Goal: Task Accomplishment & Management: Contribute content

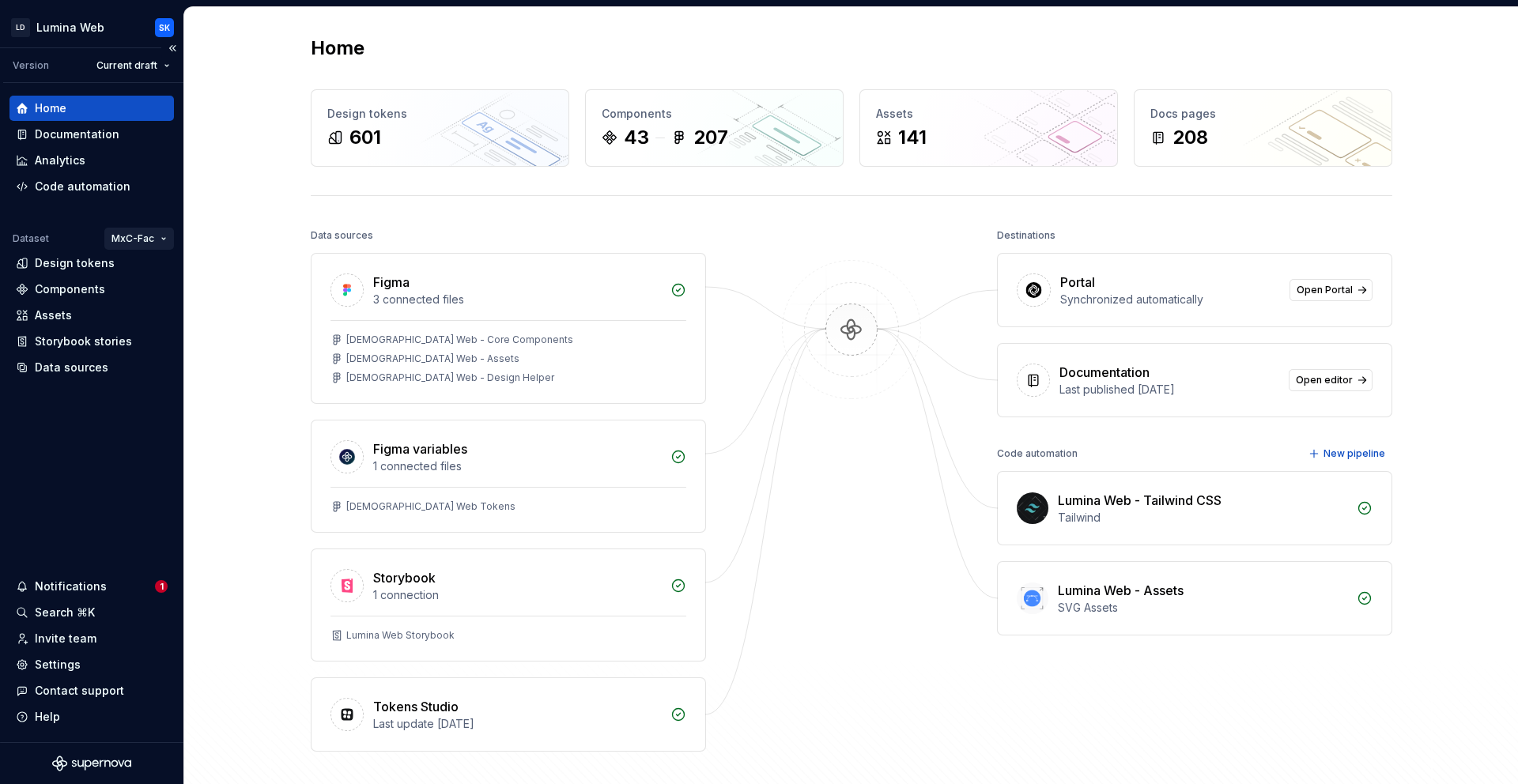
click at [161, 239] on html "LD Lumina Web SK Version Current draft Home Documentation Analytics Code automa…" at bounding box center [759, 392] width 1518 height 784
click at [197, 274] on div "Citus" at bounding box center [186, 269] width 103 height 16
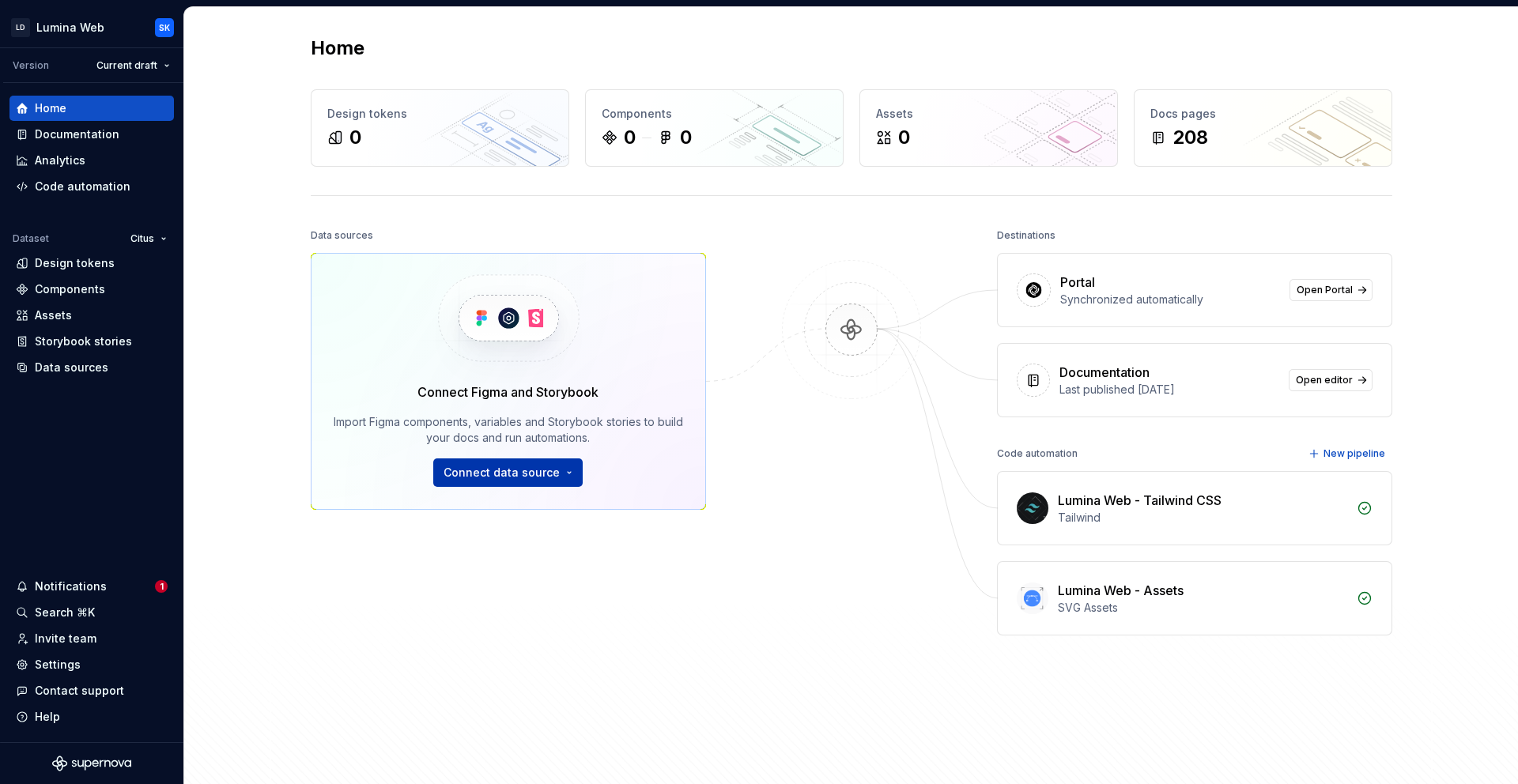
click at [542, 475] on span "Connect data source" at bounding box center [502, 472] width 116 height 16
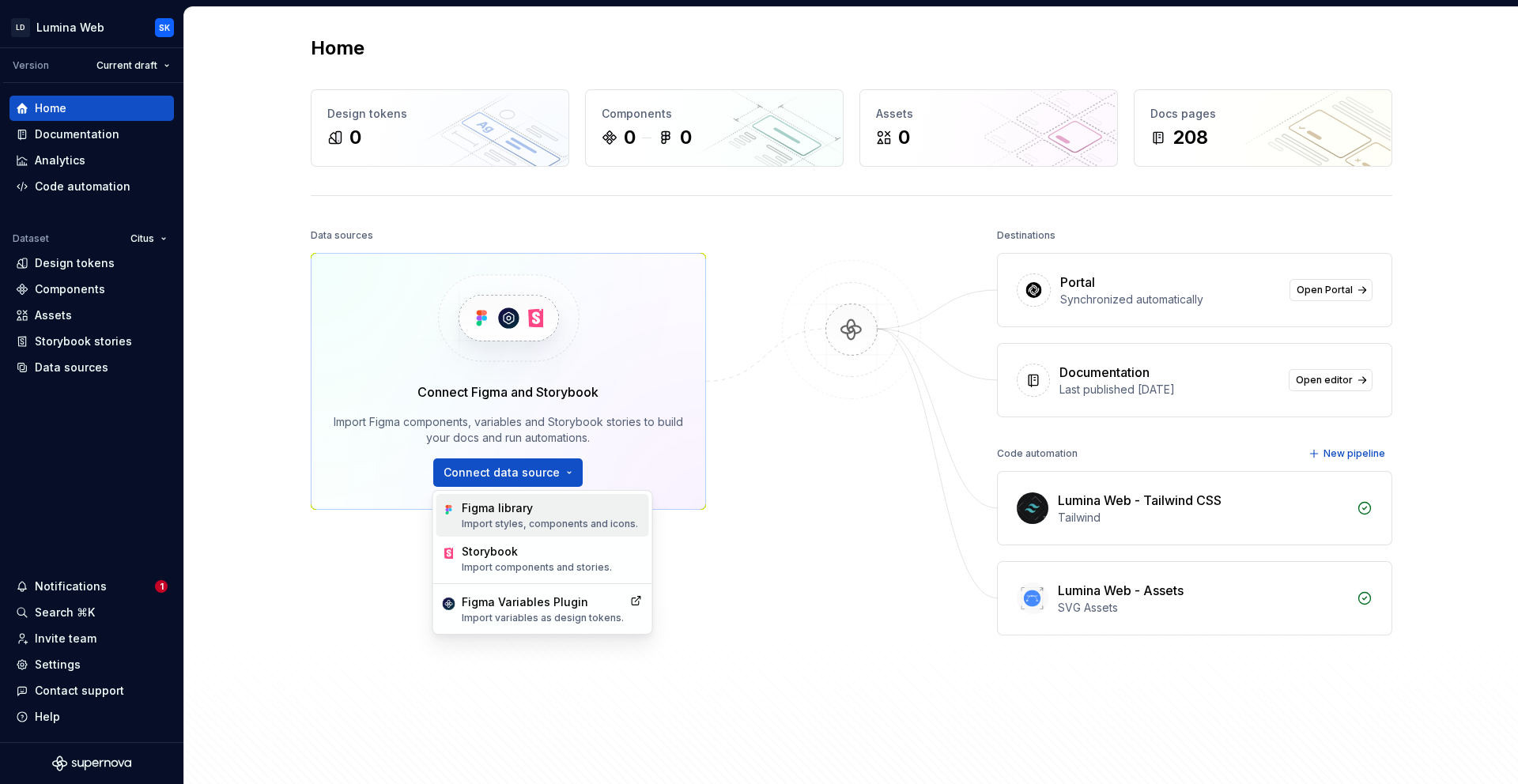
click at [569, 519] on p "Import styles, components and icons." at bounding box center [550, 523] width 176 height 12
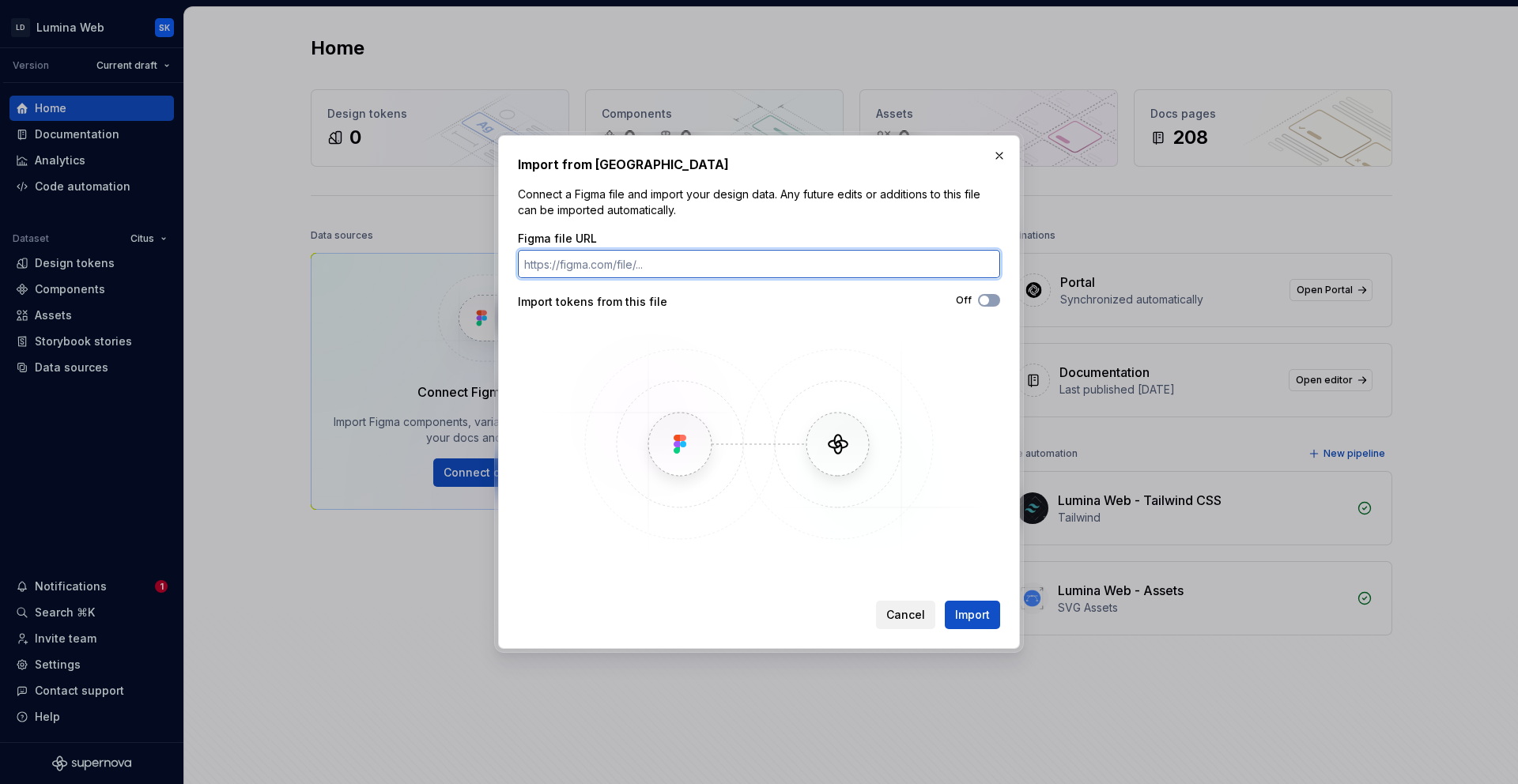
click at [740, 267] on input "Figma file URL" at bounding box center [759, 264] width 482 height 29
paste input "https://www.figma.com/design/zJvm3olnoYfAUML6hxW7LV/Citus-Angular-Components?no…"
type input "https://www.figma.com/design/zJvm3olnoYfAUML6hxW7LV/Citus-Angular-Components?no…"
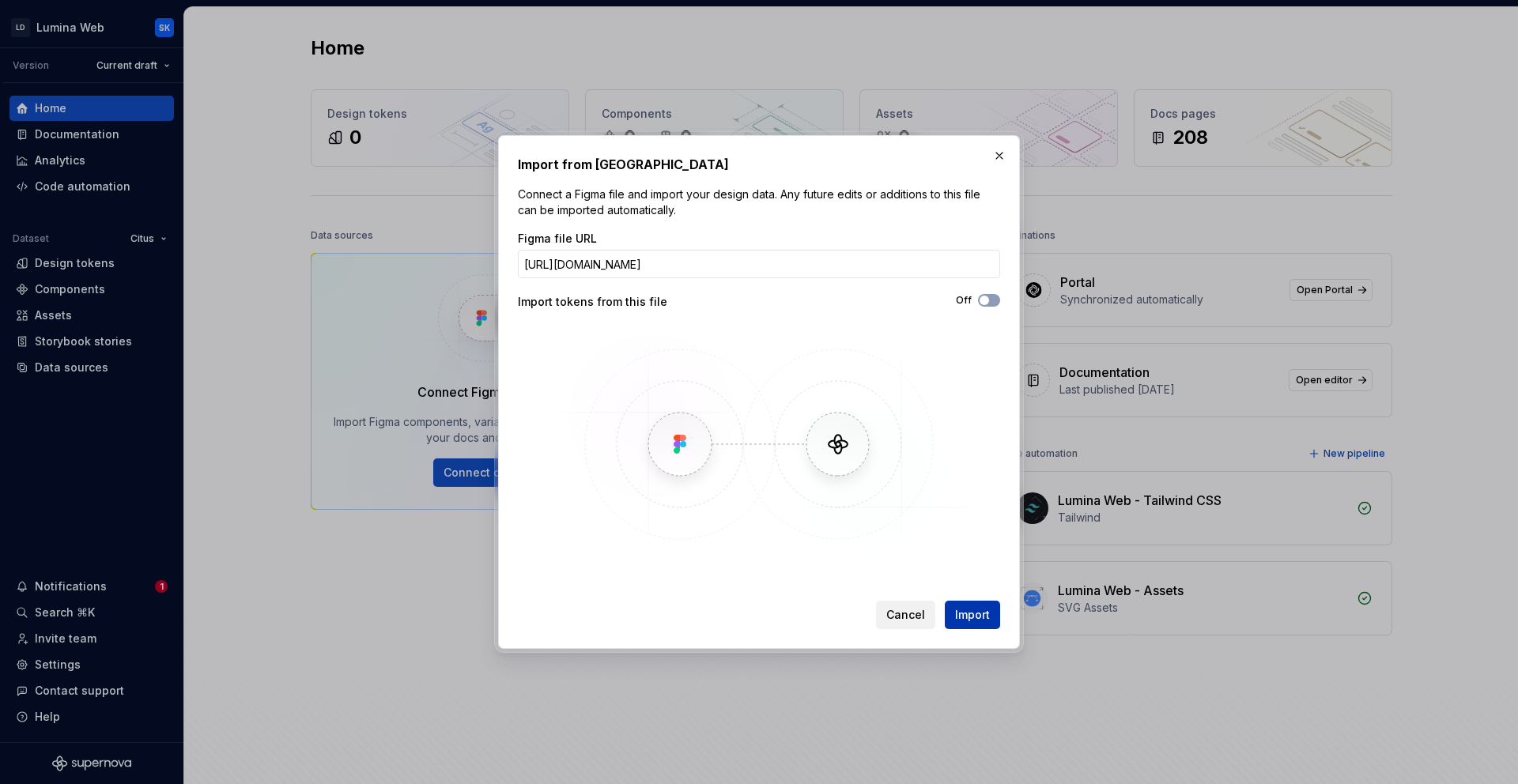
click at [980, 615] on span "Import" at bounding box center [972, 614] width 35 height 16
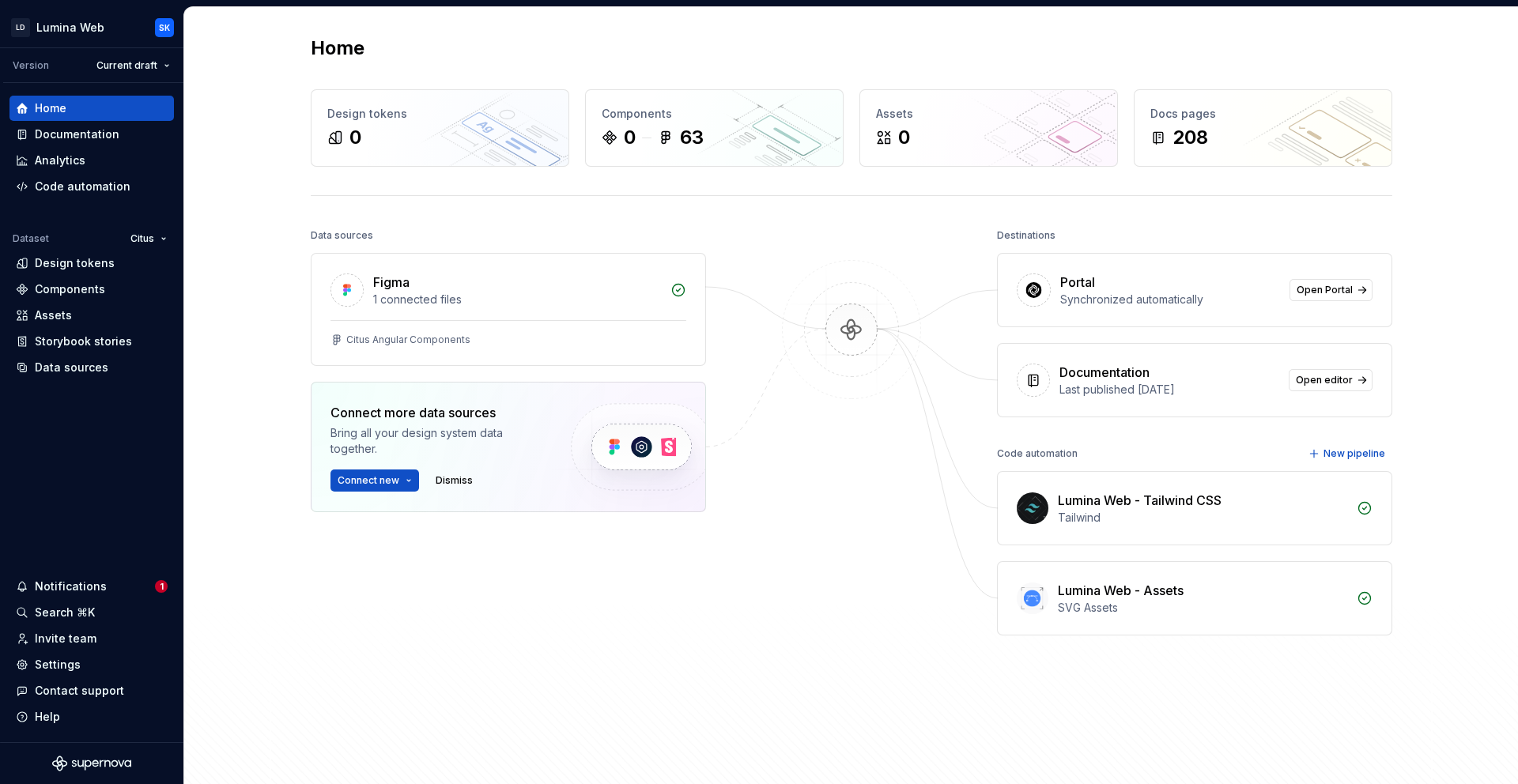
click at [788, 469] on div at bounding box center [851, 460] width 158 height 470
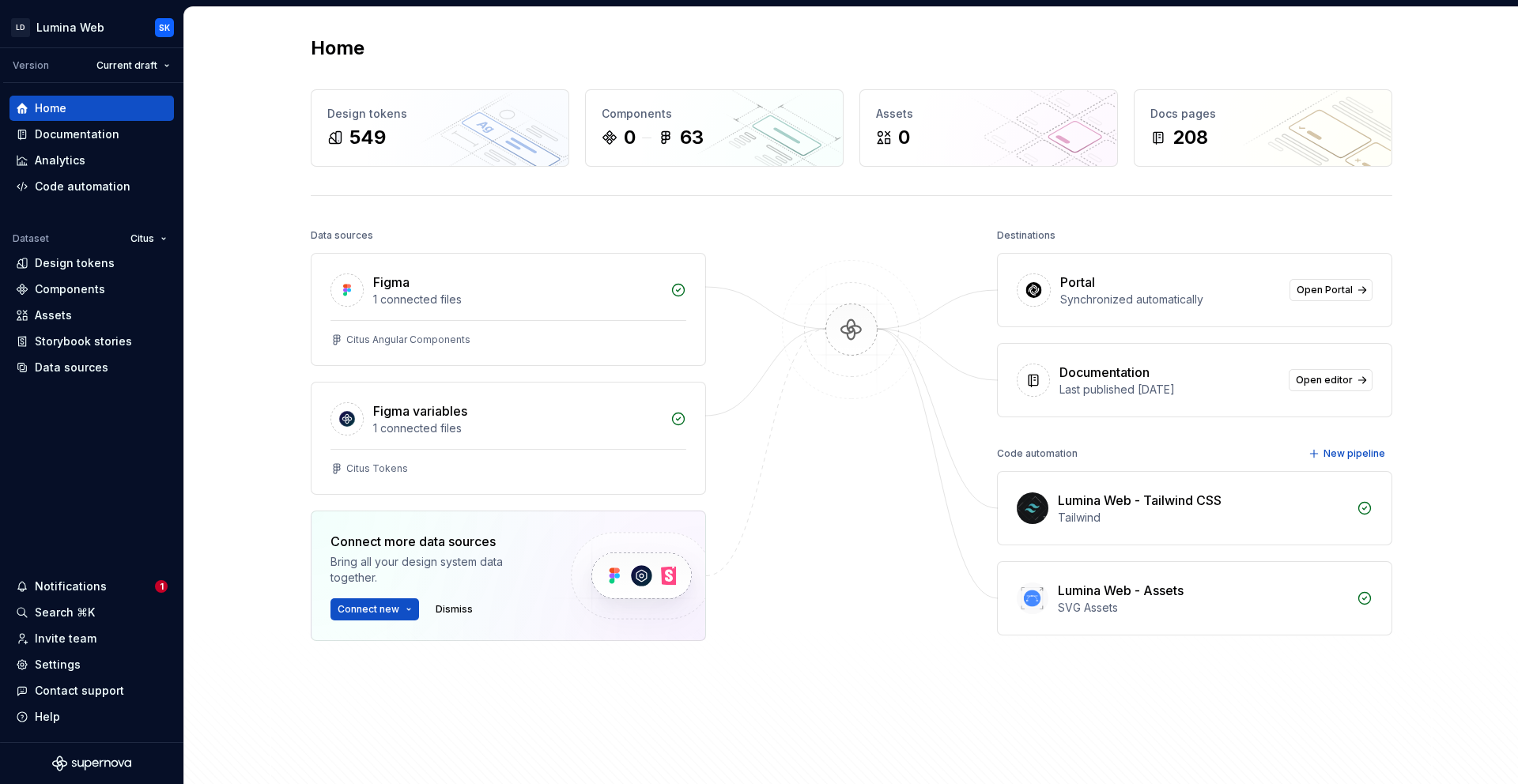
click at [794, 550] on div at bounding box center [851, 472] width 158 height 496
click at [673, 328] on div "Citus Angular Components" at bounding box center [508, 342] width 394 height 45
click at [755, 368] on div "Data sources Figma 1 connected files Citus Angular Components Figma variables 1…" at bounding box center [851, 504] width 1082 height 559
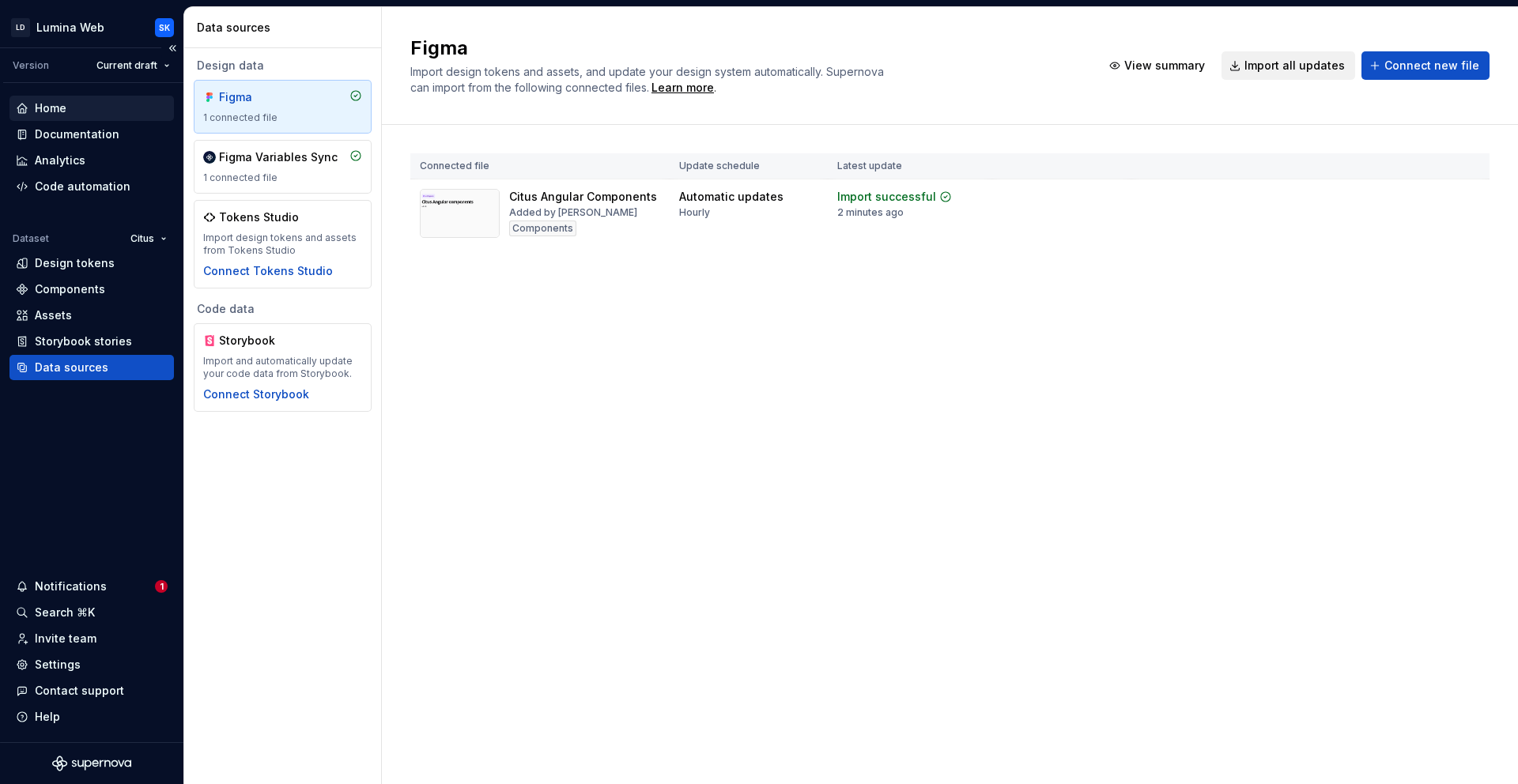
click at [117, 102] on div "Home" at bounding box center [92, 108] width 152 height 16
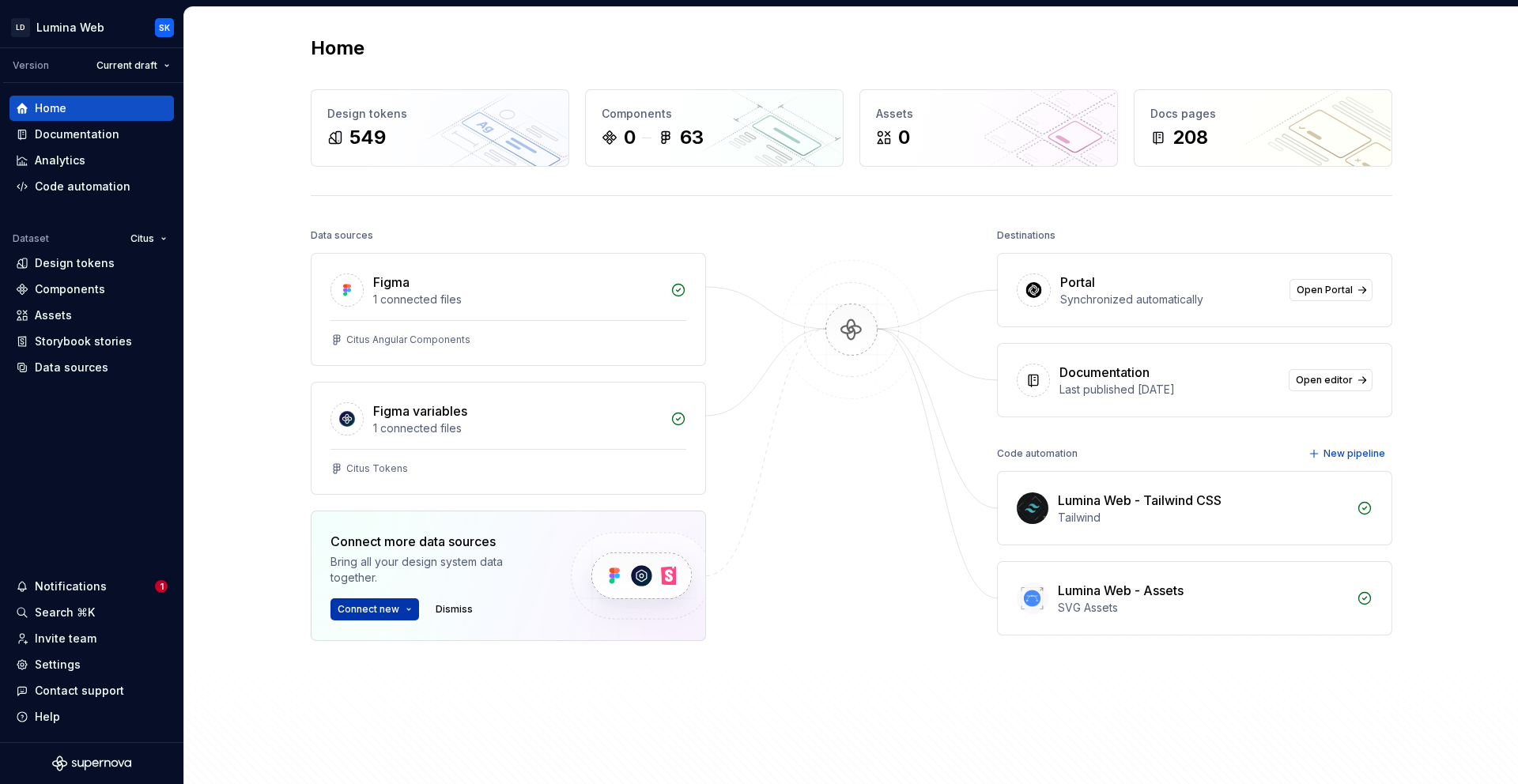
click at [403, 607] on button "Connect new" at bounding box center [374, 608] width 88 height 22
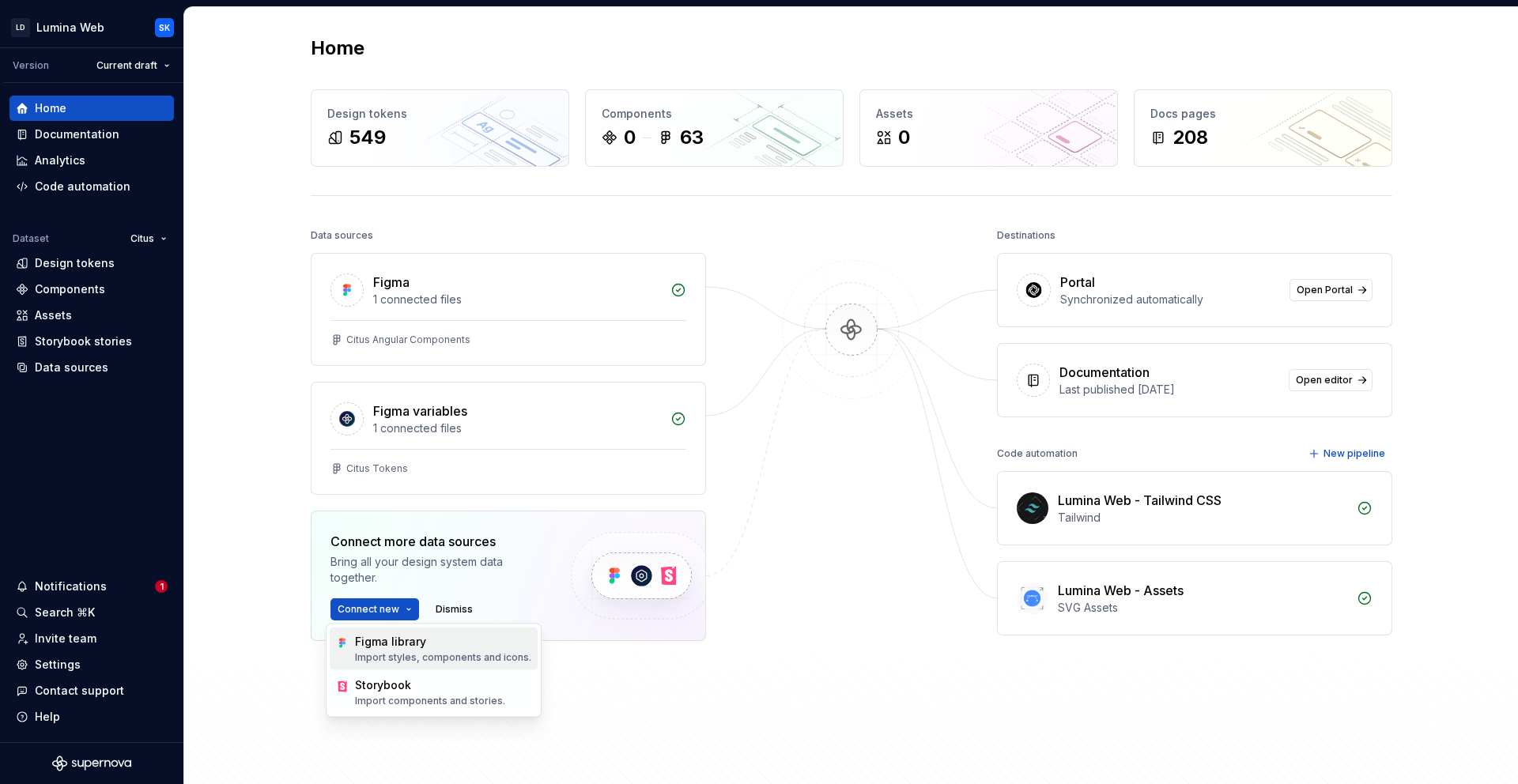
click at [445, 647] on div "Figma library" at bounding box center [443, 641] width 176 height 16
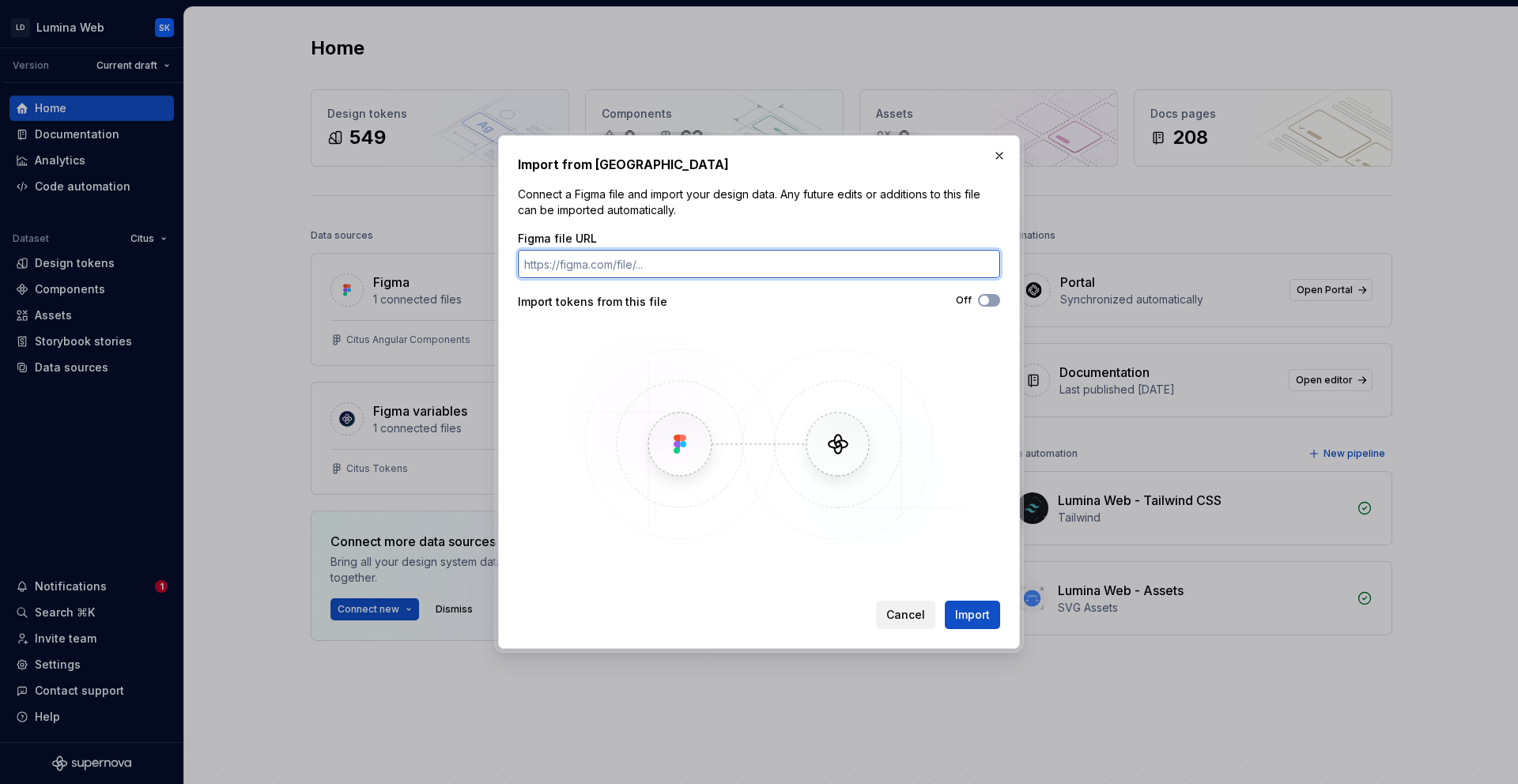
paste input "https://www.figma.com/design/ZiW3f8xWLfN3dfYQvc5pdm/Citus-Design-Helper?node-id…"
type input "https://www.figma.com/design/ZiW3f8xWLfN3dfYQvc5pdm/Citus-Design-Helper?node-id…"
click at [976, 612] on span "Import" at bounding box center [972, 614] width 35 height 16
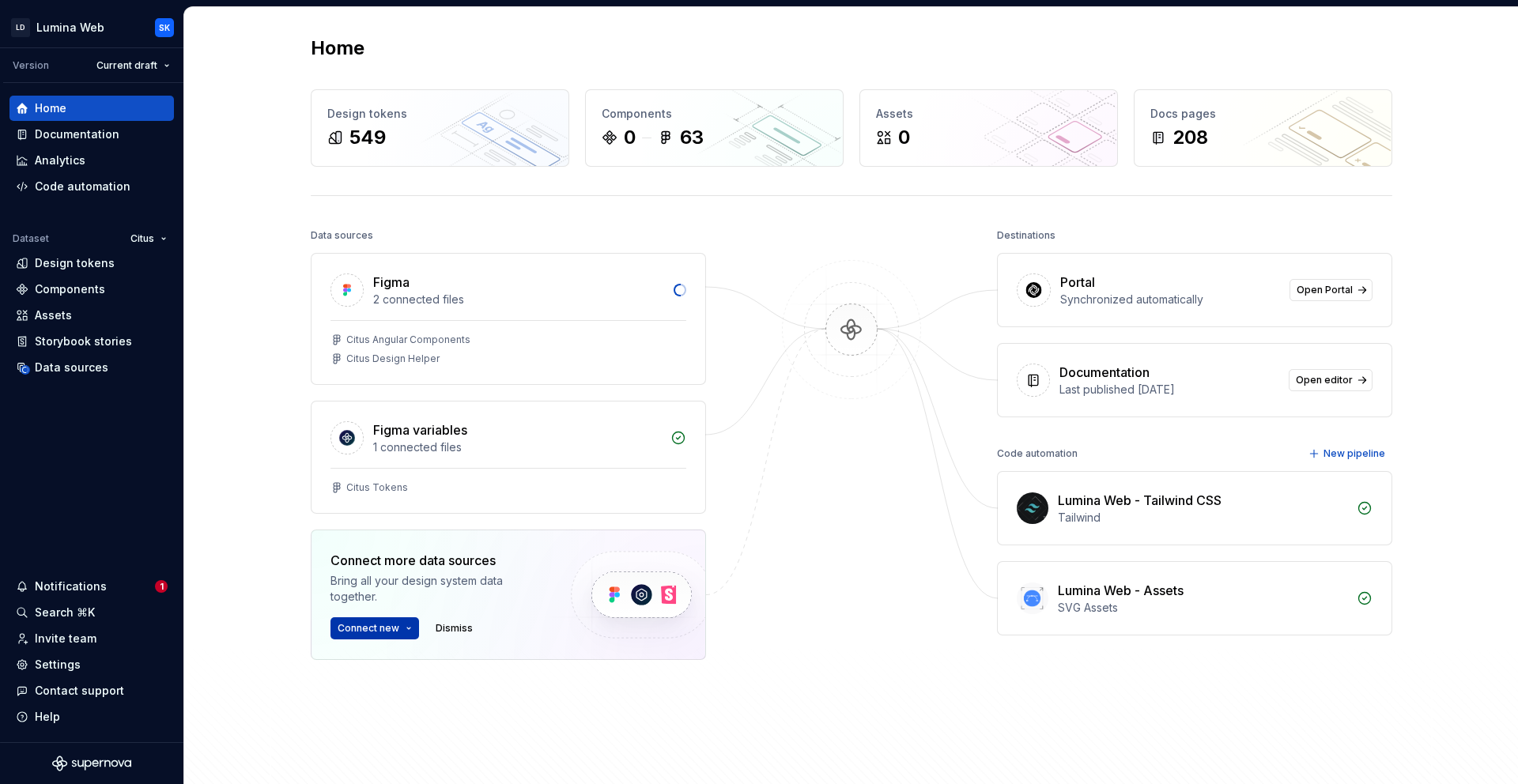
click at [382, 627] on span "Connect new" at bounding box center [368, 628] width 61 height 12
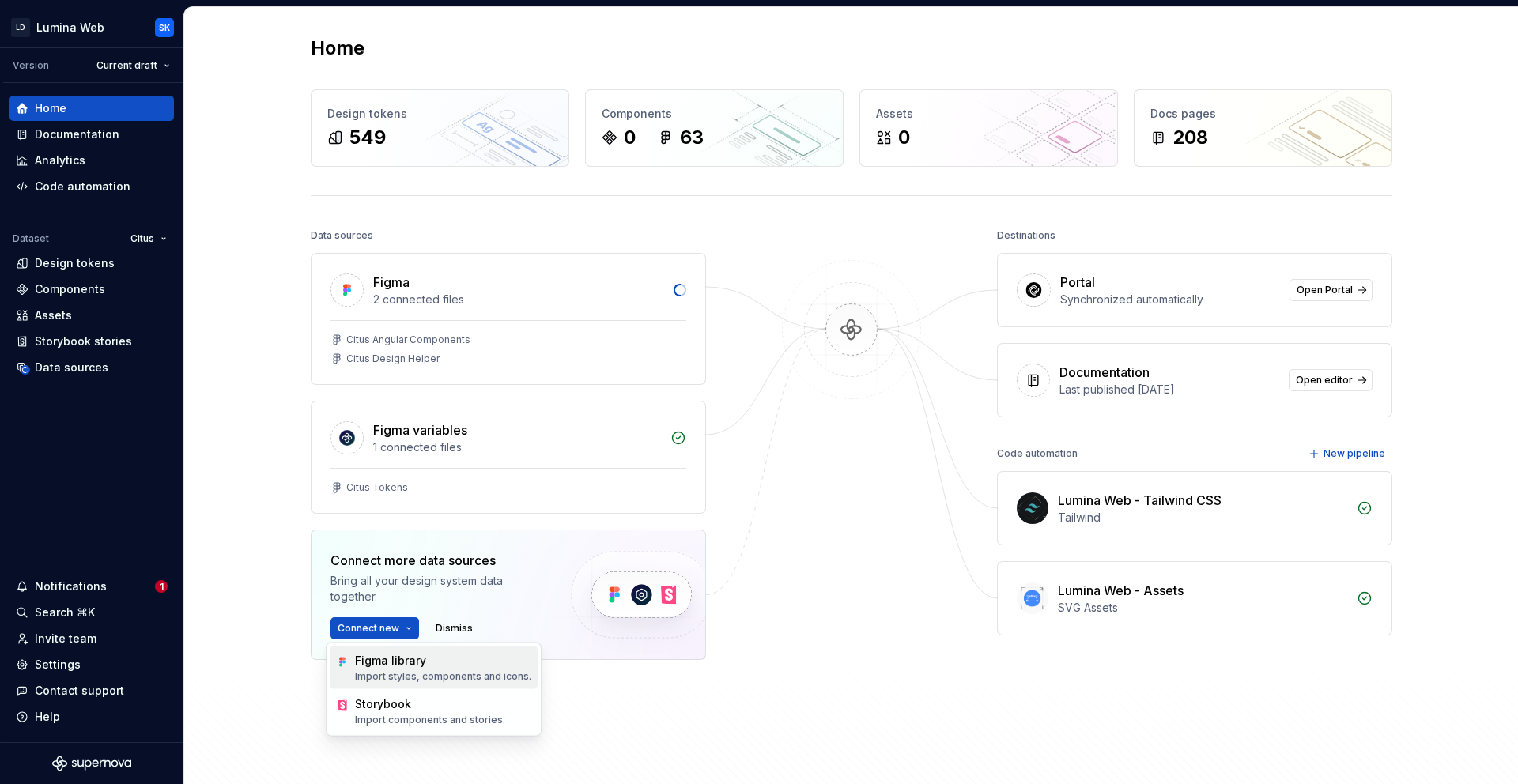
click at [414, 653] on div "Figma library" at bounding box center [443, 660] width 176 height 16
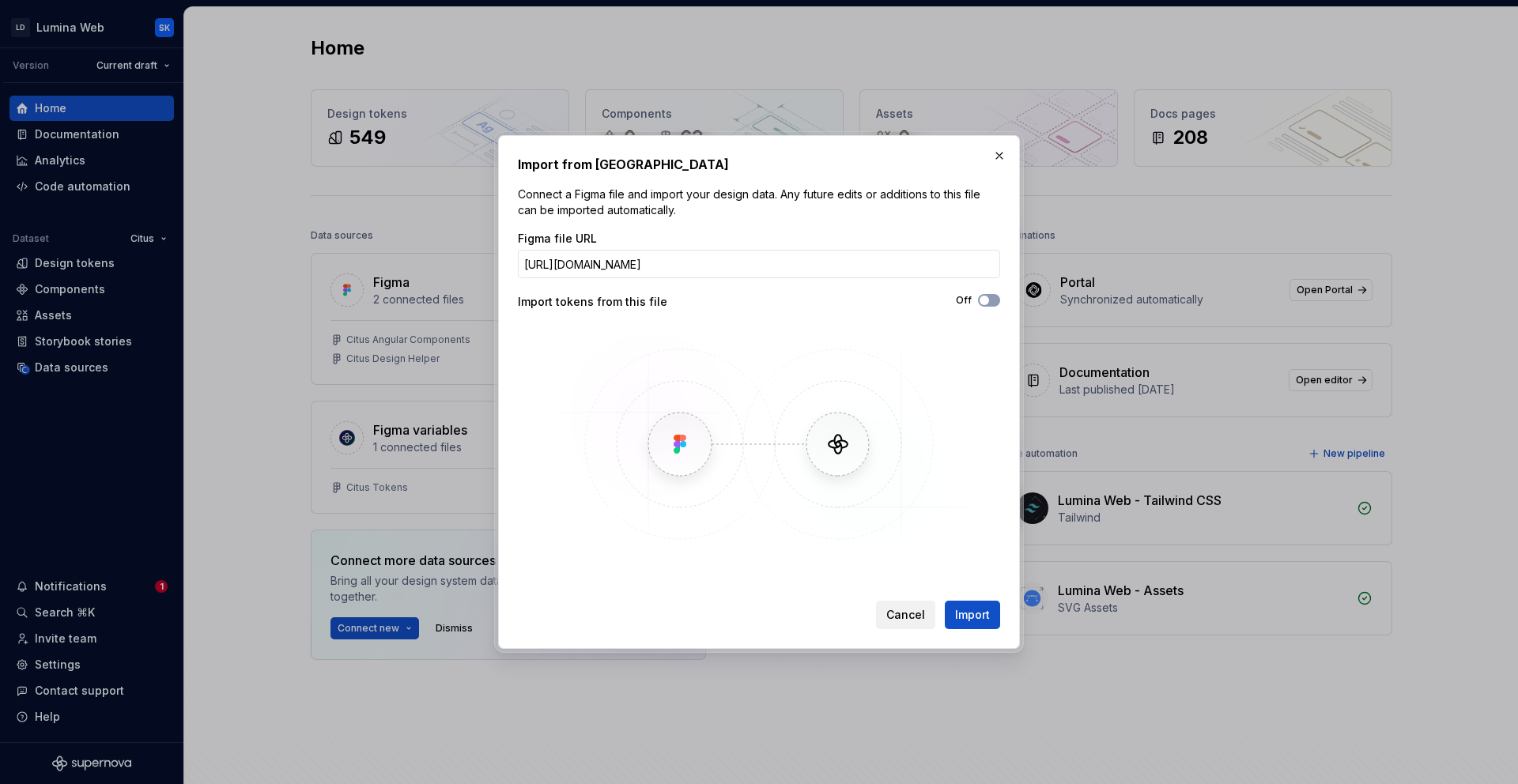
scroll to position [0, 118]
type input "https://www.figma.com/design/8qpdyuAHFxRvpkX2lHI5C6/Citus-Assets?node-id=0-1&t=…"
click at [965, 616] on span "Import" at bounding box center [972, 614] width 35 height 16
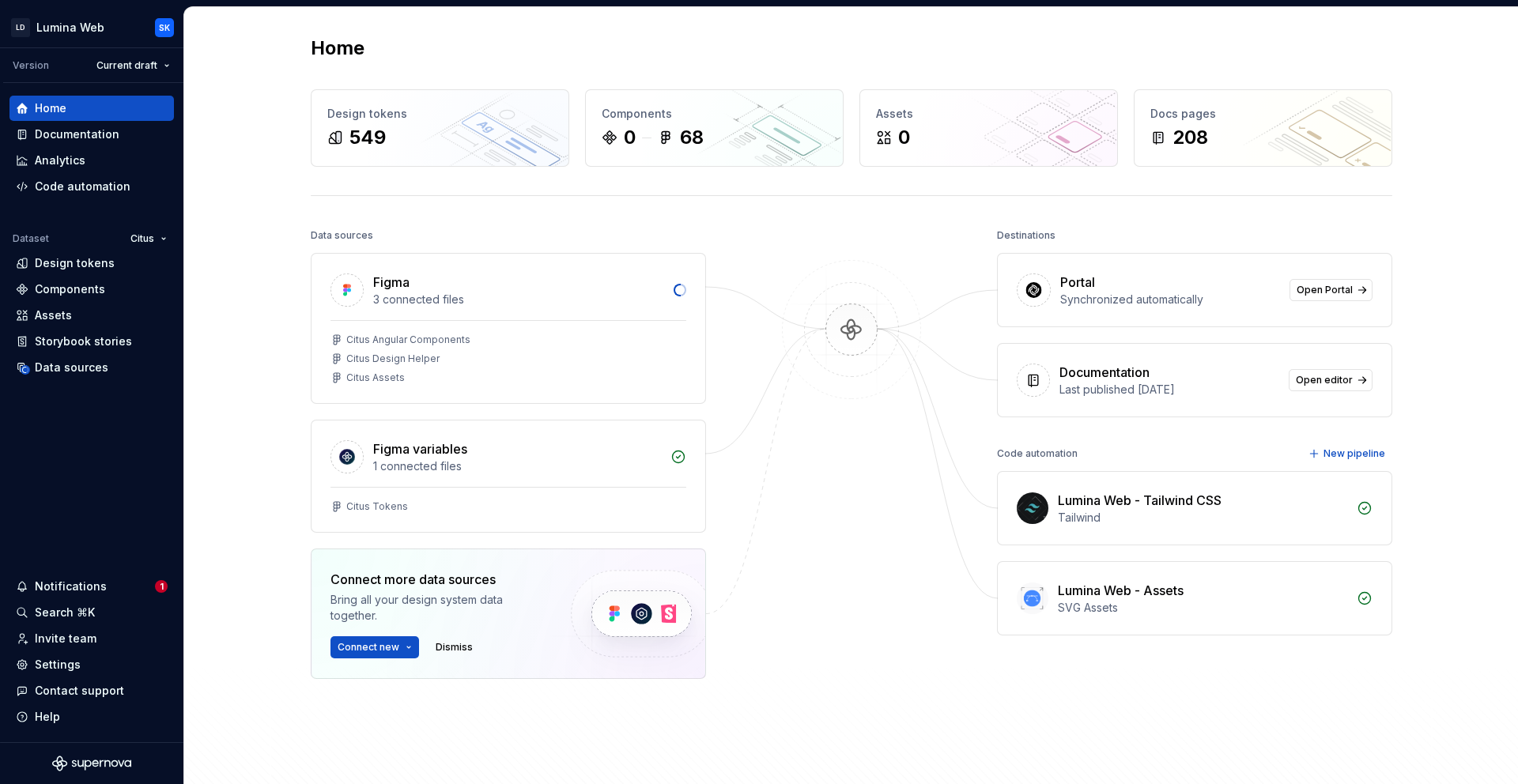
scroll to position [3, 0]
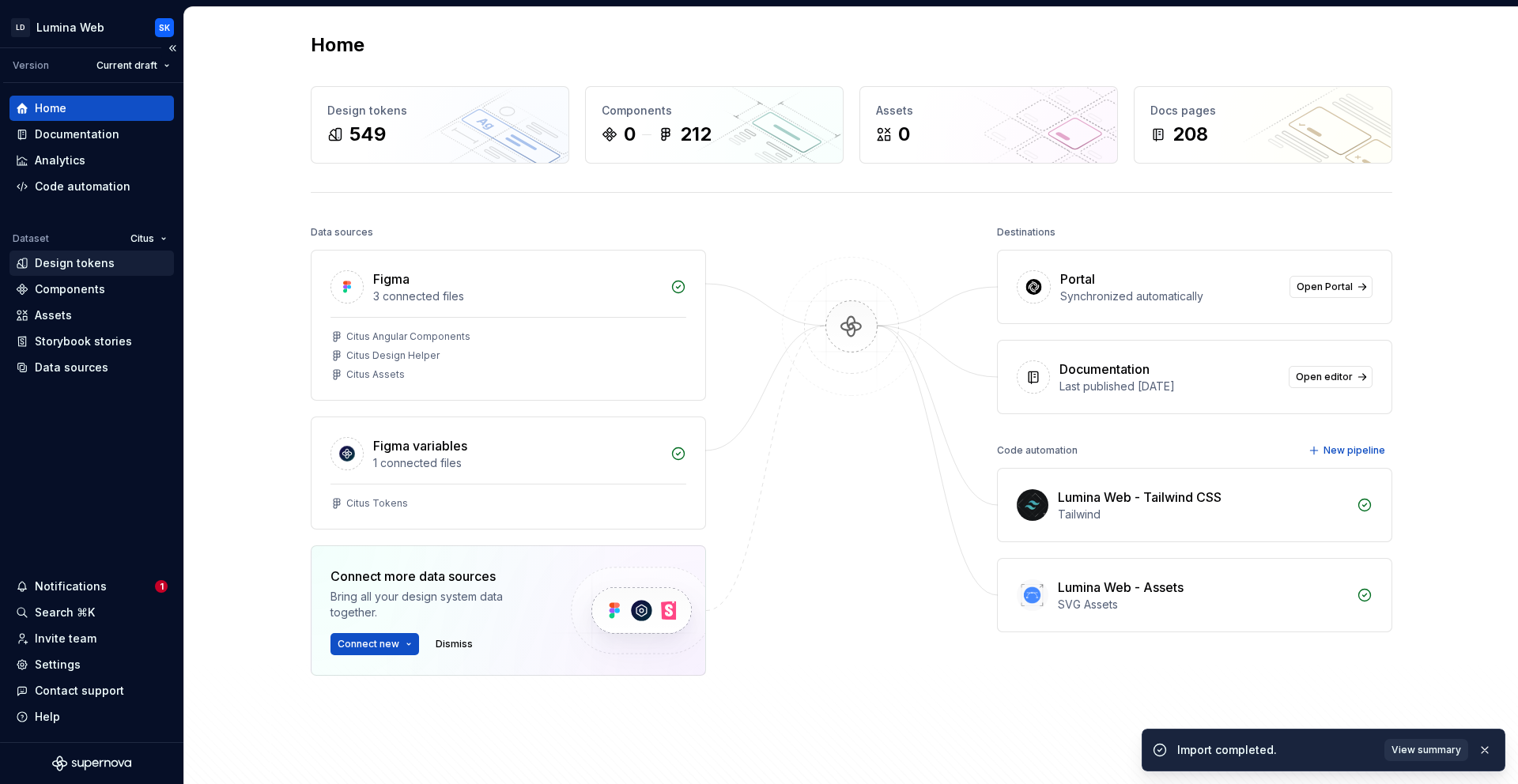
click at [110, 267] on div "Design tokens" at bounding box center [92, 263] width 152 height 16
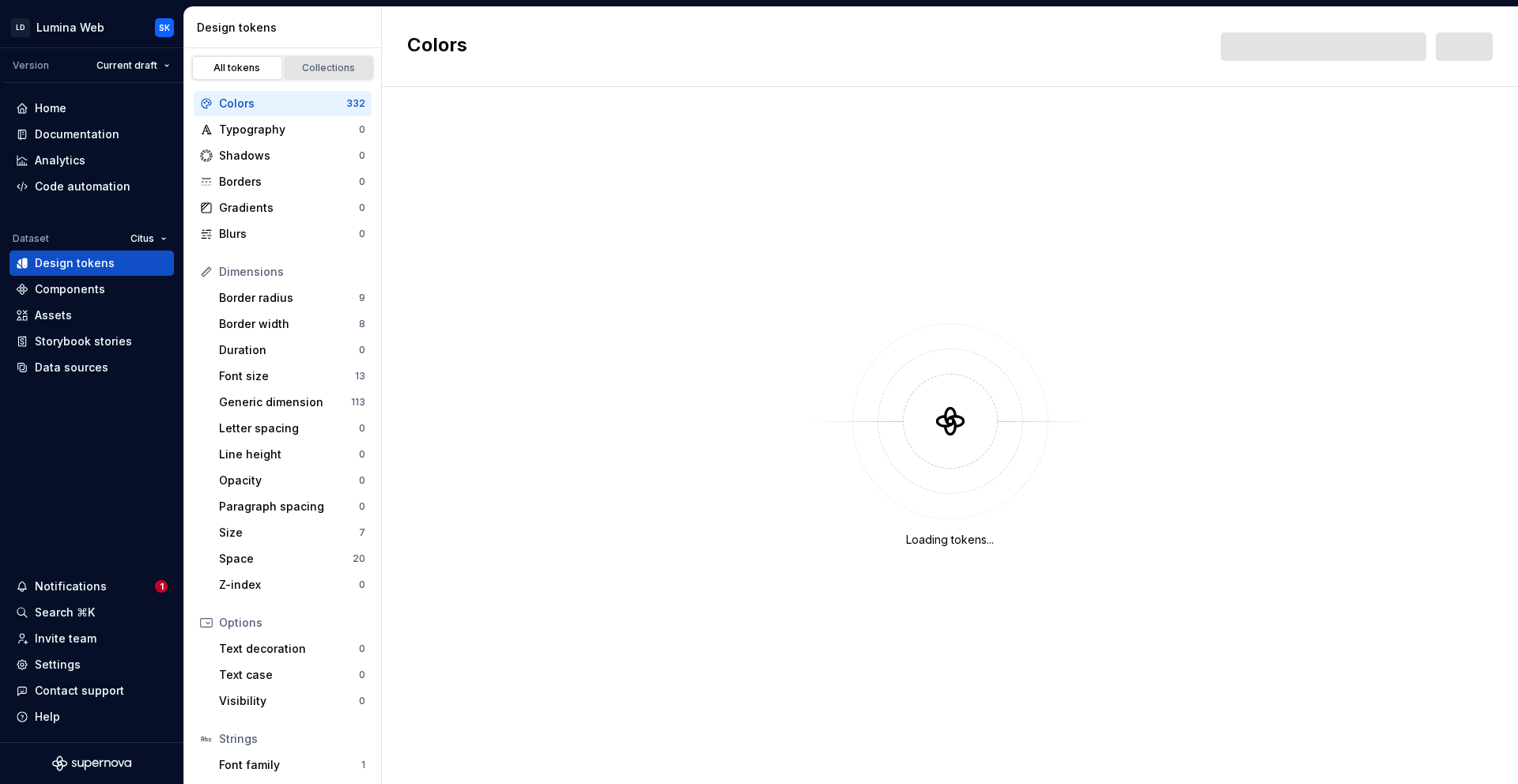
click at [318, 69] on div "Collections" at bounding box center [328, 67] width 79 height 12
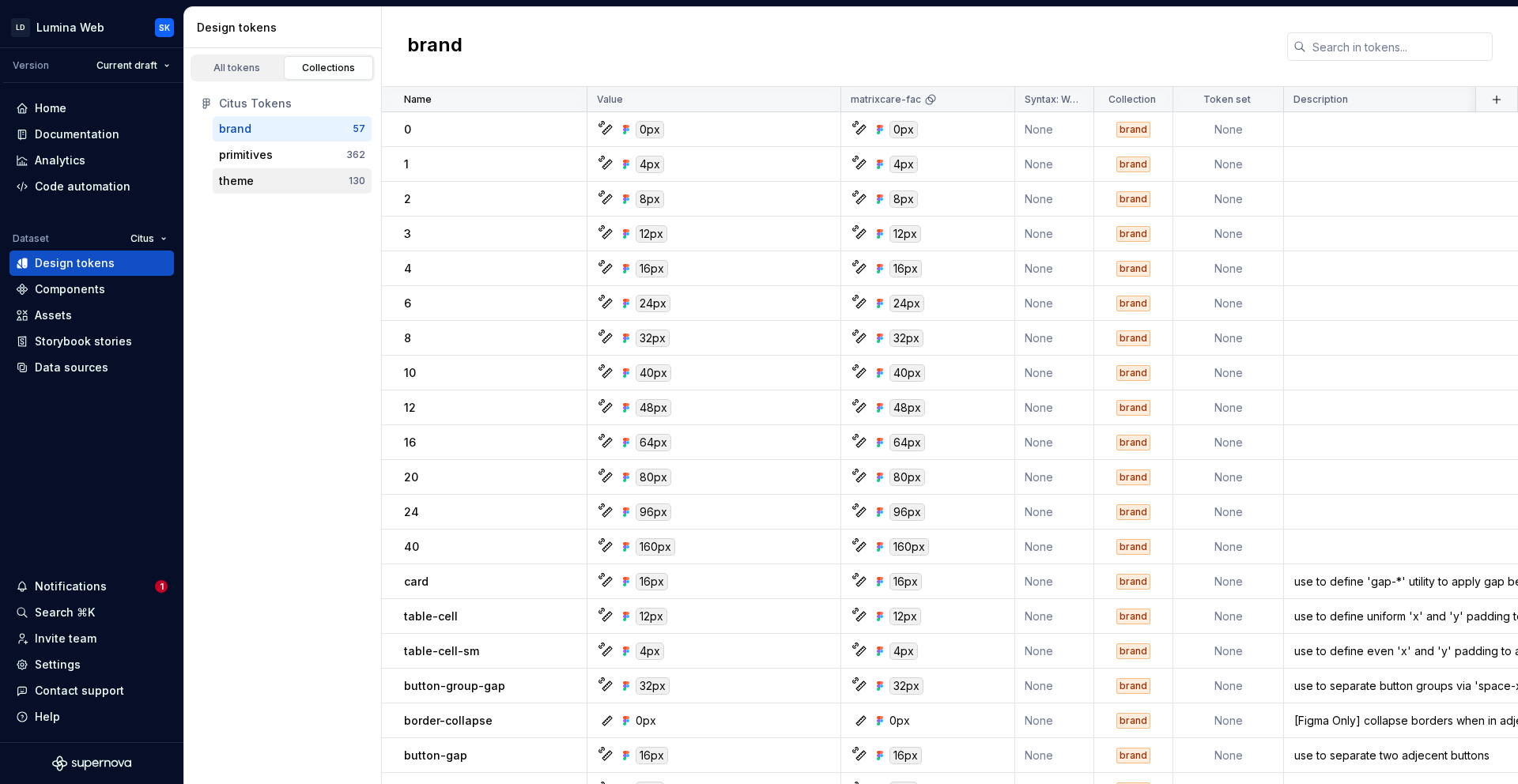
click at [327, 174] on div "theme" at bounding box center [284, 180] width 130 height 16
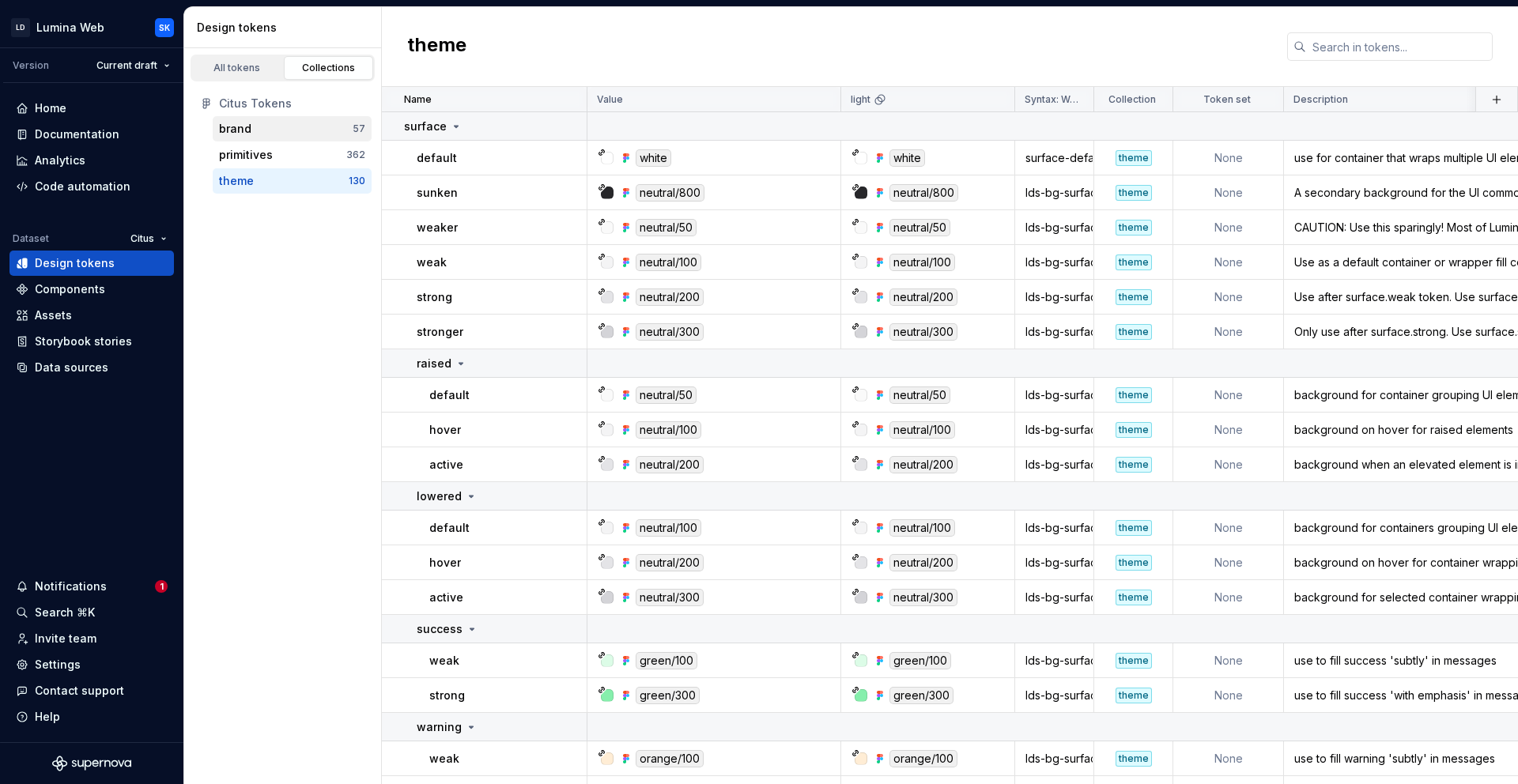
click at [253, 127] on div "brand" at bounding box center [286, 128] width 134 height 16
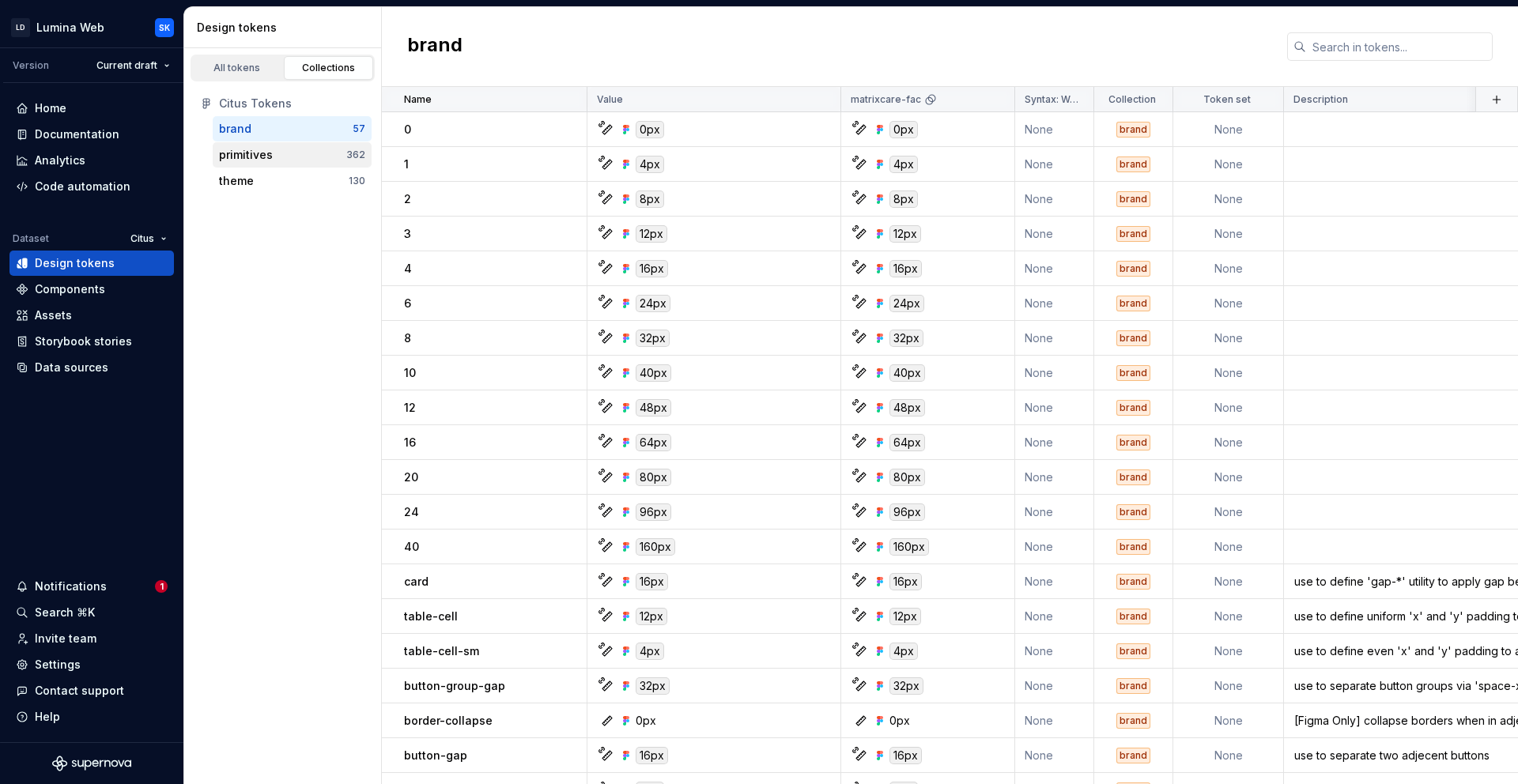
click at [262, 154] on div "primitives" at bounding box center [246, 154] width 54 height 16
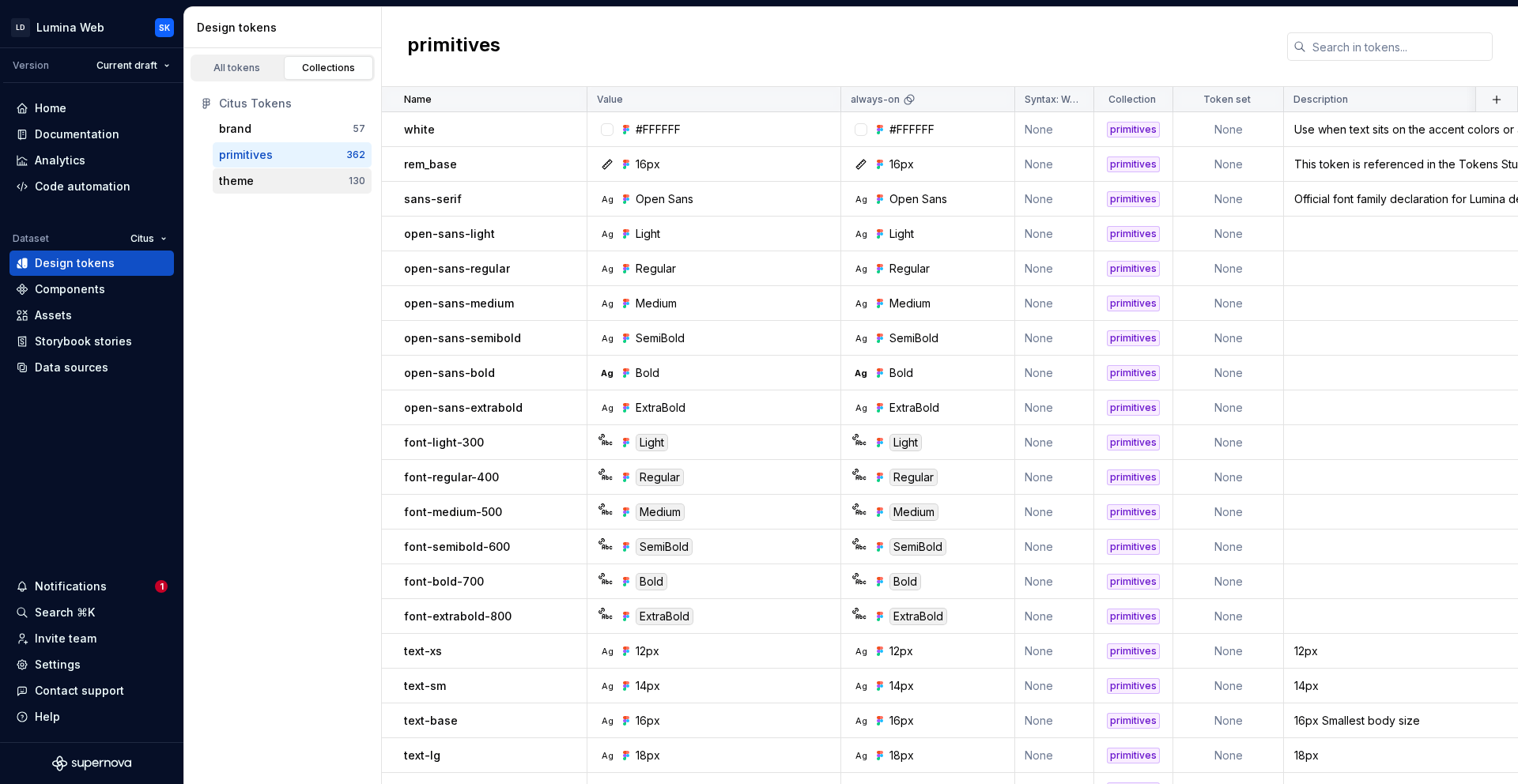
click at [273, 176] on div "theme" at bounding box center [284, 180] width 130 height 16
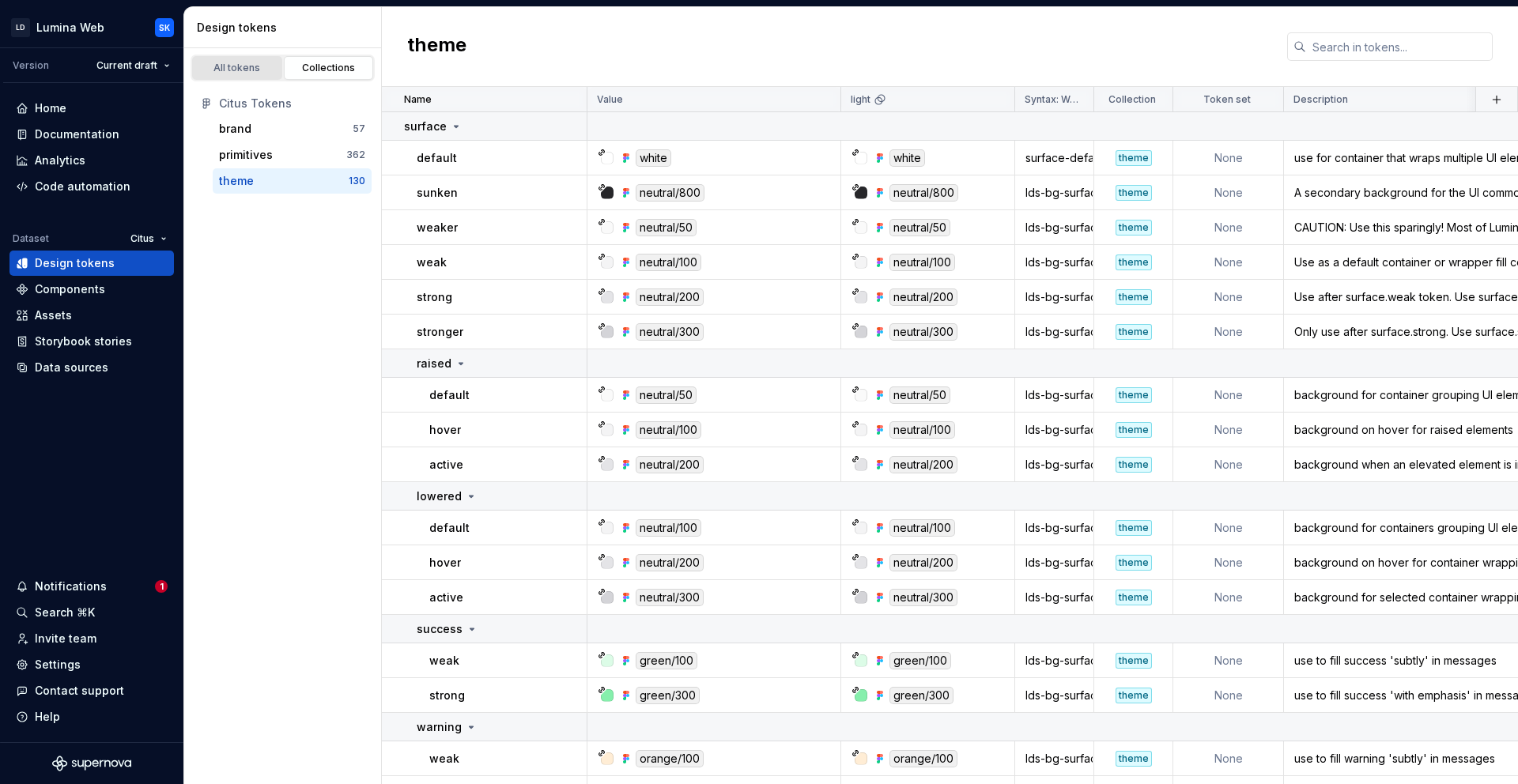
click at [227, 74] on div "All tokens" at bounding box center [237, 67] width 79 height 12
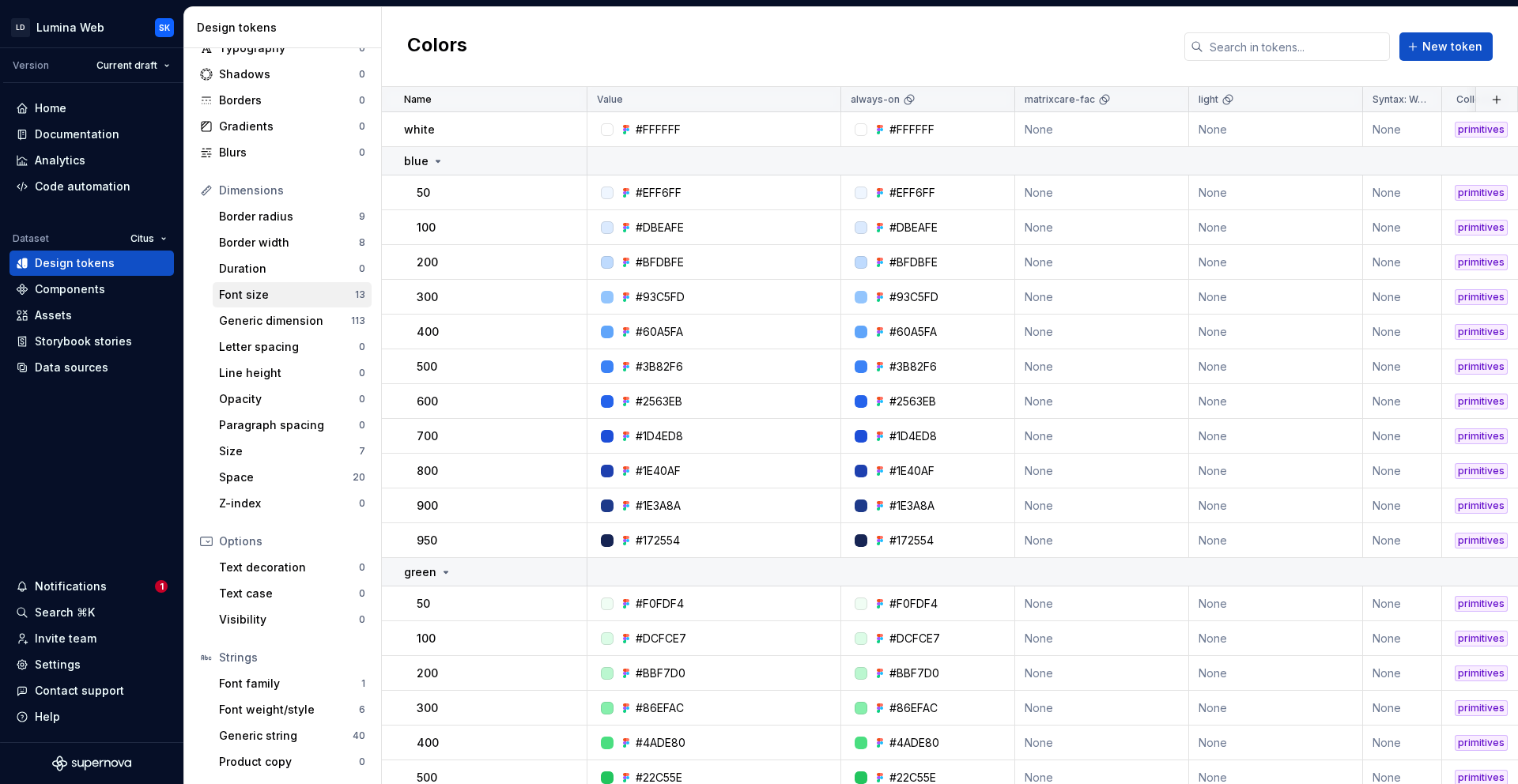
scroll to position [42, 0]
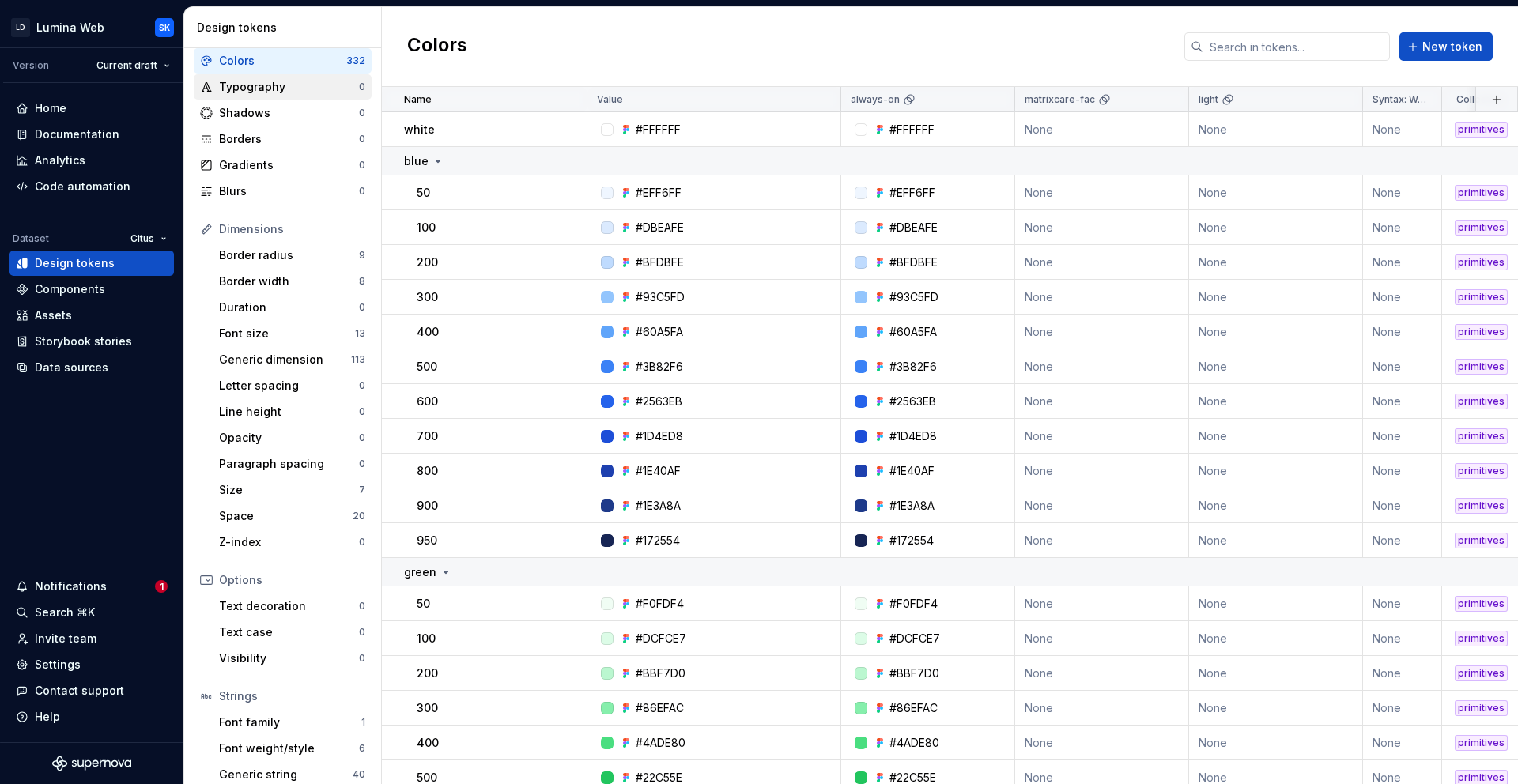
click at [278, 89] on div "Typography" at bounding box center [288, 87] width 140 height 16
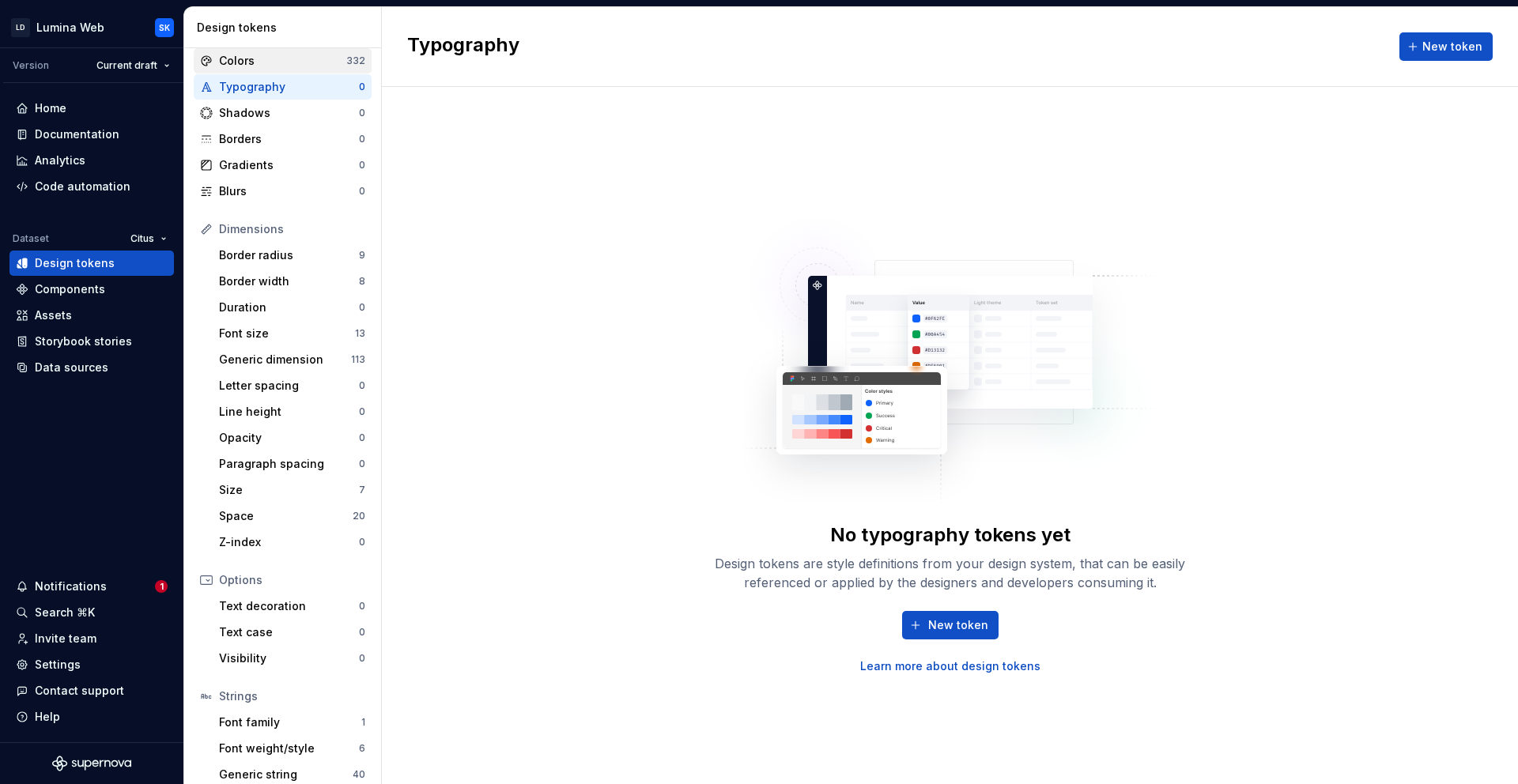
click at [272, 65] on div "Colors" at bounding box center [283, 60] width 127 height 16
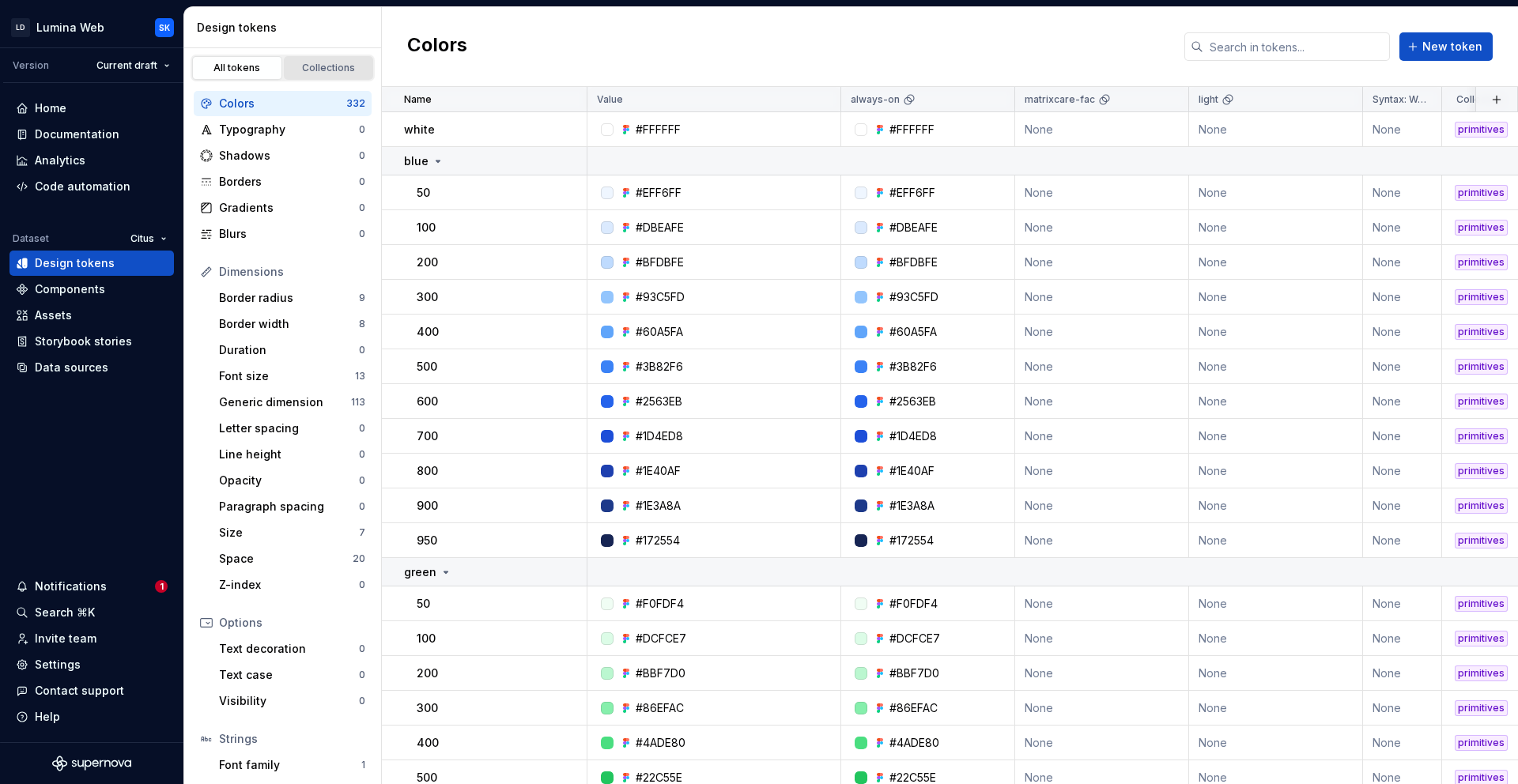
click at [306, 60] on link "Collections" at bounding box center [328, 68] width 90 height 24
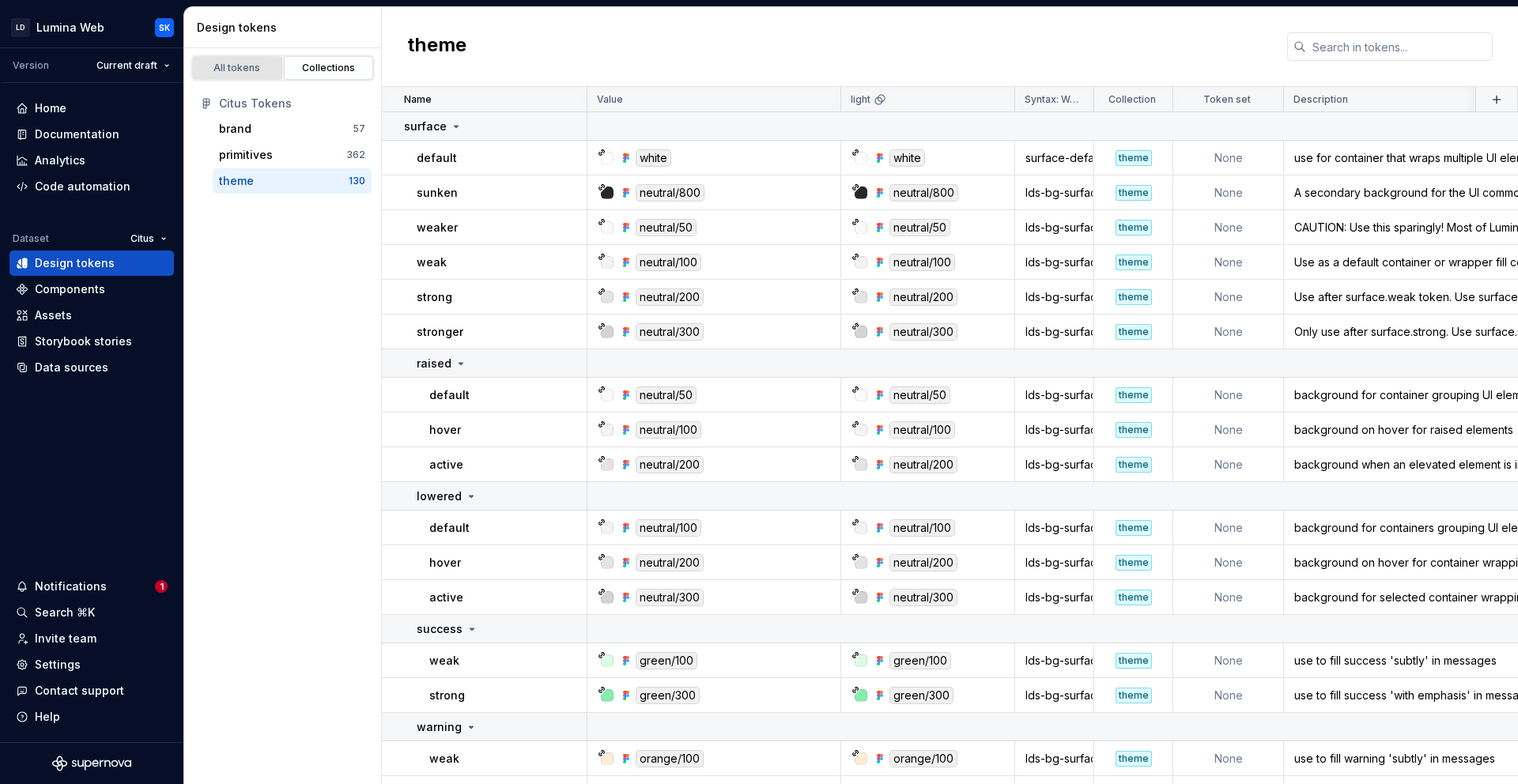
click at [239, 65] on div "All tokens" at bounding box center [237, 67] width 79 height 12
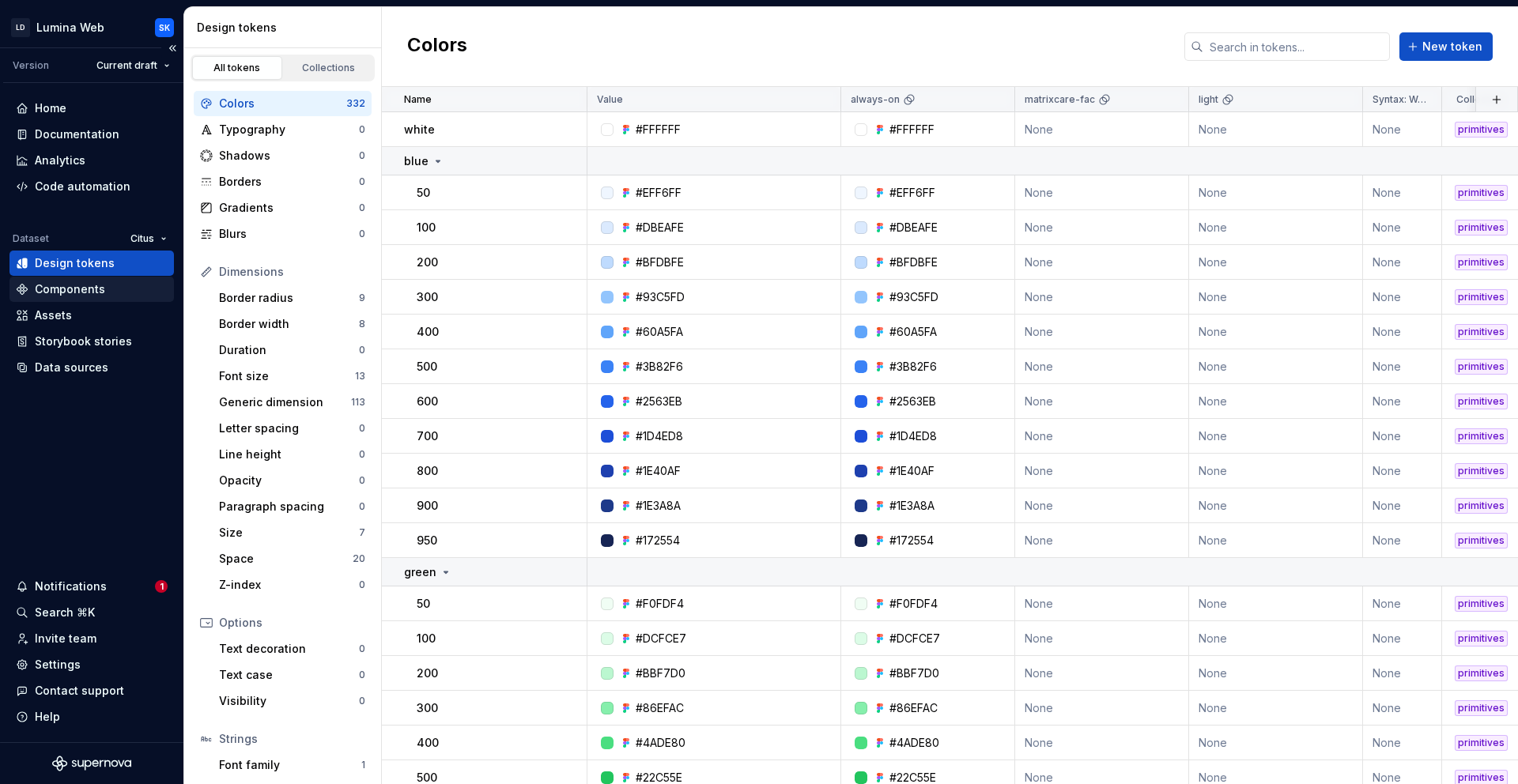
click at [97, 289] on div "Components" at bounding box center [70, 288] width 70 height 16
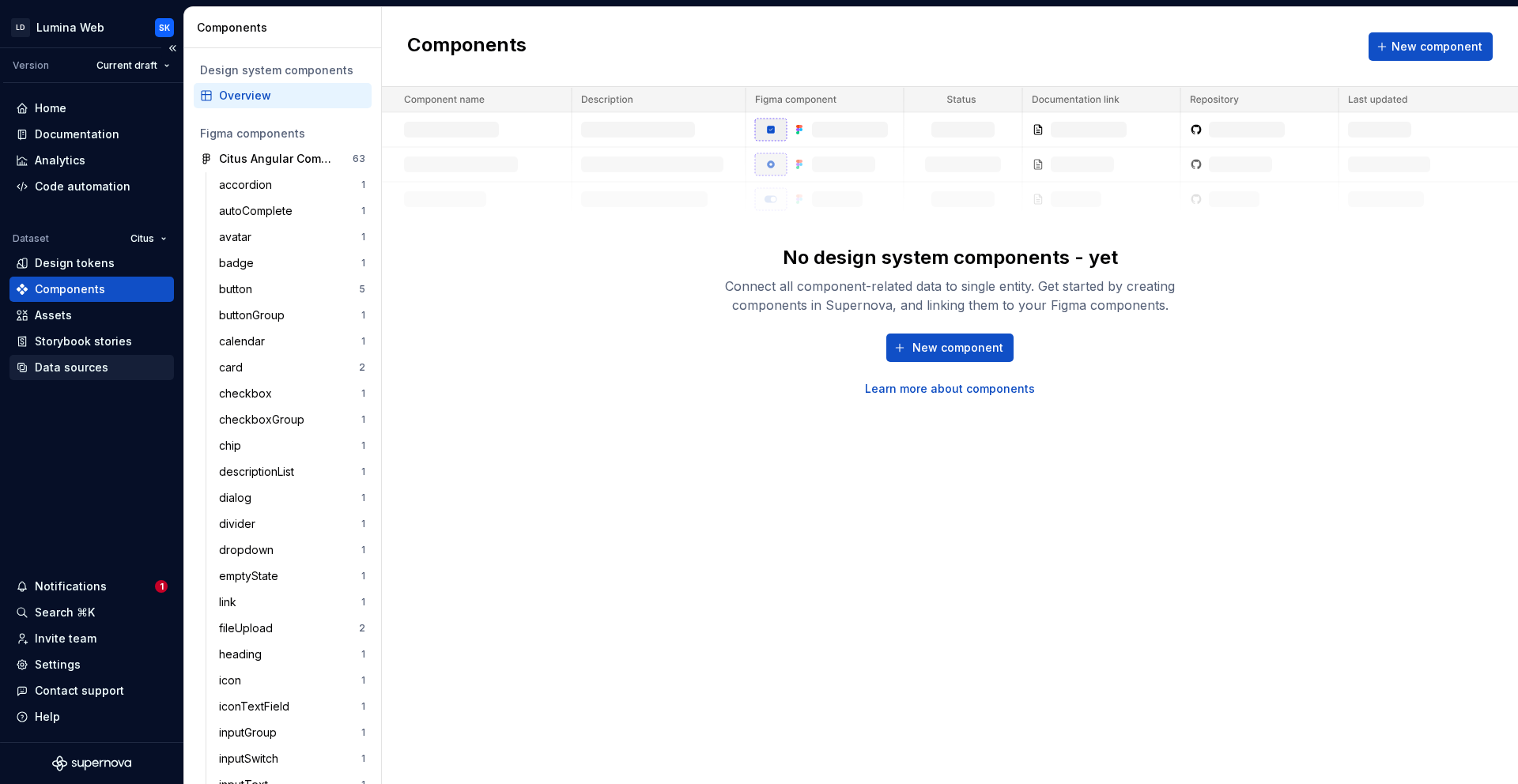
click at [73, 368] on div "Data sources" at bounding box center [72, 367] width 74 height 16
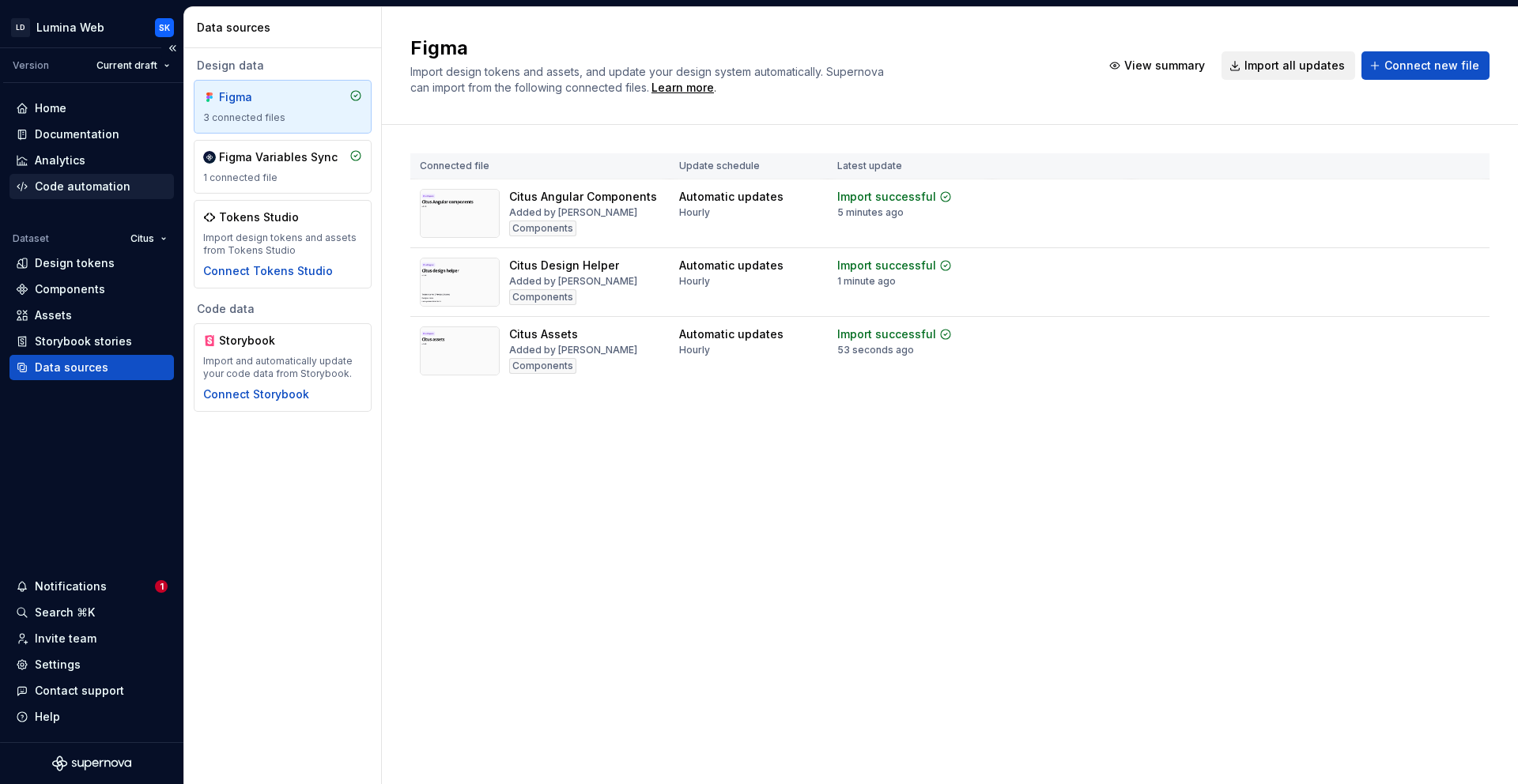
click at [101, 183] on div "Code automation" at bounding box center [83, 186] width 96 height 16
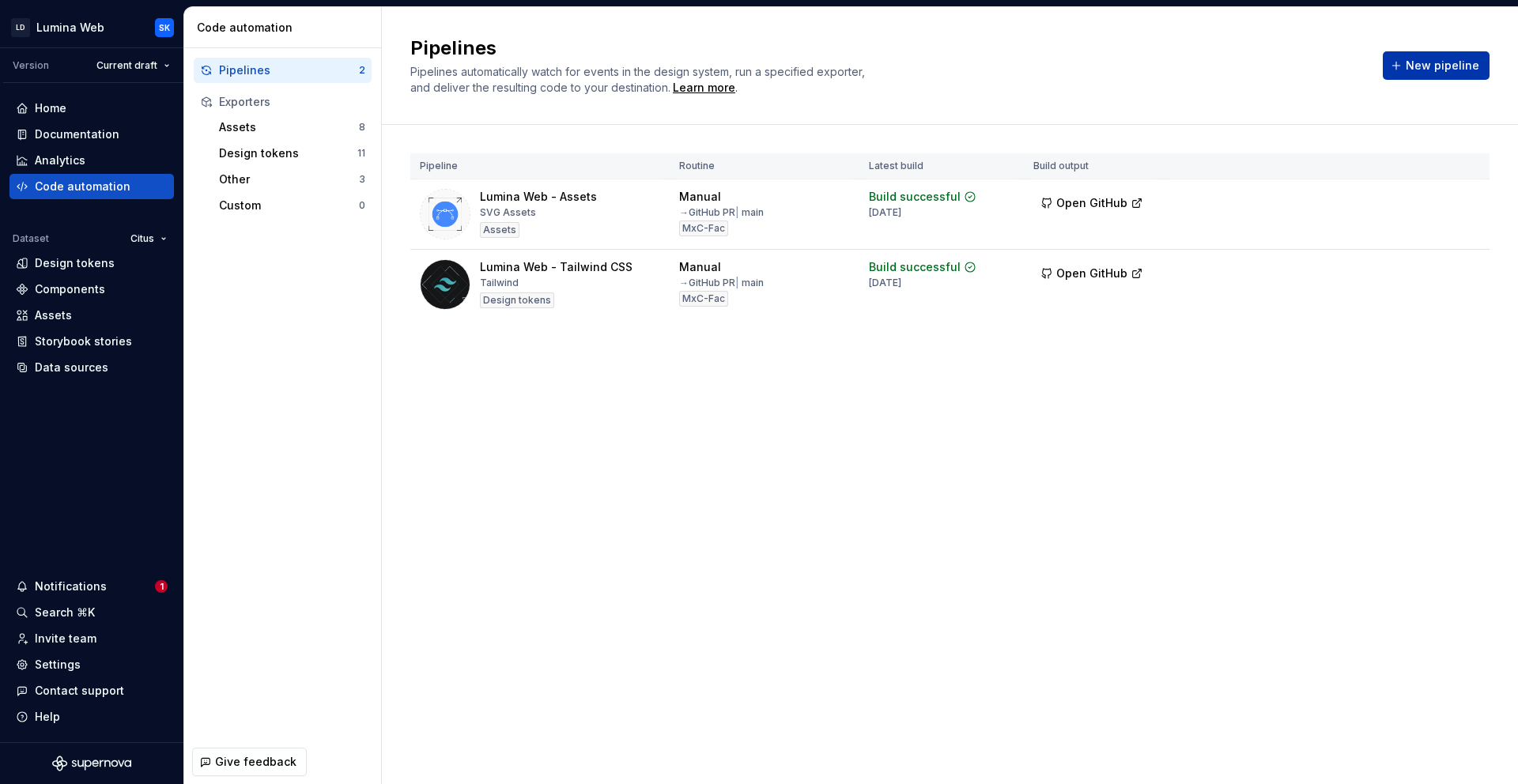
click at [1431, 74] on button "New pipeline" at bounding box center [1435, 65] width 107 height 29
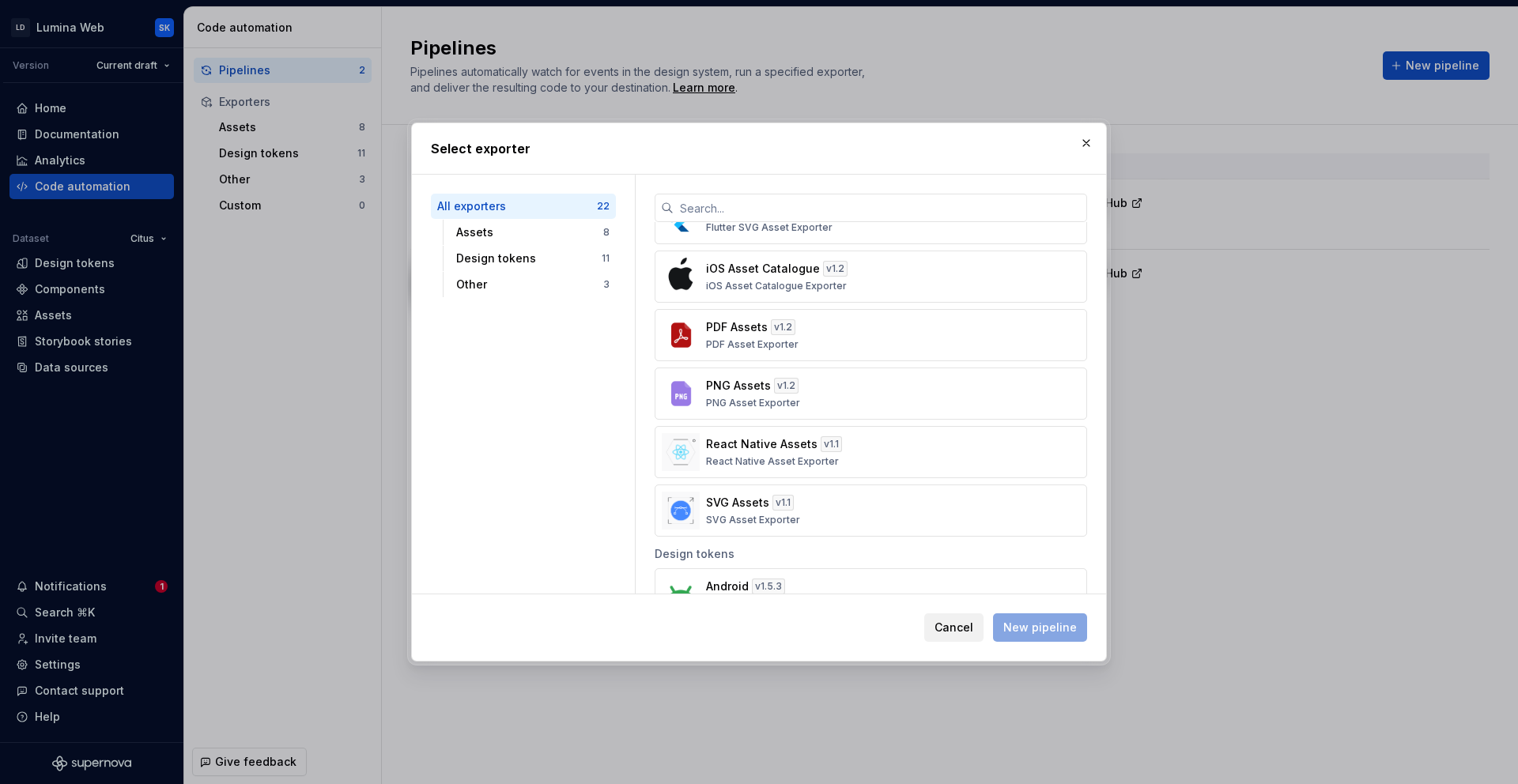
scroll to position [332, 0]
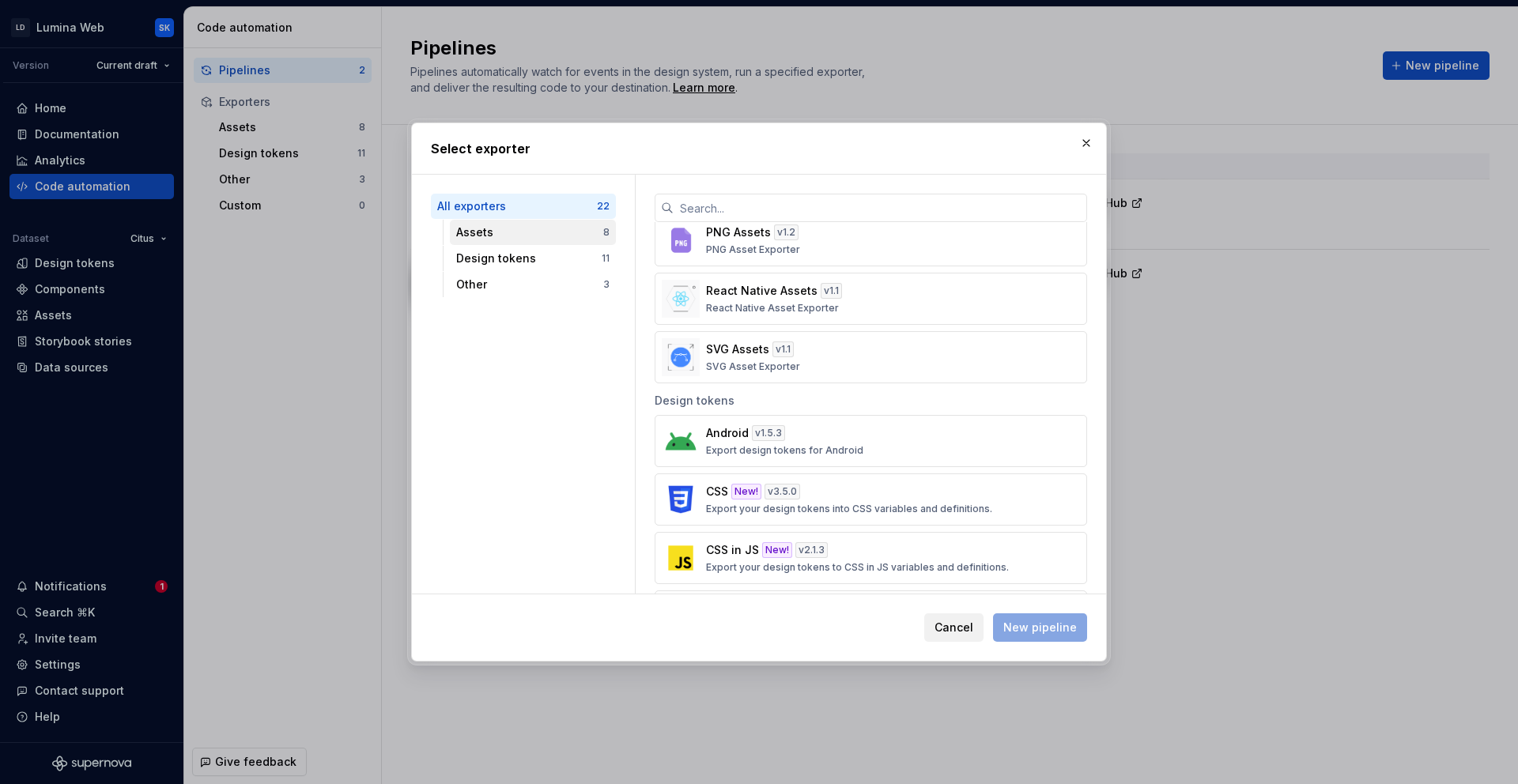
click at [536, 230] on div "Assets" at bounding box center [529, 232] width 147 height 16
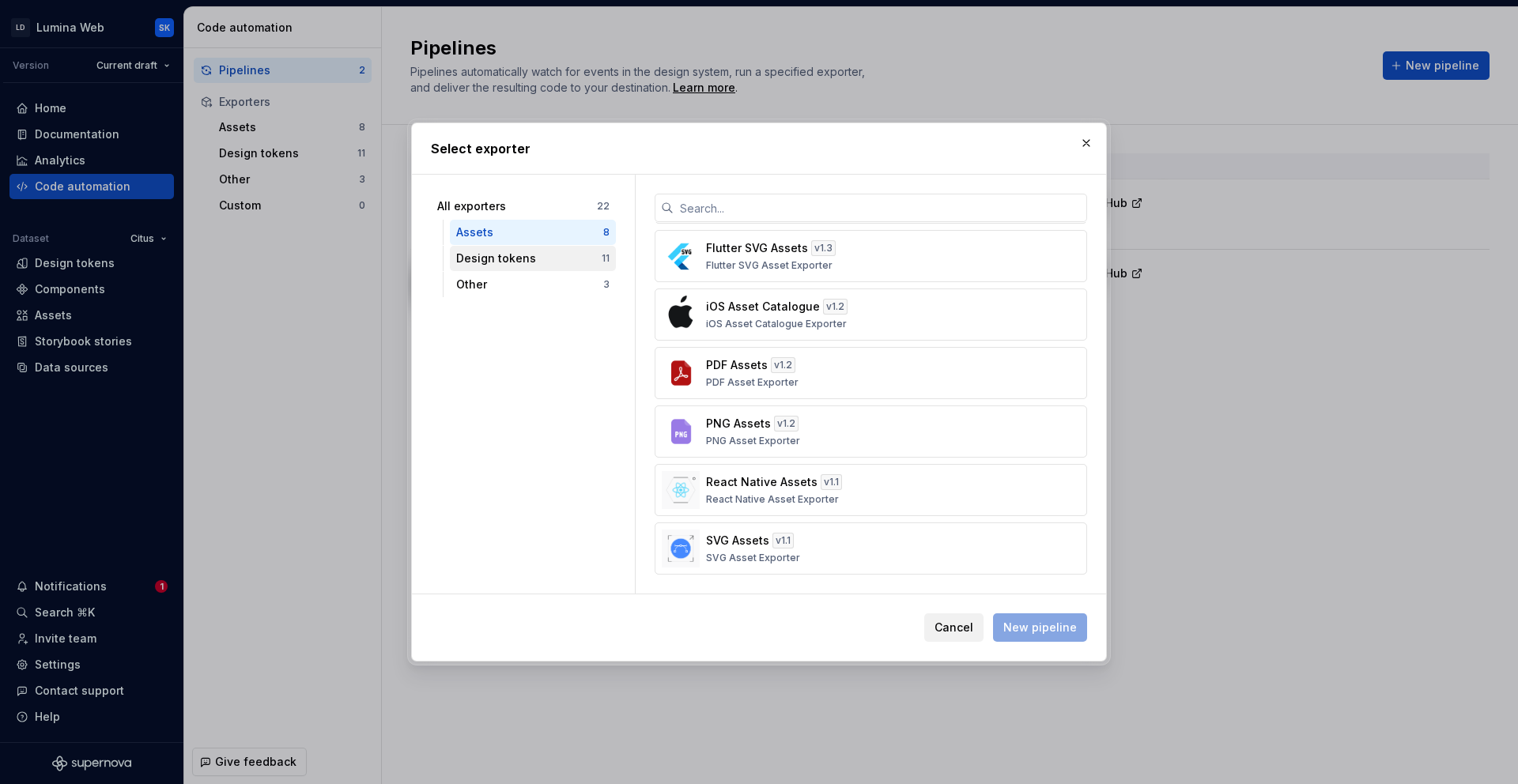
scroll to position [0, 0]
click at [554, 255] on div "Design tokens" at bounding box center [529, 258] width 145 height 16
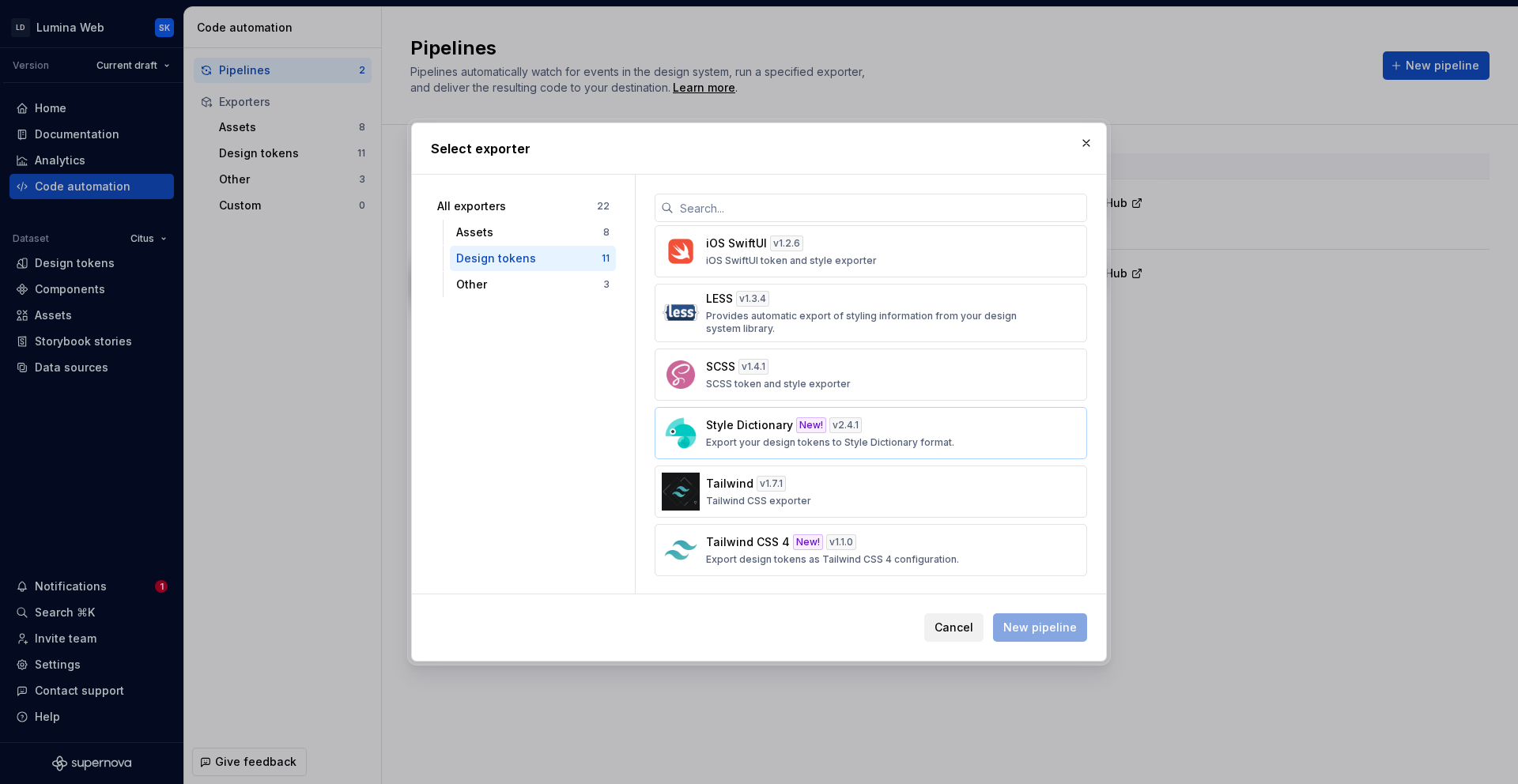
scroll to position [297, 0]
click at [870, 548] on div "Tailwind CSS 4 New! v 1.1.0 Export design tokens as Tailwind CSS 4 configuratio…" at bounding box center [866, 548] width 320 height 32
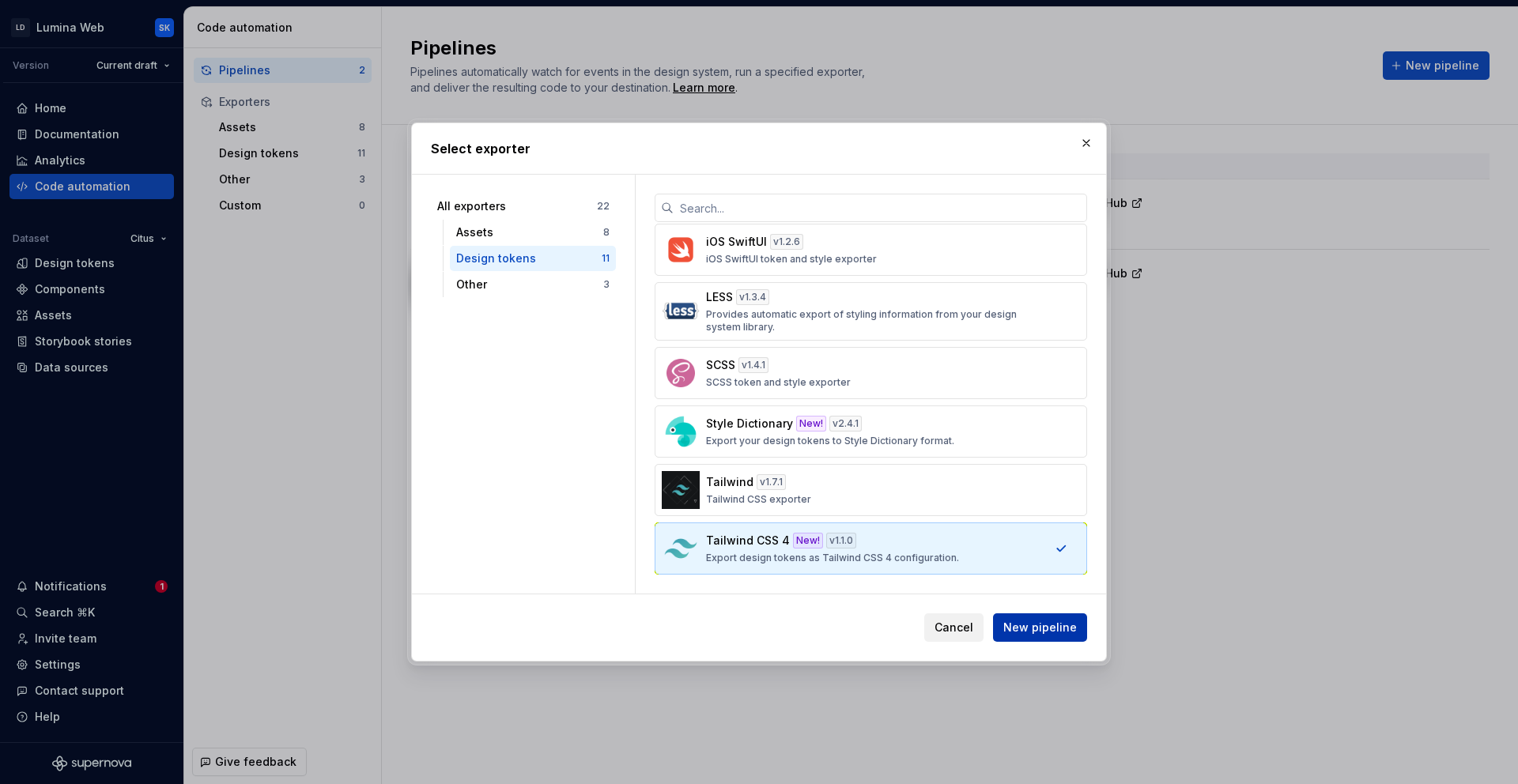
click at [1058, 630] on span "New pipeline" at bounding box center [1040, 627] width 74 height 16
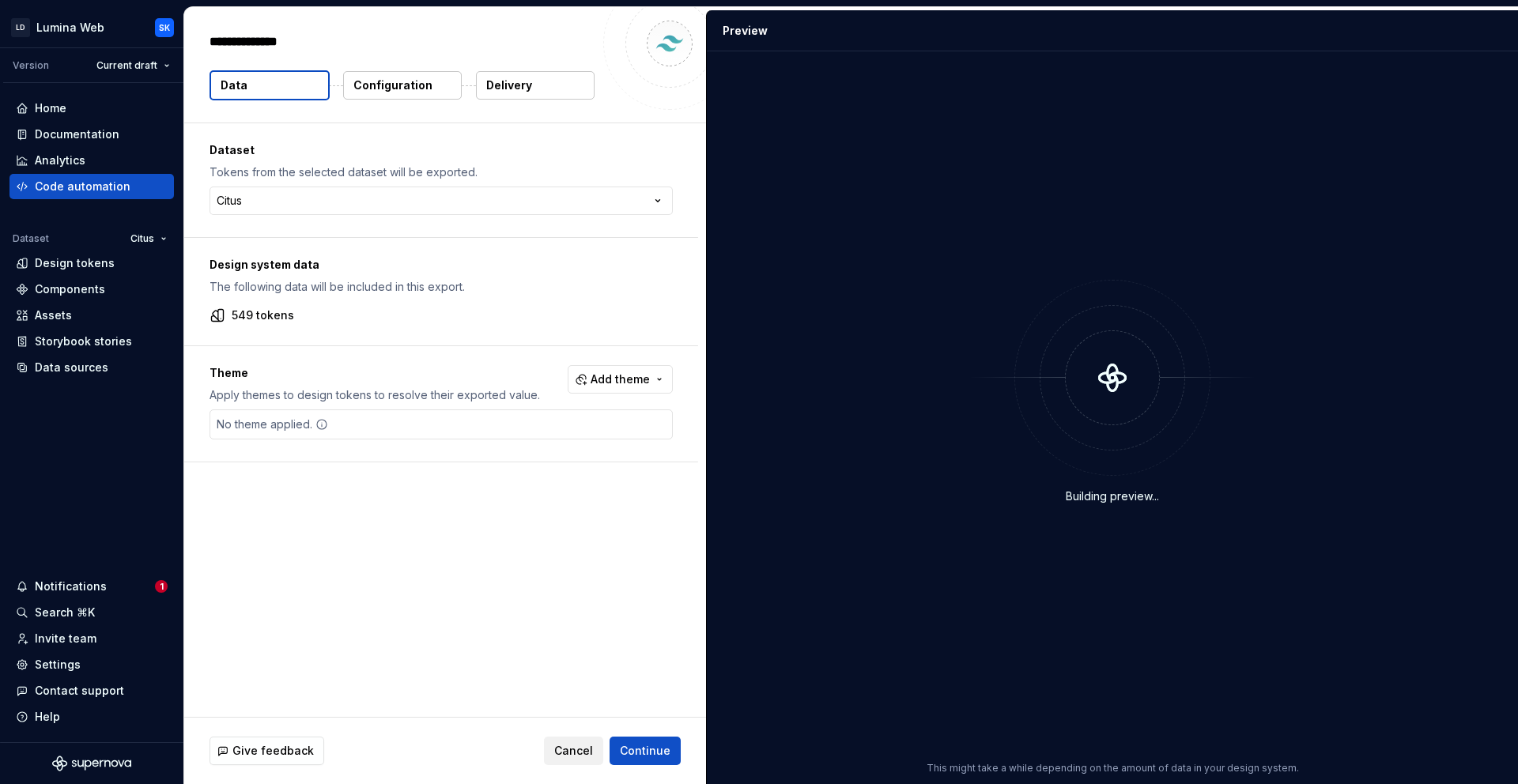
type textarea "*"
type textarea "**********"
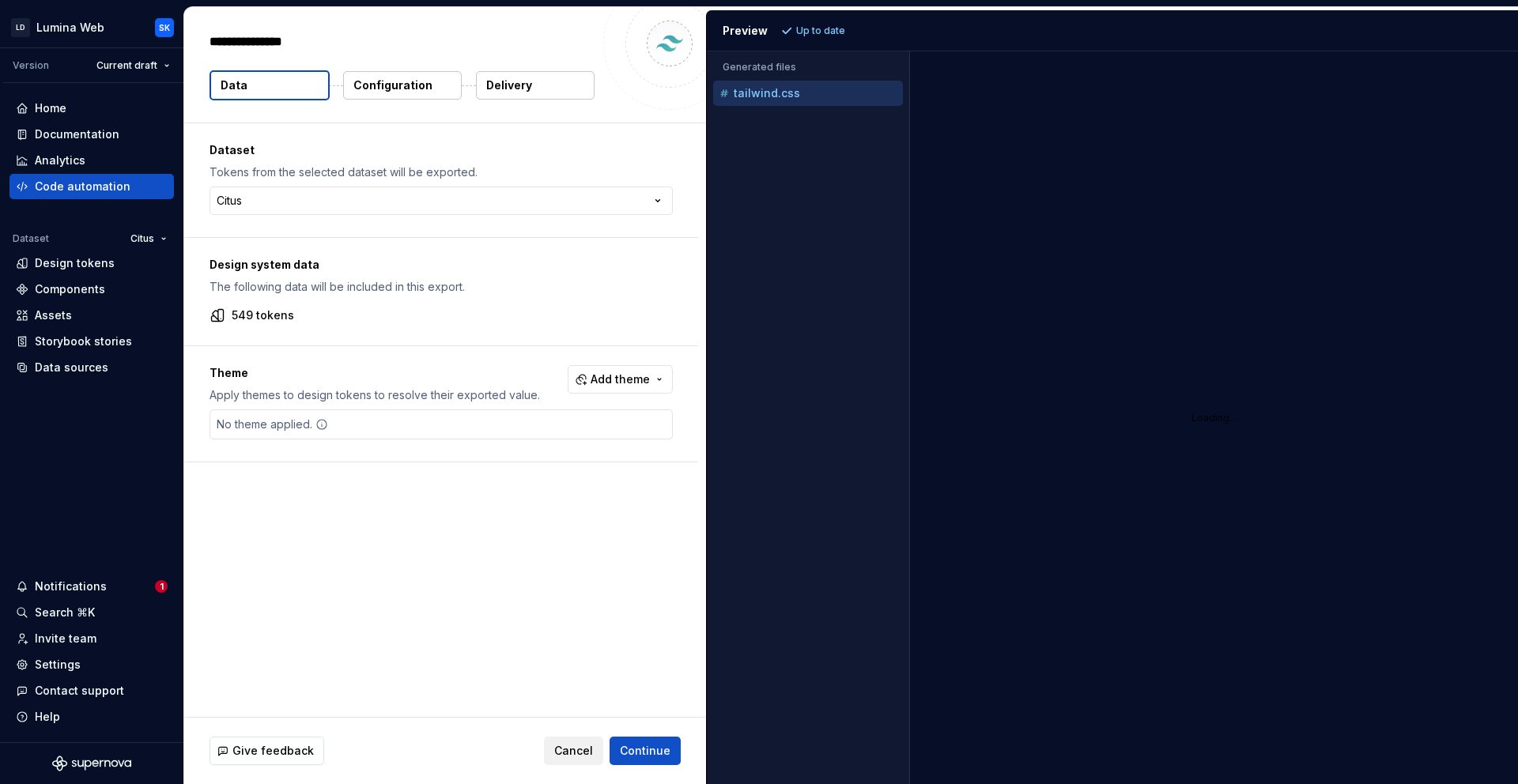
type textarea "*"
type textarea "**********"
type textarea "*"
type textarea "**********"
type textarea "*"
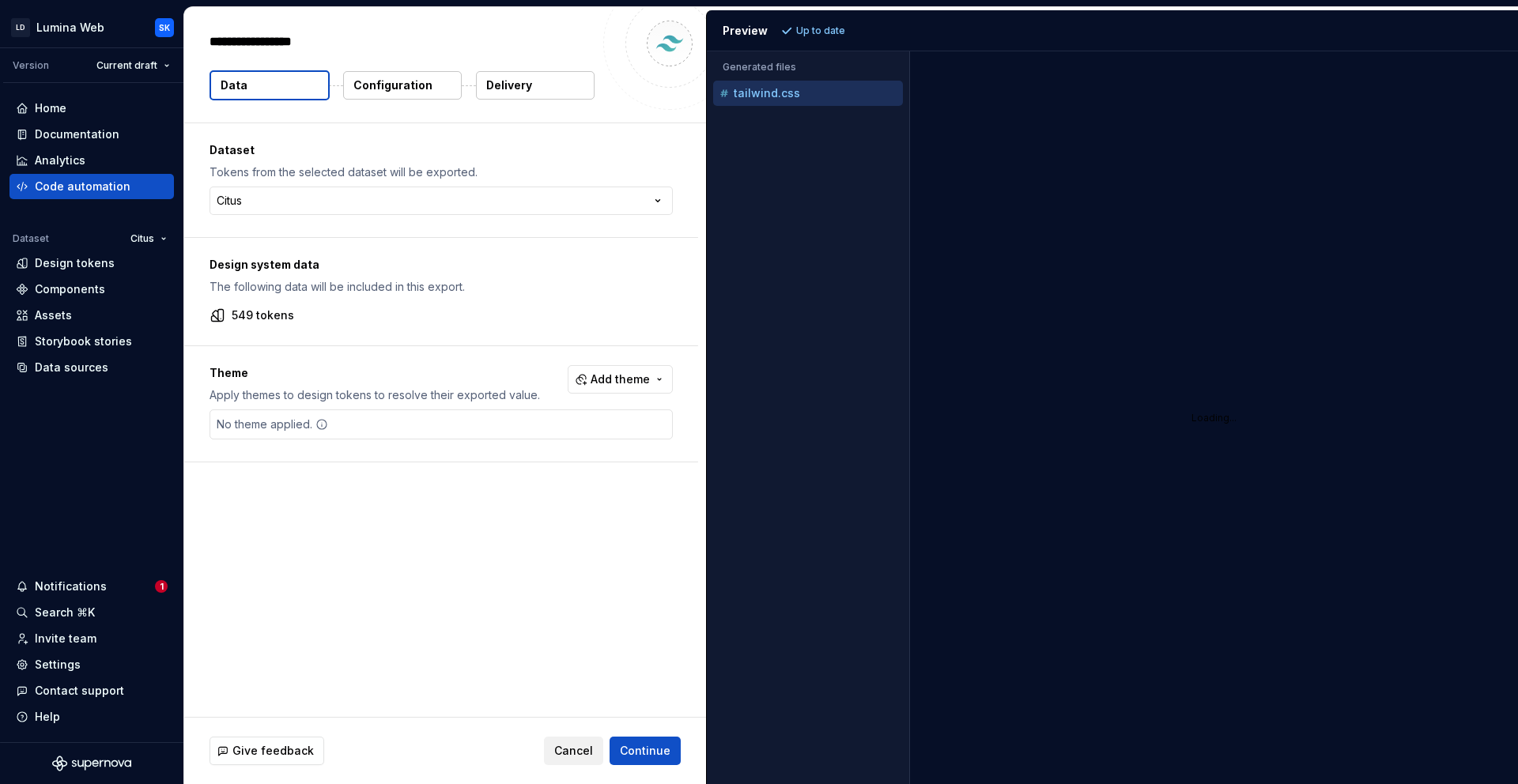
type textarea "**********"
type textarea "*"
type textarea "**********"
type textarea "*"
type textarea "**********"
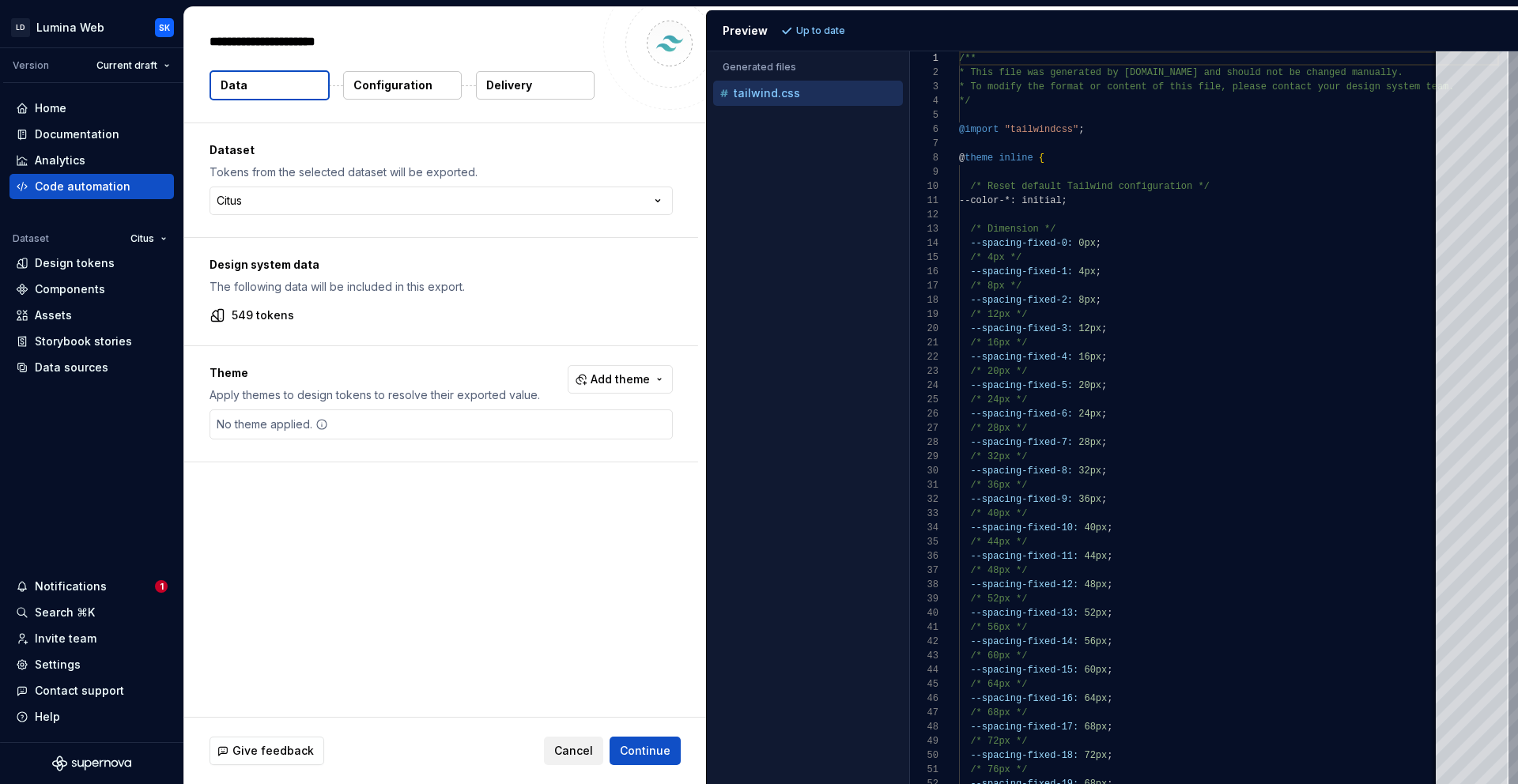
type textarea "*"
type textarea "**********"
type textarea "*"
type textarea "**********"
type textarea "*"
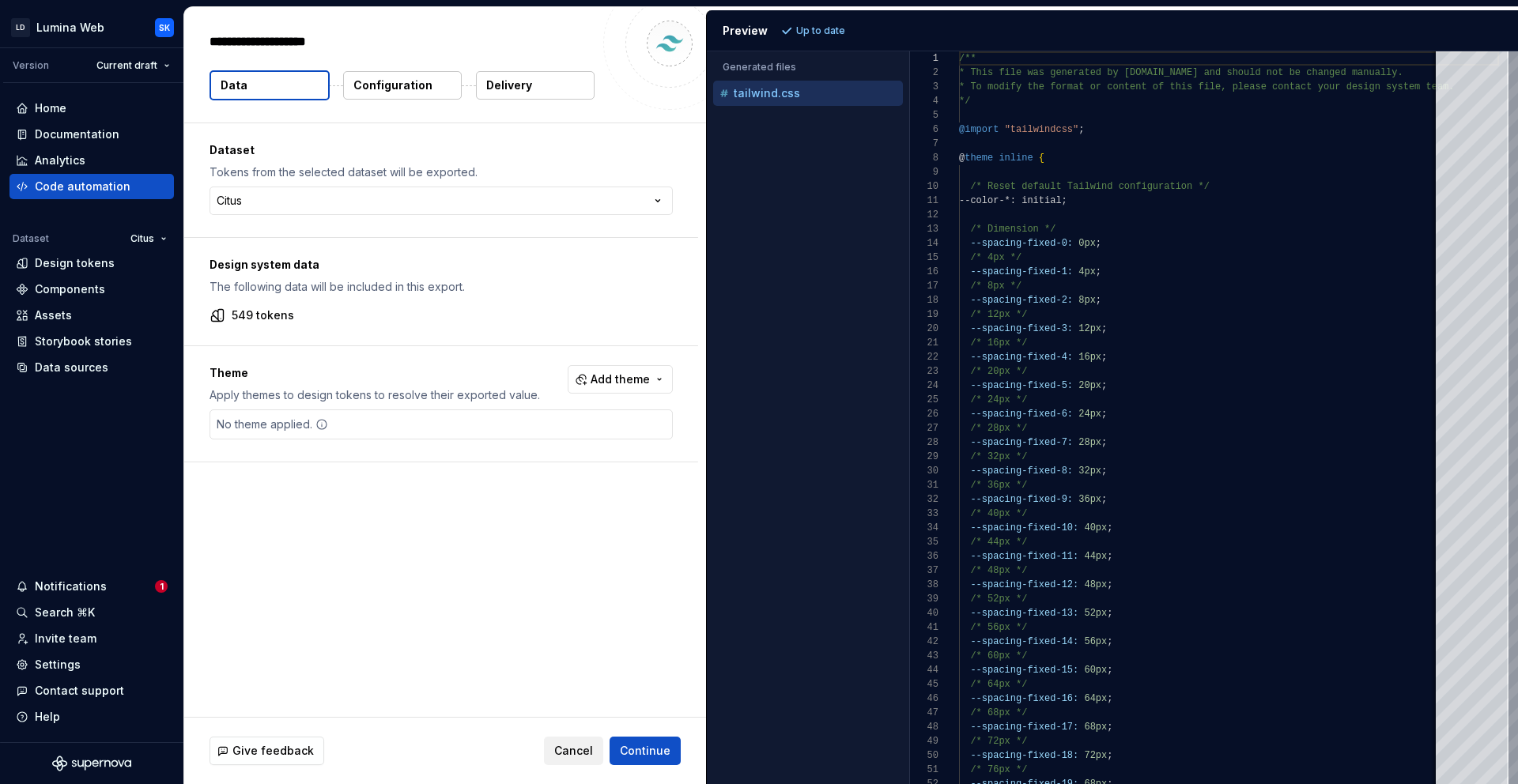
type textarea "**********"
click at [462, 229] on div "Dataset Tokens from the selected dataset will be exported. Citus ***** ******* …" at bounding box center [440, 180] width 514 height 114
click at [607, 379] on span "Add theme" at bounding box center [620, 379] width 60 height 16
click at [454, 351] on html "LD Lumina Web SK Version Current draft Home Documentation Analytics Code automa…" at bounding box center [759, 392] width 1518 height 784
click at [353, 420] on div "No theme applied." at bounding box center [440, 424] width 463 height 30
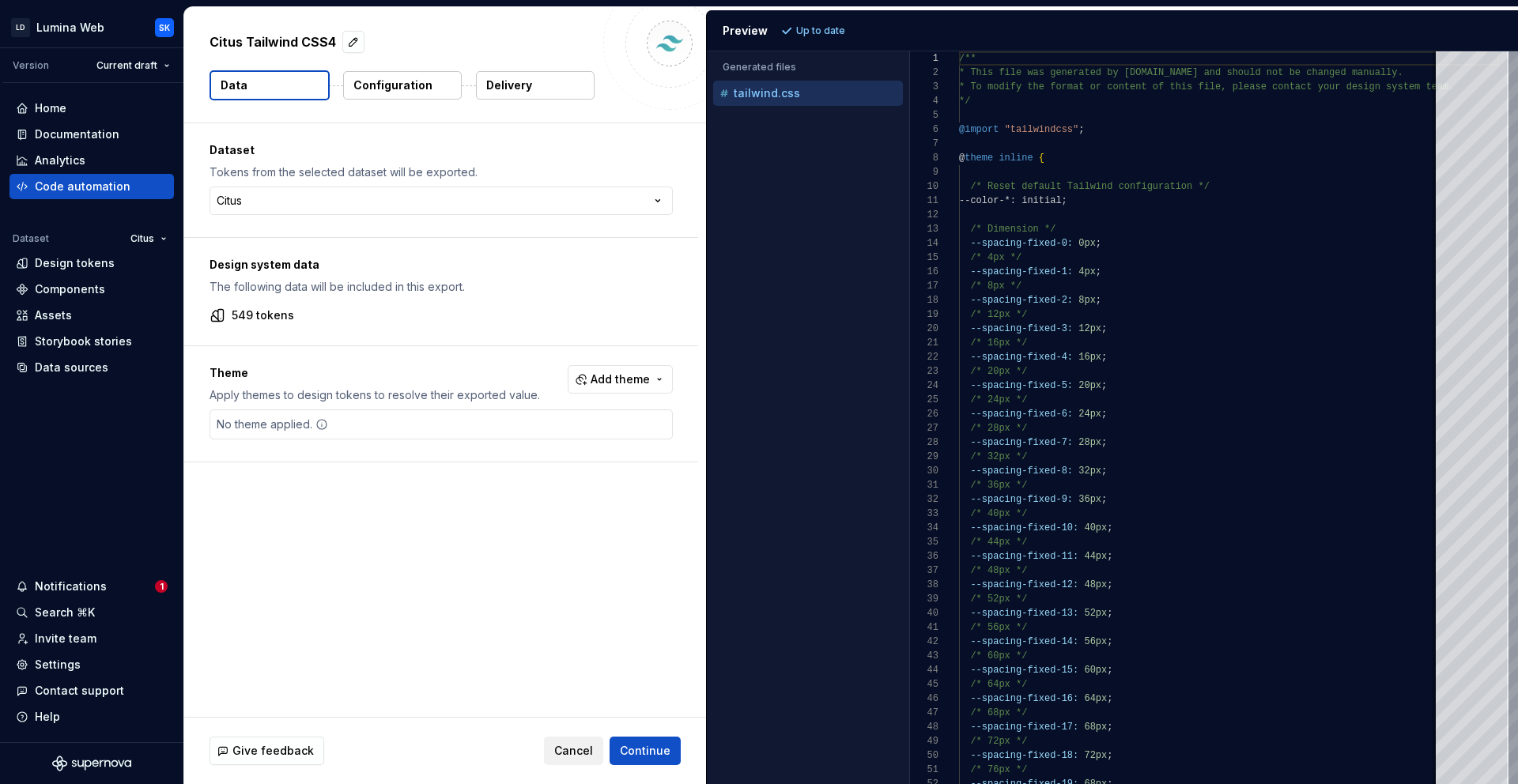
click at [618, 380] on span "Add theme" at bounding box center [620, 379] width 60 height 16
click at [459, 360] on html "LD Lumina Web SK Version Current draft Home Documentation Analytics Code automa…" at bounding box center [759, 392] width 1518 height 784
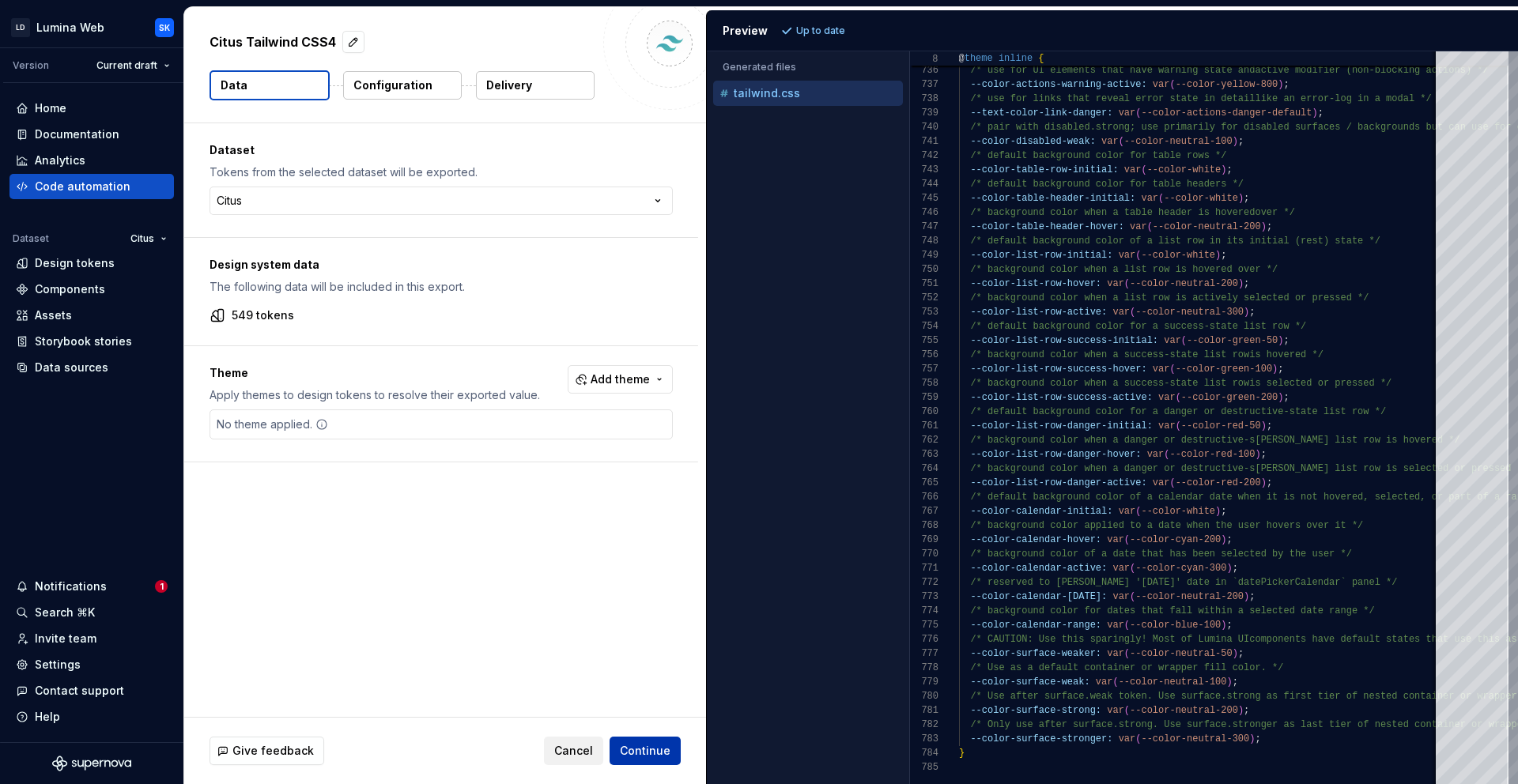
click at [647, 746] on span "Continue" at bounding box center [645, 751] width 51 height 16
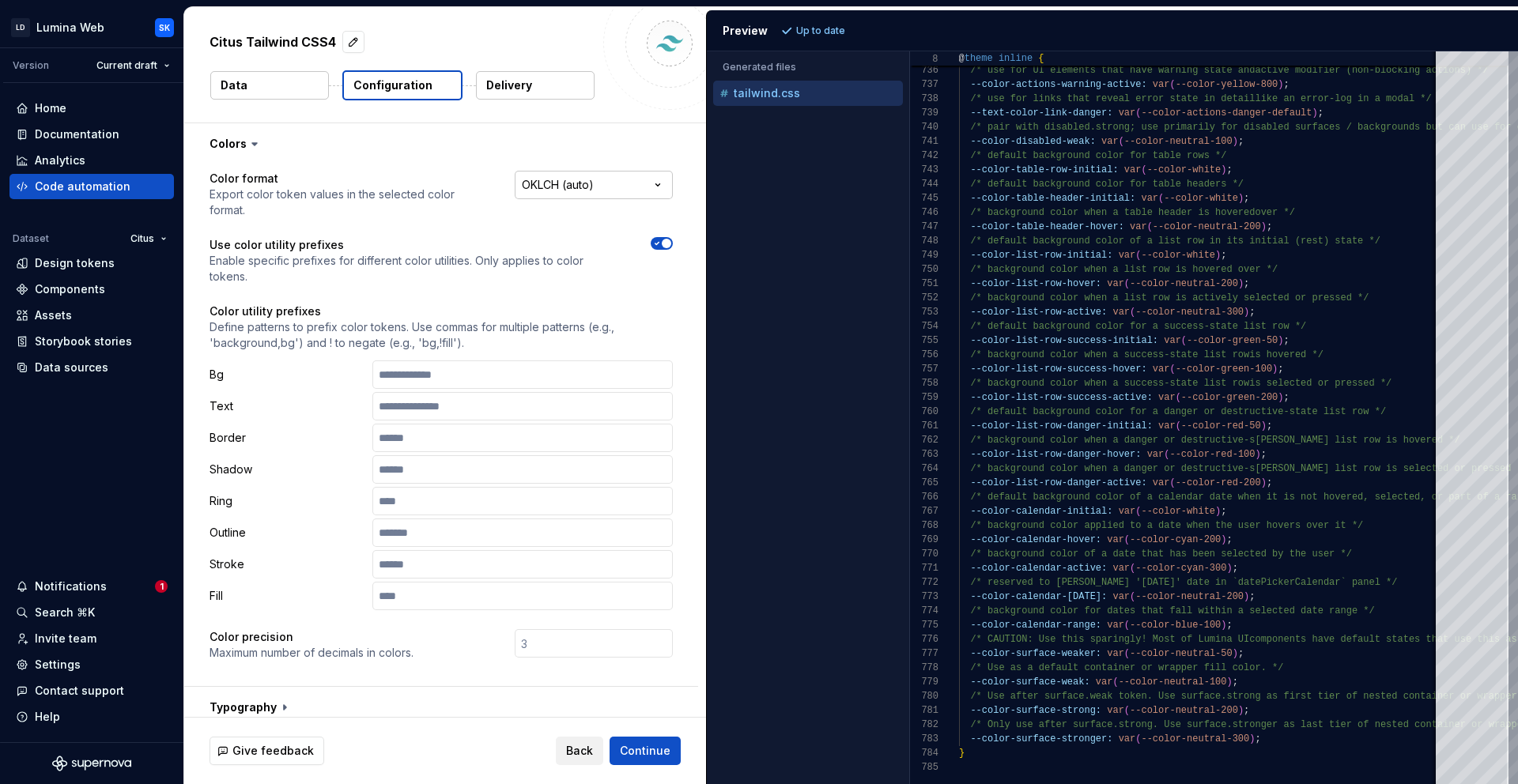
click at [564, 193] on html "**********" at bounding box center [759, 392] width 1518 height 784
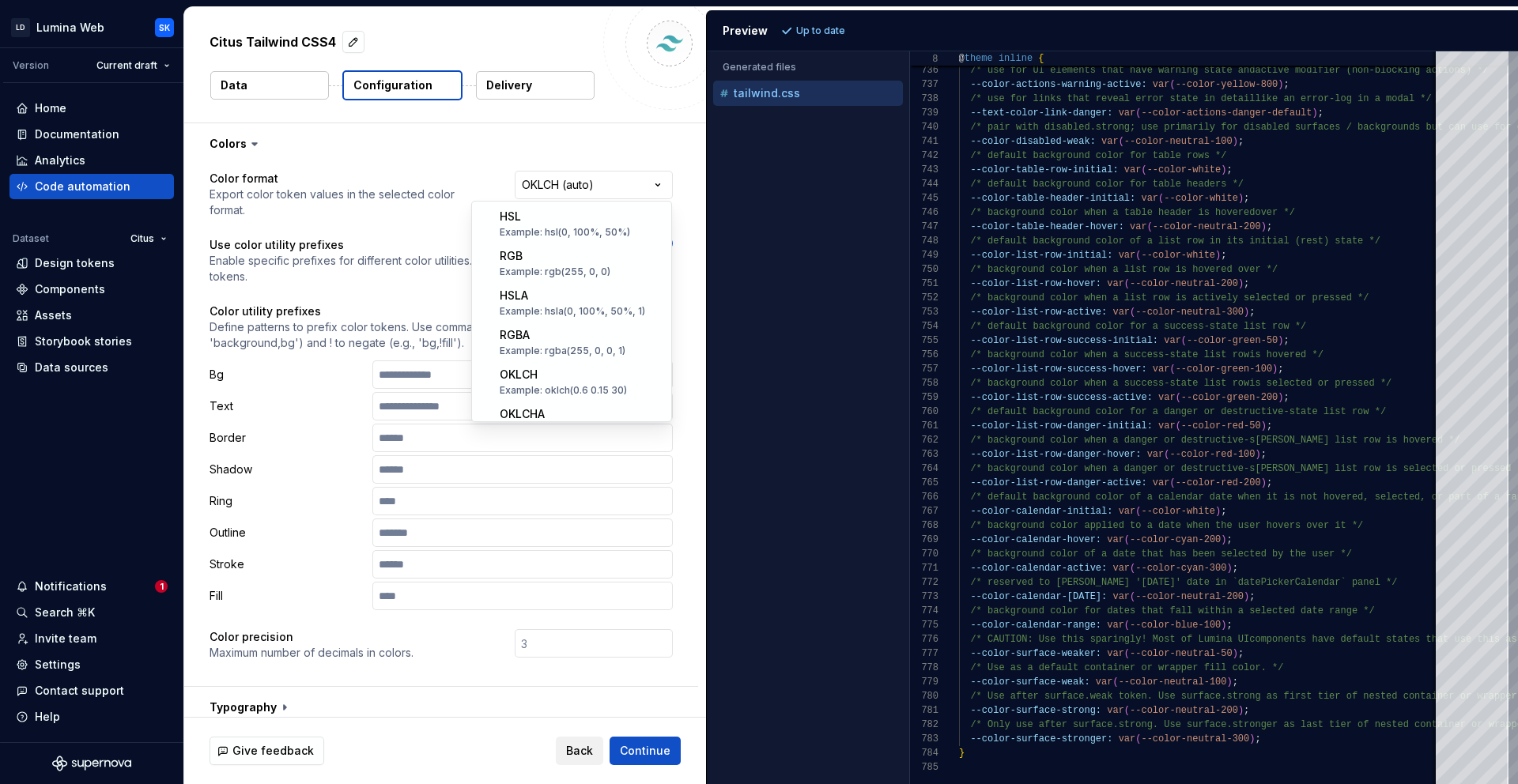
select select "***"
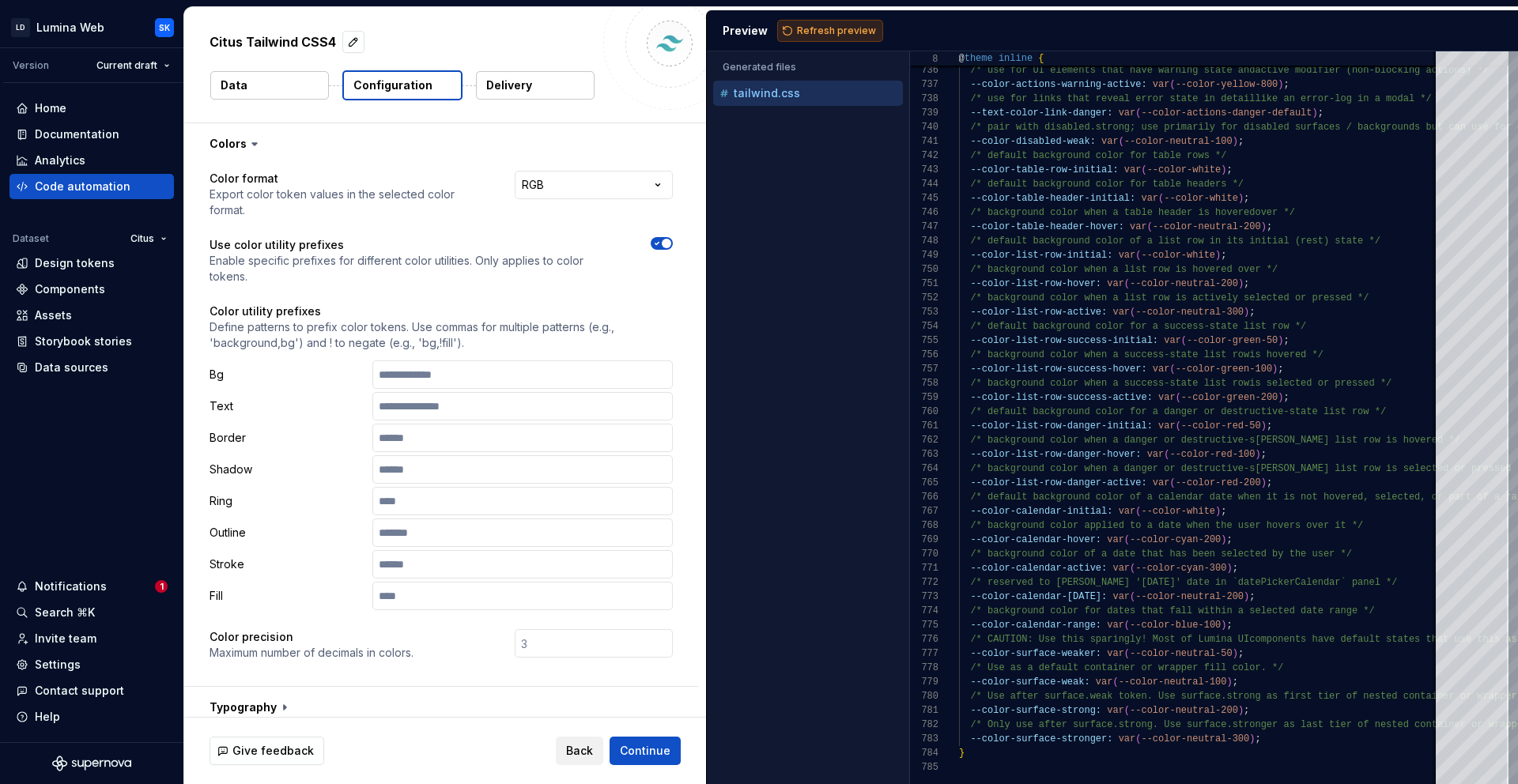
click at [842, 33] on span "Refresh preview" at bounding box center [836, 30] width 79 height 12
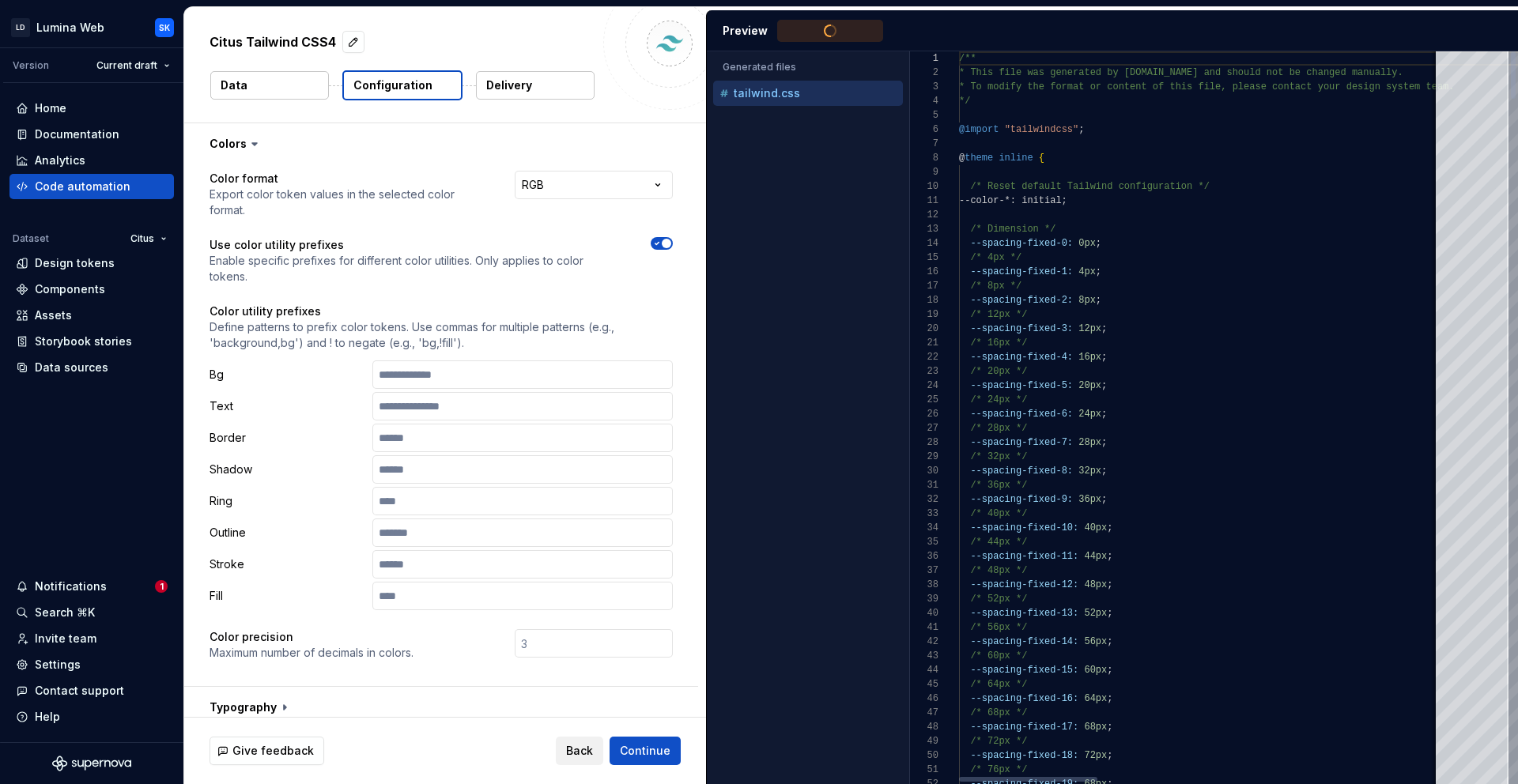
type textarea "**********"
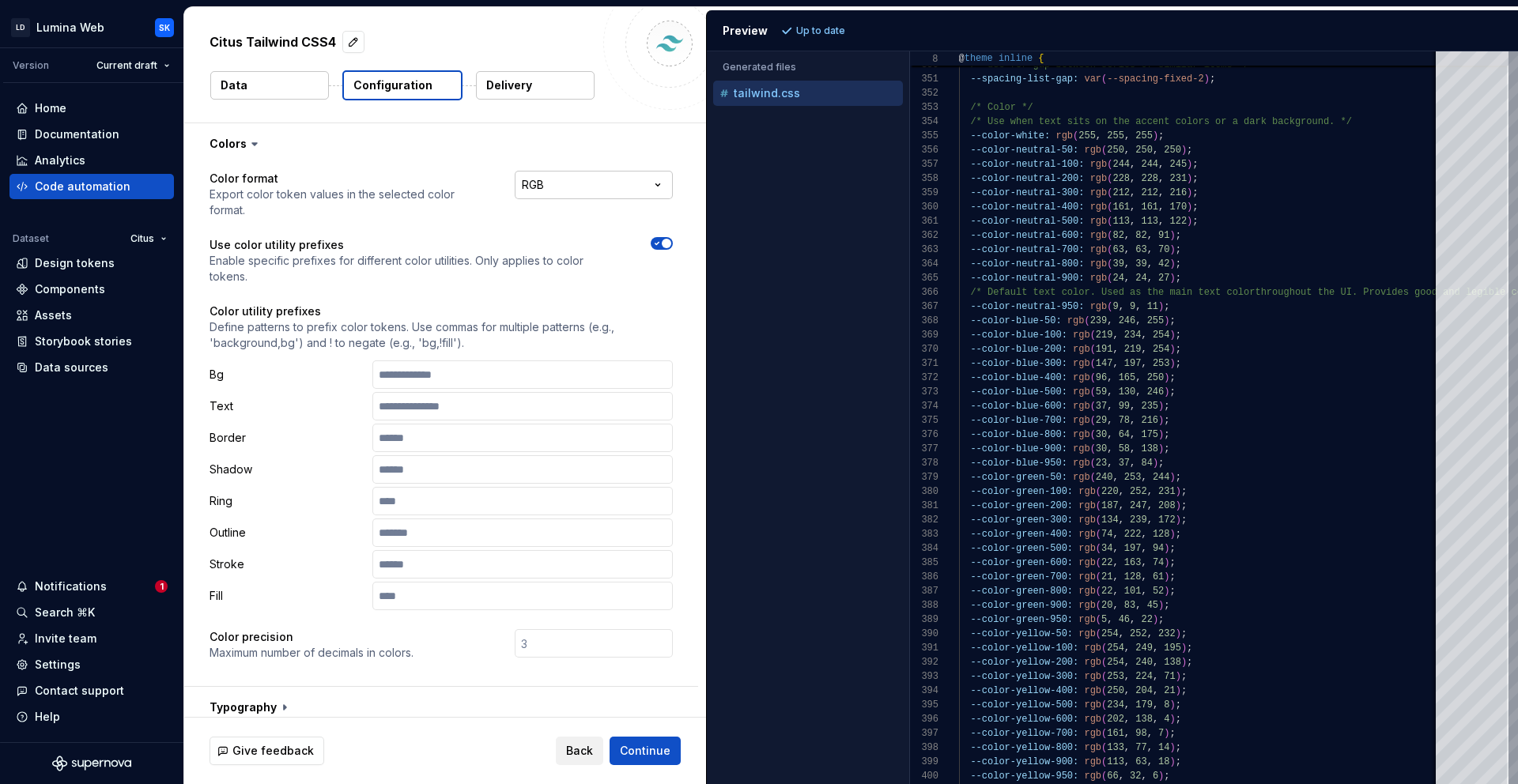
click at [589, 191] on html "**********" at bounding box center [759, 392] width 1518 height 784
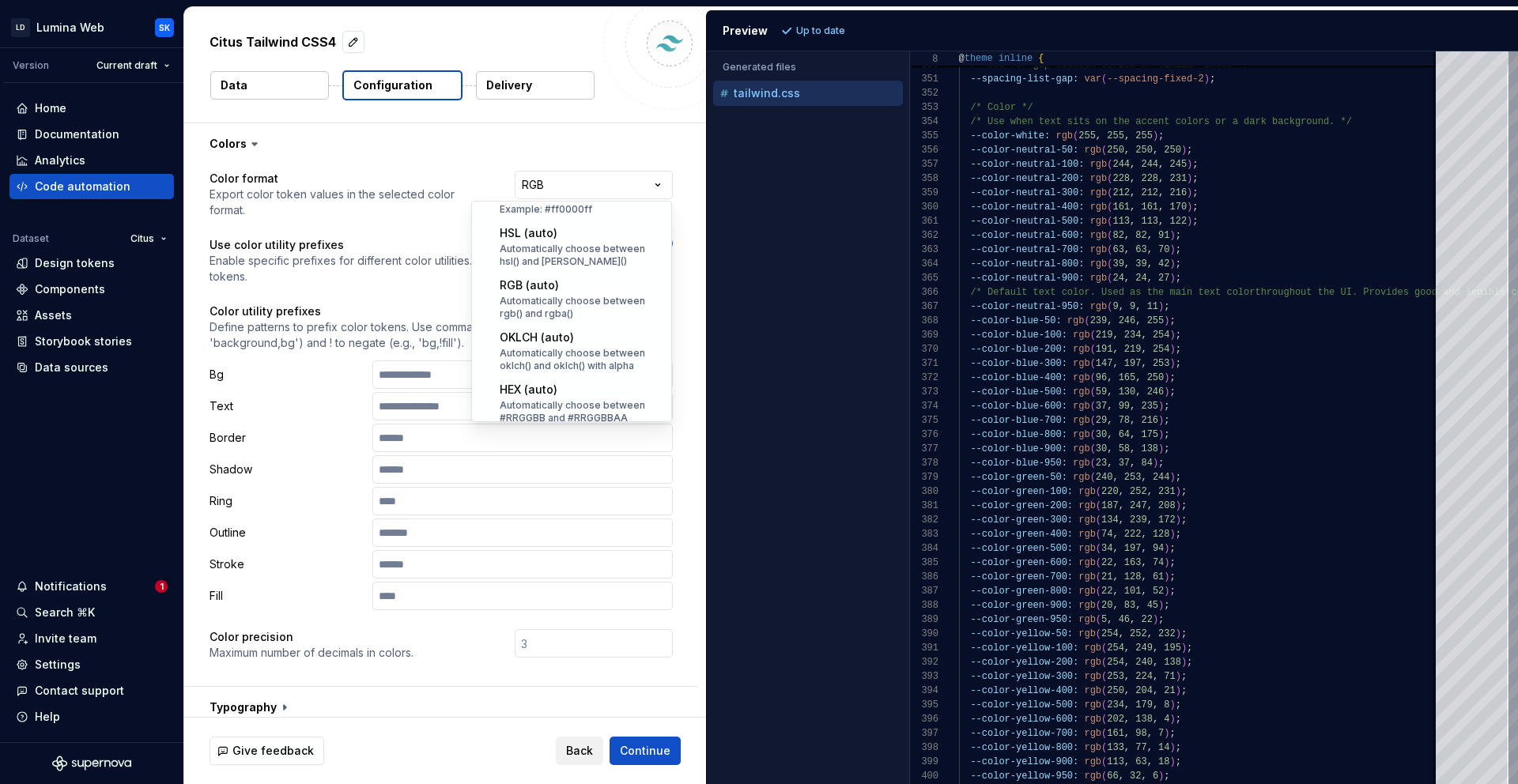
scroll to position [310, 0]
select select "**********"
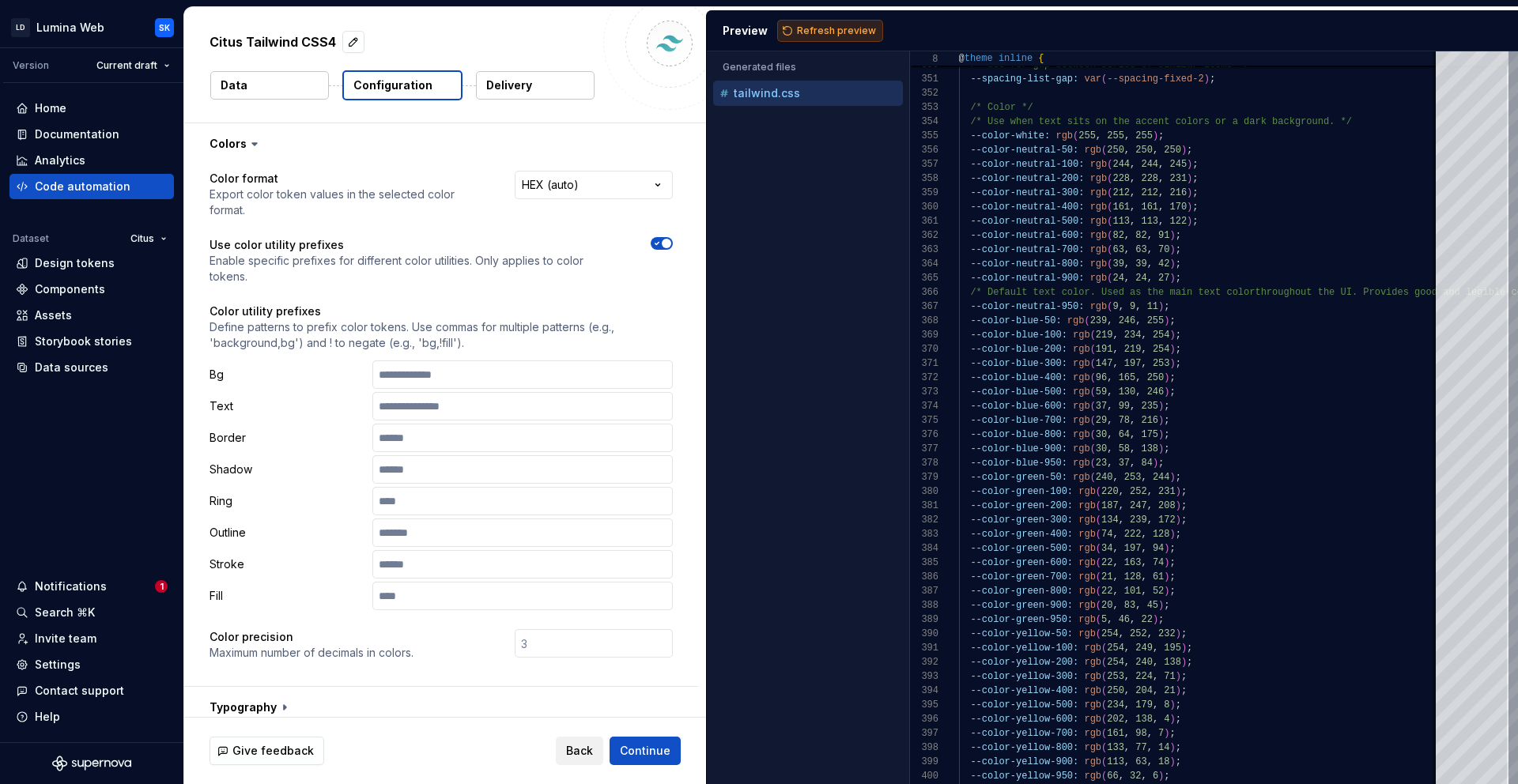
click at [806, 29] on span "Refresh preview" at bounding box center [836, 30] width 79 height 12
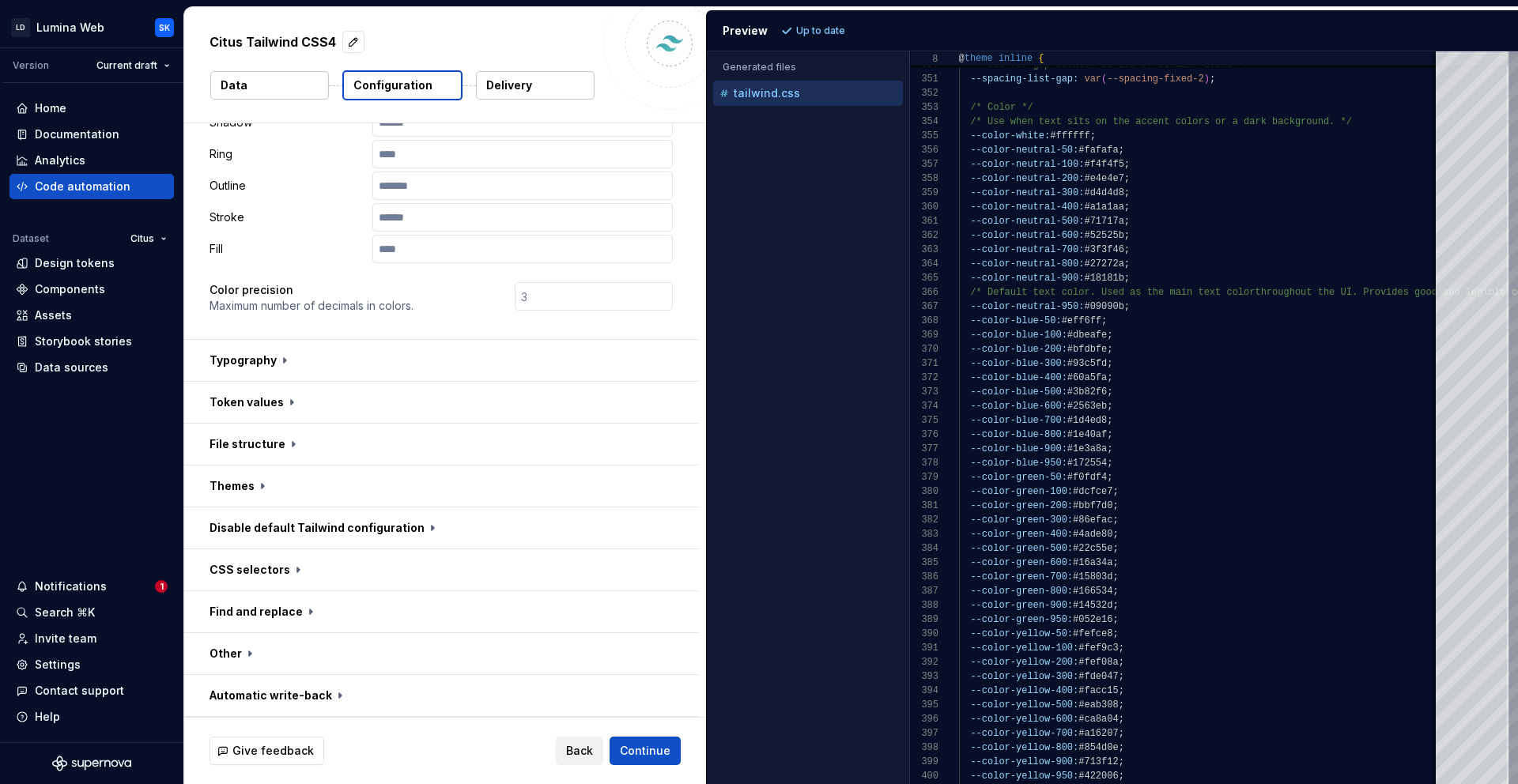
scroll to position [343, 0]
click at [257, 356] on button "button" at bounding box center [440, 364] width 514 height 41
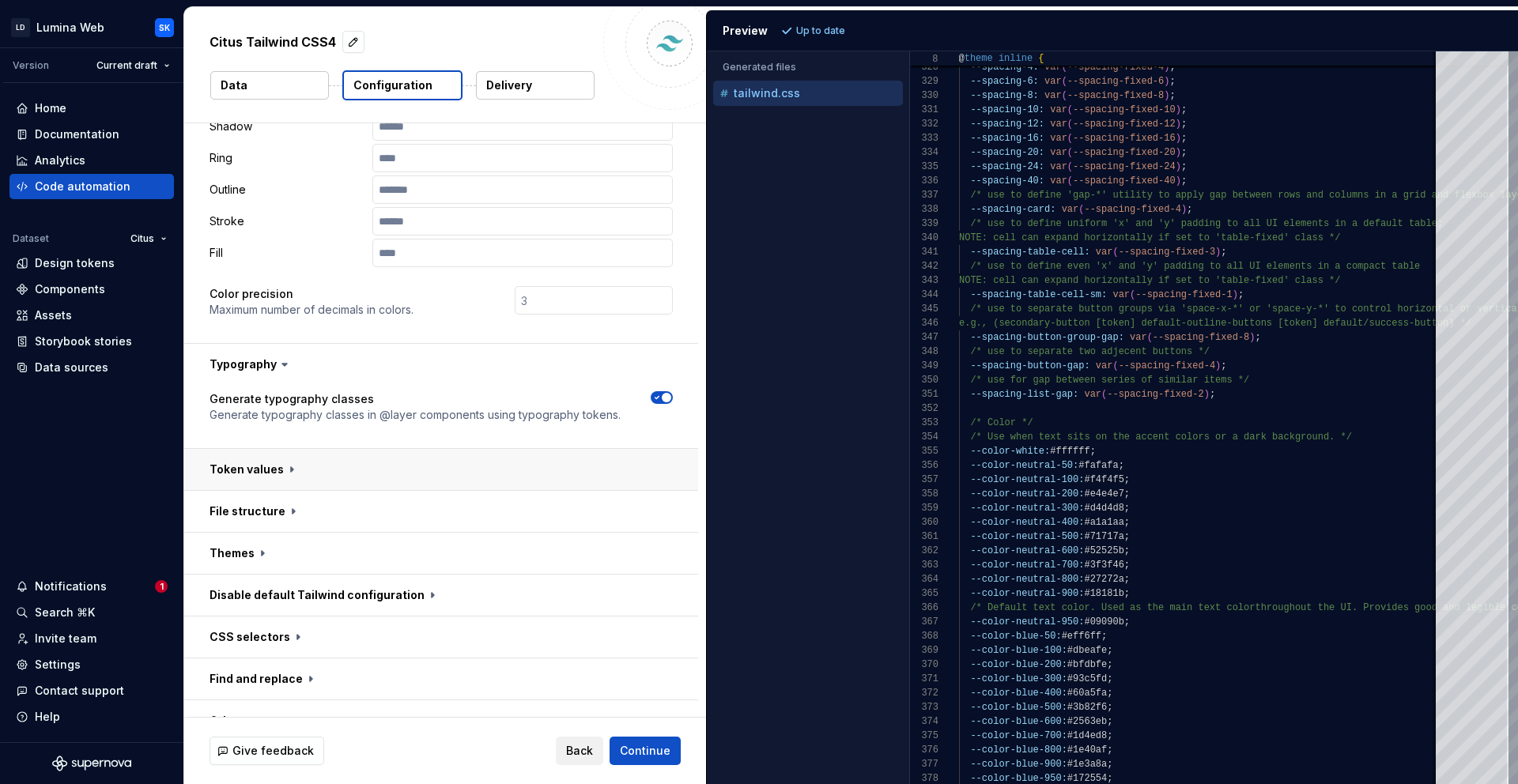
click at [378, 458] on button "button" at bounding box center [440, 470] width 514 height 41
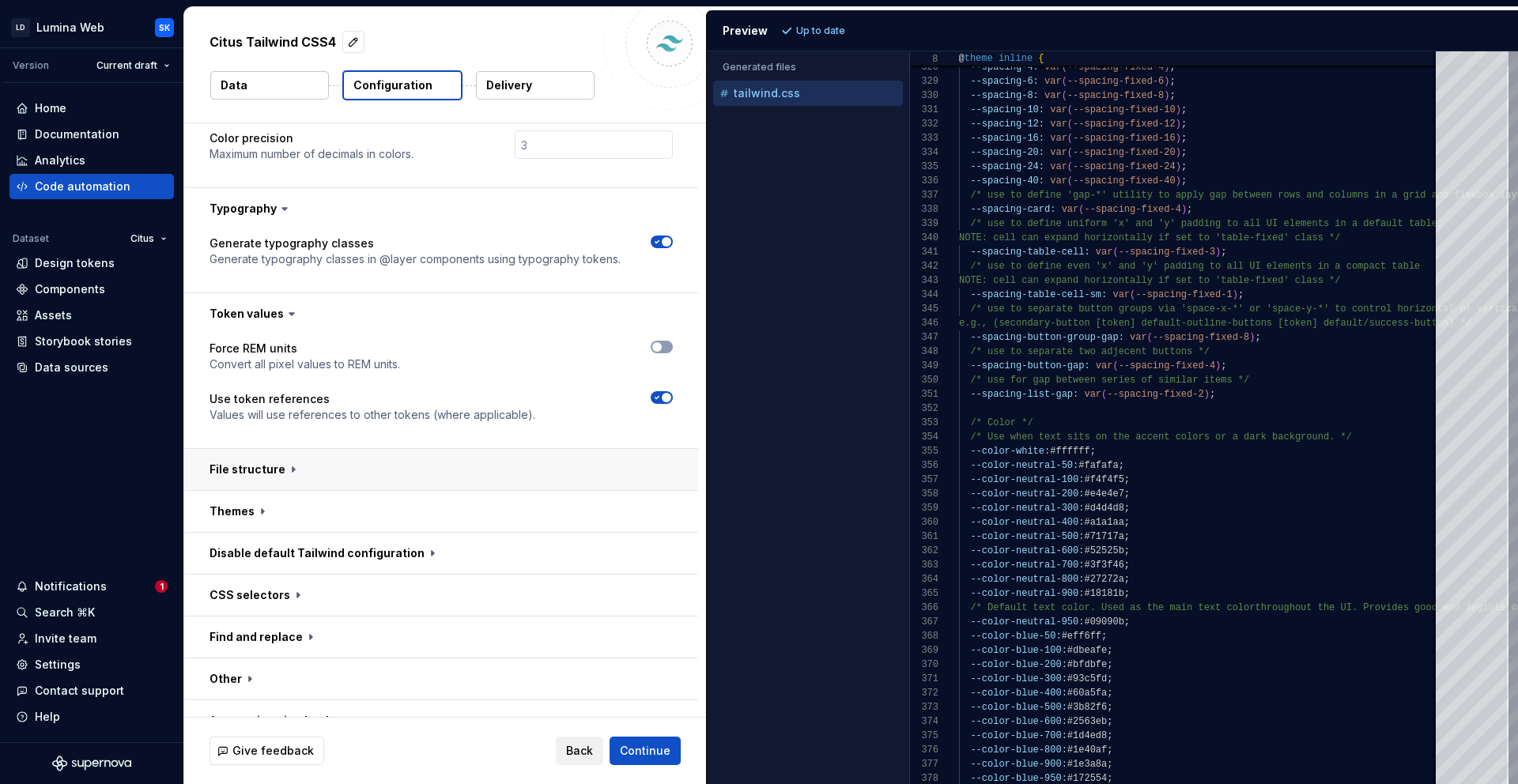
scroll to position [524, 0]
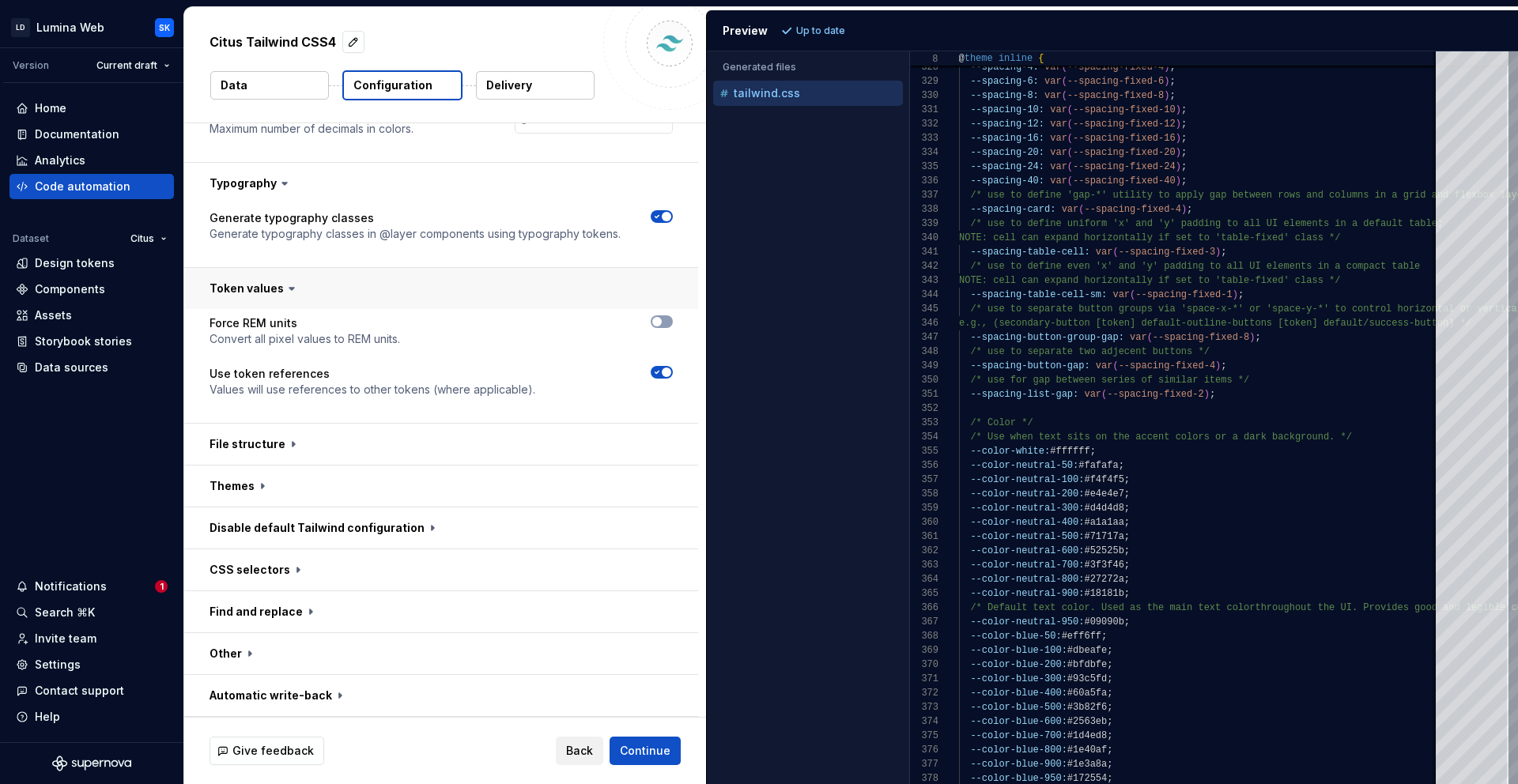
click at [361, 287] on button "button" at bounding box center [440, 288] width 514 height 41
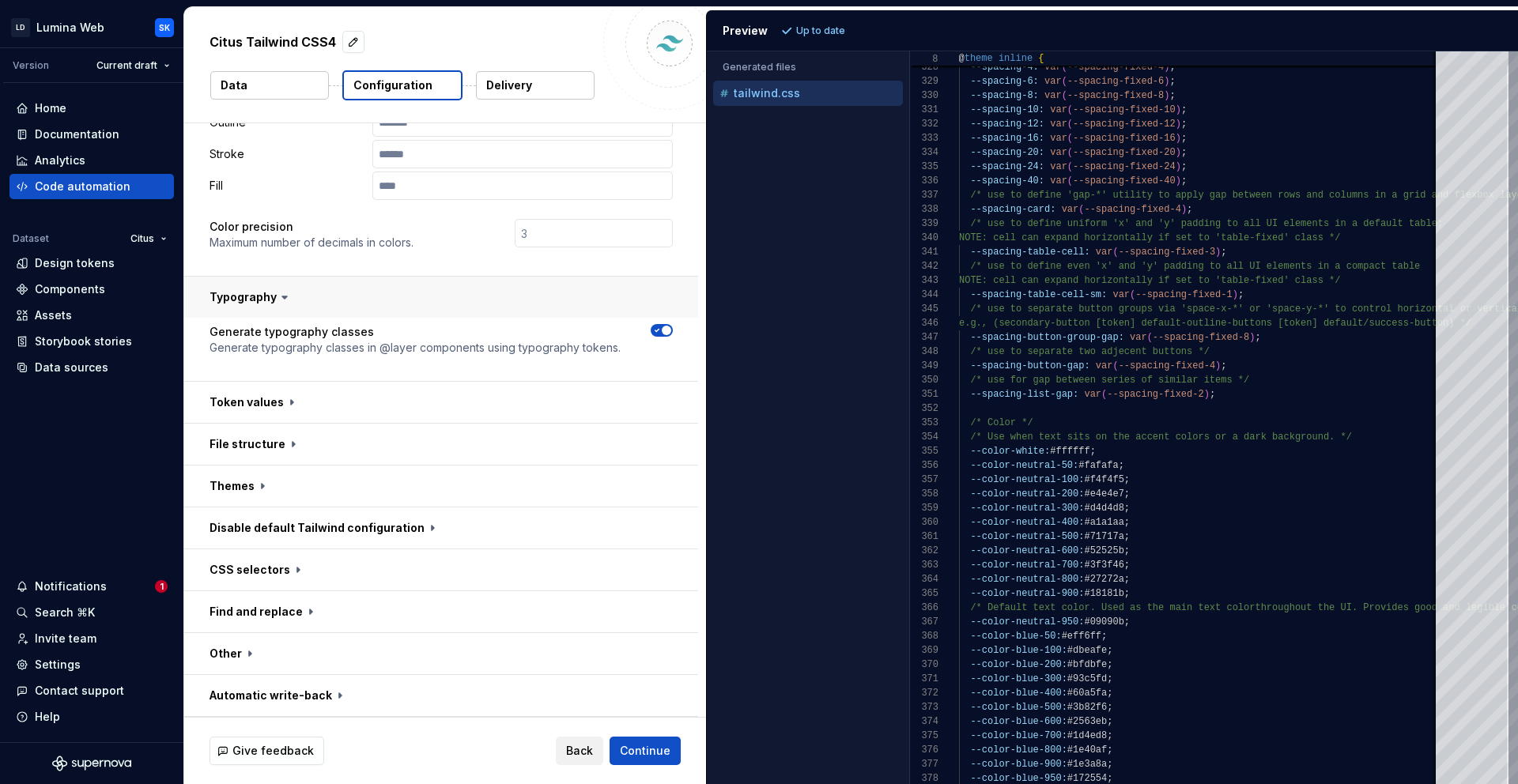
click at [358, 290] on button "button" at bounding box center [440, 297] width 514 height 41
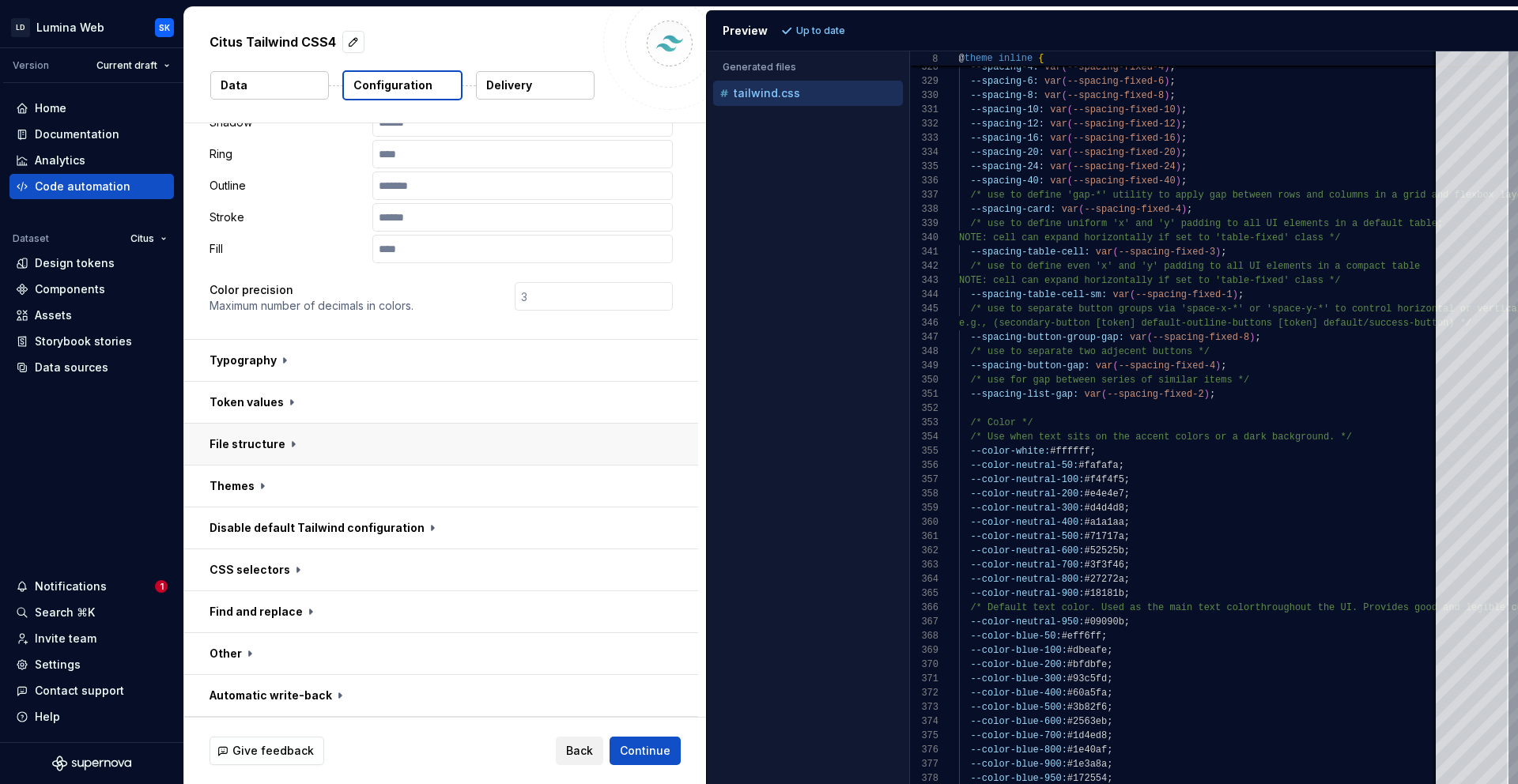
click at [352, 438] on button "button" at bounding box center [440, 444] width 514 height 41
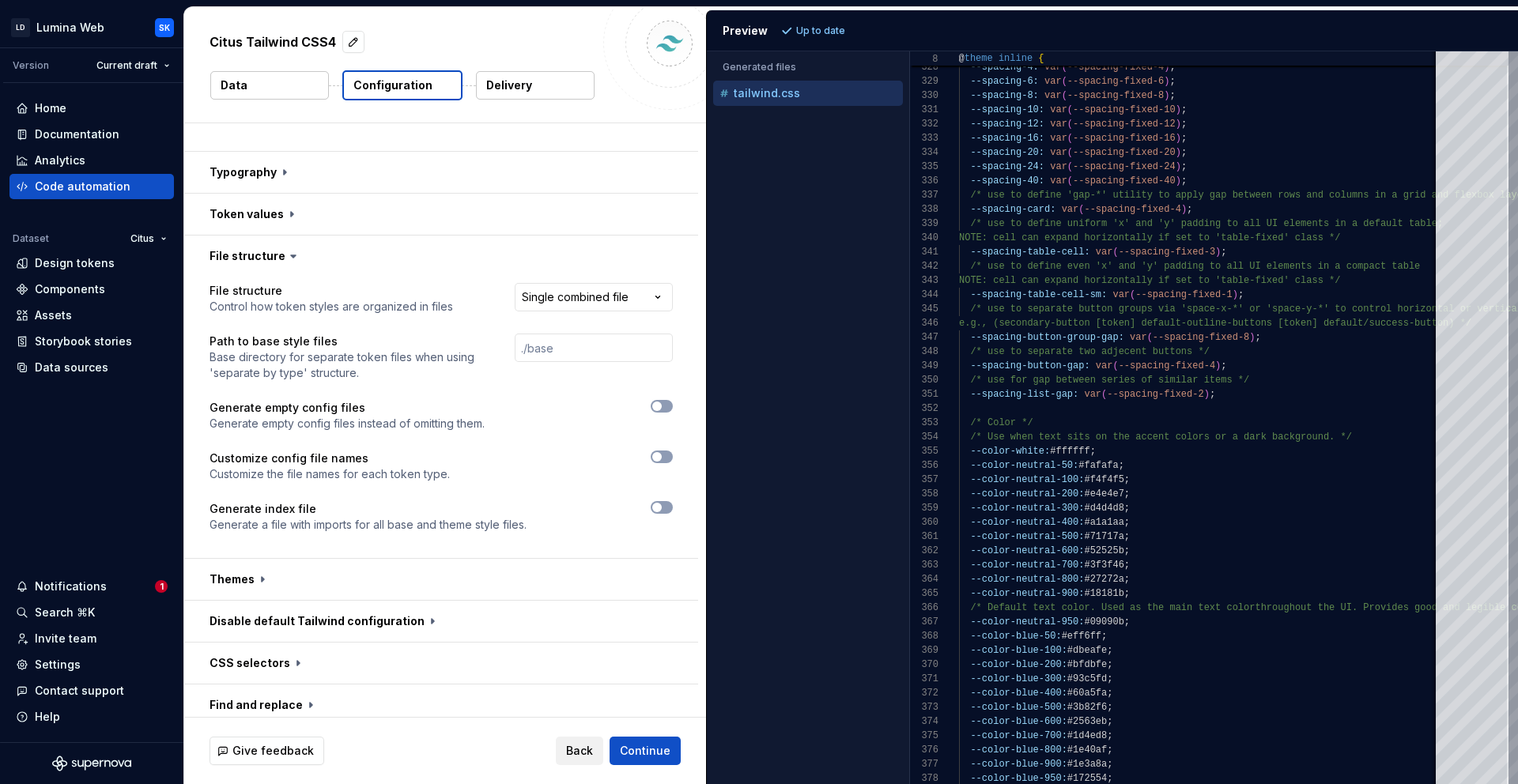
scroll to position [546, 0]
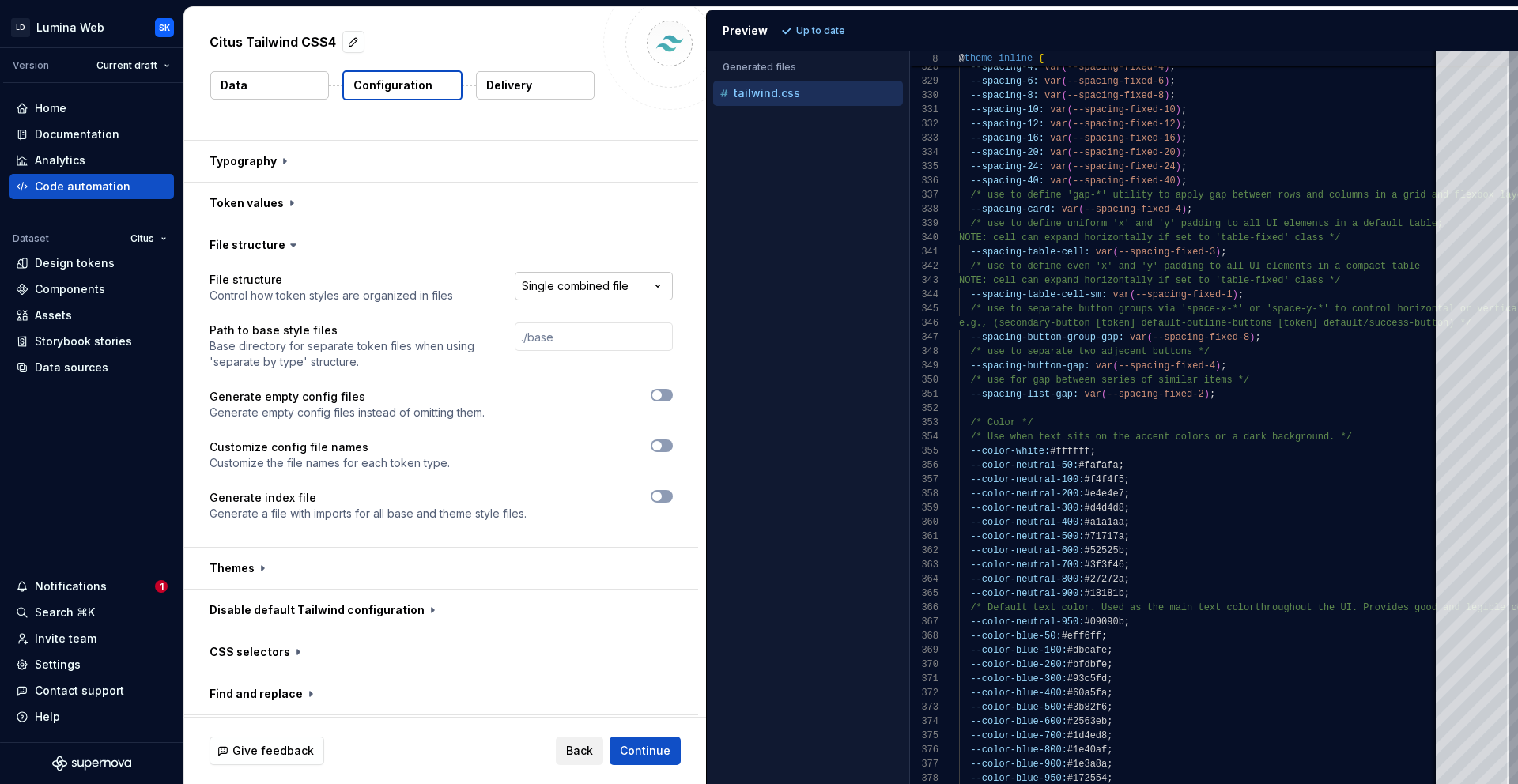
click at [596, 288] on html "**********" at bounding box center [759, 392] width 1518 height 784
click at [596, 282] on html "**********" at bounding box center [759, 392] width 1518 height 784
click at [343, 252] on button "button" at bounding box center [440, 245] width 514 height 41
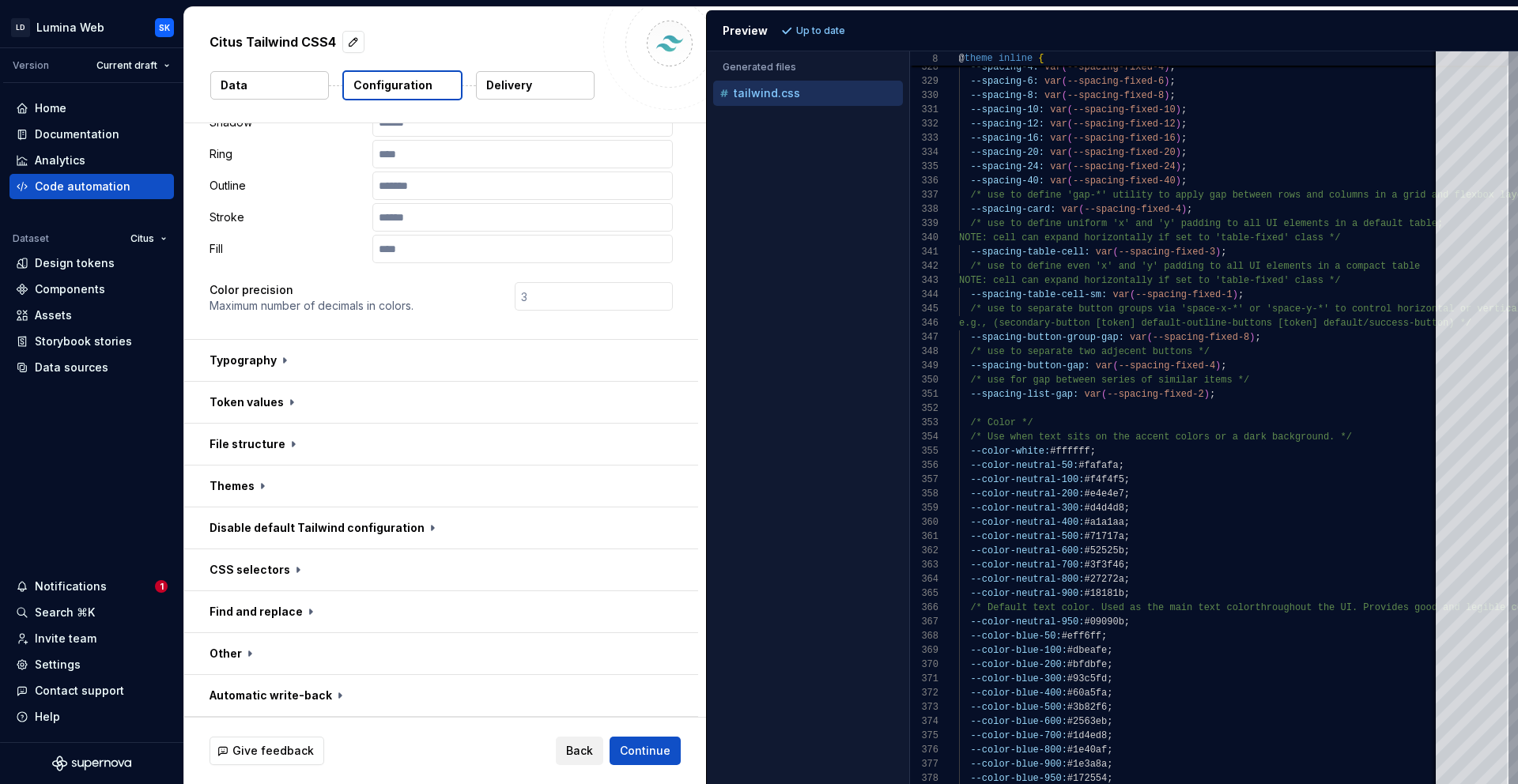
scroll to position [347, 0]
click at [388, 428] on button "button" at bounding box center [440, 444] width 514 height 41
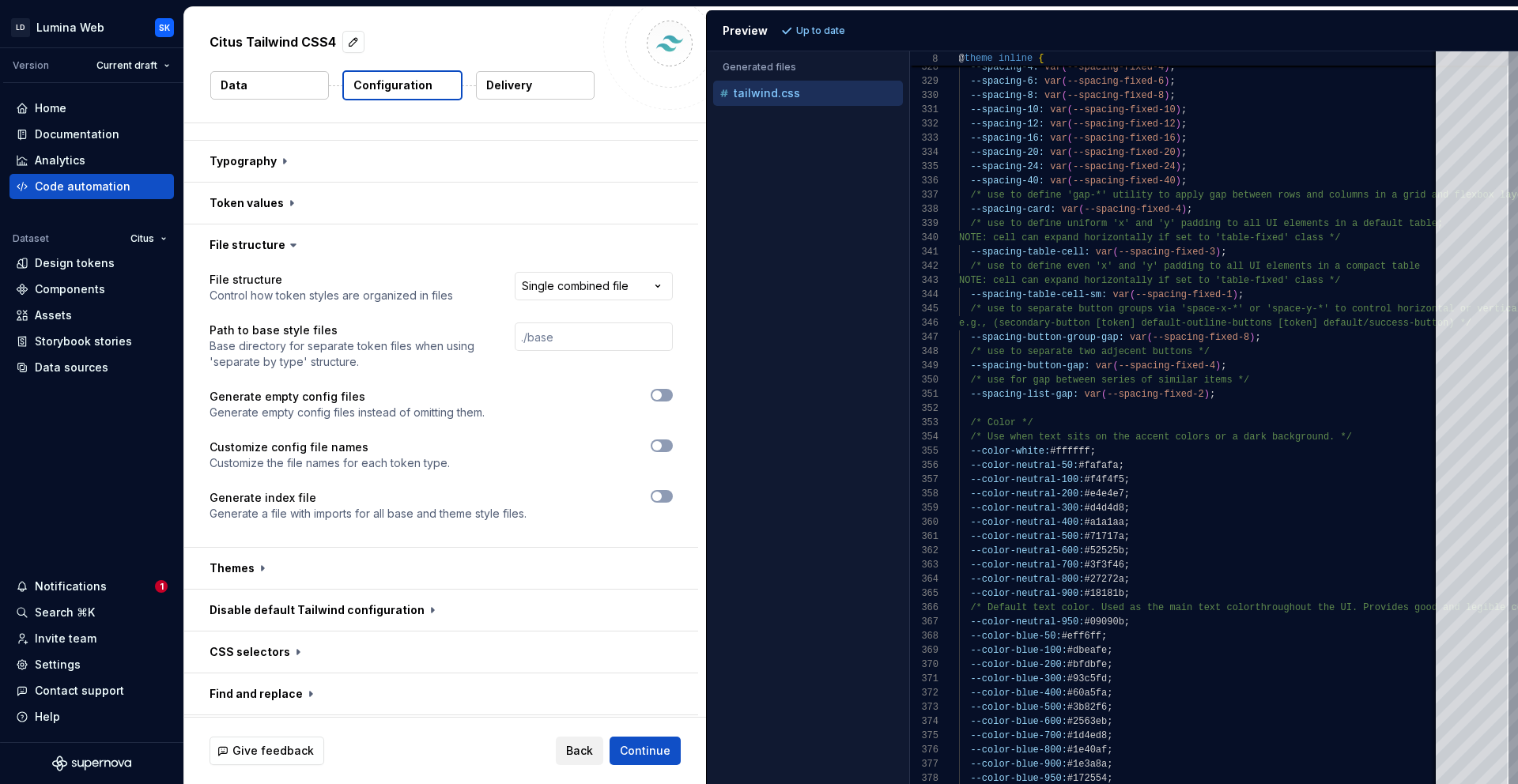
scroll to position [628, 0]
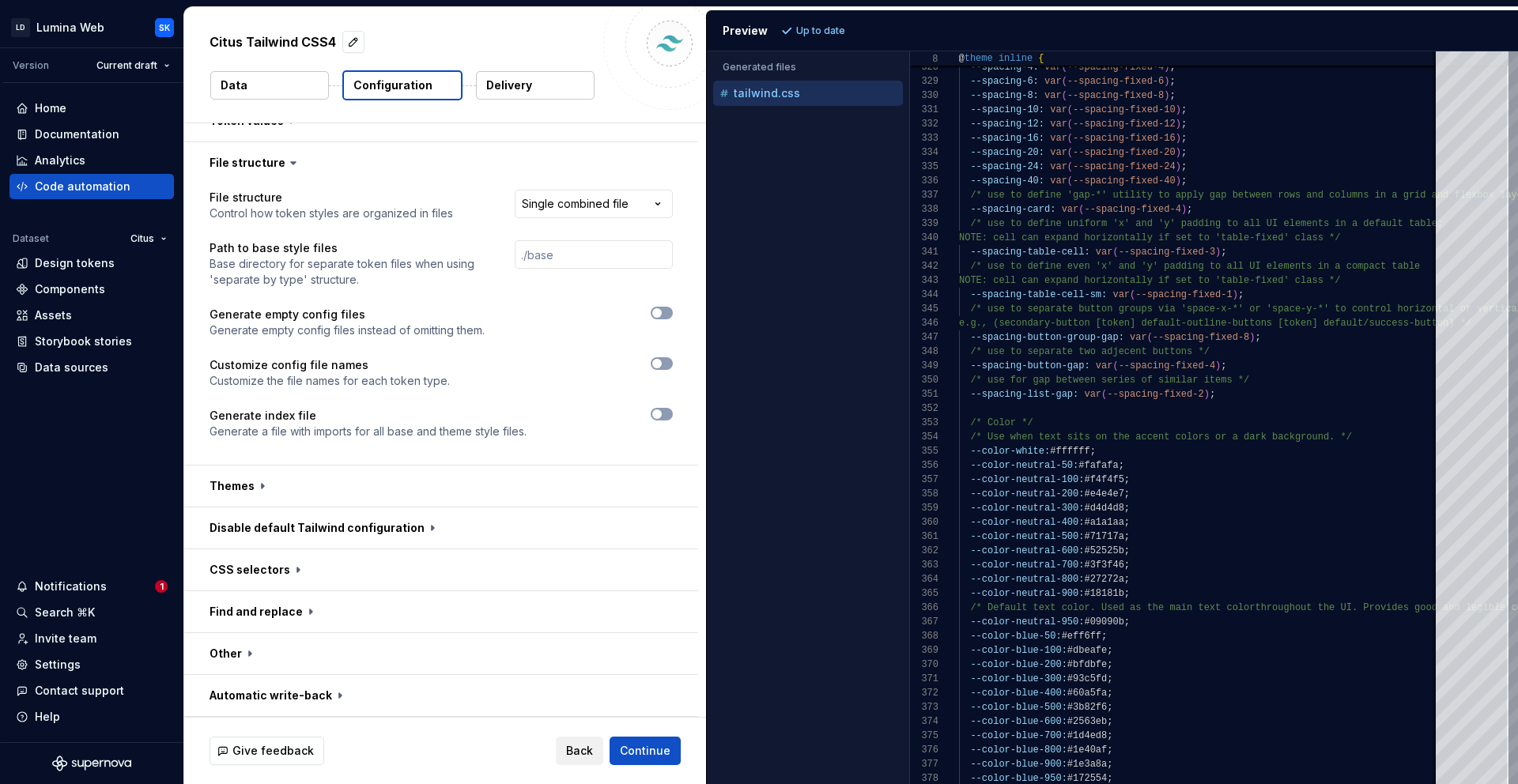
click at [591, 207] on html "**********" at bounding box center [759, 392] width 1518 height 784
select select "**********"
click at [827, 35] on span "Refresh preview" at bounding box center [836, 30] width 79 height 12
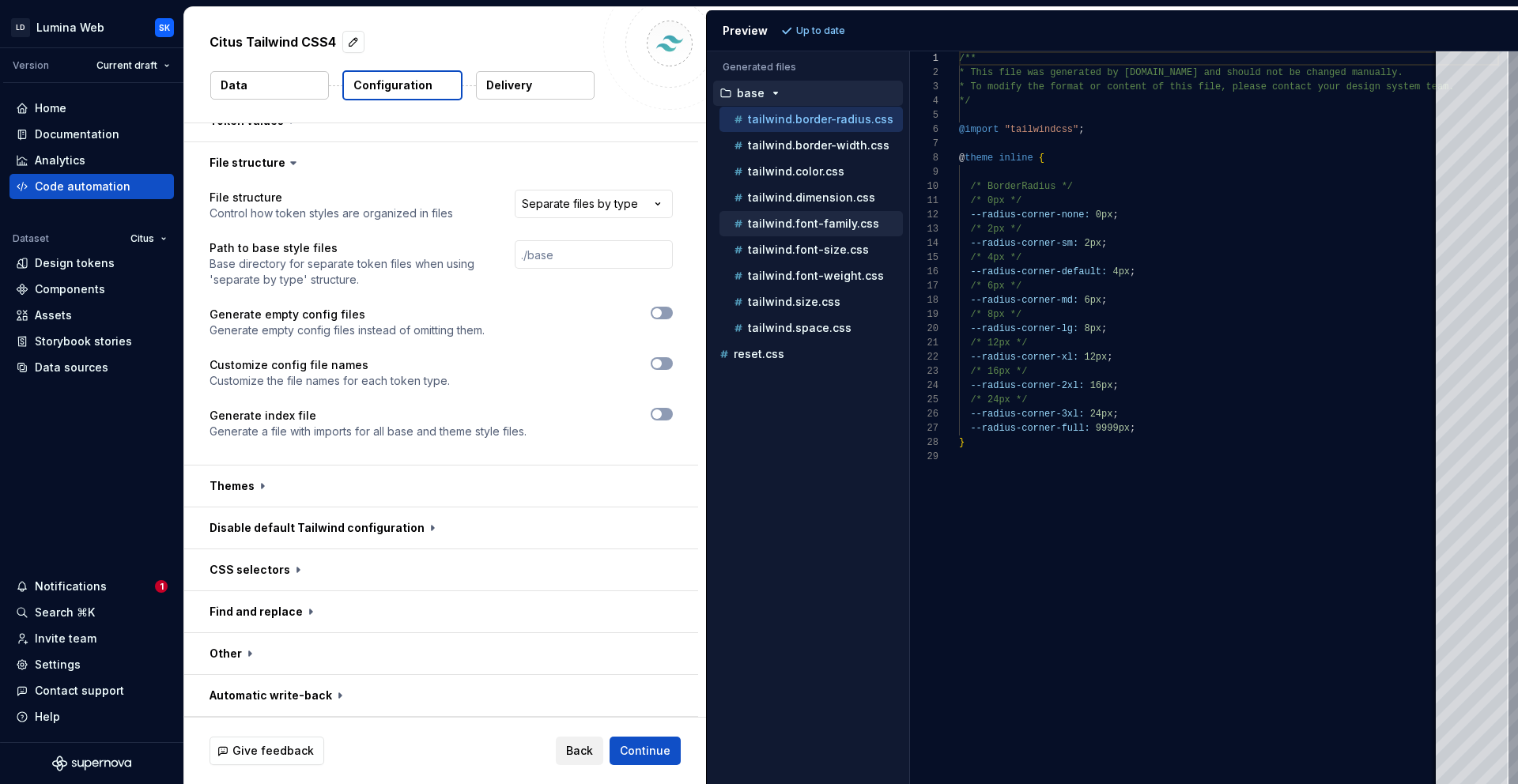
click at [825, 226] on p "tailwind.font-family.css" at bounding box center [813, 223] width 132 height 12
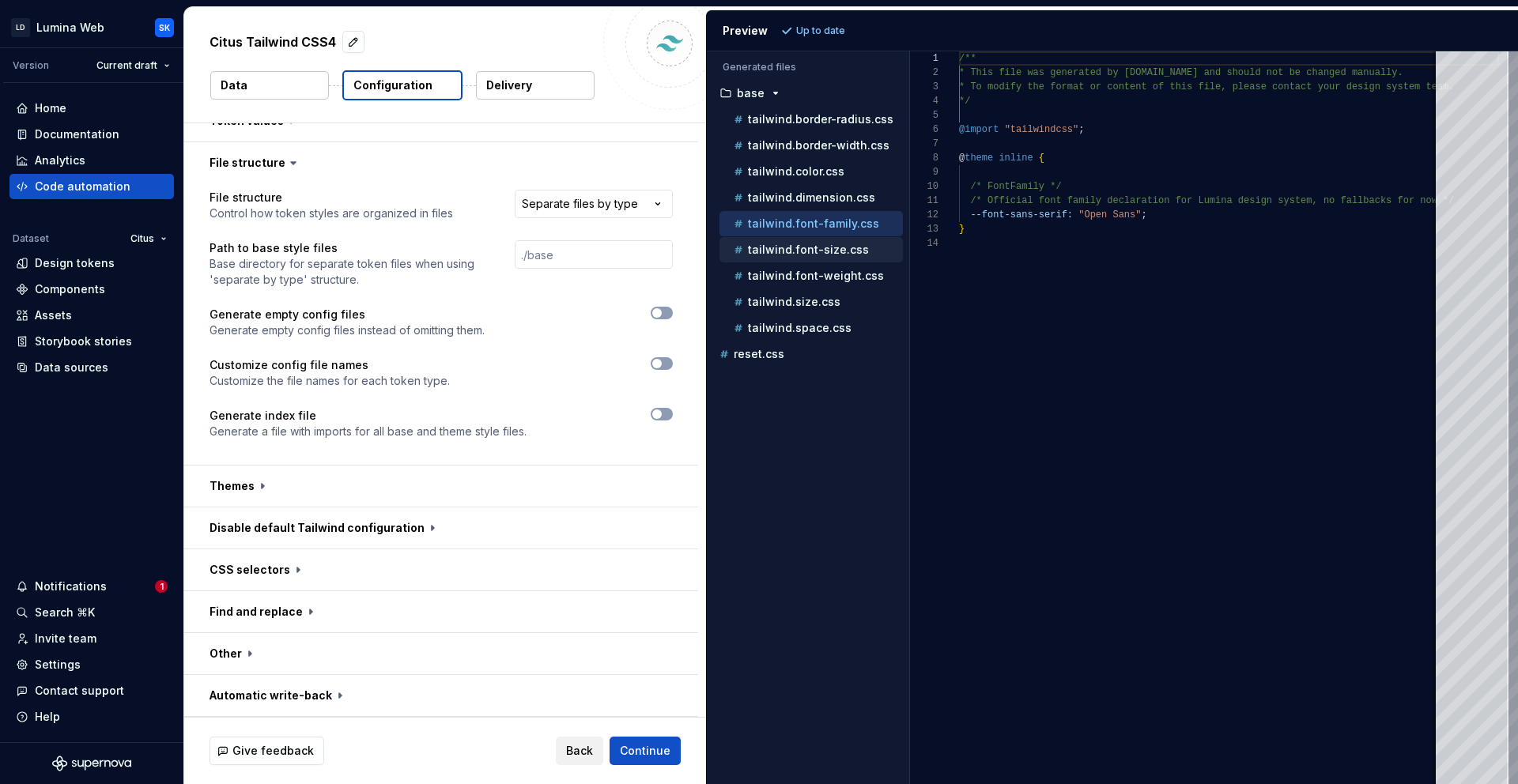
click at [833, 256] on p "tailwind.font-size.css" at bounding box center [808, 249] width 121 height 12
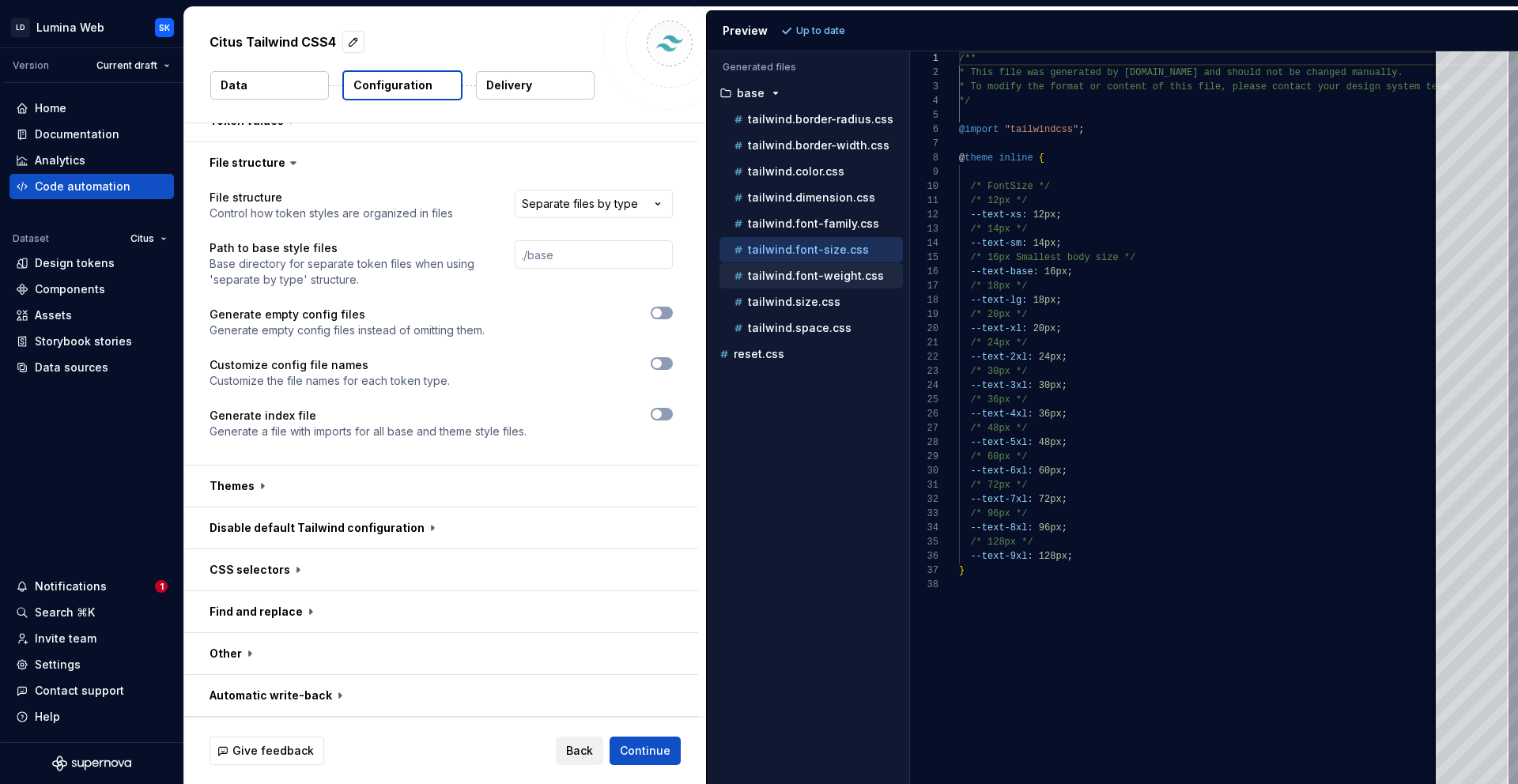
click at [840, 274] on p "tailwind.font-weight.css" at bounding box center [815, 275] width 136 height 12
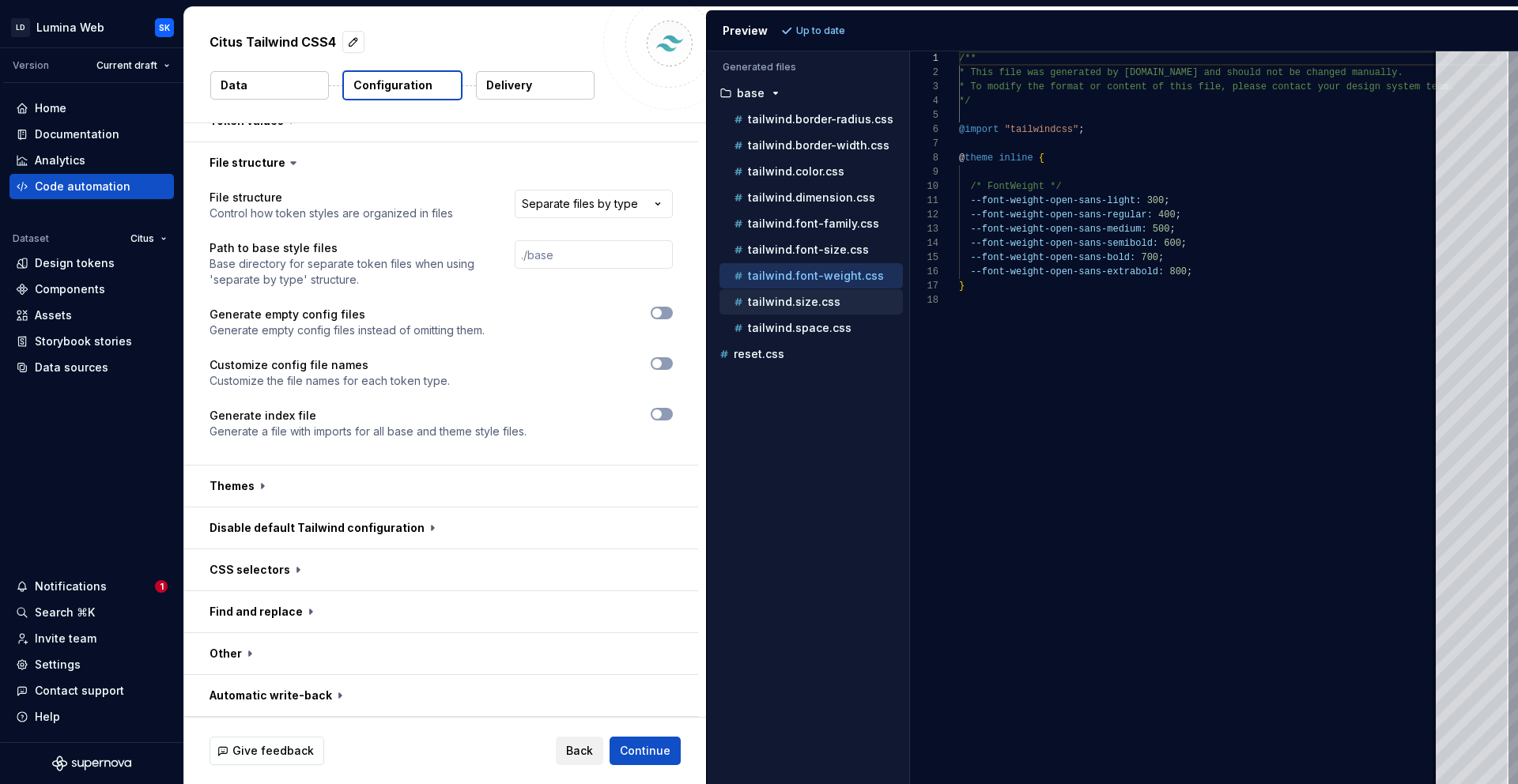
click at [832, 298] on p "tailwind.size.css" at bounding box center [793, 301] width 92 height 12
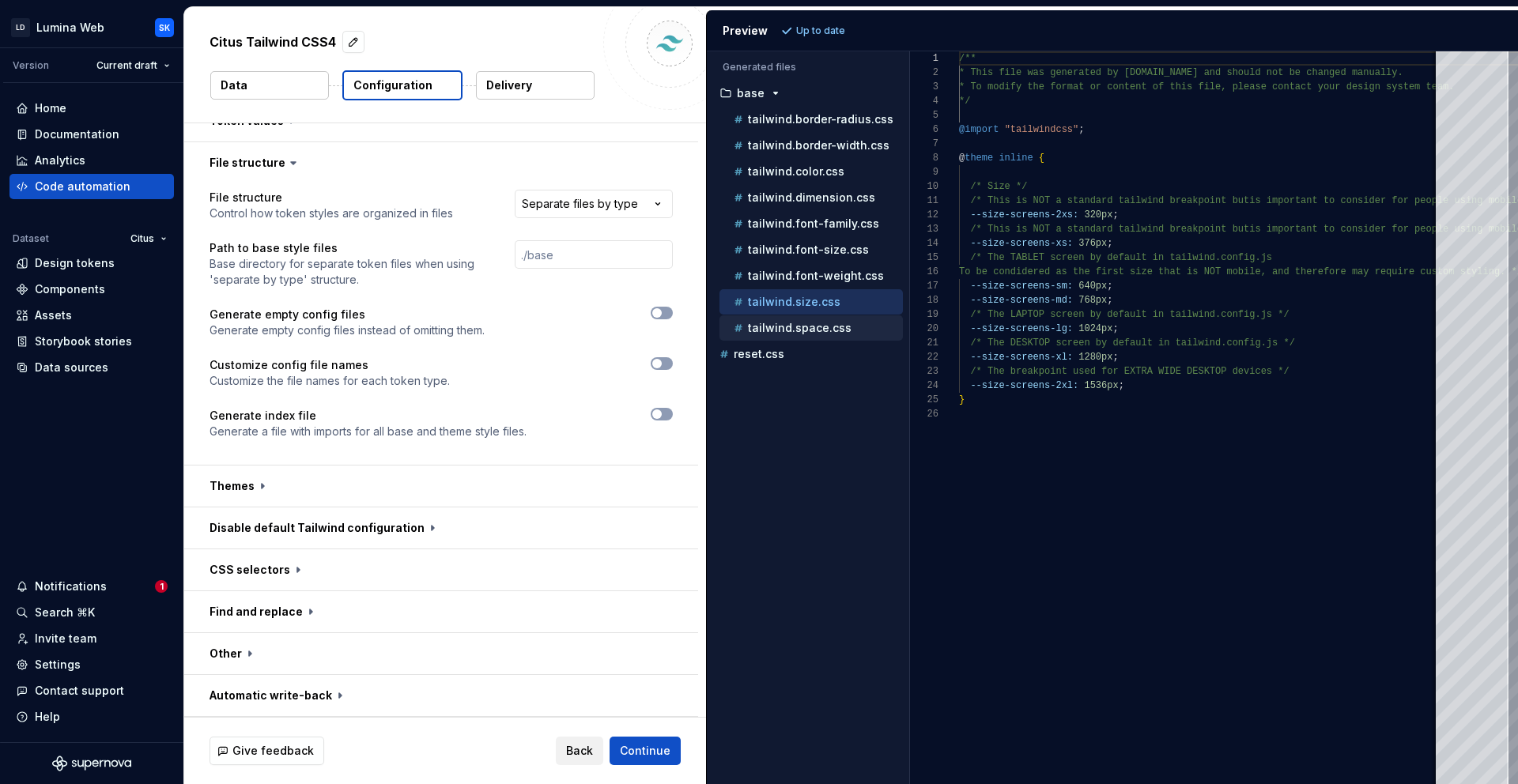
click at [826, 329] on p "tailwind.space.css" at bounding box center [799, 327] width 104 height 12
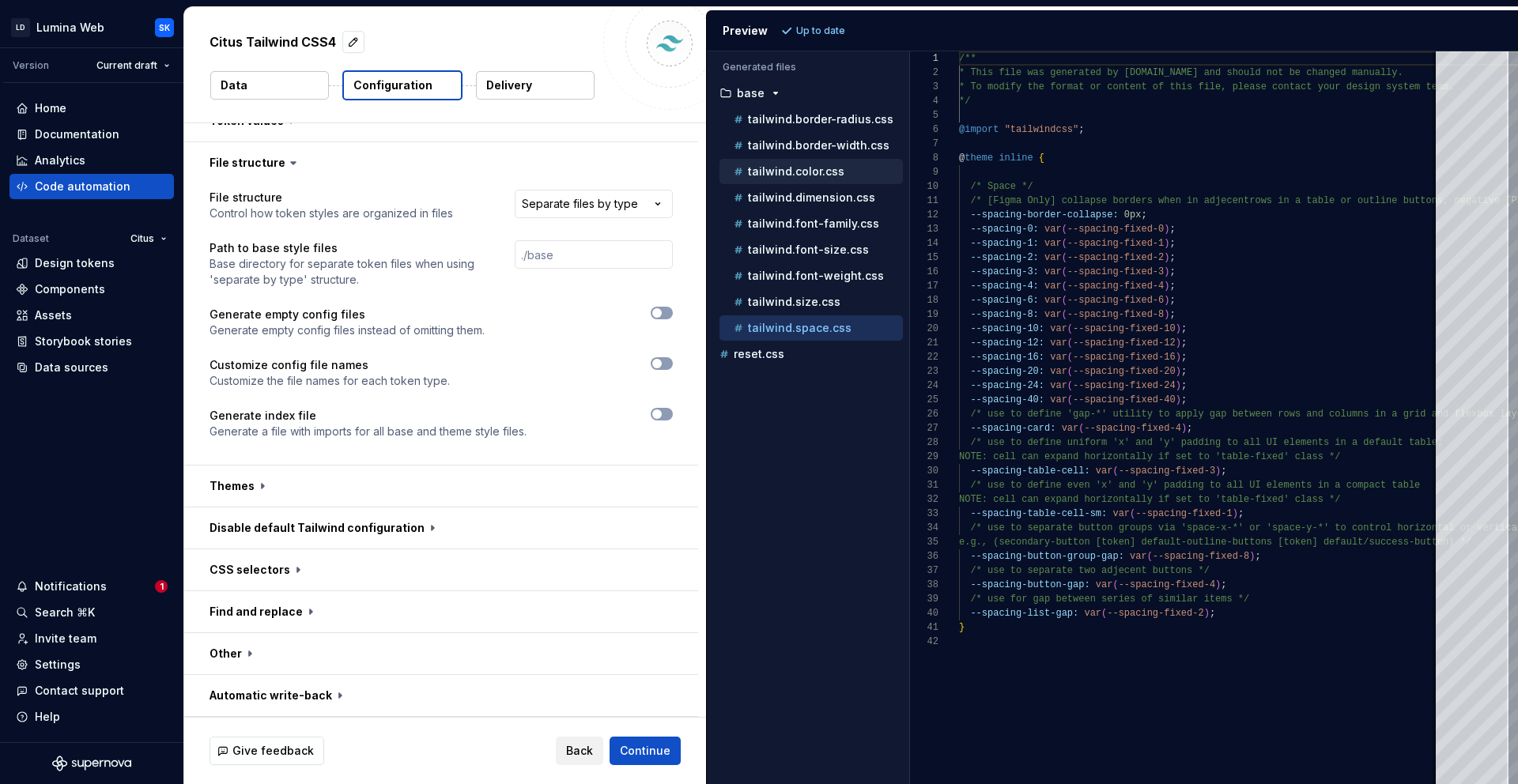
click at [831, 181] on div "tailwind.color.css" at bounding box center [811, 171] width 183 height 25
click at [819, 170] on p "tailwind.color.css" at bounding box center [796, 171] width 96 height 12
type textarea "**********"
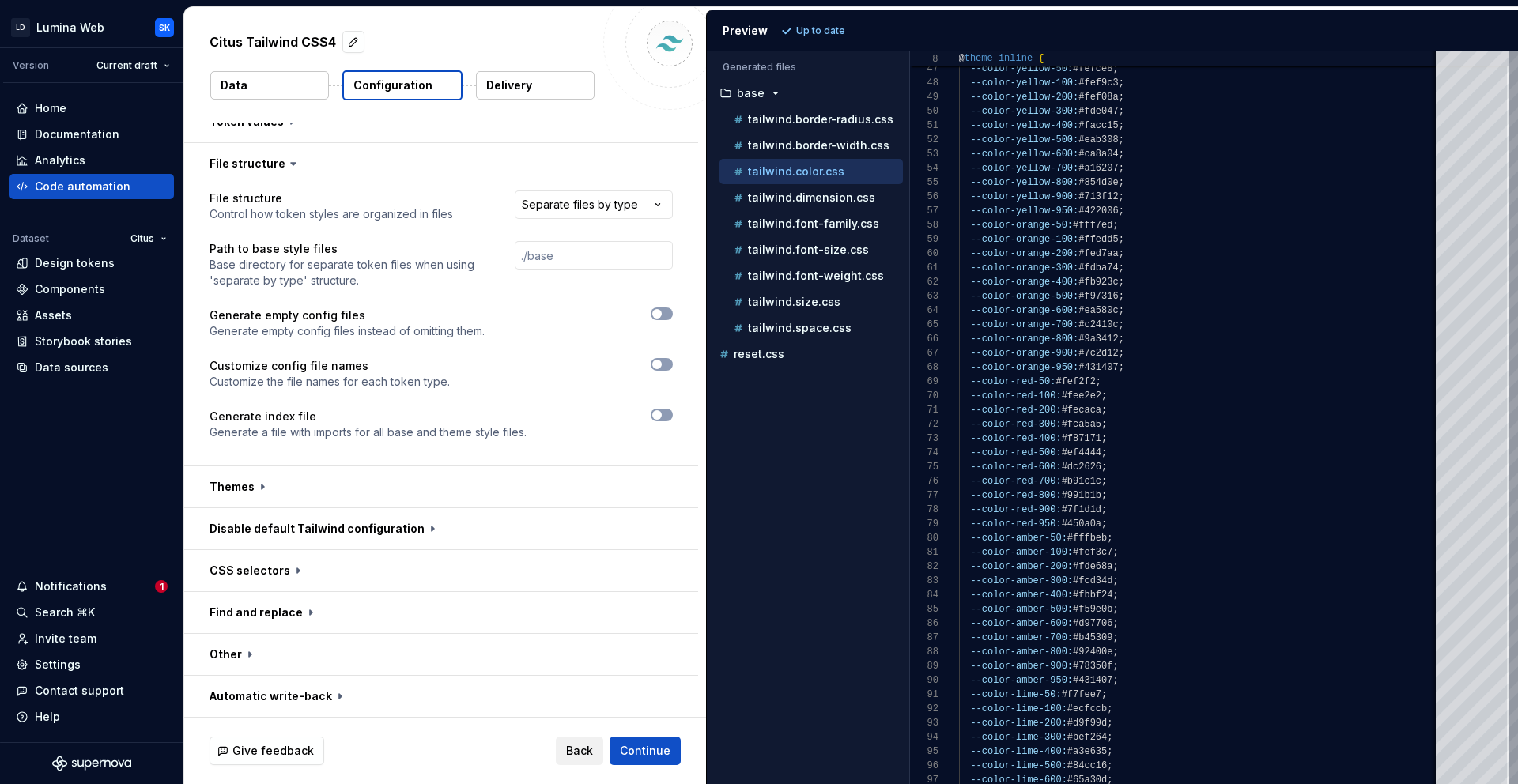
scroll to position [587, 0]
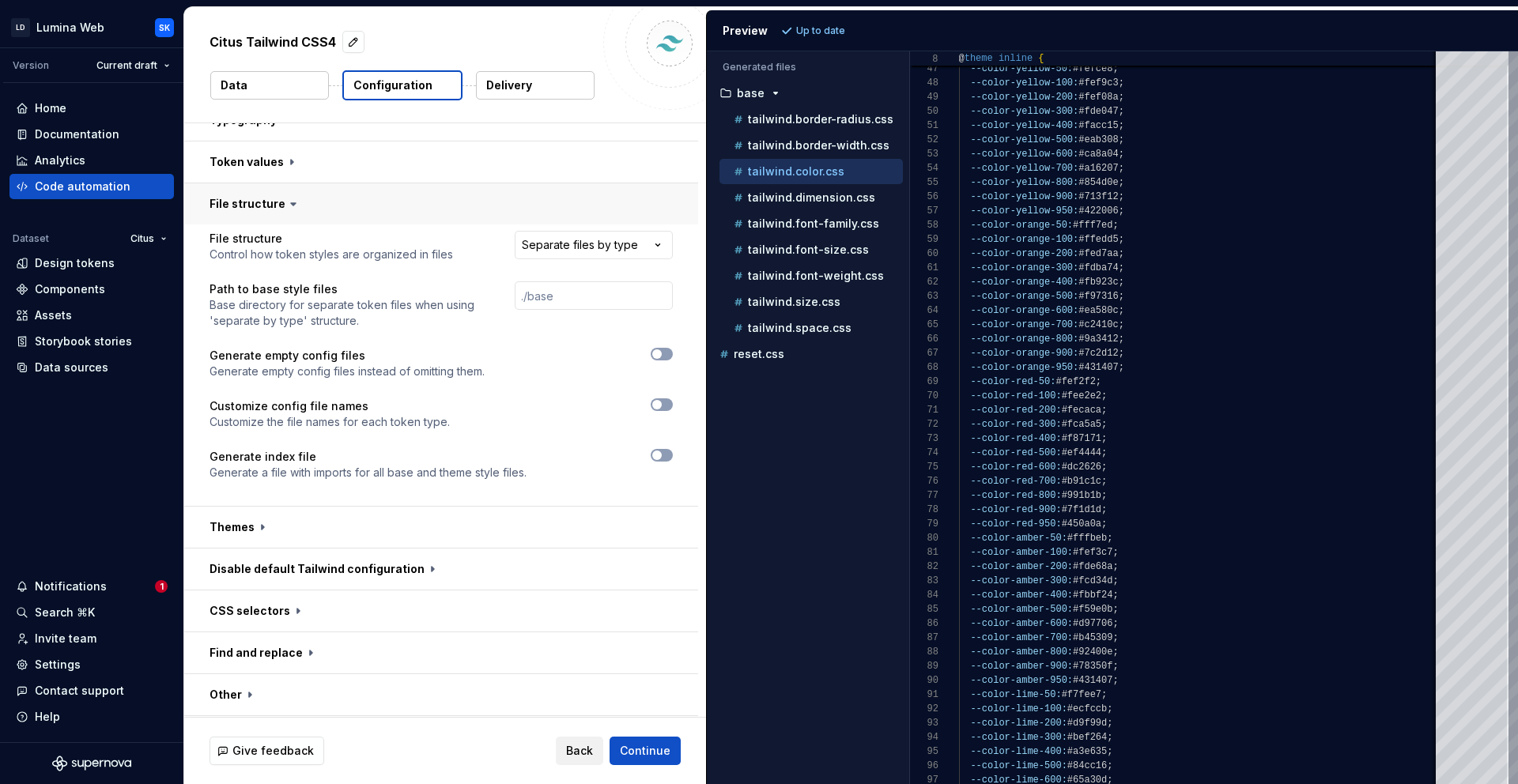
click at [531, 197] on button "button" at bounding box center [440, 203] width 514 height 41
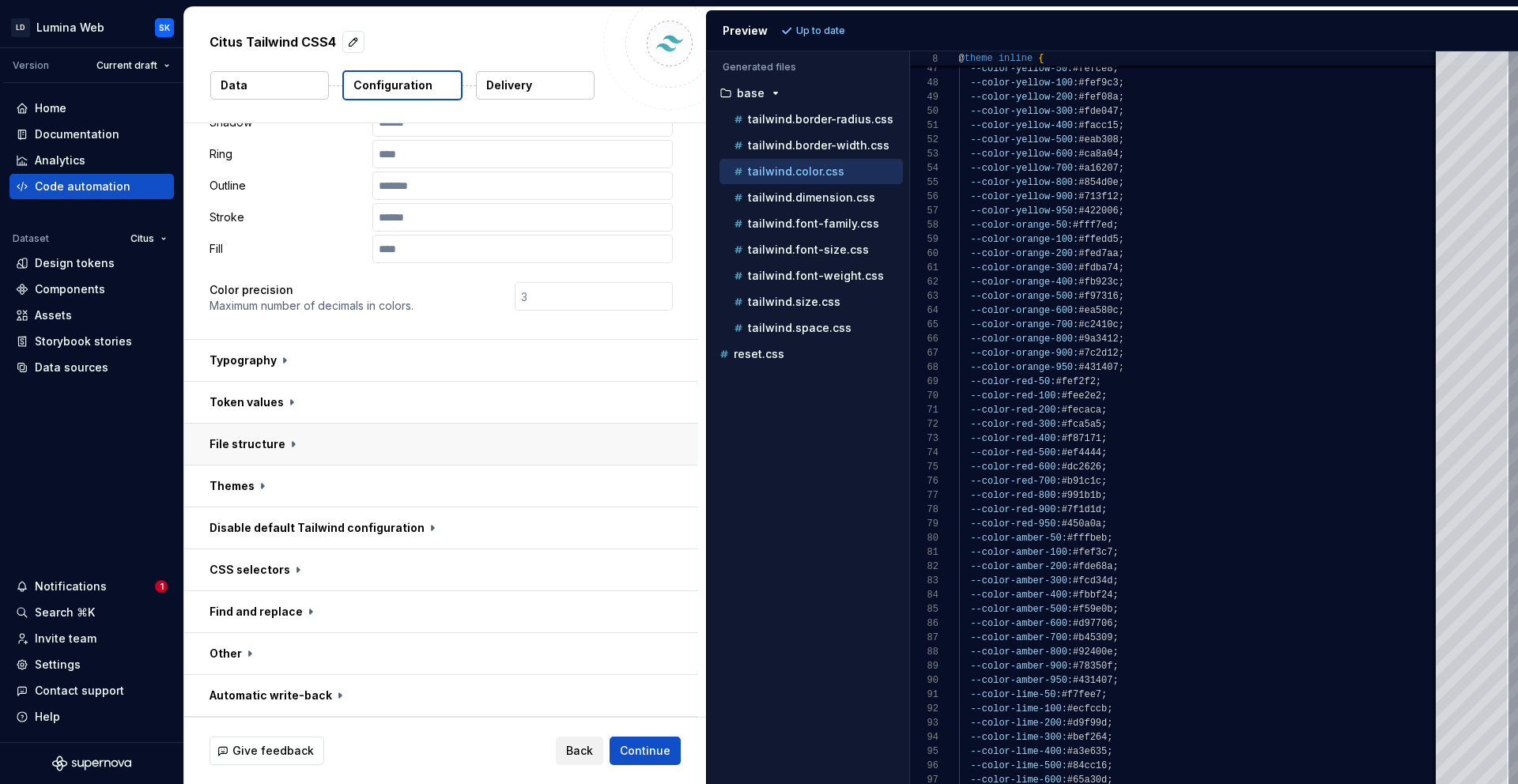
click at [439, 452] on button "button" at bounding box center [440, 444] width 514 height 41
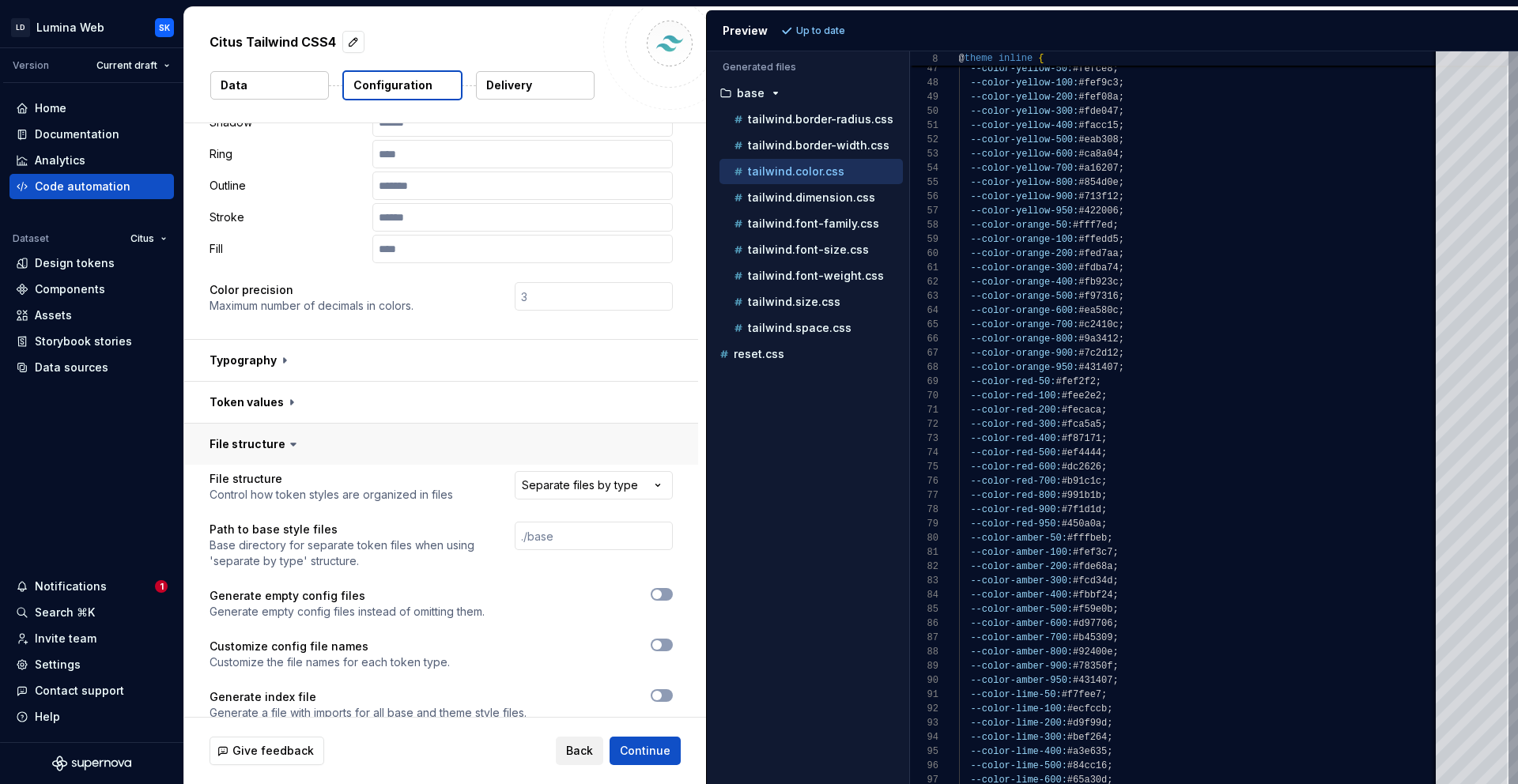
scroll to position [587, 0]
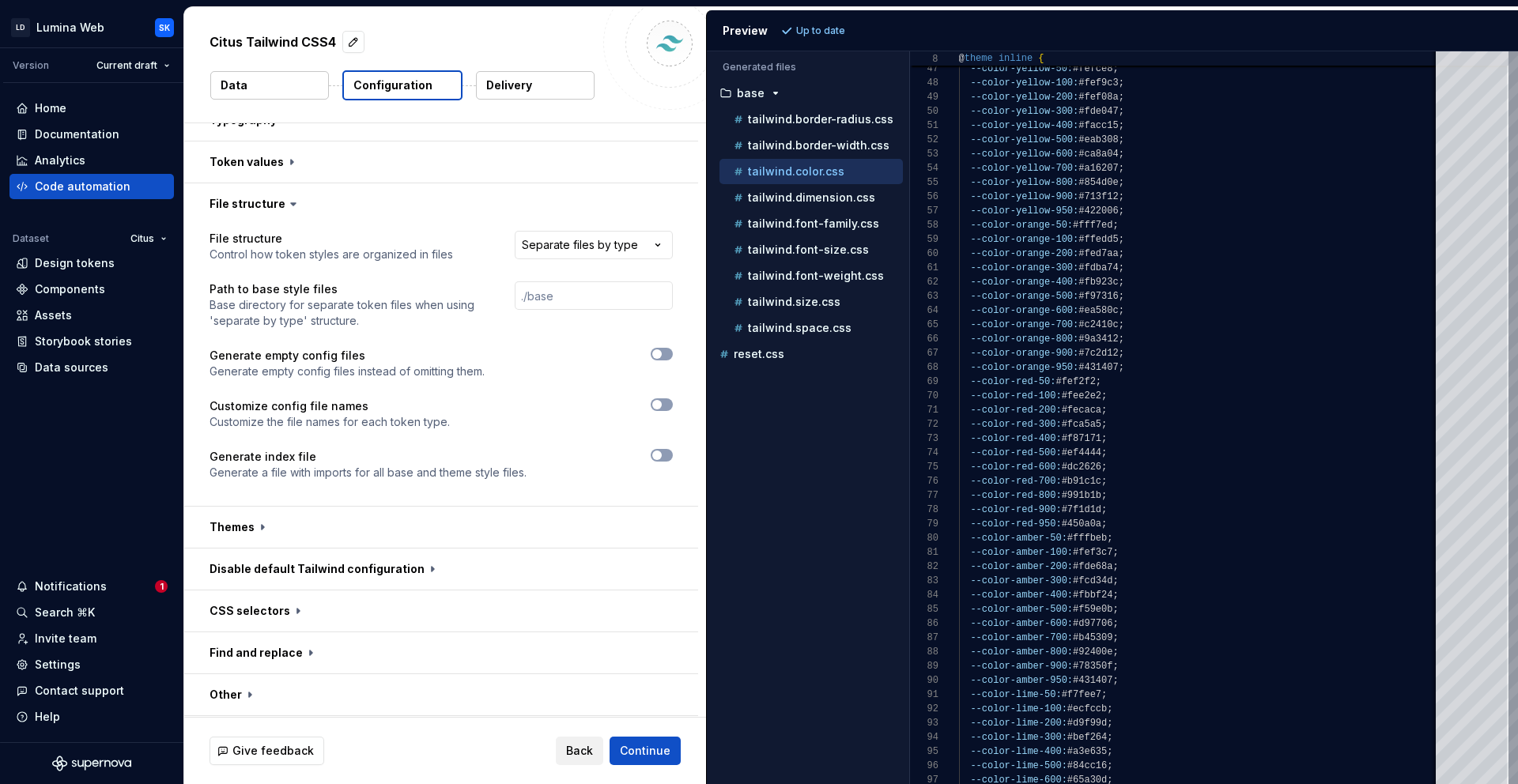
click at [626, 247] on html "**********" at bounding box center [759, 392] width 1518 height 784
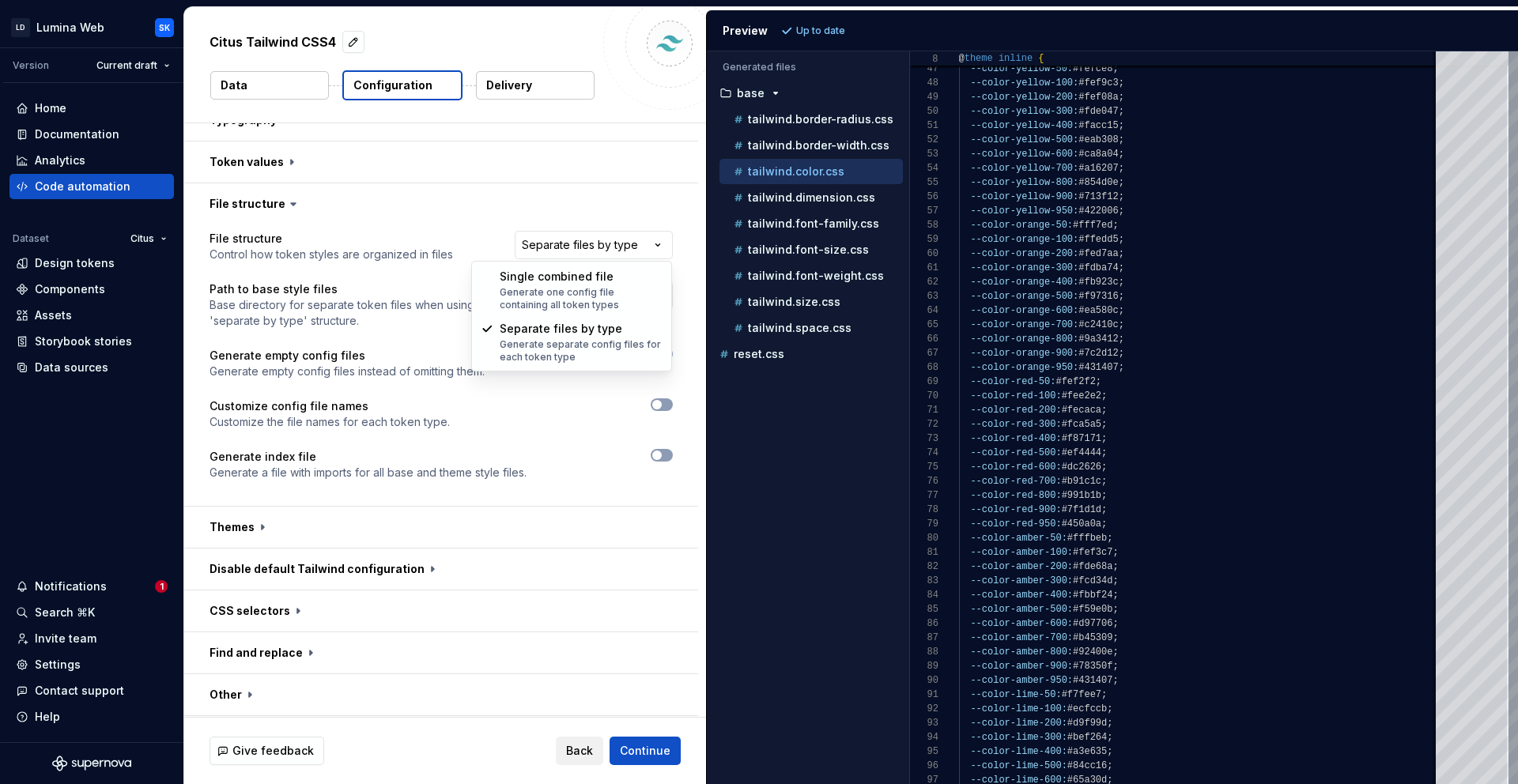
select select "**********"
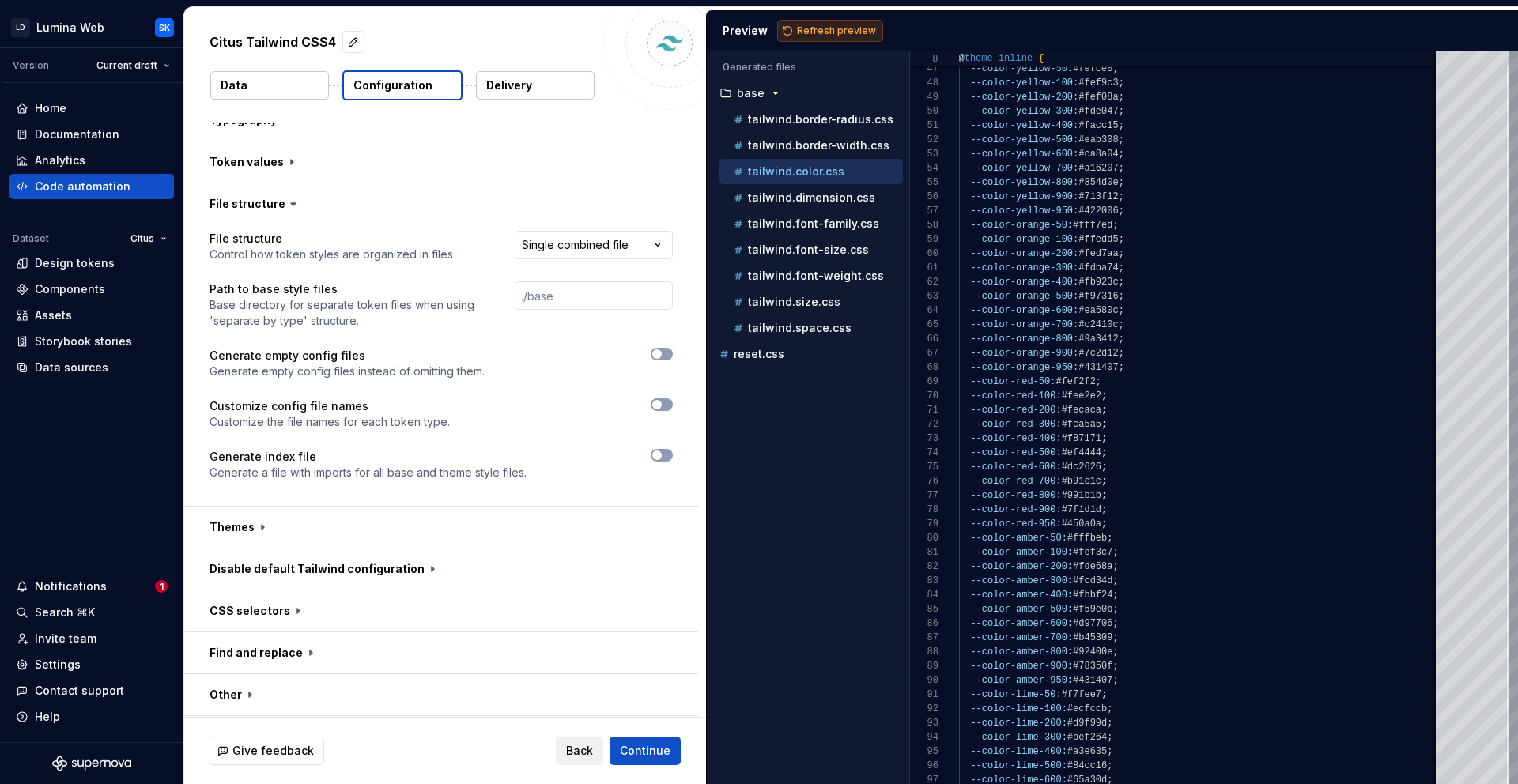
click at [814, 37] on span "Refresh preview" at bounding box center [836, 30] width 79 height 12
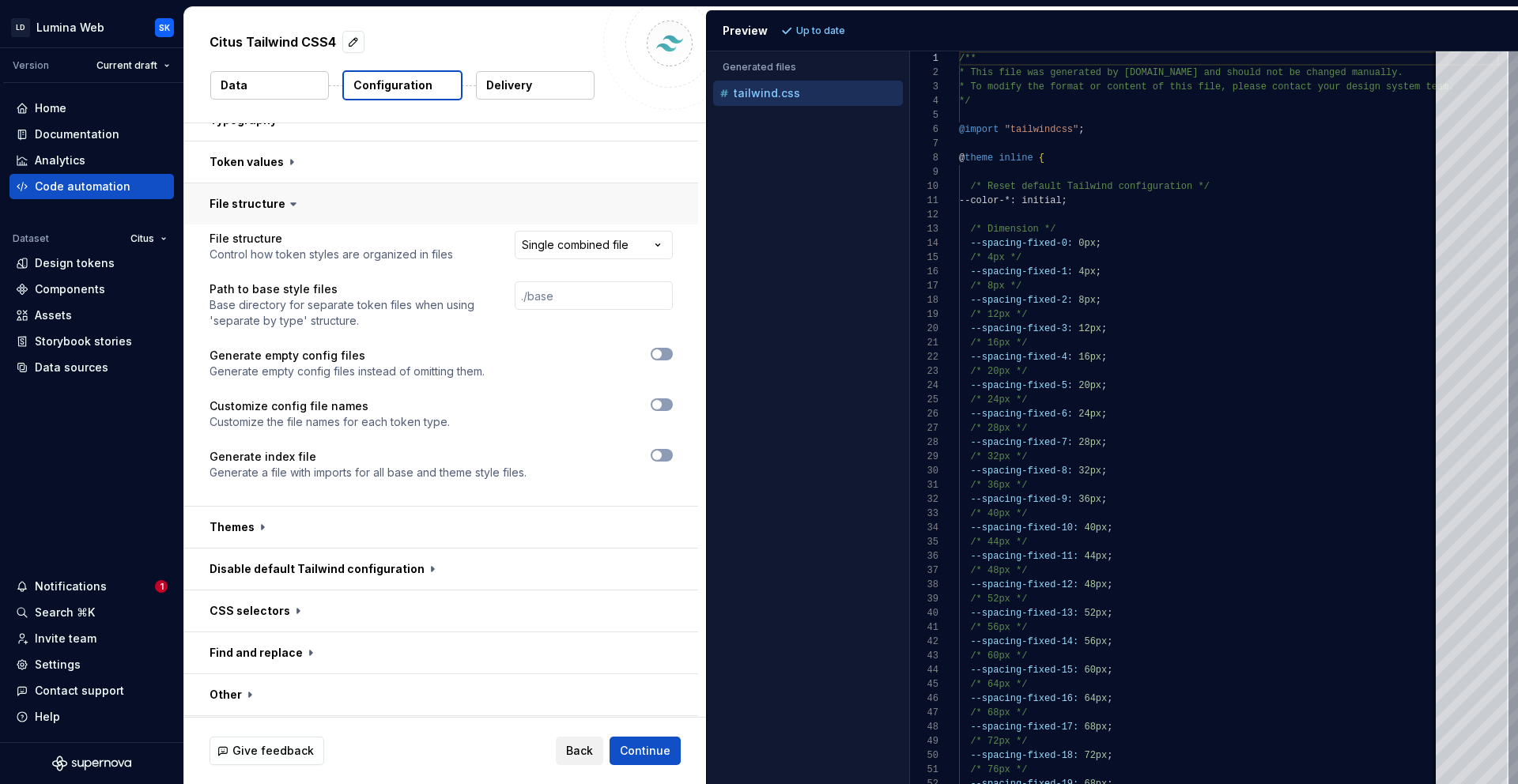
click at [484, 208] on button "button" at bounding box center [440, 203] width 514 height 41
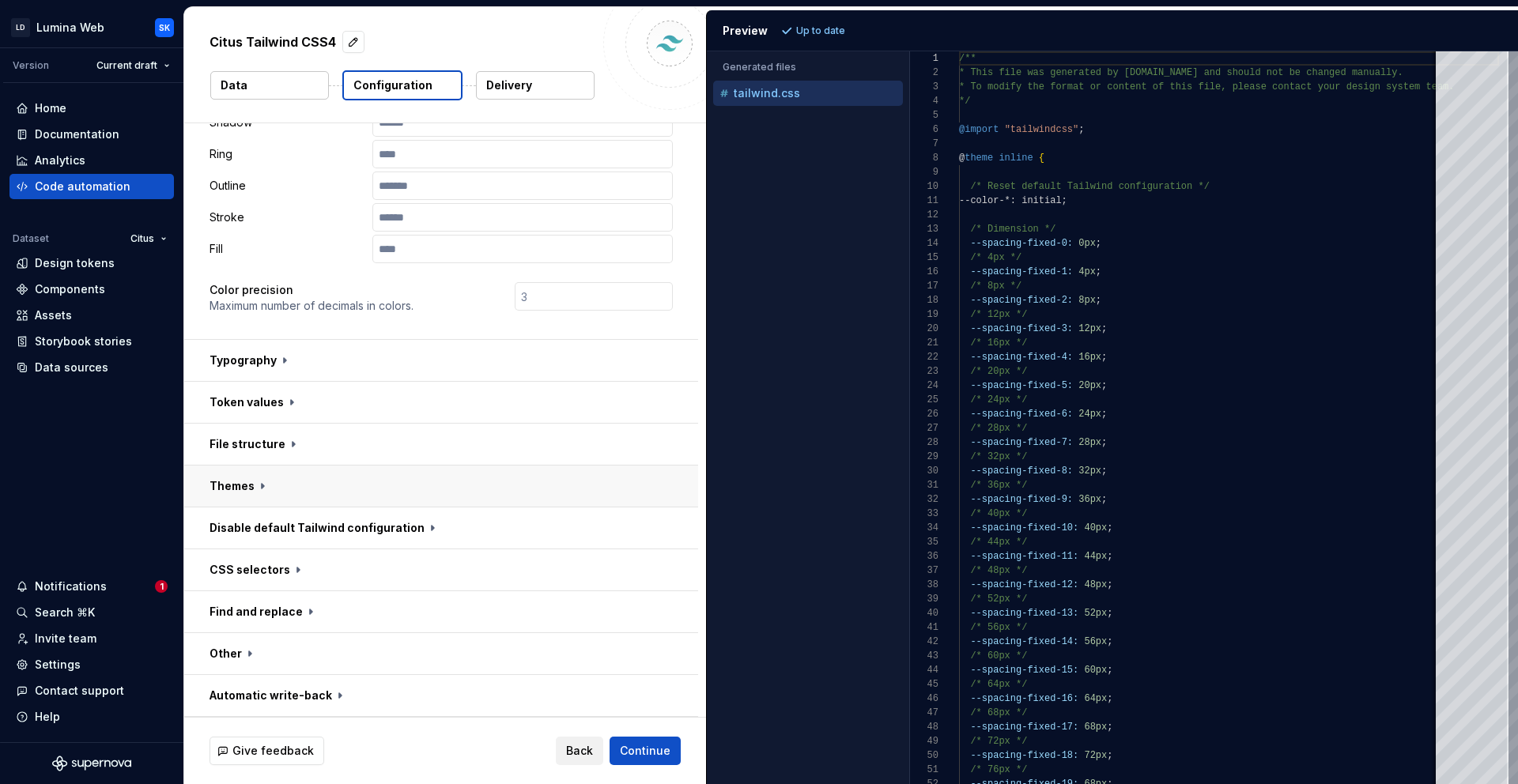
click at [440, 483] on button "button" at bounding box center [440, 486] width 514 height 41
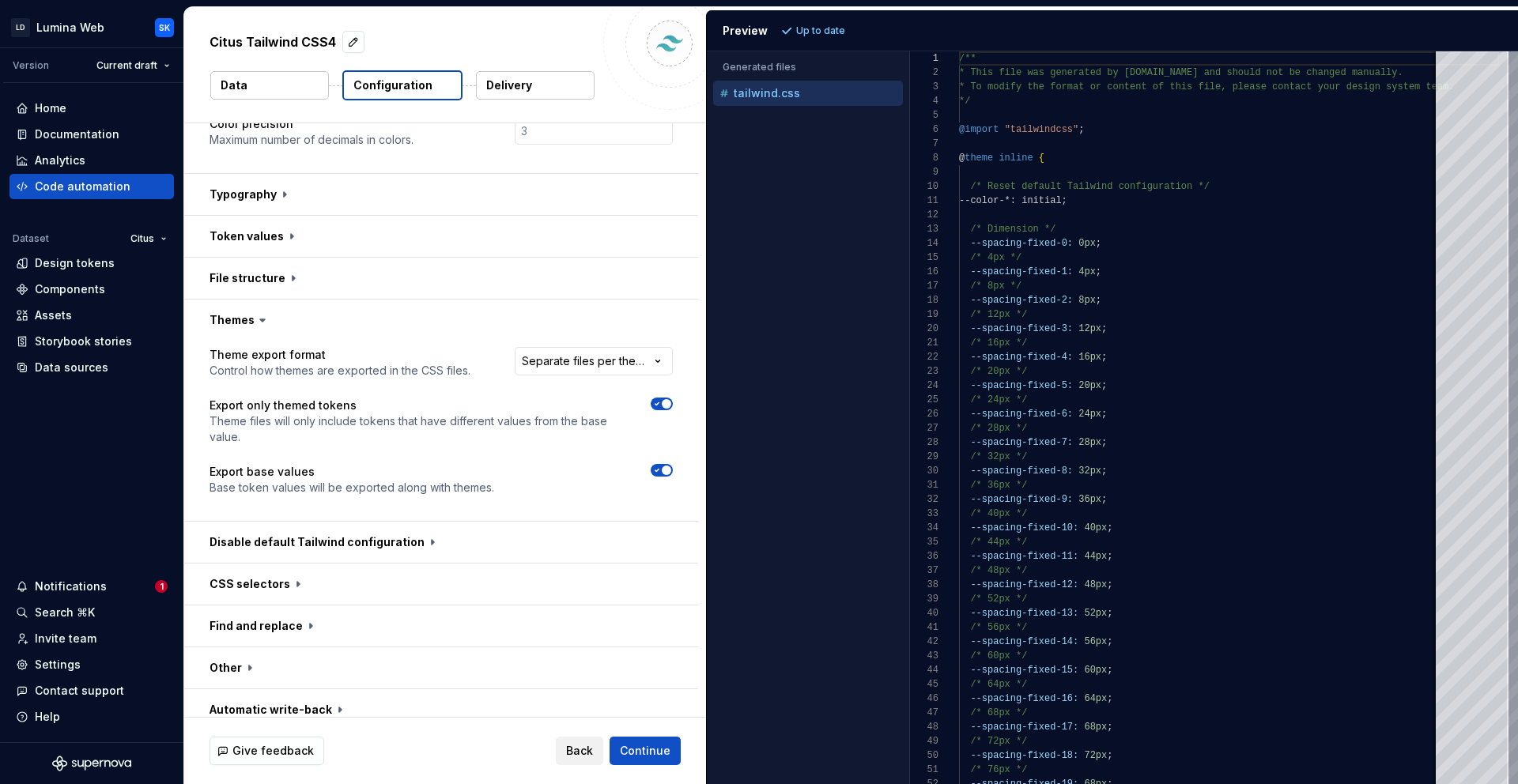
scroll to position [527, 0]
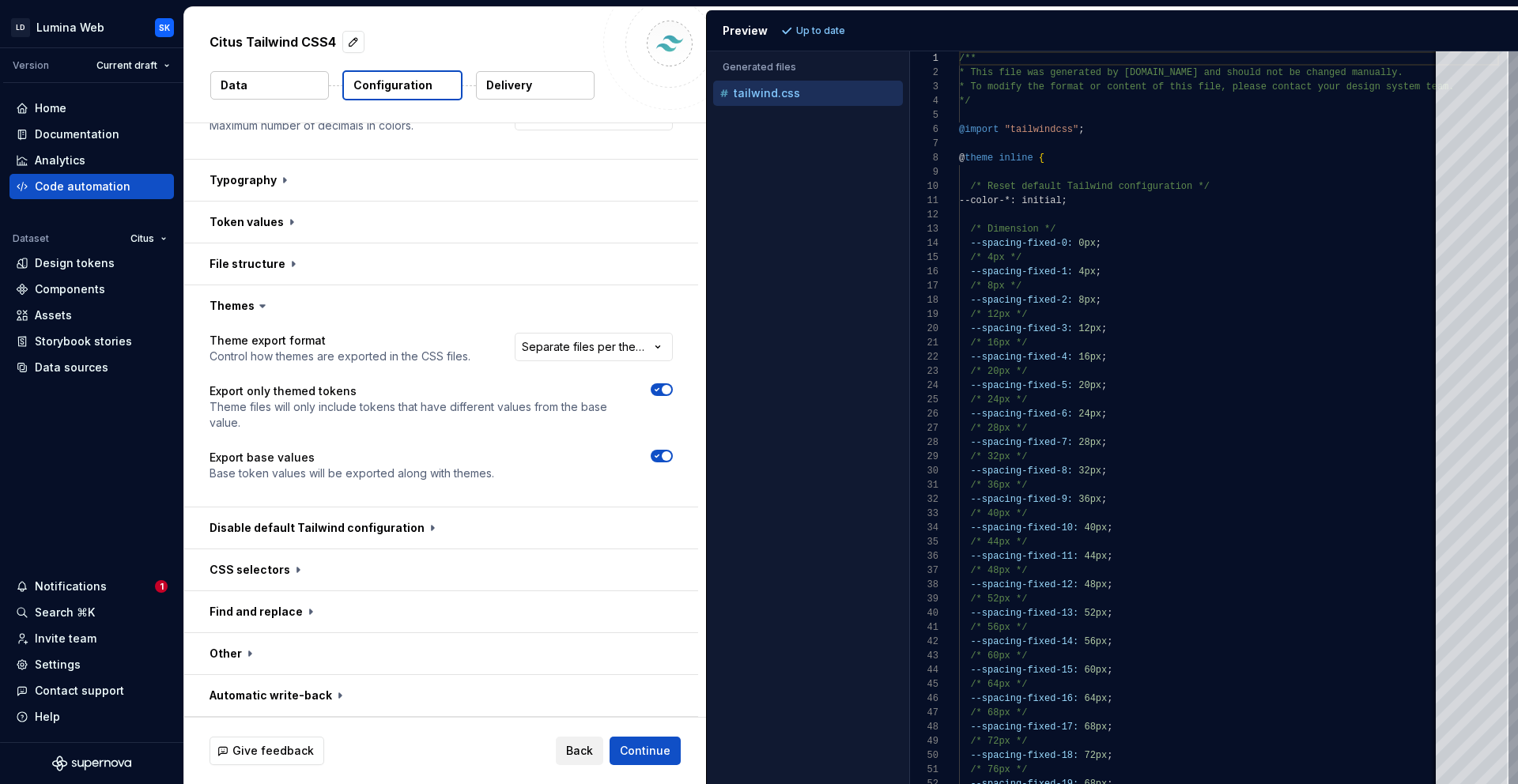
click at [568, 344] on html "**********" at bounding box center [759, 392] width 1518 height 784
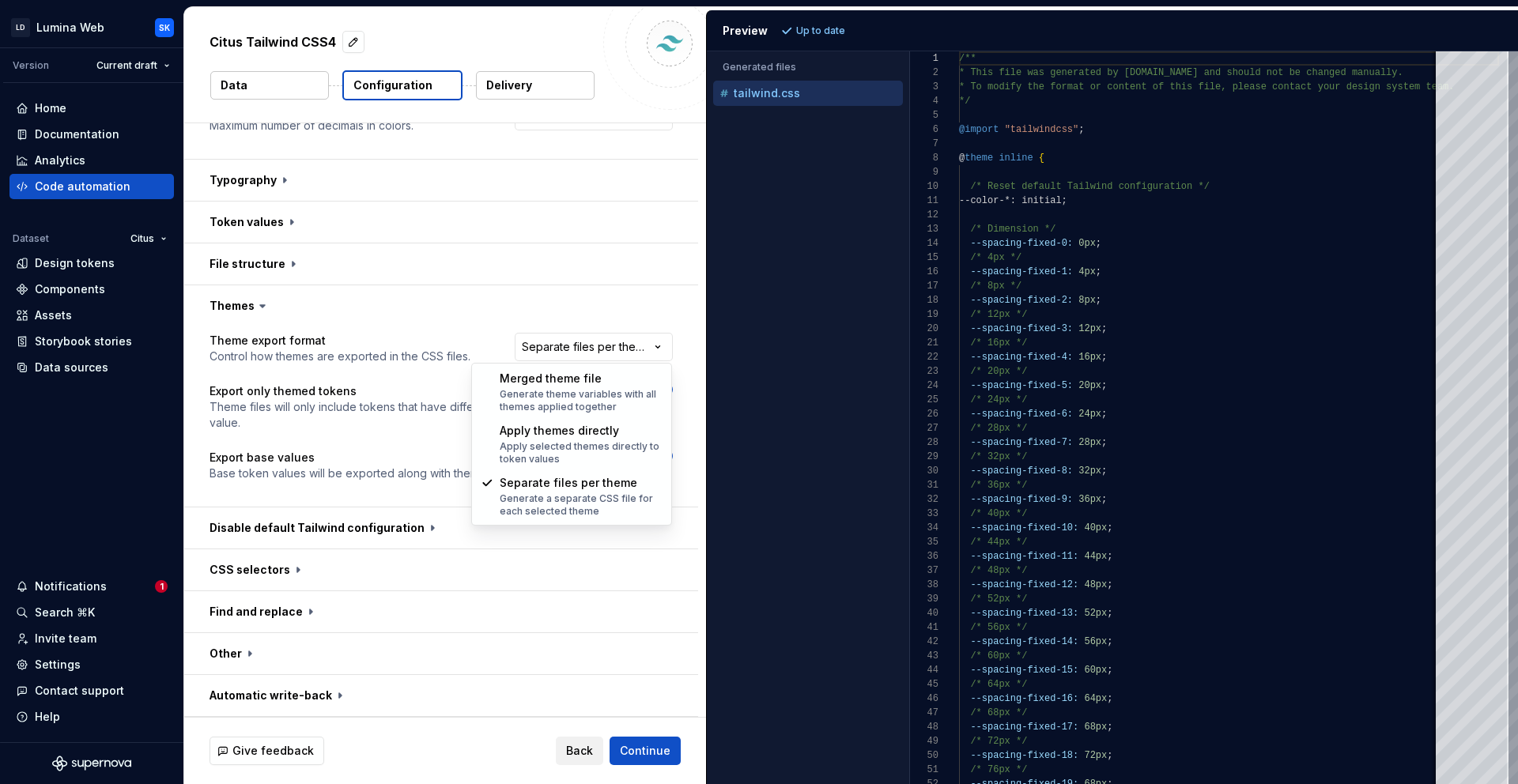
click at [545, 311] on html "**********" at bounding box center [759, 392] width 1518 height 784
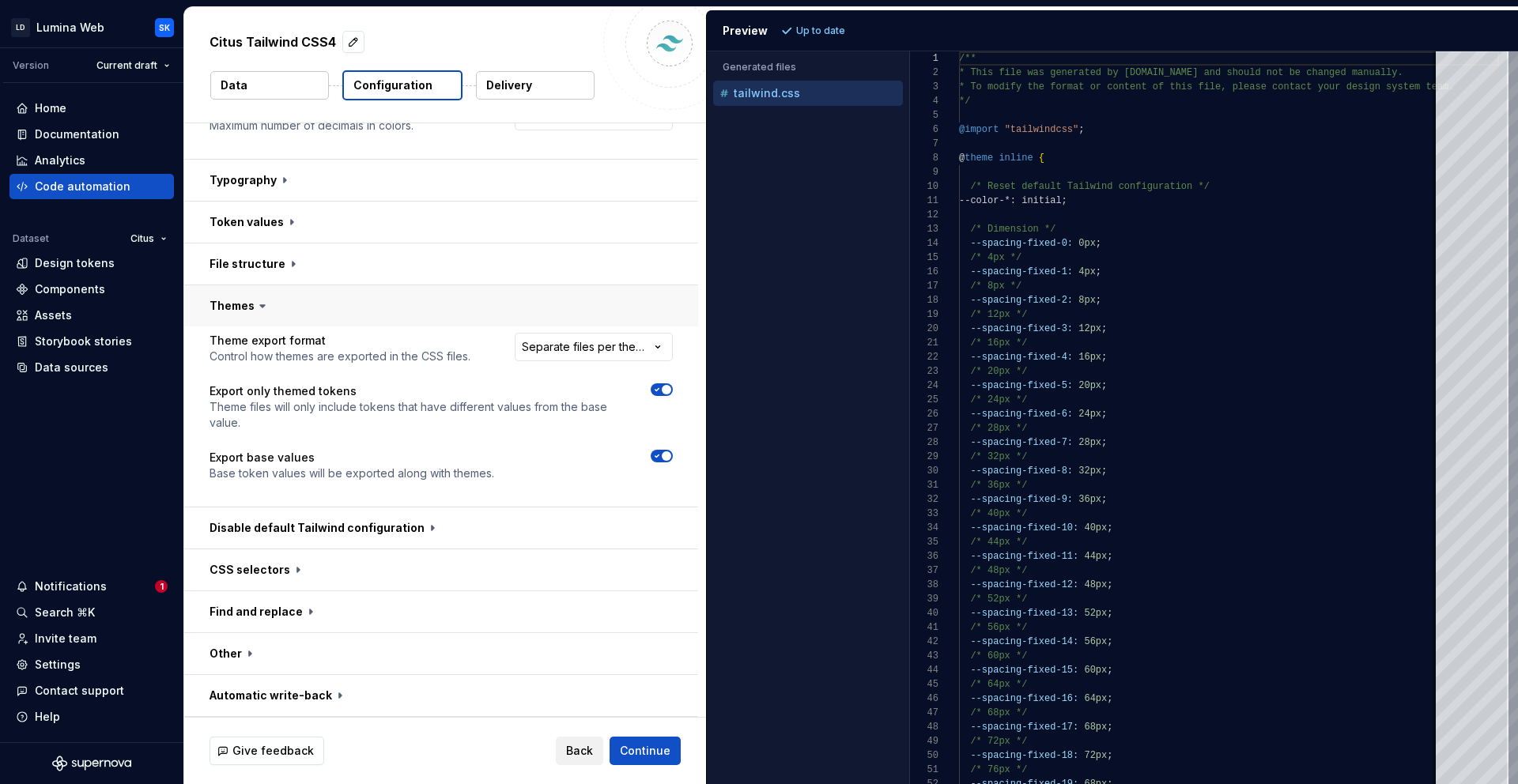
click at [523, 304] on button "button" at bounding box center [440, 305] width 514 height 41
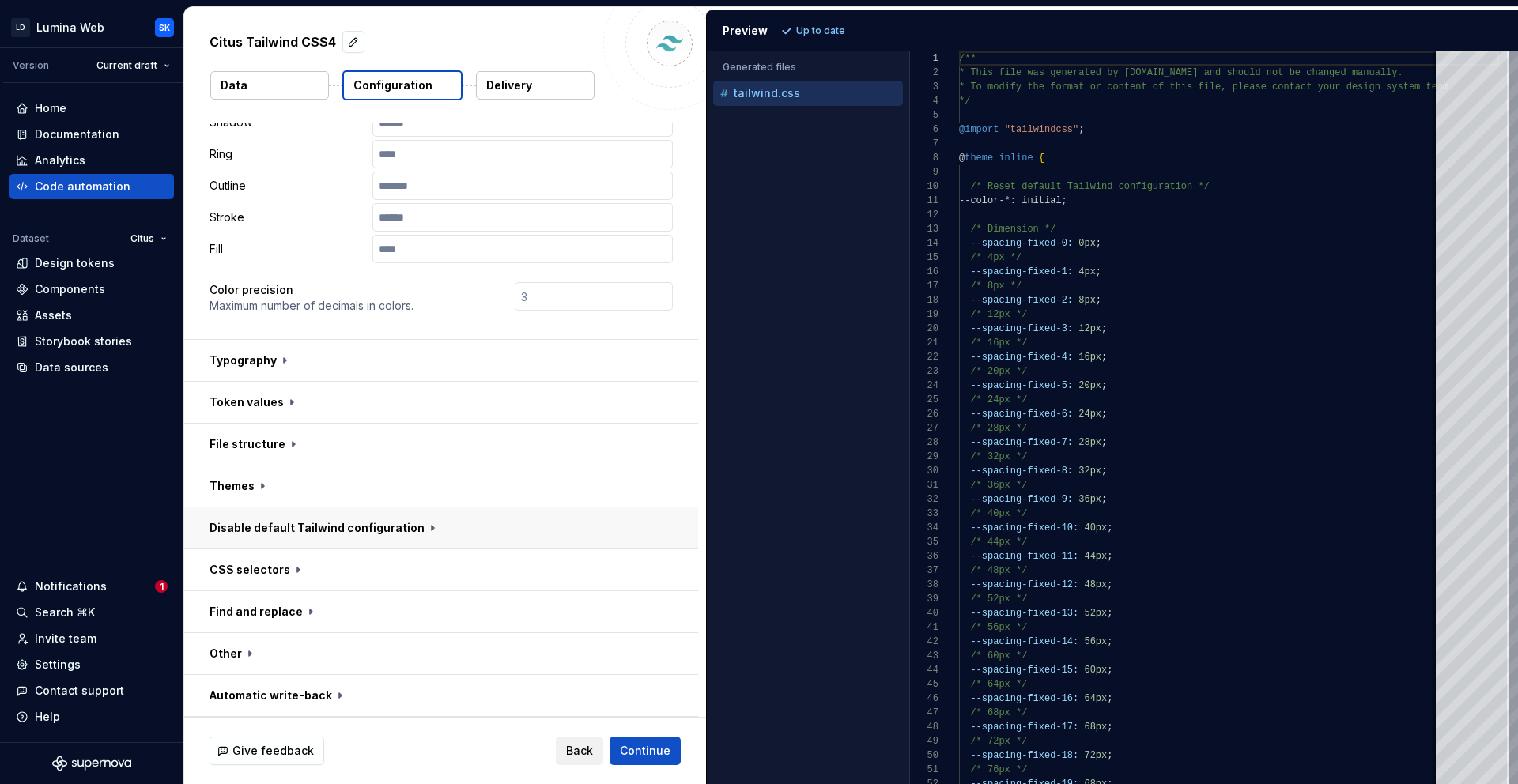
click at [461, 521] on button "button" at bounding box center [440, 528] width 514 height 41
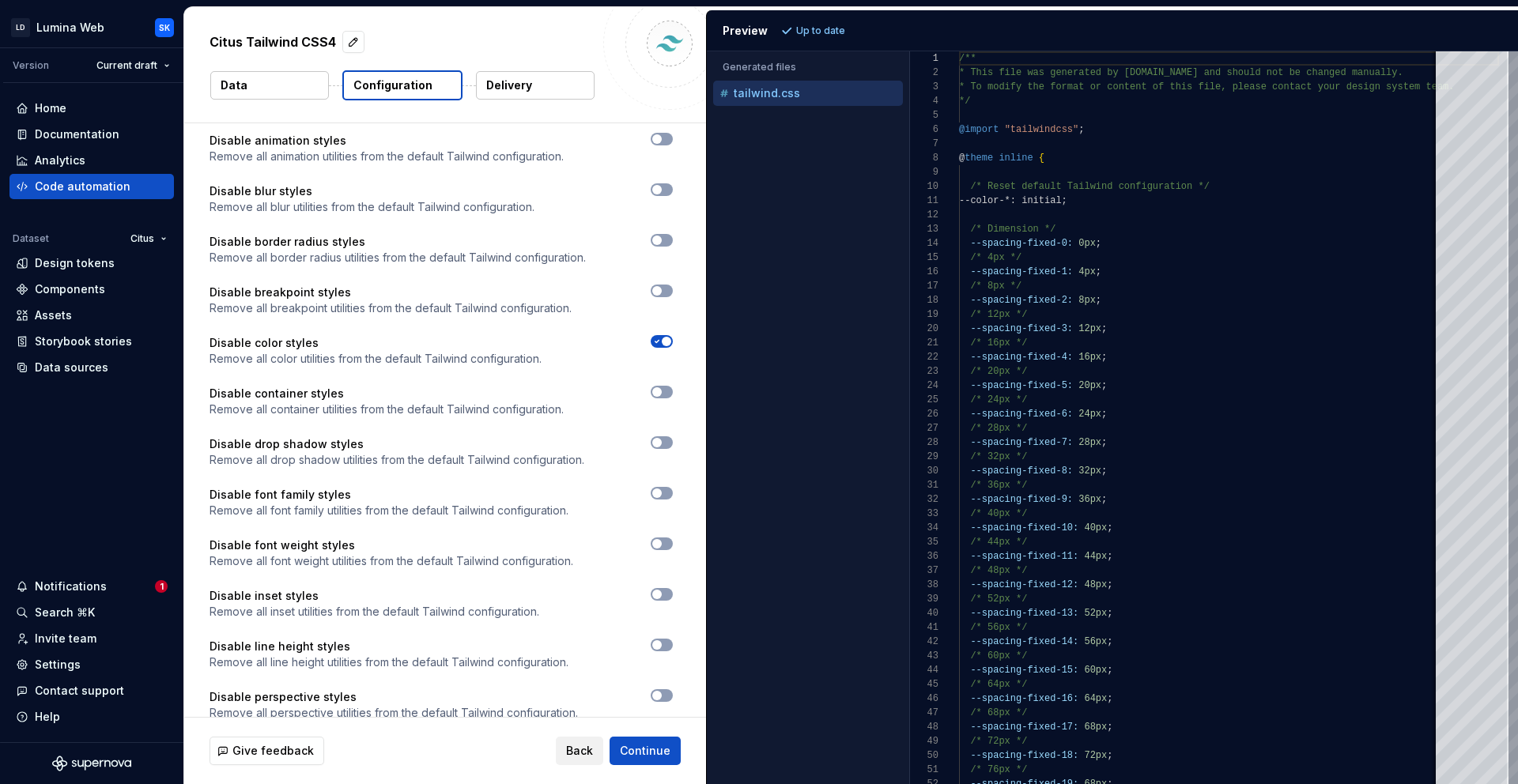
scroll to position [840, 0]
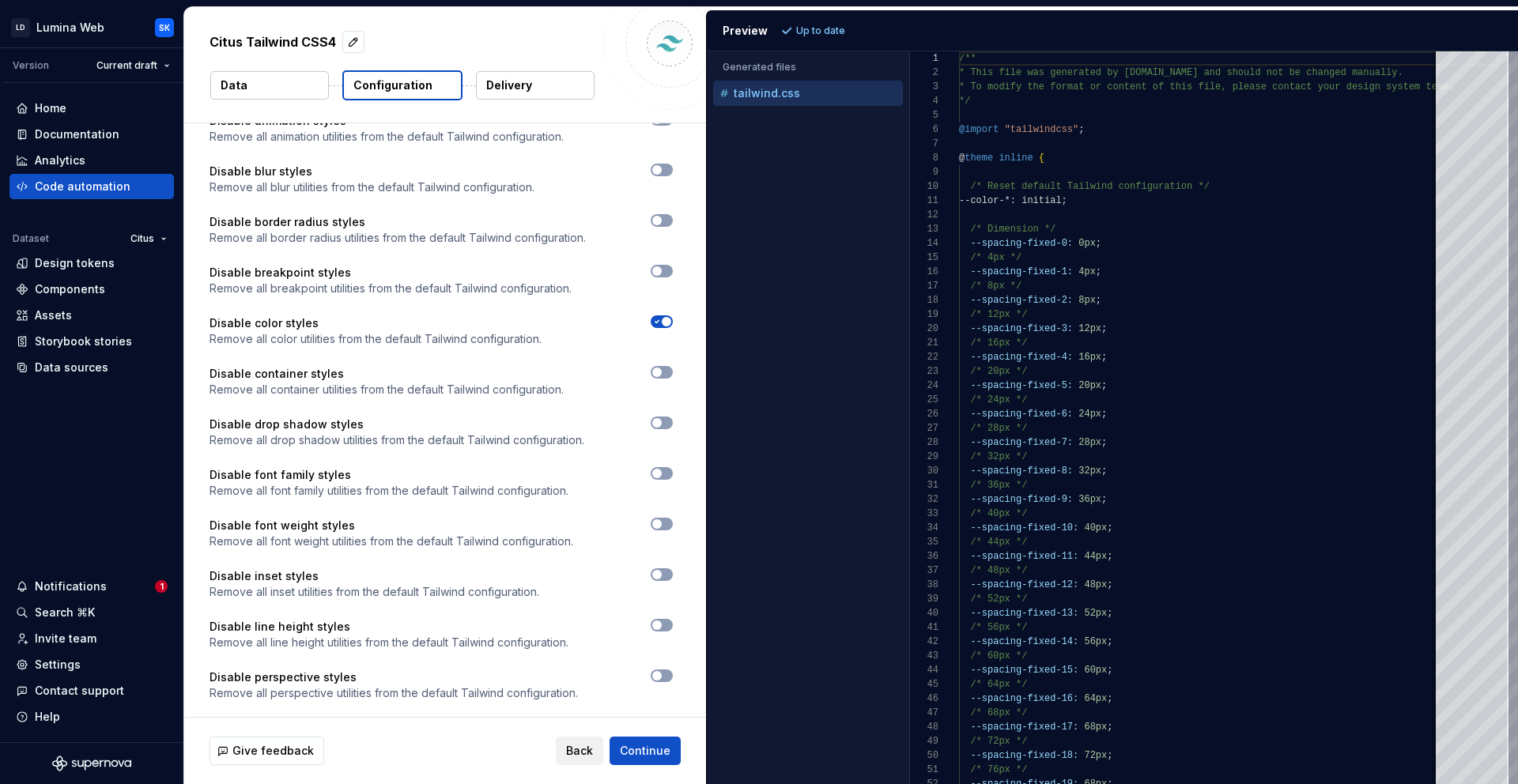
click at [672, 327] on div "Disable all default Tailwind styles Remove all default Tailwind utilities by ad…" at bounding box center [440, 492] width 514 height 872
click at [660, 318] on icon "button" at bounding box center [656, 322] width 12 height 10
click at [840, 31] on span "Refresh preview" at bounding box center [836, 30] width 79 height 12
type textarea "**********"
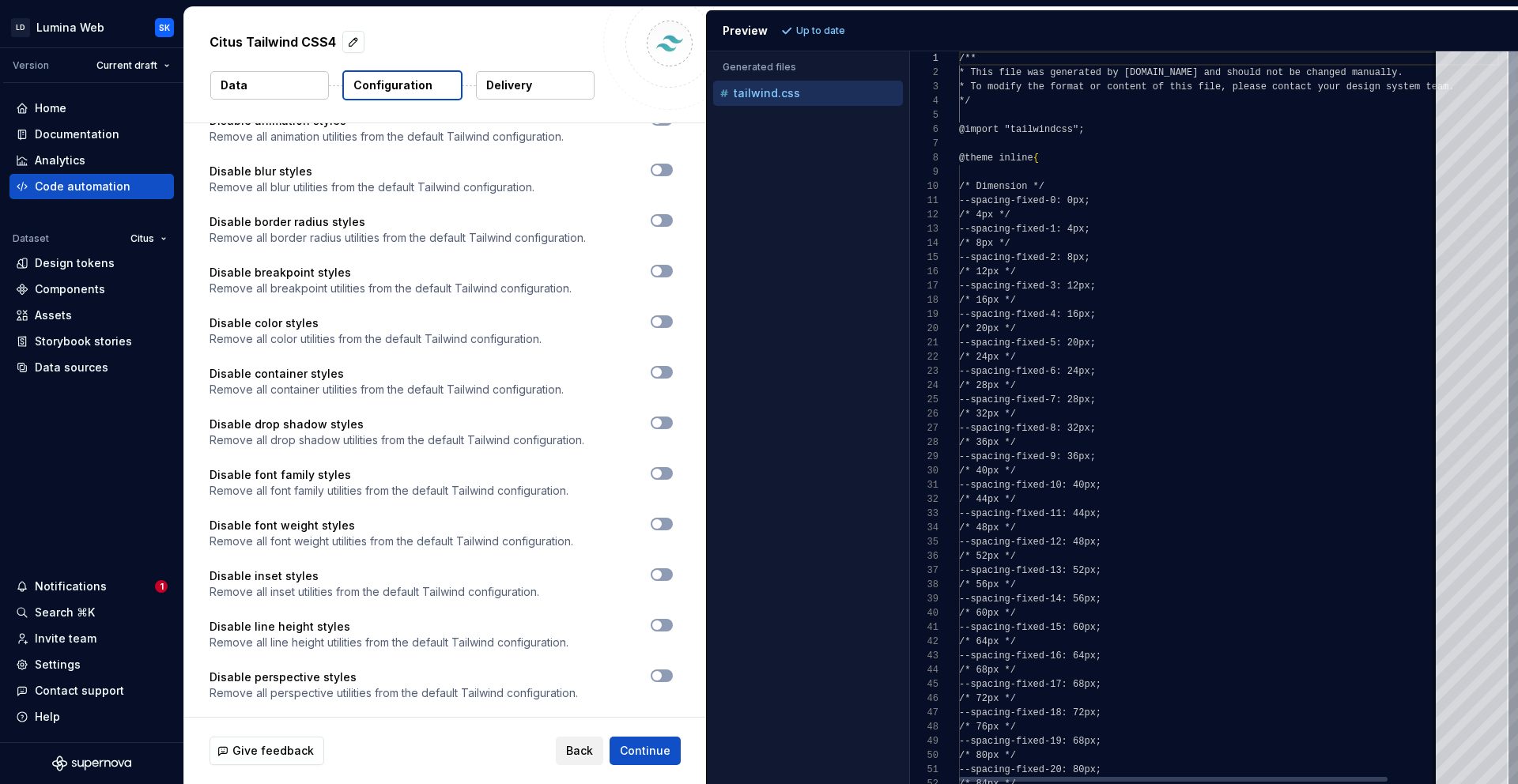
scroll to position [142, 0]
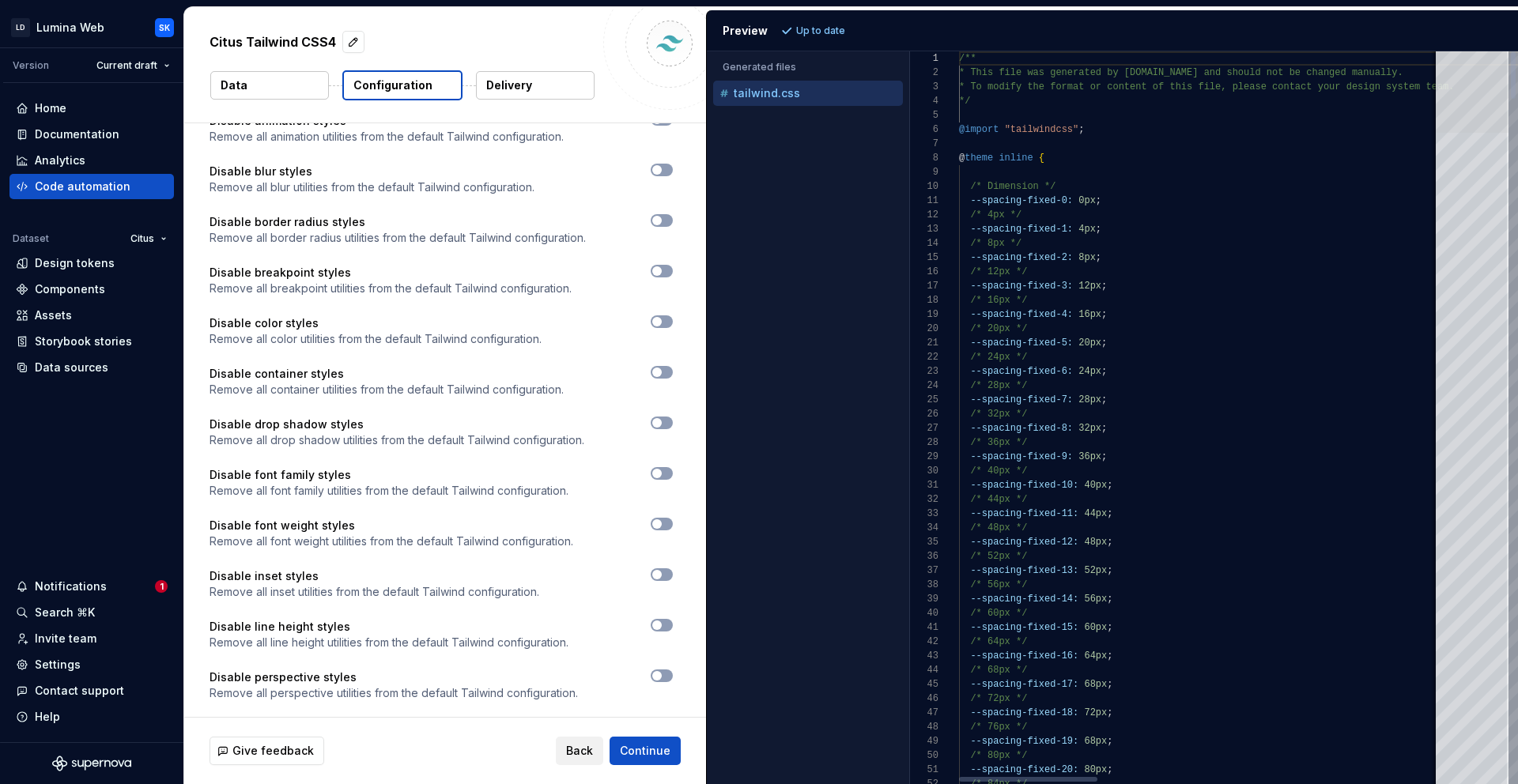
click at [1435, 61] on div at bounding box center [1471, 92] width 73 height 82
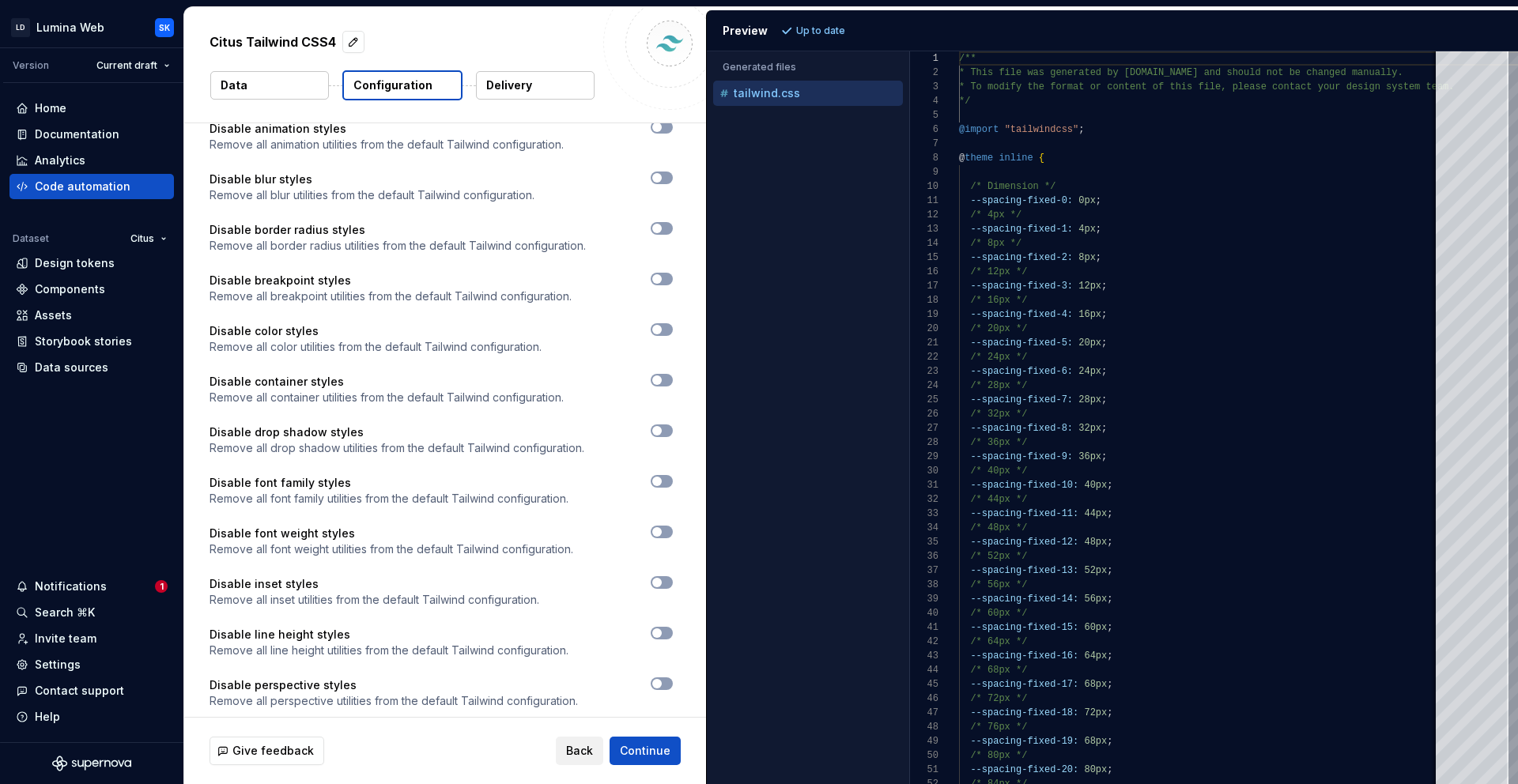
scroll to position [795, 0]
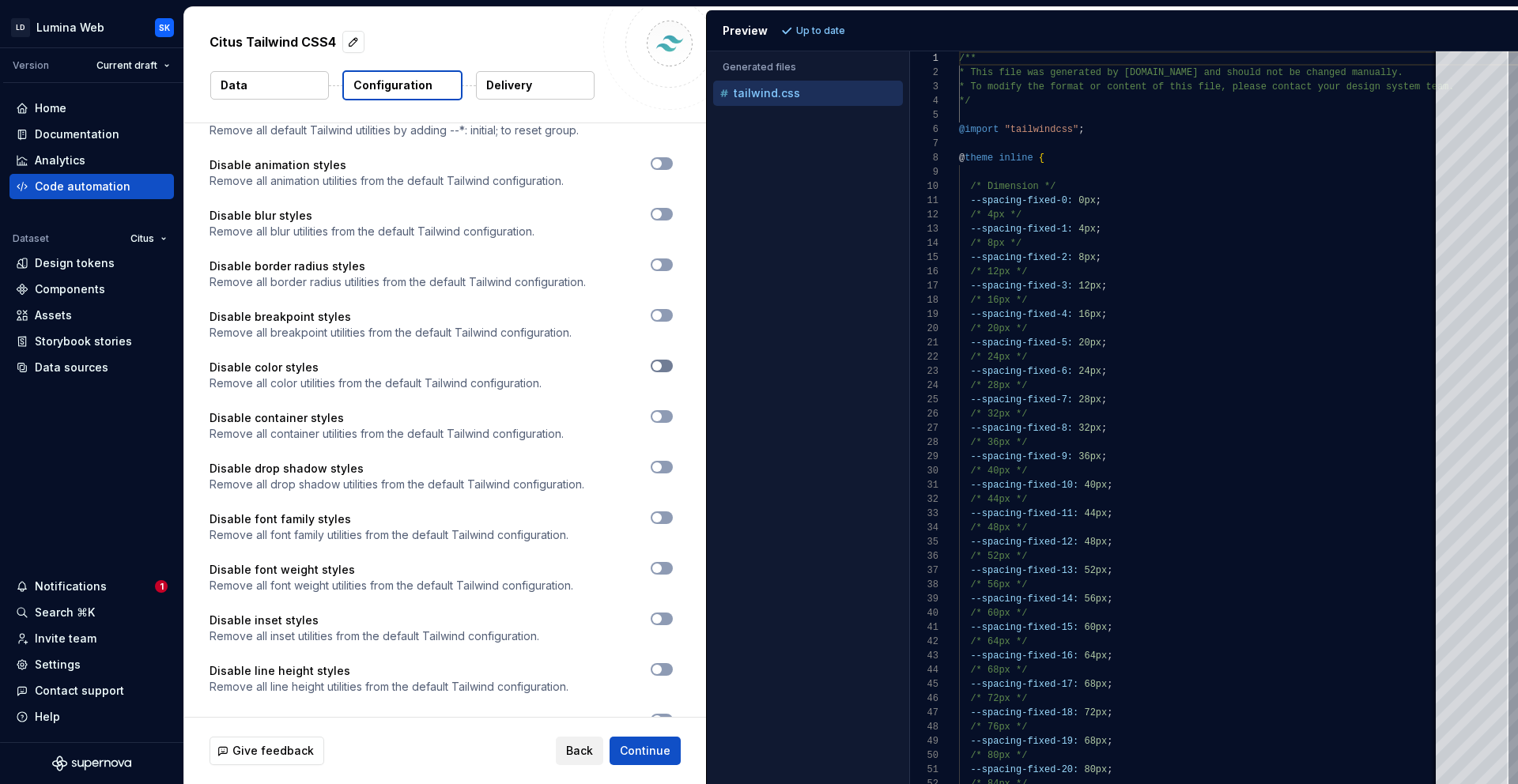
click at [653, 368] on span "button" at bounding box center [657, 366] width 10 height 10
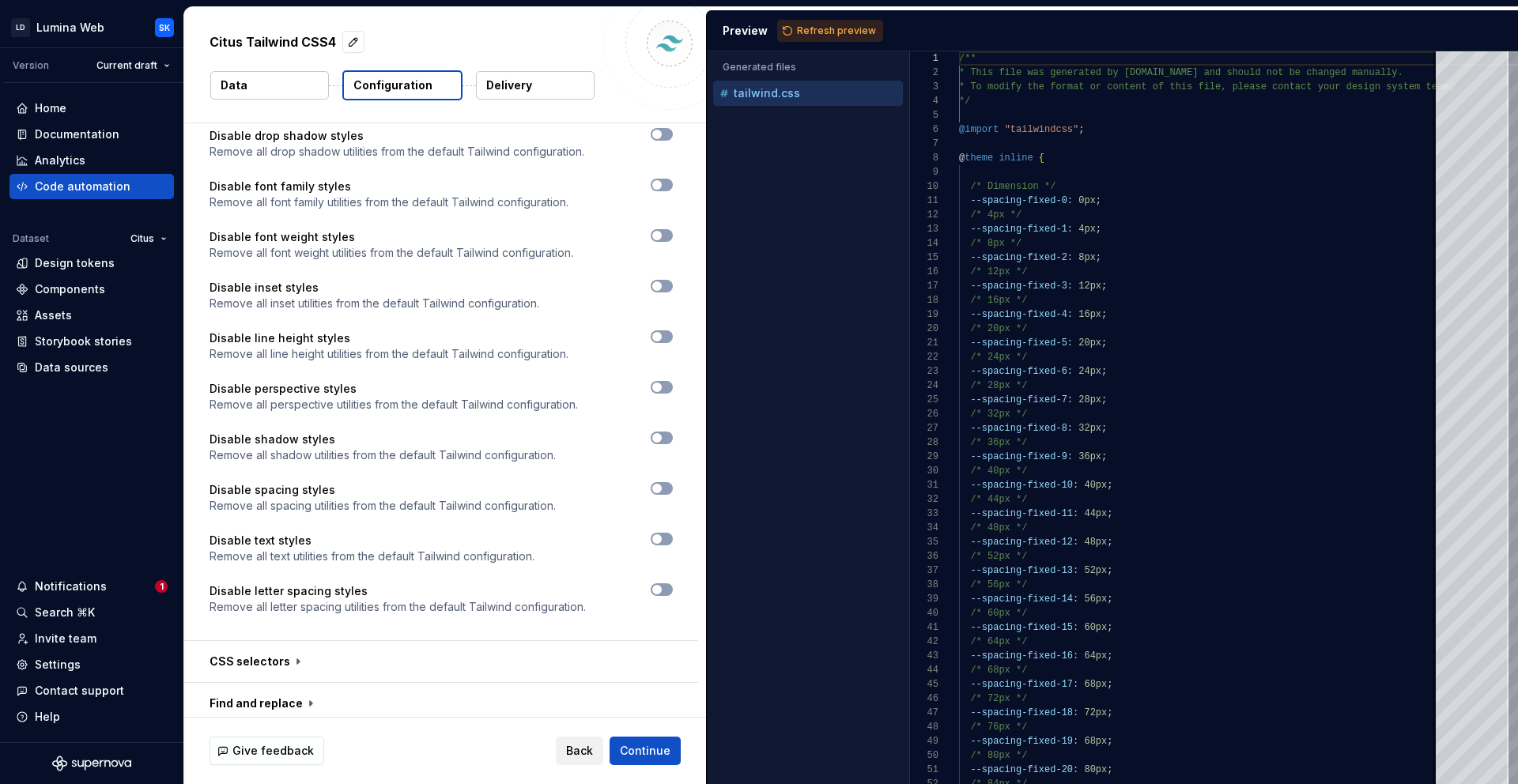
scroll to position [1127, 0]
click at [663, 390] on button "button" at bounding box center [661, 387] width 22 height 12
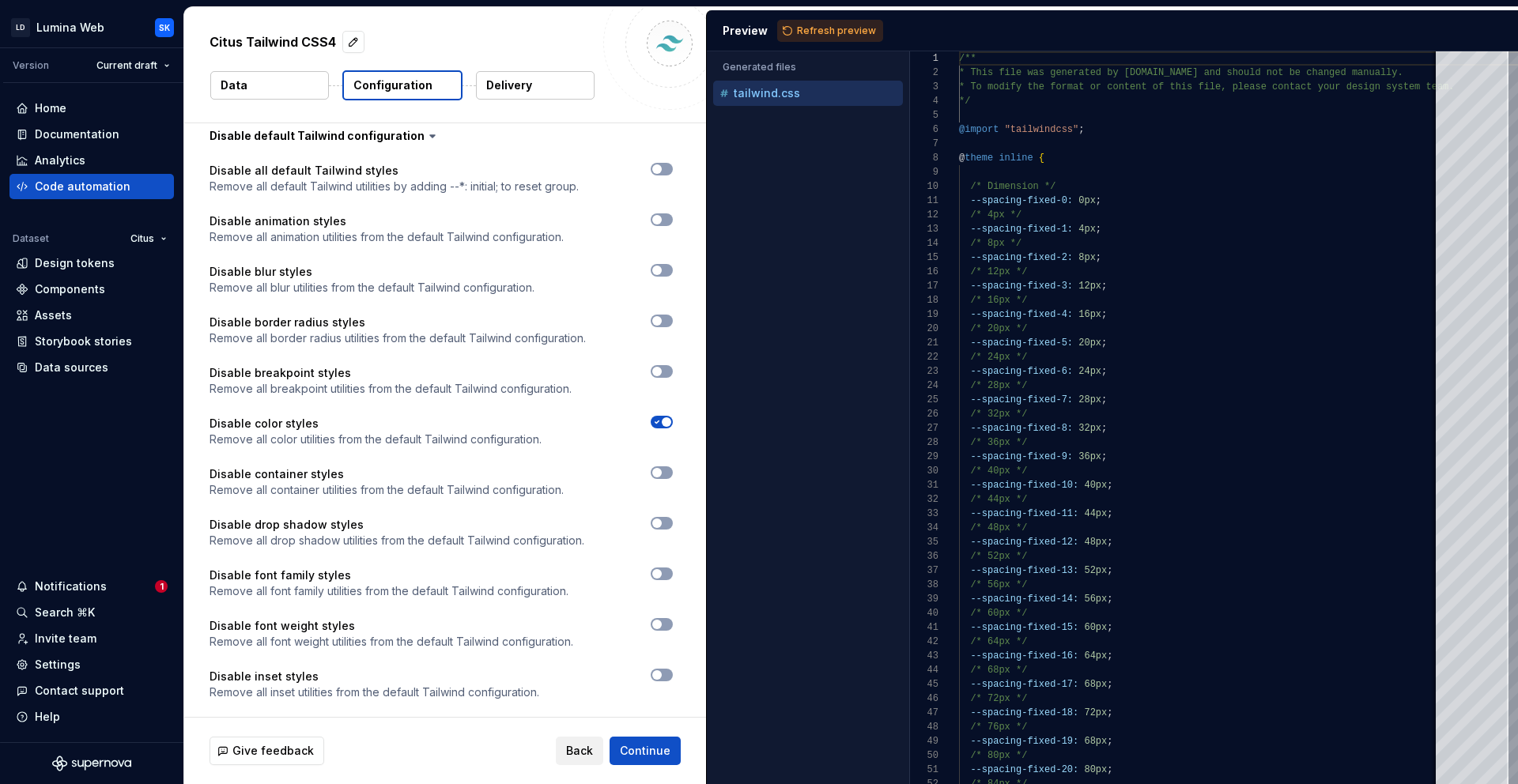
scroll to position [738, 0]
click at [655, 373] on span "button" at bounding box center [657, 372] width 10 height 10
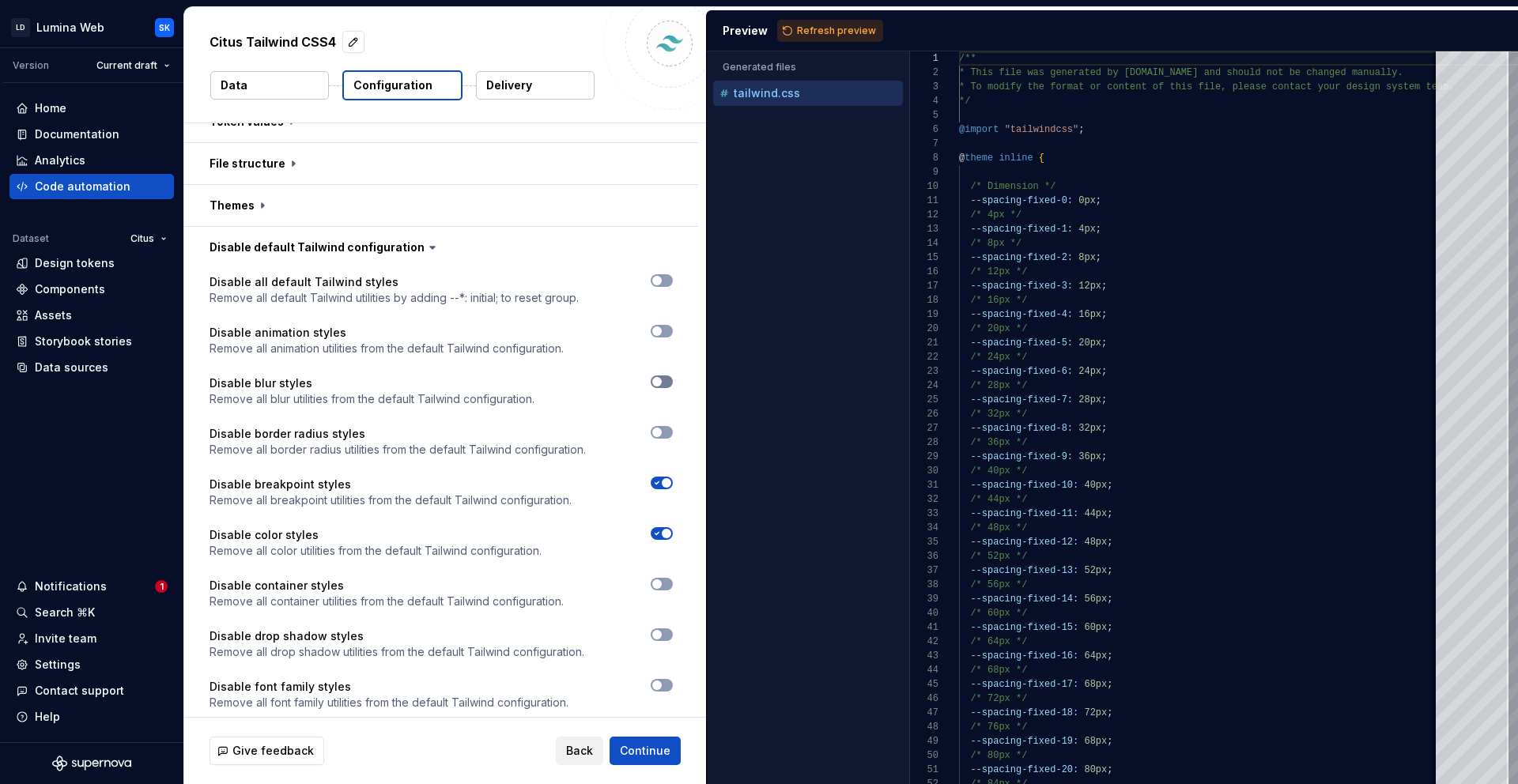
click at [656, 379] on span "button" at bounding box center [657, 382] width 10 height 10
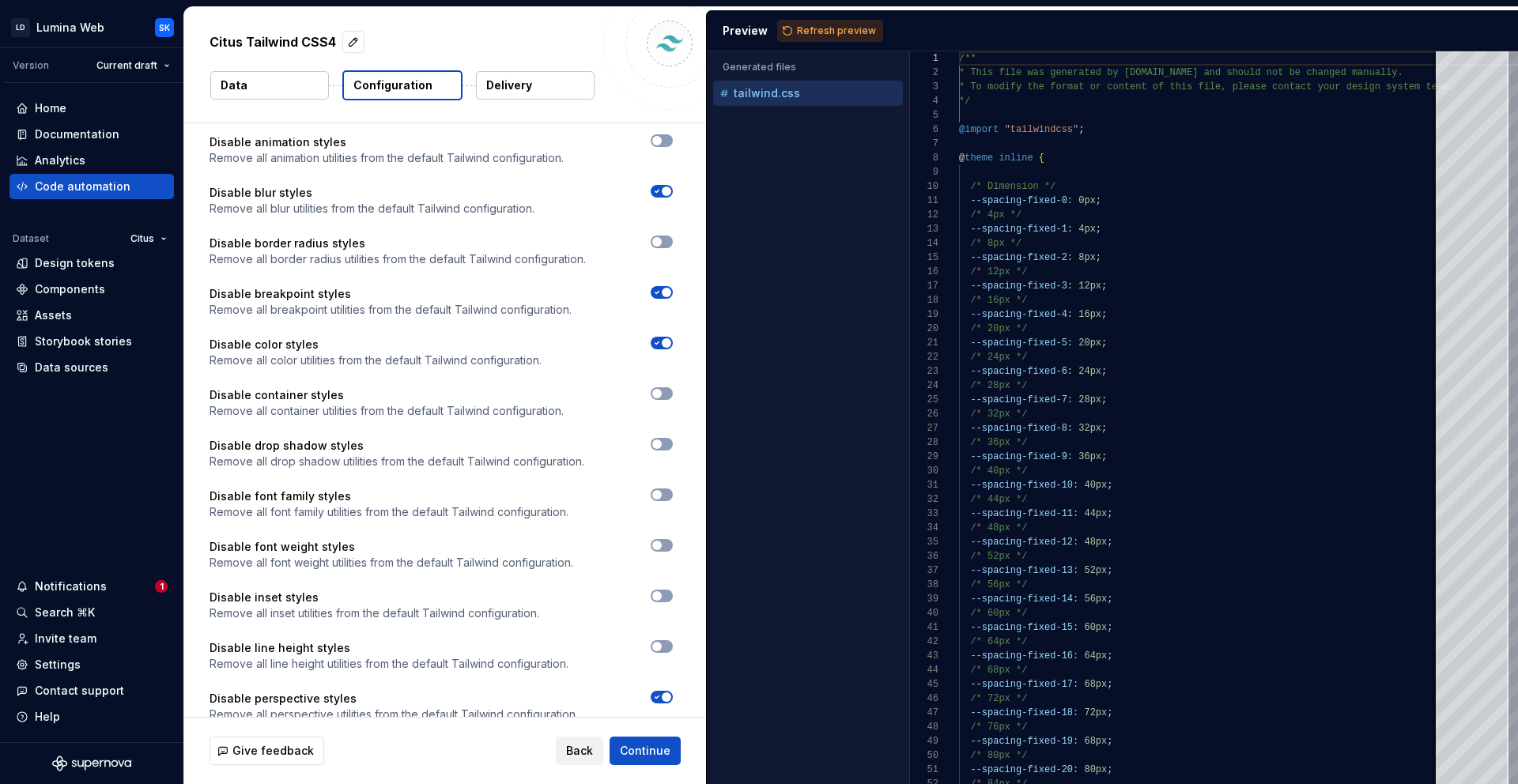
scroll to position [819, 0]
click at [658, 339] on icon "button" at bounding box center [656, 341] width 12 height 10
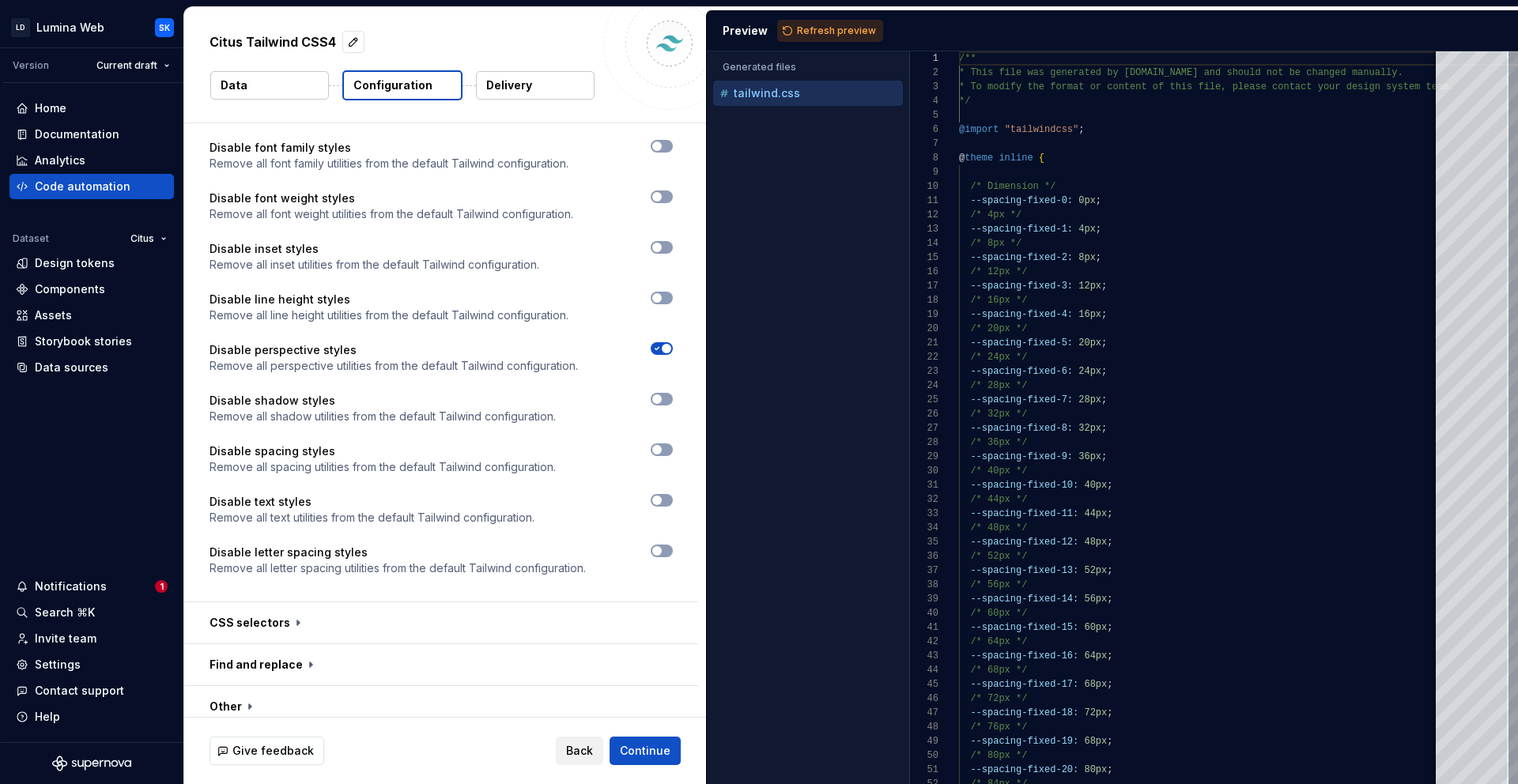
scroll to position [1219, 0]
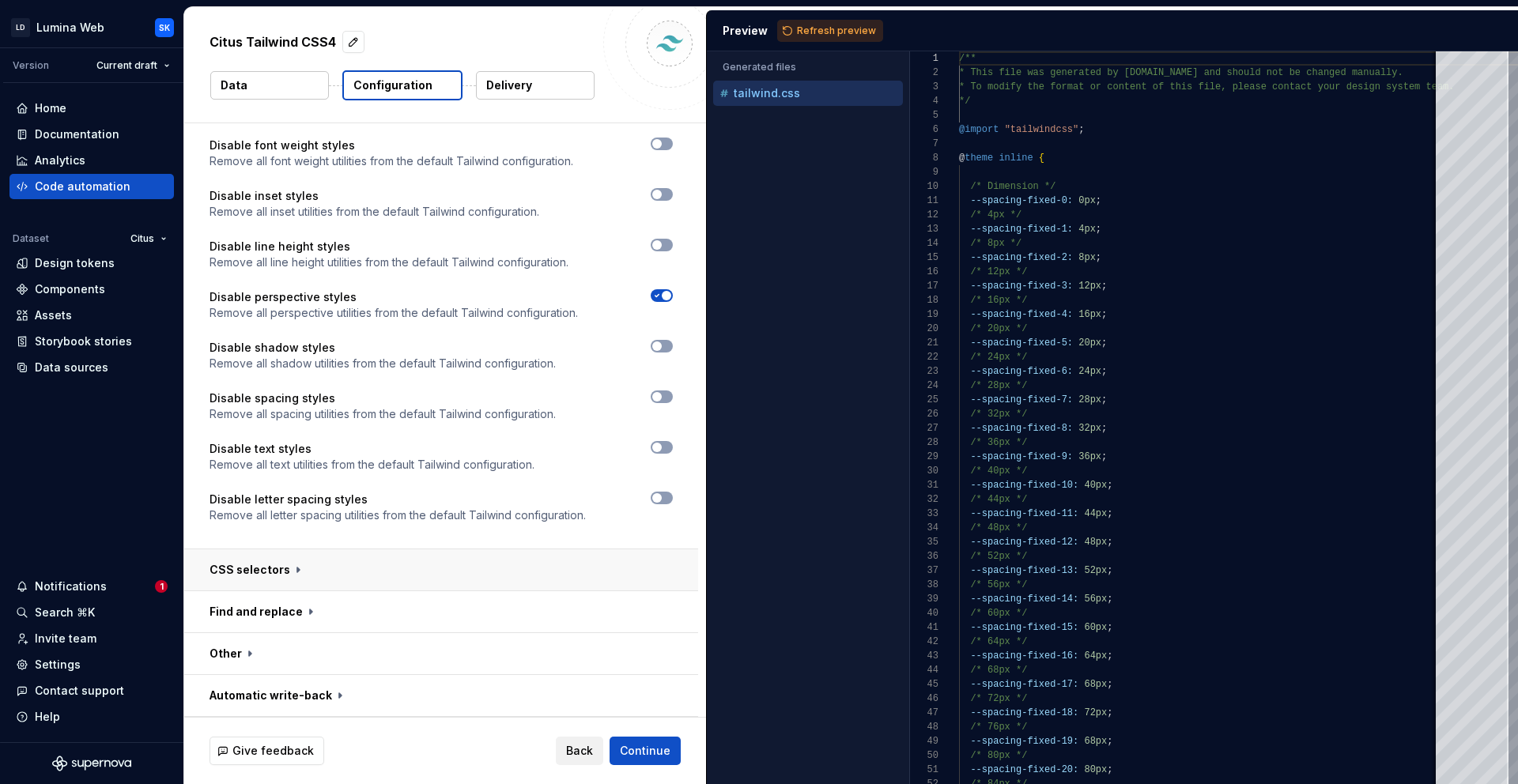
click at [601, 551] on button "button" at bounding box center [440, 570] width 514 height 41
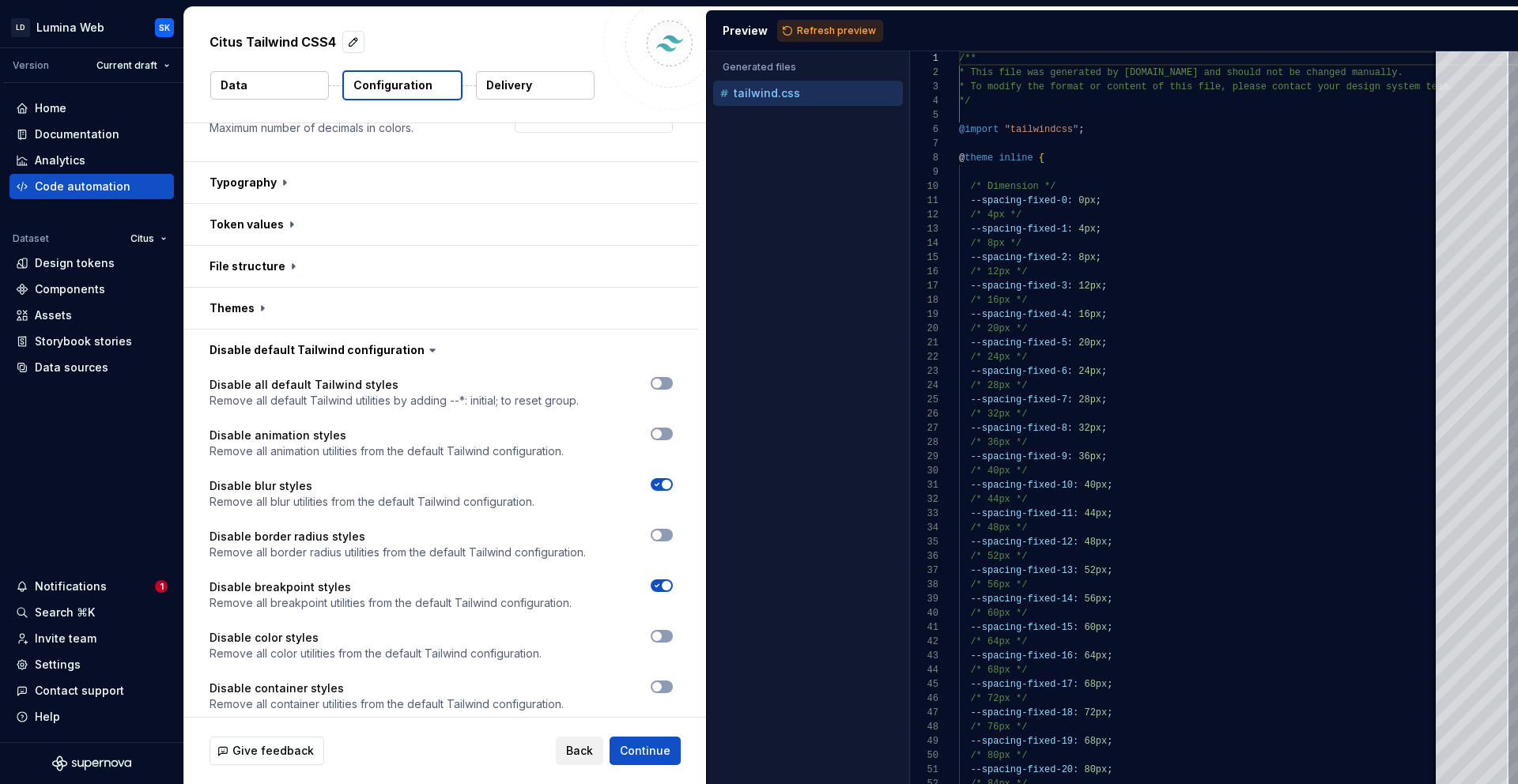
scroll to position [536, 0]
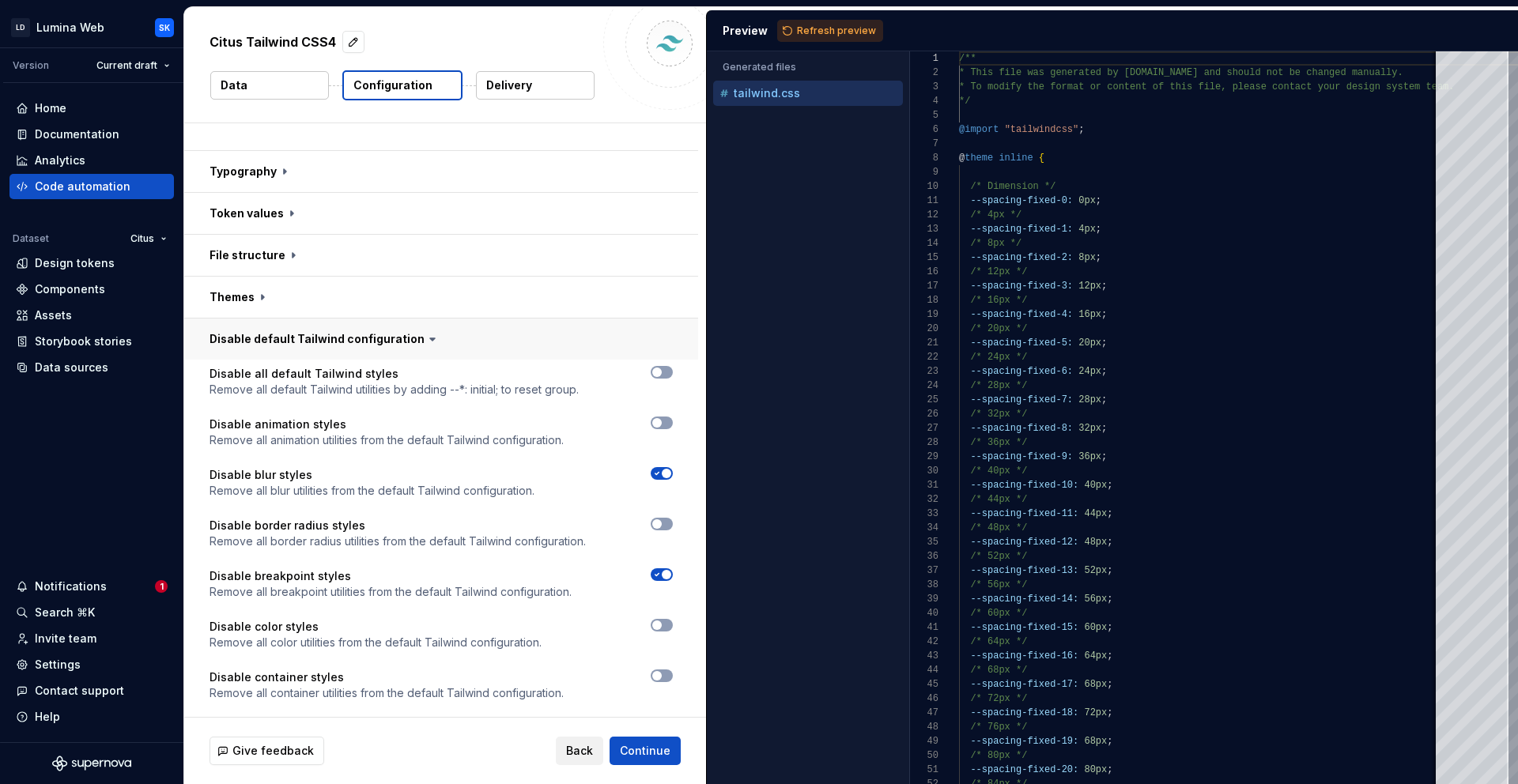
click at [410, 334] on button "button" at bounding box center [440, 339] width 514 height 41
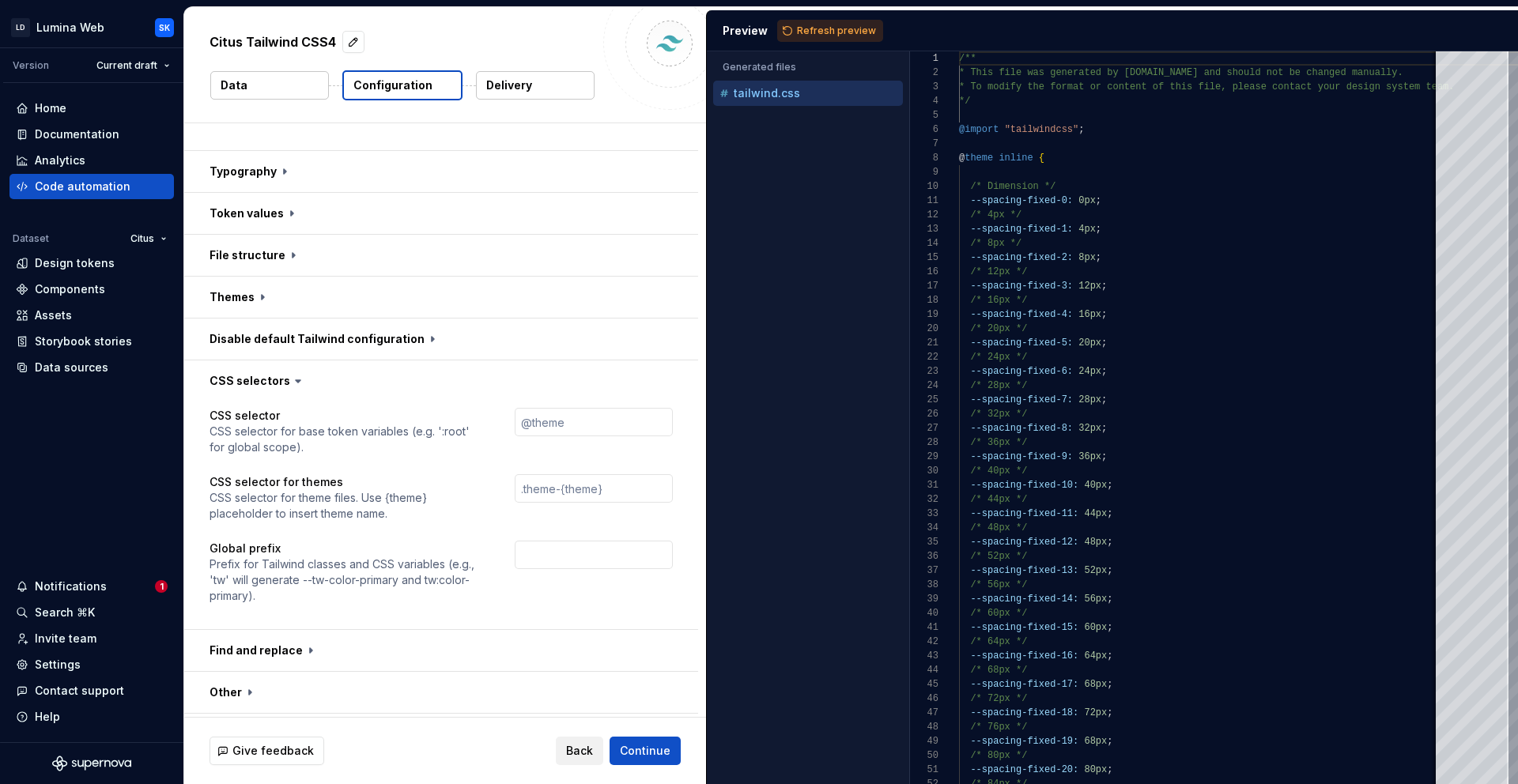
scroll to position [574, 0]
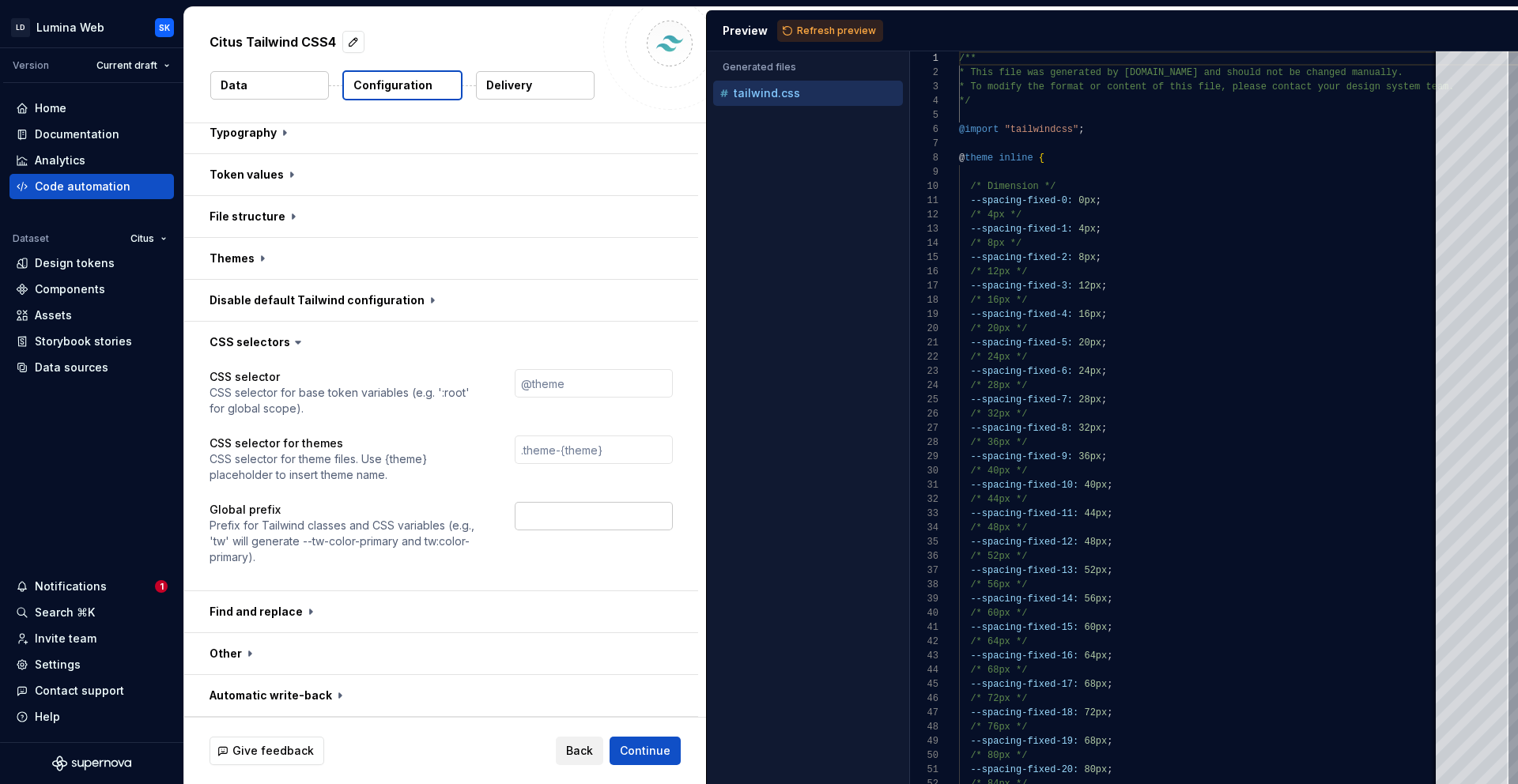
click at [556, 512] on input "text" at bounding box center [594, 515] width 158 height 29
type input "lds"
click at [844, 24] on span "Refresh preview" at bounding box center [836, 30] width 79 height 12
type textarea "**********"
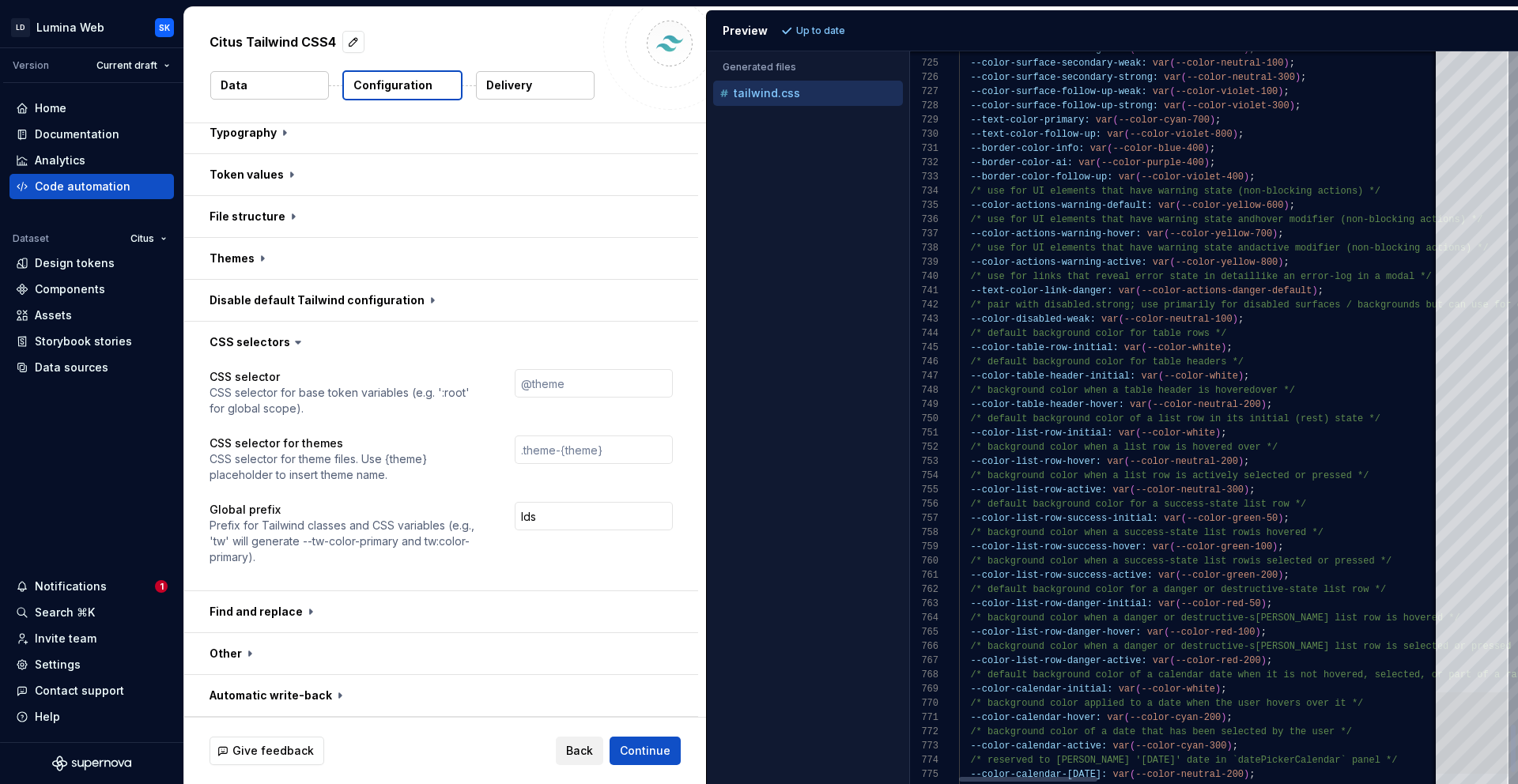
click at [1479, 740] on div at bounding box center [1471, 733] width 73 height 82
click at [433, 551] on p "Prefix for Tailwind classes and CSS variables (e.g., 'tw' will generate --tw-co…" at bounding box center [347, 541] width 277 height 47
drag, startPoint x: 328, startPoint y: 525, endPoint x: 426, endPoint y: 528, distance: 98.0
click at [426, 528] on p "Prefix for Tailwind classes and CSS variables (e.g., 'tw' will generate --tw-co…" at bounding box center [347, 541] width 277 height 47
click at [449, 528] on p "Prefix for Tailwind classes and CSS variables (e.g., 'tw' will generate --tw-co…" at bounding box center [347, 541] width 277 height 47
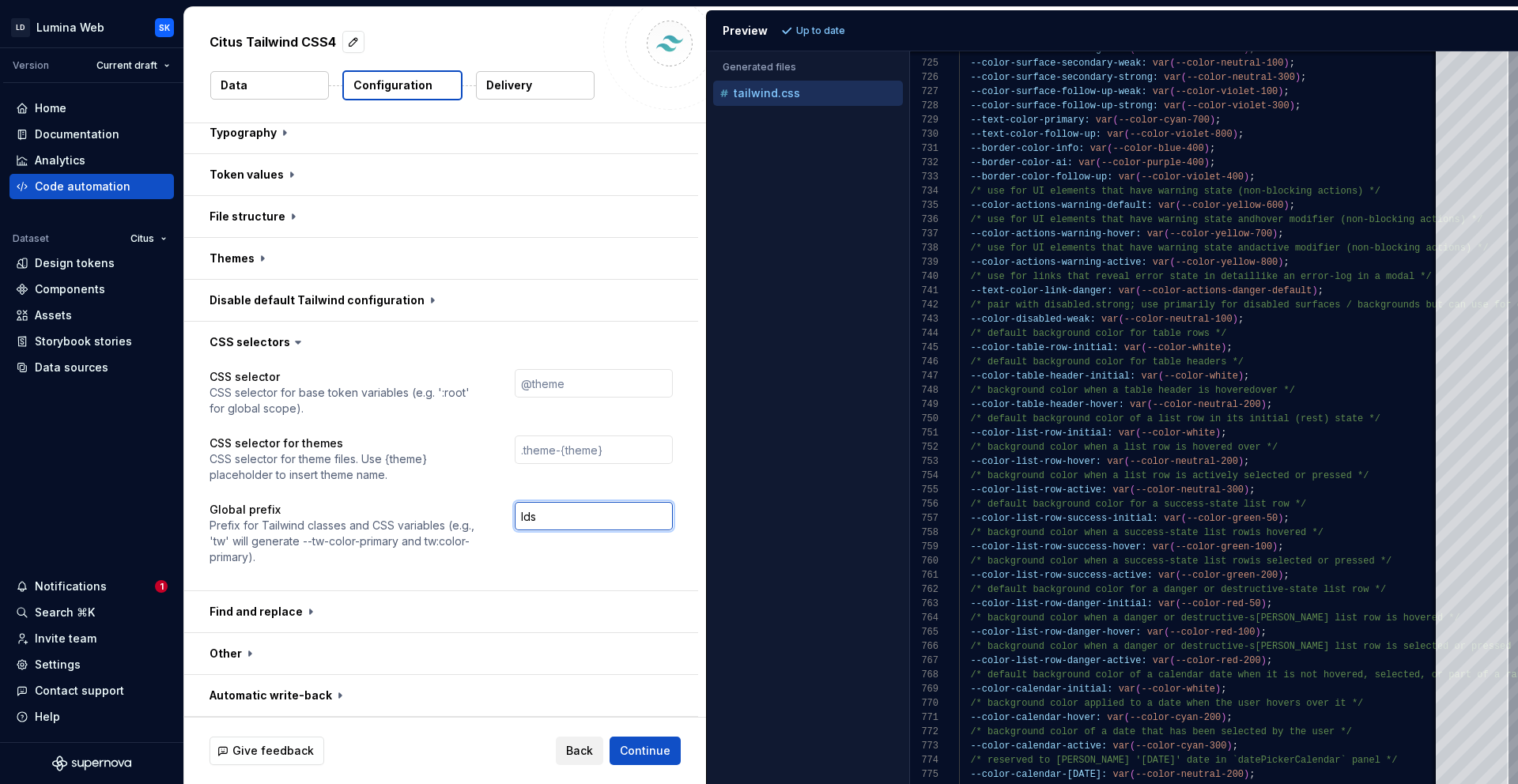
click at [561, 514] on input "lds" at bounding box center [594, 515] width 158 height 29
click at [453, 623] on button "button" at bounding box center [440, 612] width 514 height 41
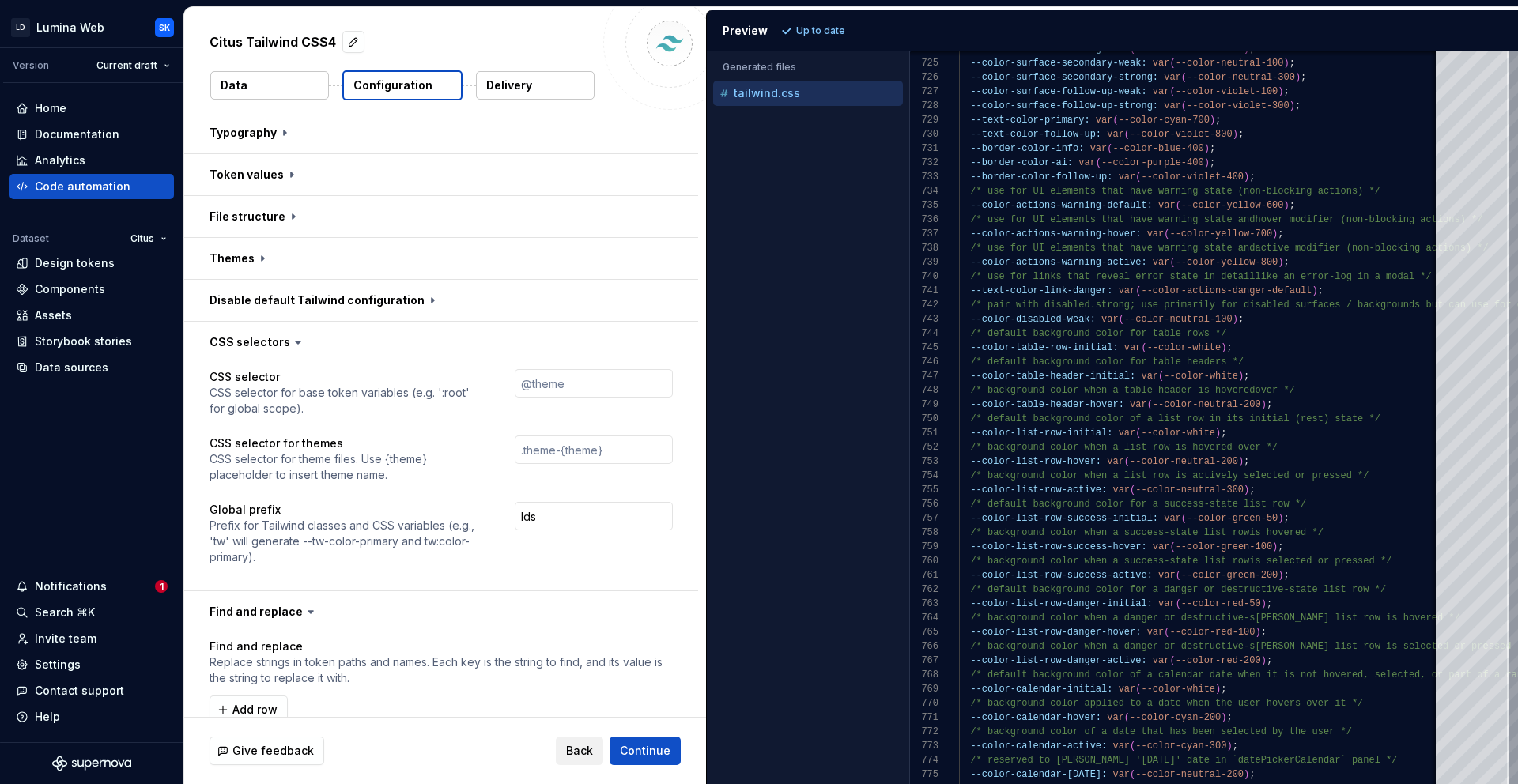
scroll to position [692, 0]
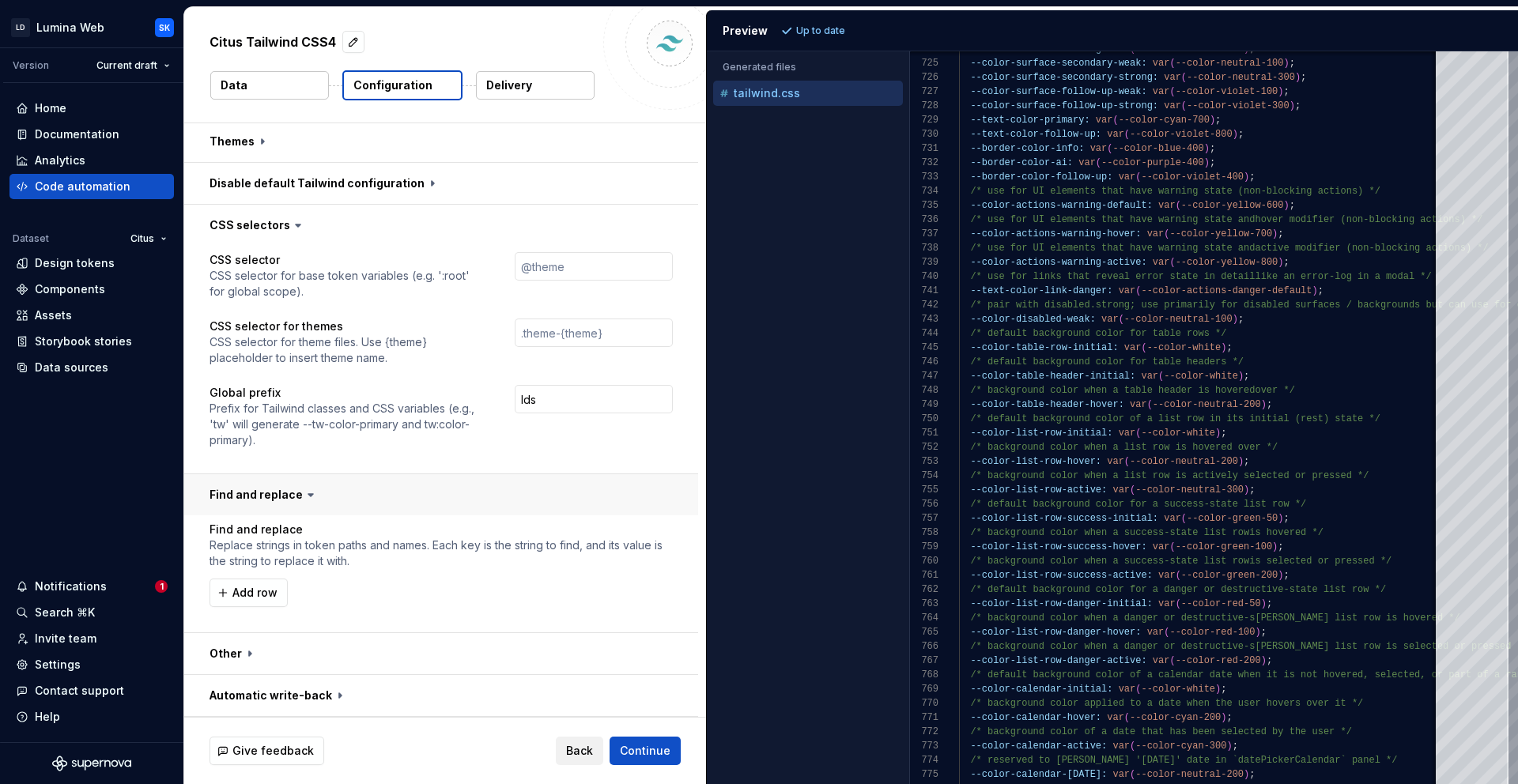
click at [476, 497] on button "button" at bounding box center [440, 495] width 514 height 41
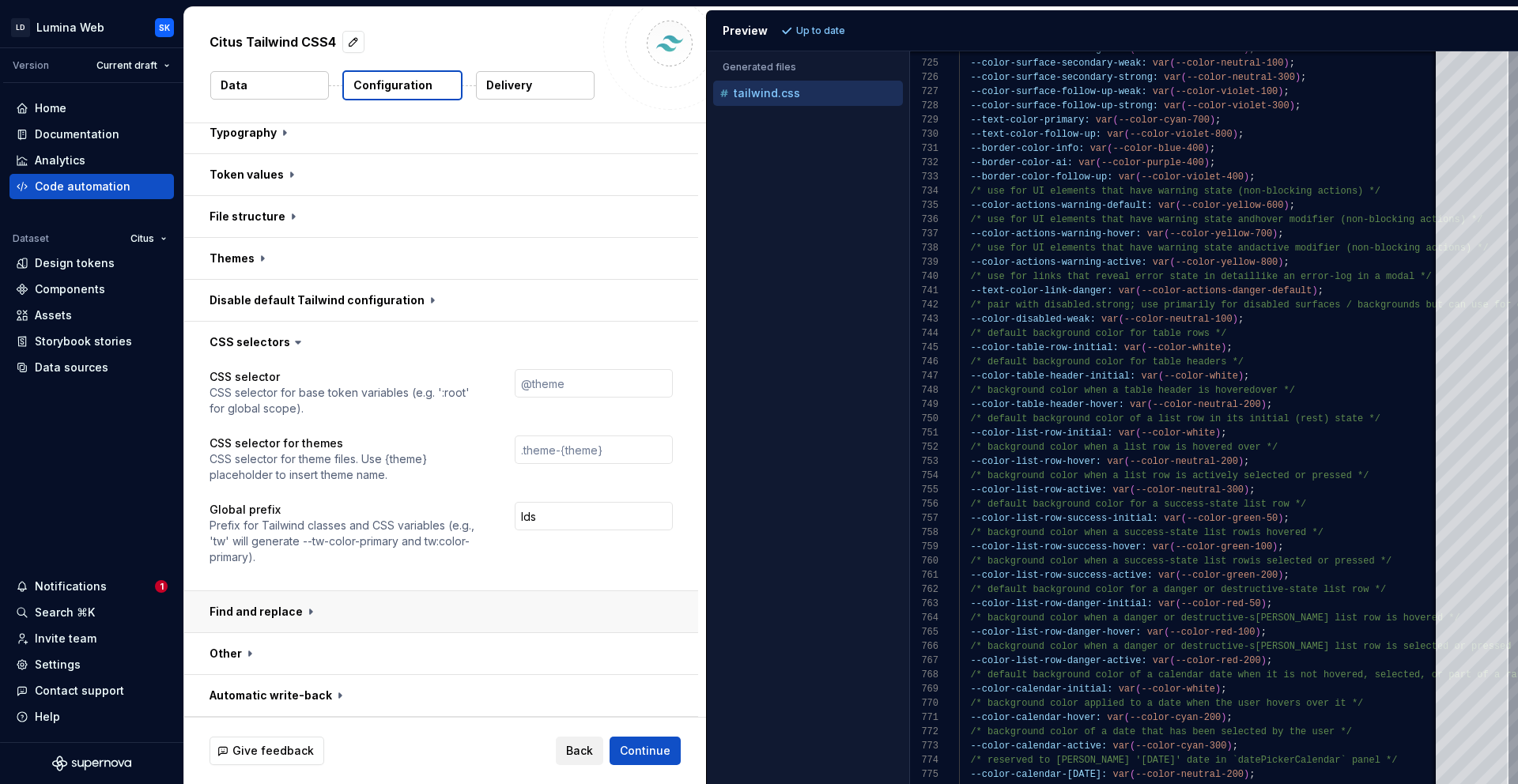
scroll to position [574, 0]
click at [452, 647] on button "button" at bounding box center [440, 653] width 514 height 41
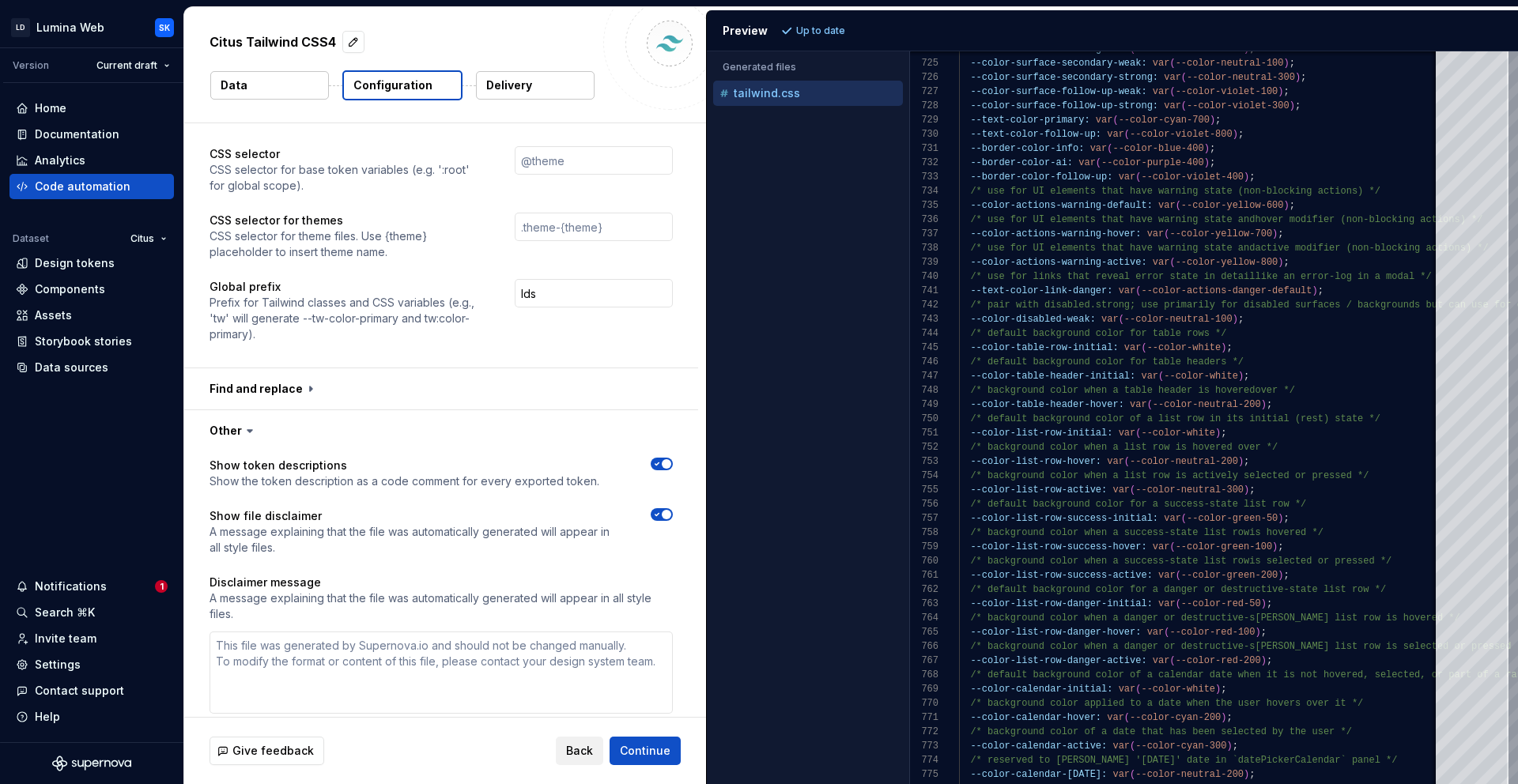
scroll to position [964, 0]
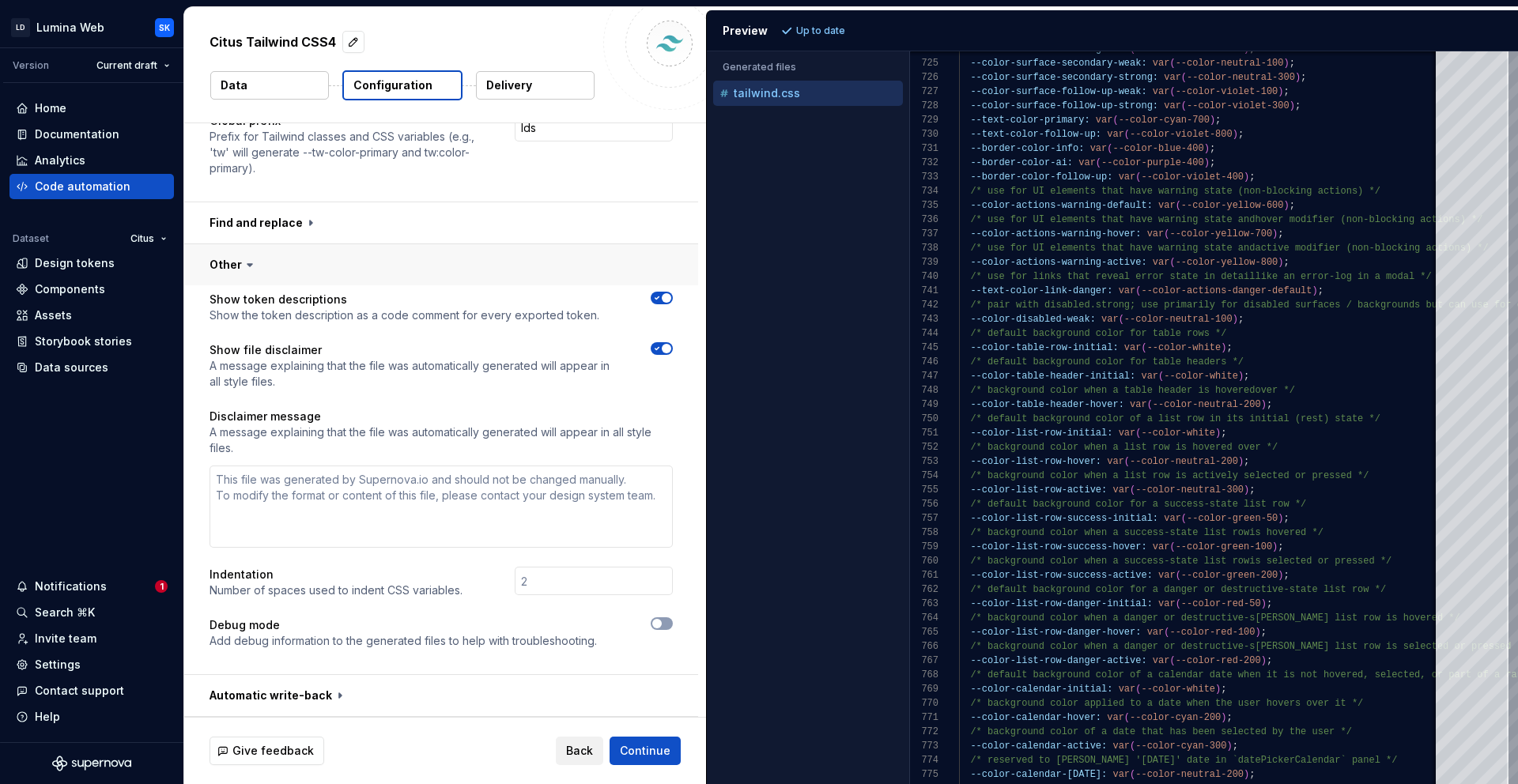
click at [466, 272] on button "button" at bounding box center [440, 265] width 514 height 41
type textarea "*"
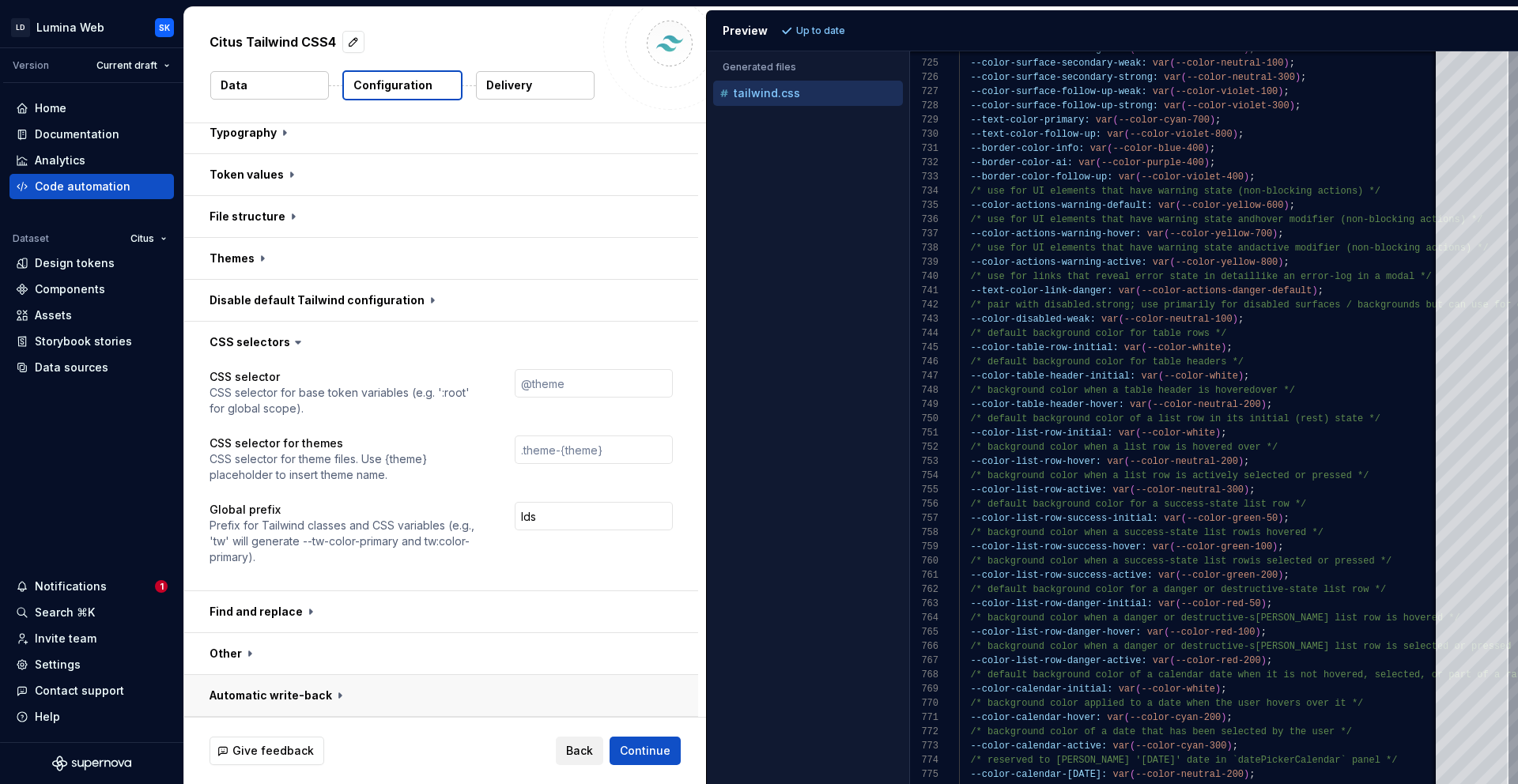
click at [426, 682] on button "button" at bounding box center [440, 695] width 514 height 41
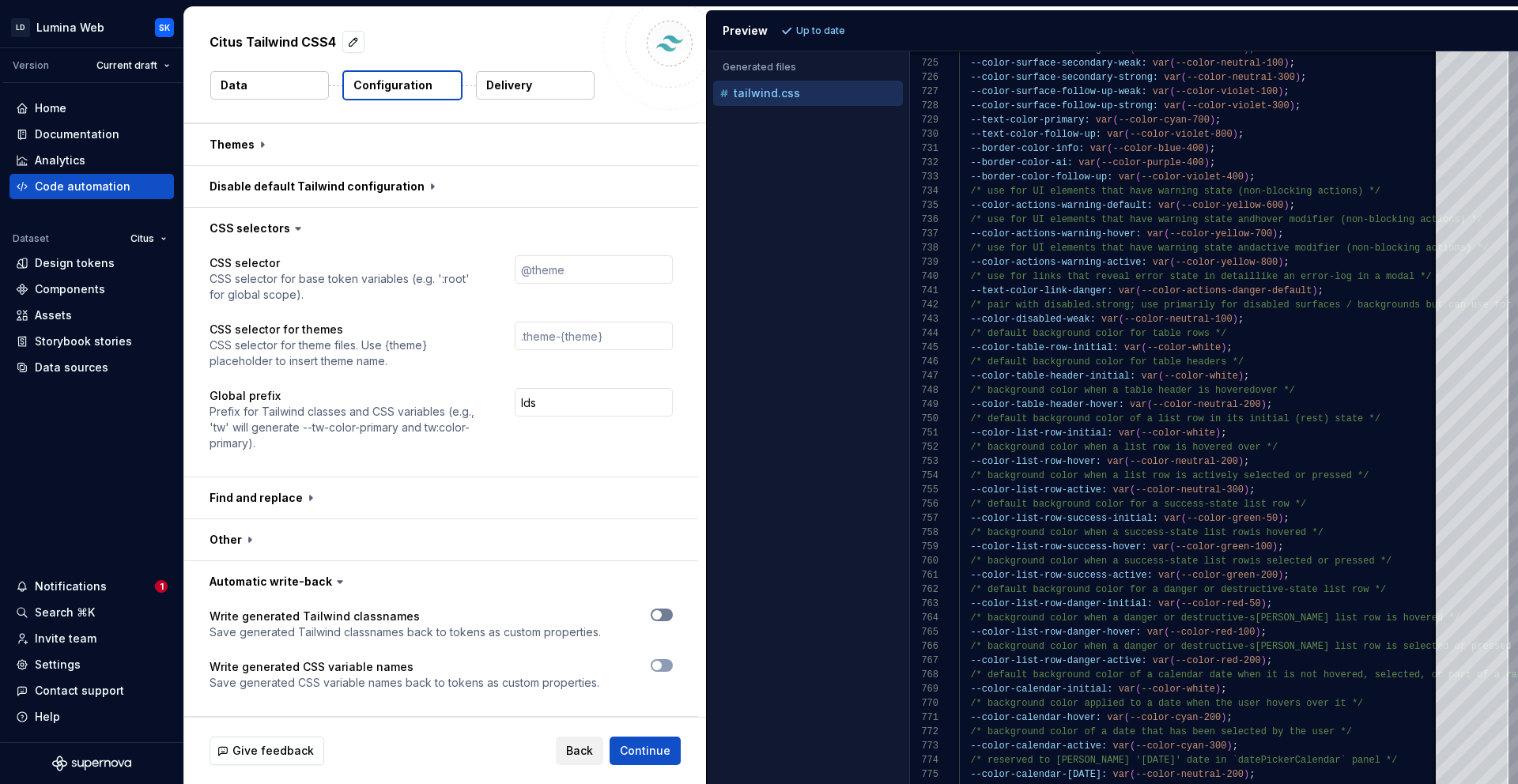
click at [659, 613] on span "button" at bounding box center [657, 615] width 10 height 10
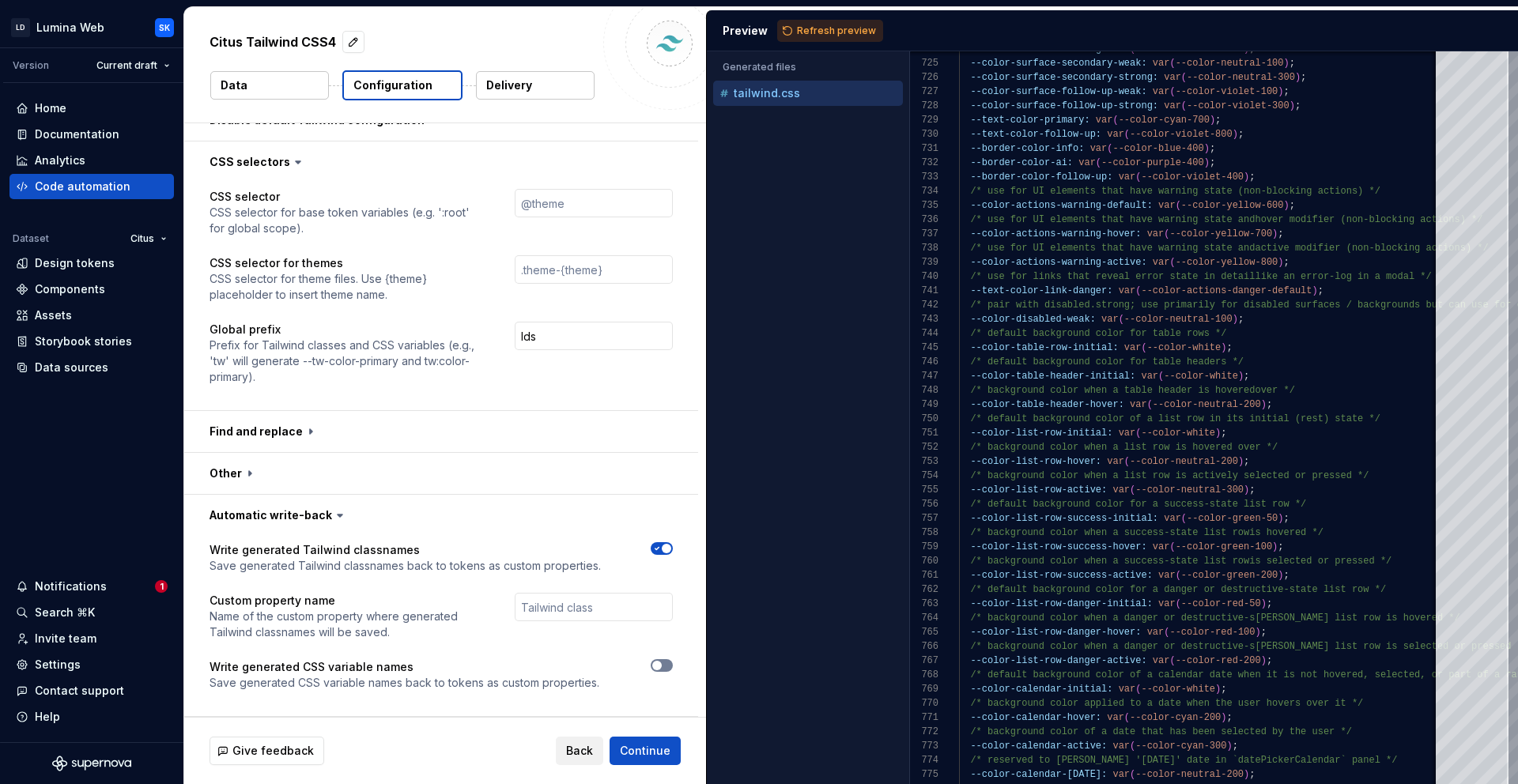
click at [660, 665] on span "button" at bounding box center [657, 666] width 10 height 10
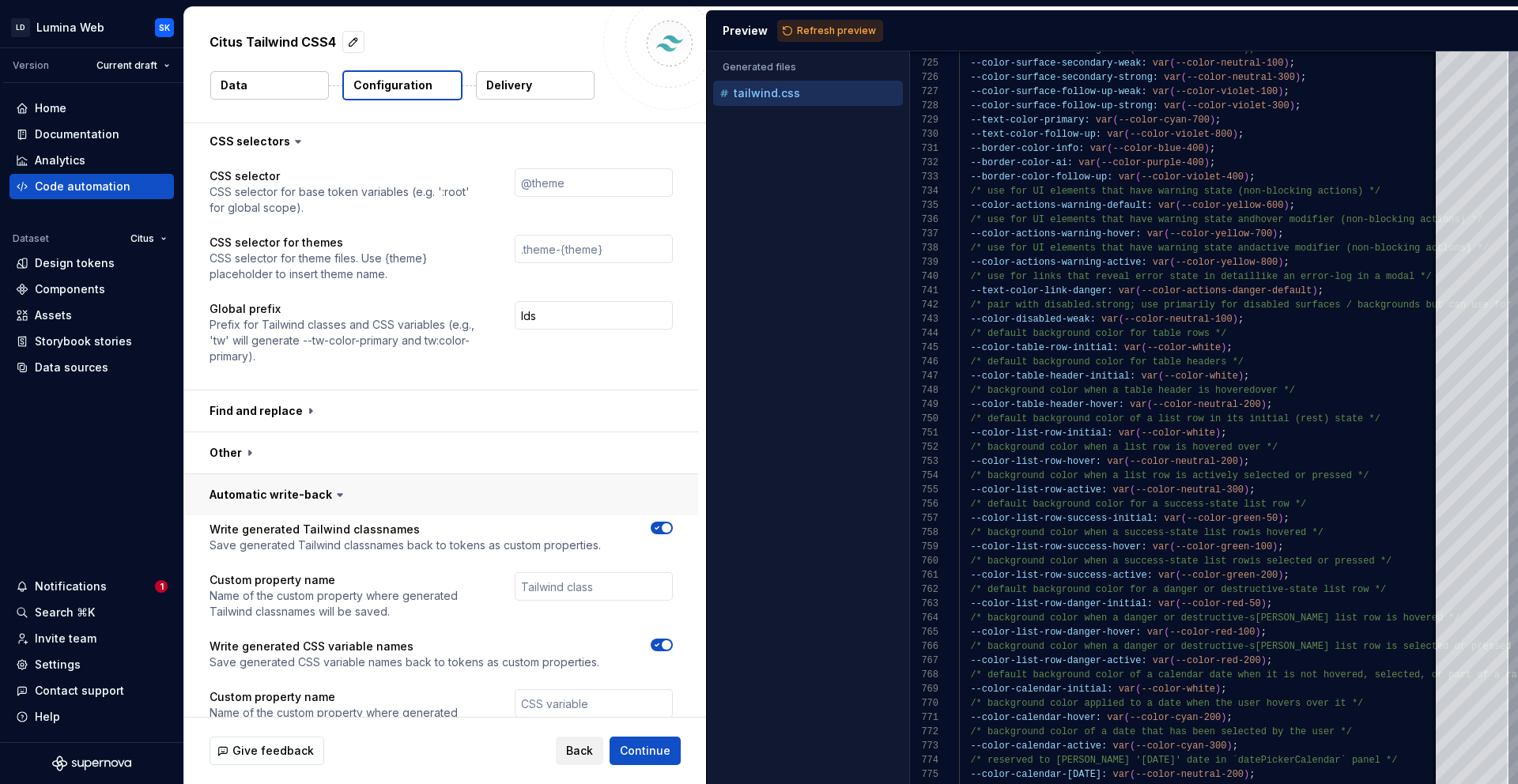
click at [406, 496] on button "button" at bounding box center [440, 495] width 514 height 41
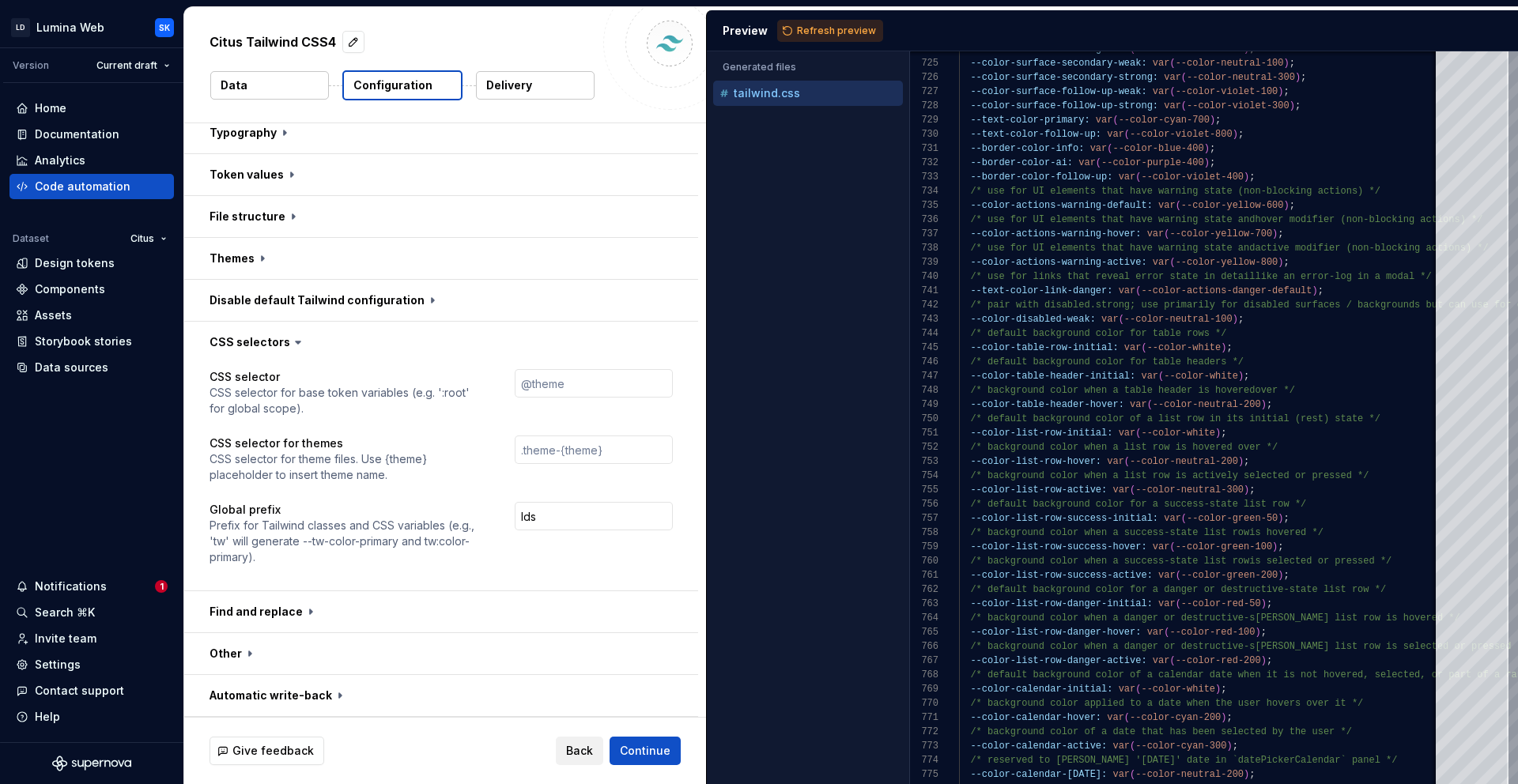
scroll to position [573, 0]
click at [555, 509] on input "lds" at bounding box center [594, 517] width 158 height 29
click at [545, 520] on input "lds" at bounding box center [594, 517] width 158 height 29
click at [624, 748] on span "Continue" at bounding box center [645, 751] width 51 height 16
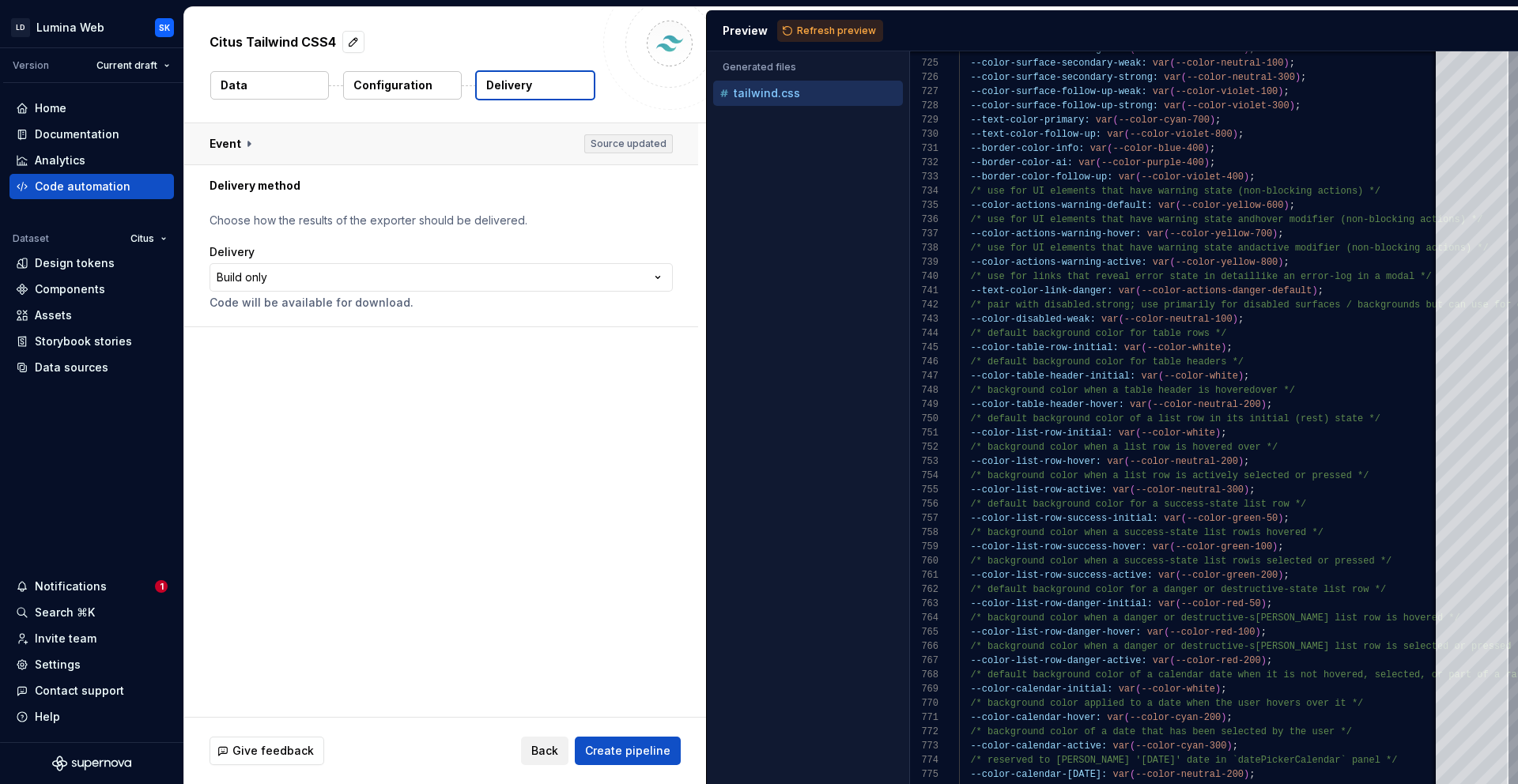
click at [297, 143] on button "button" at bounding box center [440, 144] width 514 height 41
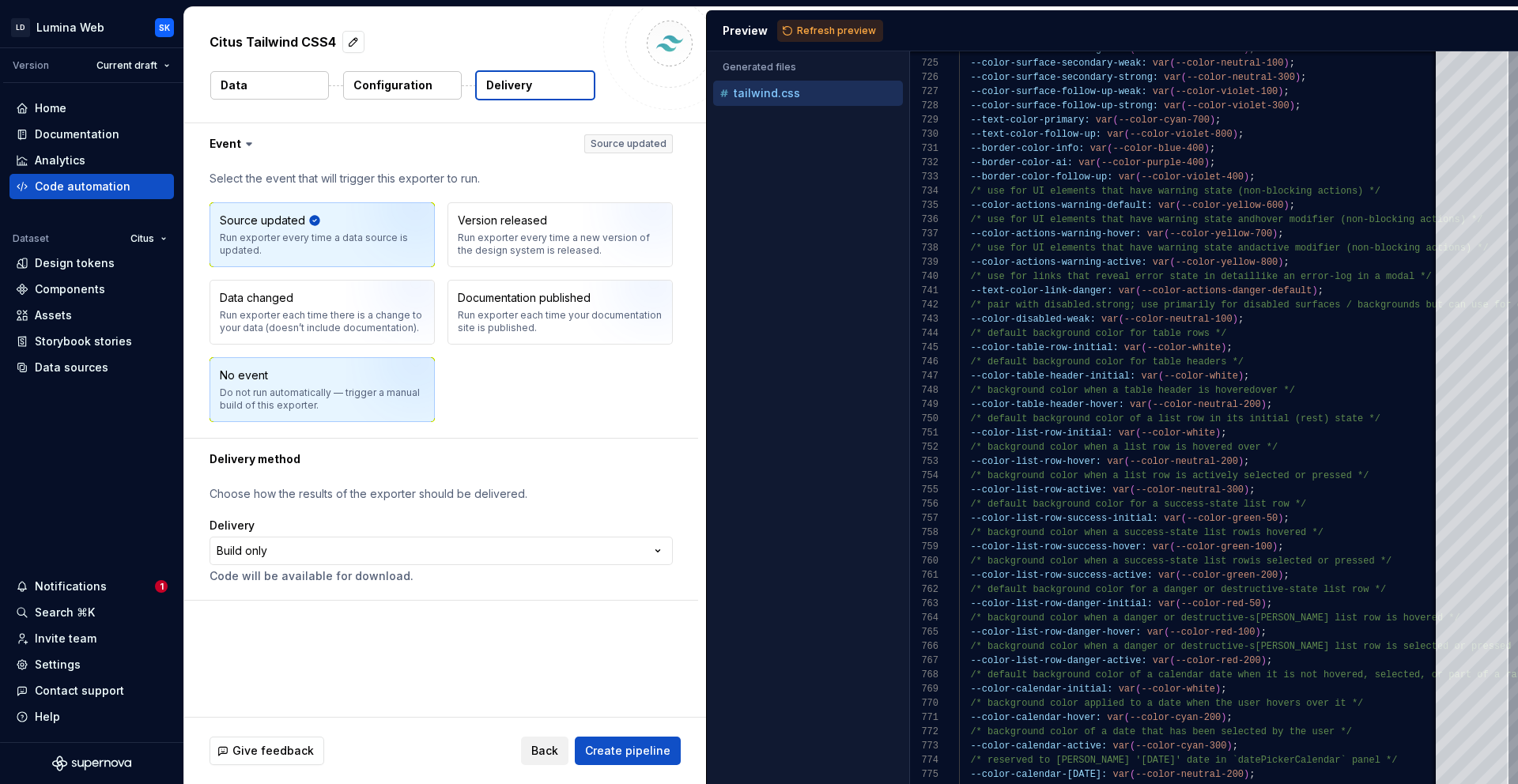
click at [296, 395] on div "Do not run automatically — trigger a manual build of this exporter." at bounding box center [322, 399] width 205 height 25
click at [308, 154] on button "button" at bounding box center [440, 144] width 514 height 41
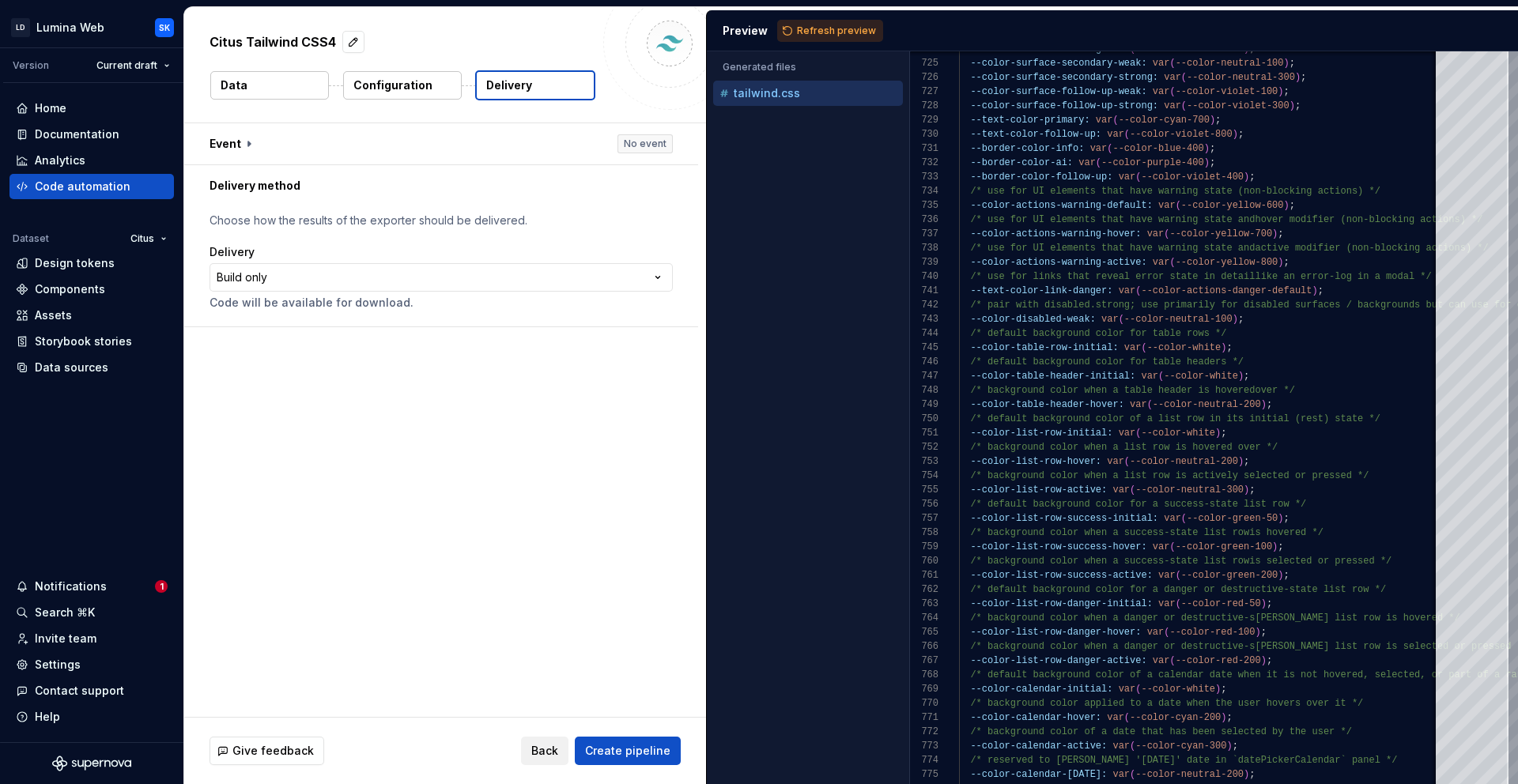
click at [326, 271] on html "**********" at bounding box center [759, 392] width 1518 height 784
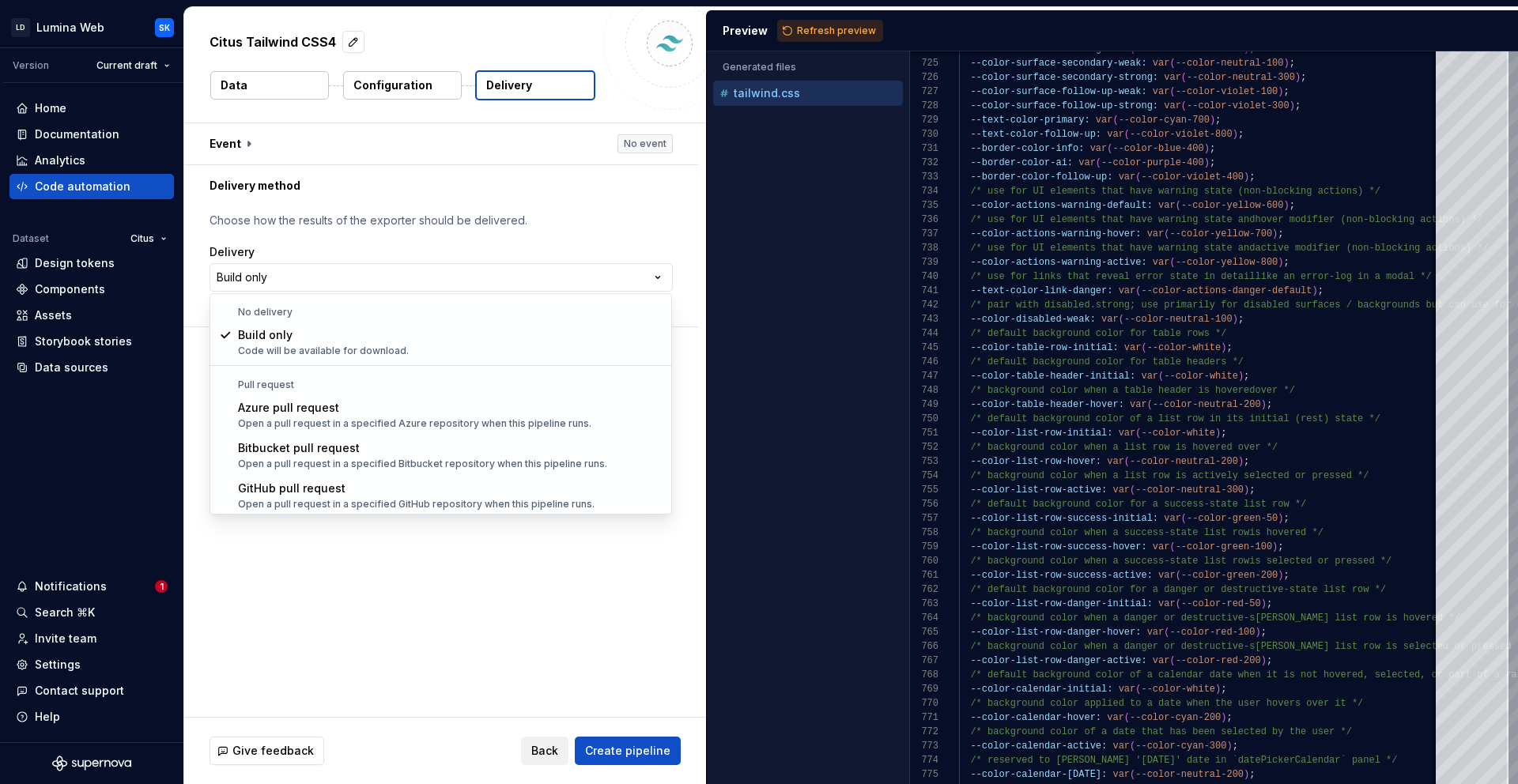
click at [326, 271] on html "**********" at bounding box center [759, 392] width 1518 height 784
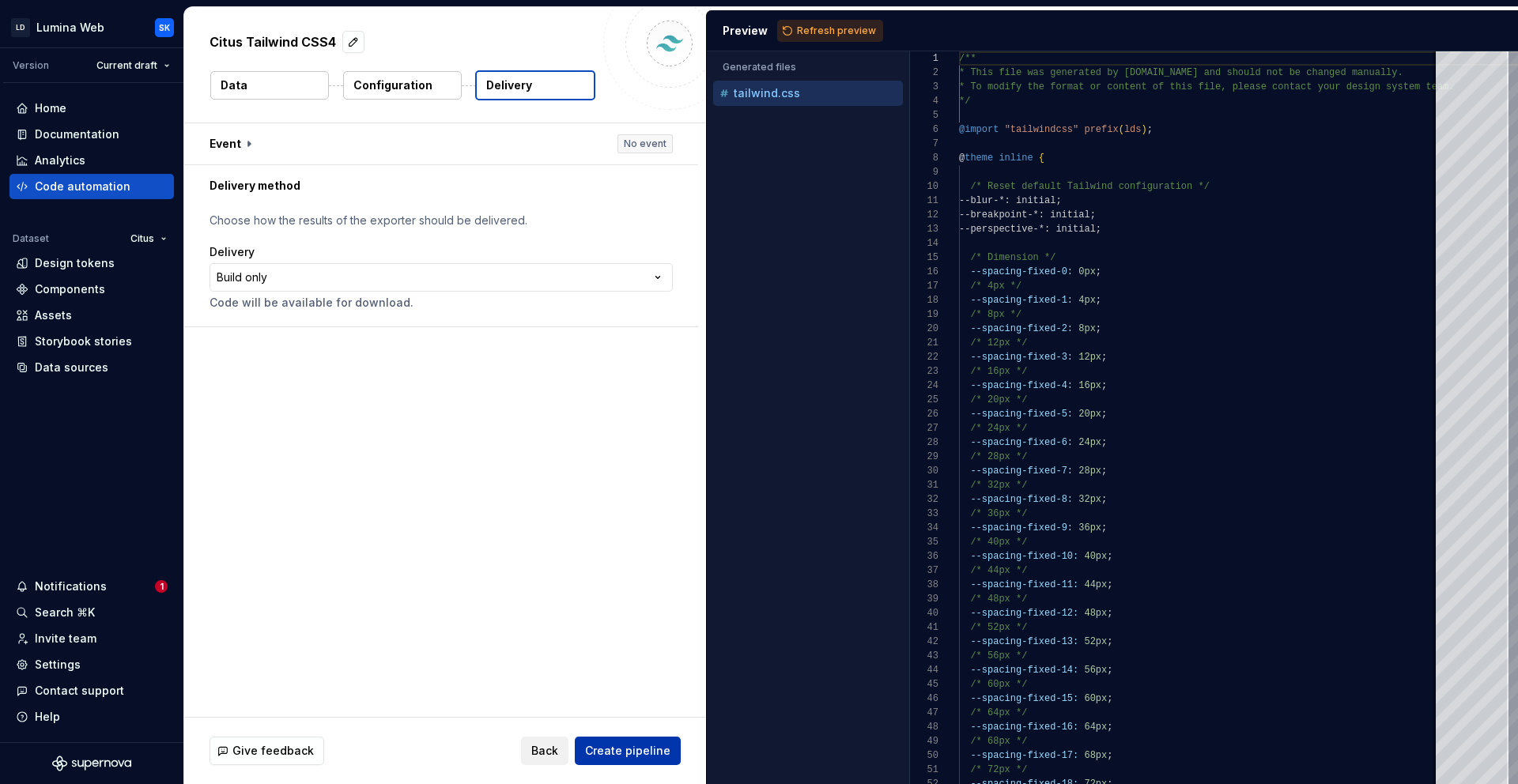
click at [628, 740] on button "Create pipeline" at bounding box center [627, 751] width 106 height 29
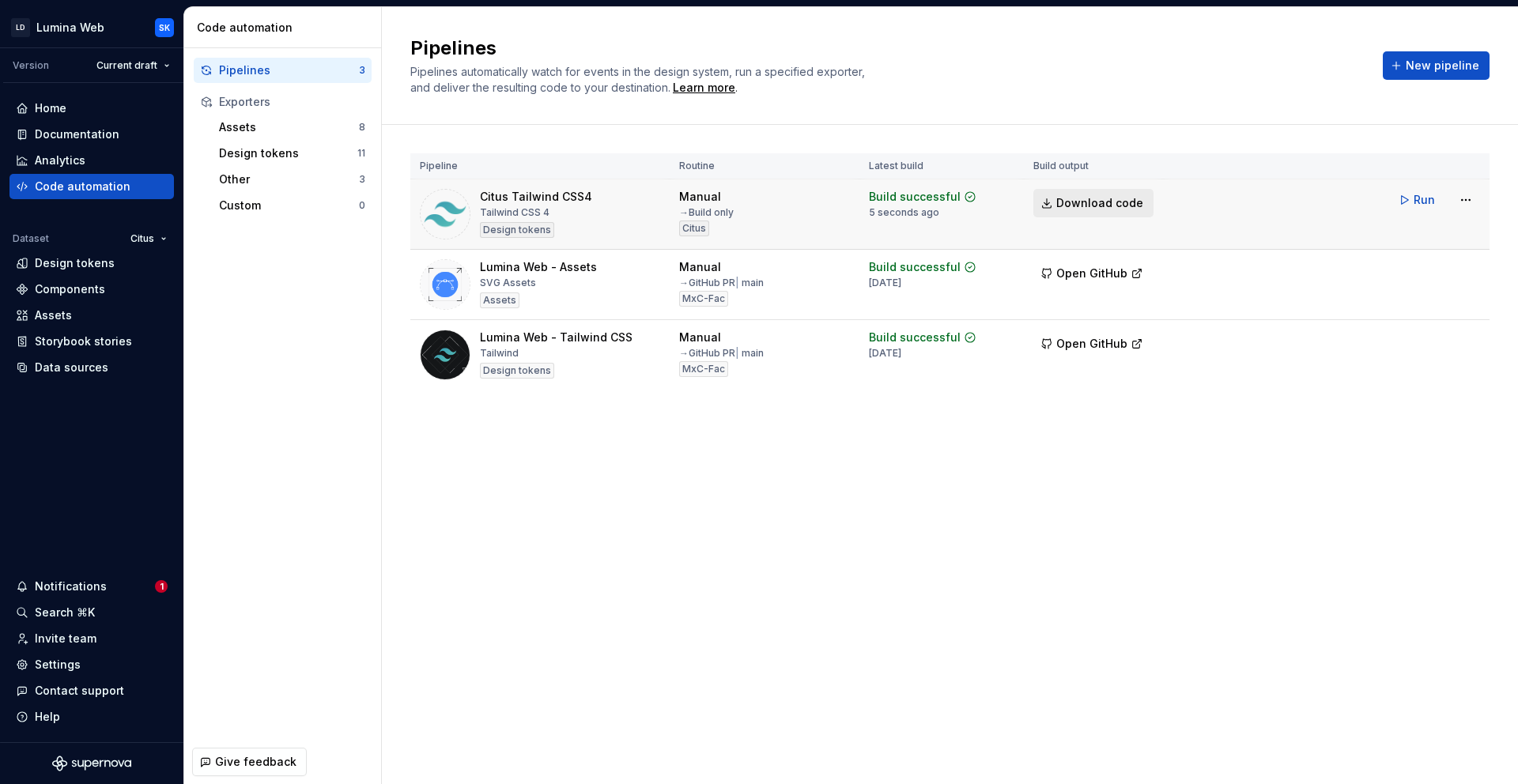
click at [1113, 207] on span "Download code" at bounding box center [1100, 203] width 87 height 16
click at [1083, 200] on span "Download code" at bounding box center [1100, 203] width 87 height 16
click at [1062, 203] on span "Download code" at bounding box center [1100, 203] width 87 height 16
click at [596, 450] on div "Pipelines Pipelines automatically watch for events in the design system, run a …" at bounding box center [949, 395] width 1136 height 777
click at [88, 256] on div "Design tokens" at bounding box center [75, 263] width 80 height 16
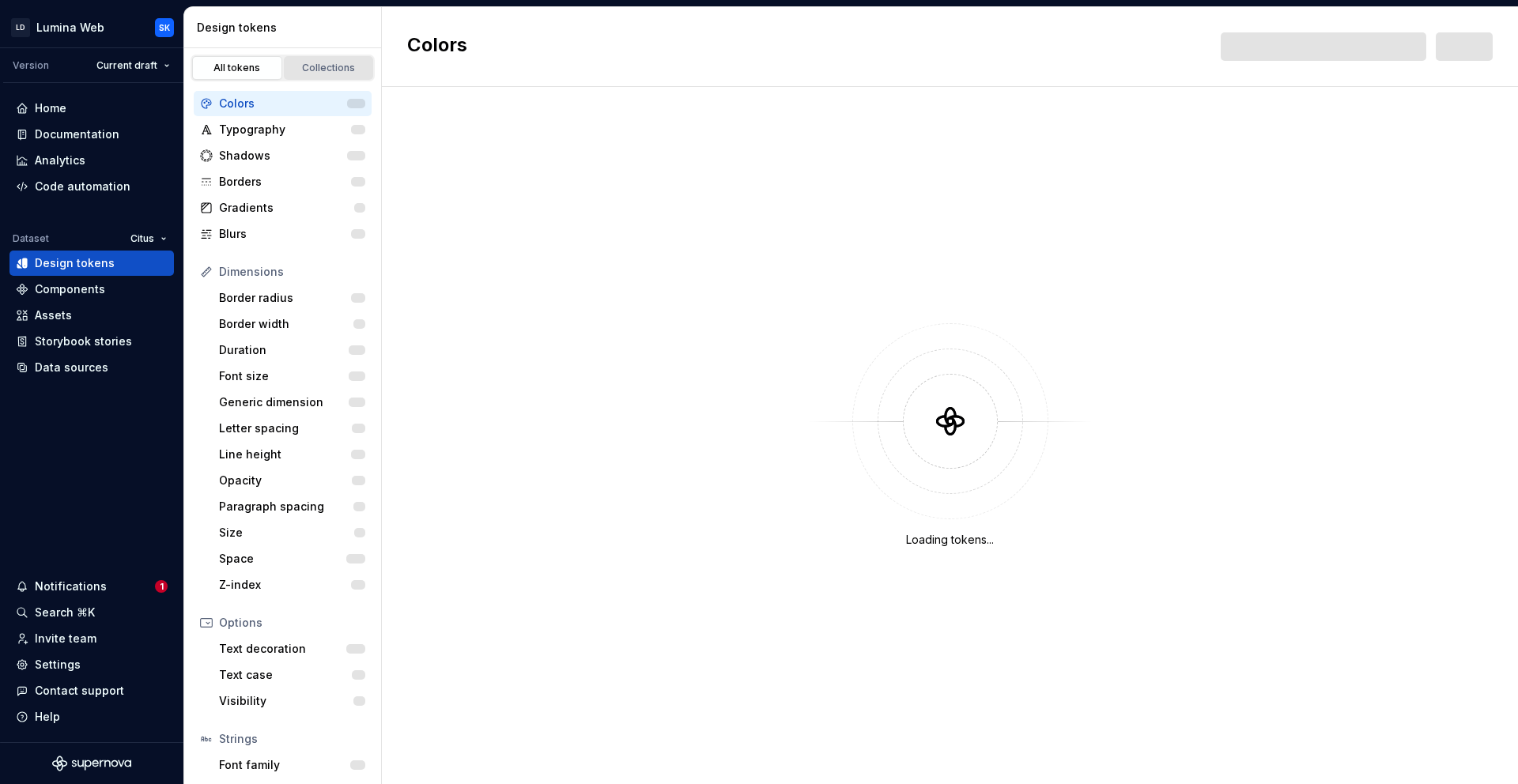
click at [315, 69] on div "Collections" at bounding box center [328, 67] width 79 height 12
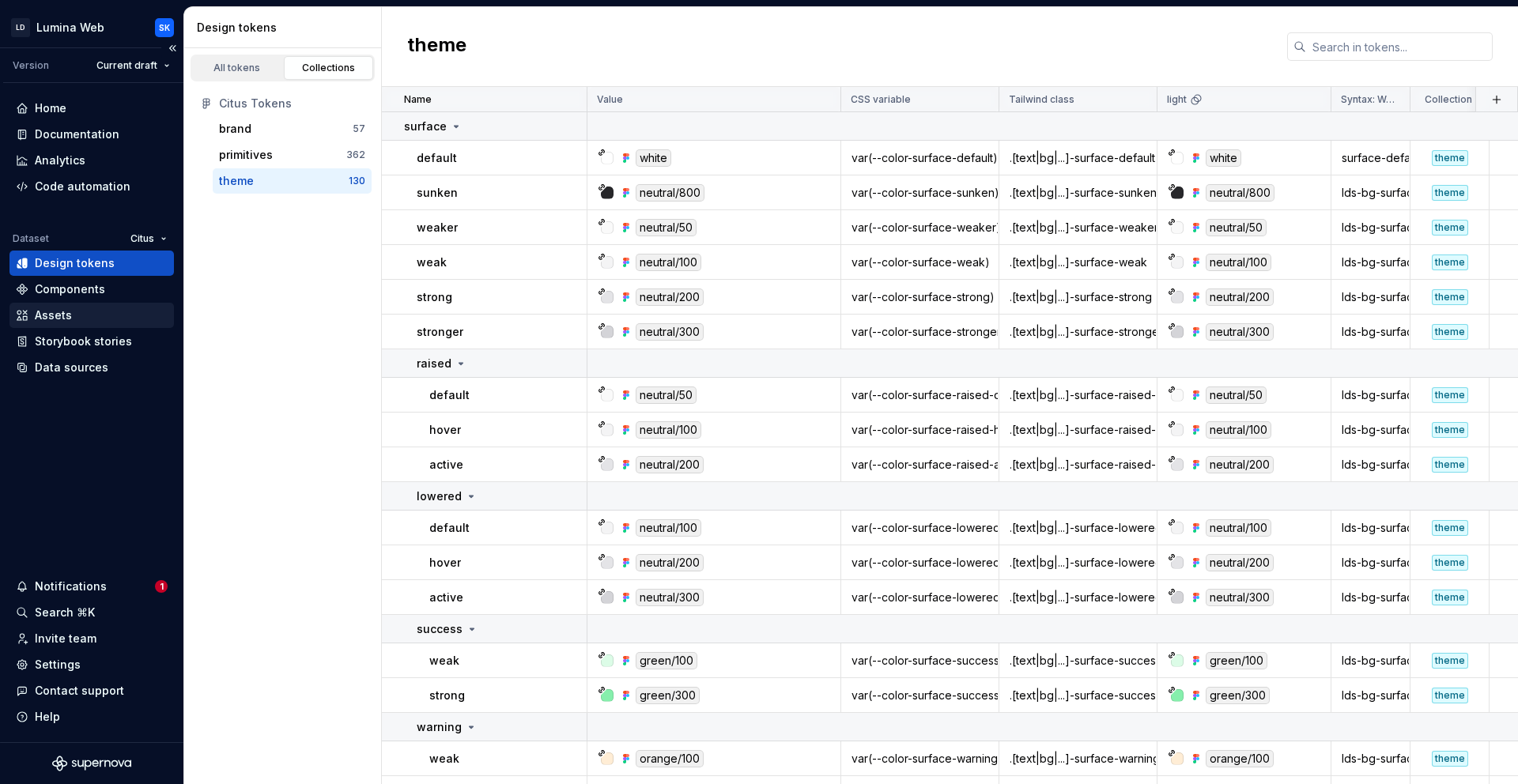
click at [111, 310] on div "Assets" at bounding box center [92, 314] width 152 height 16
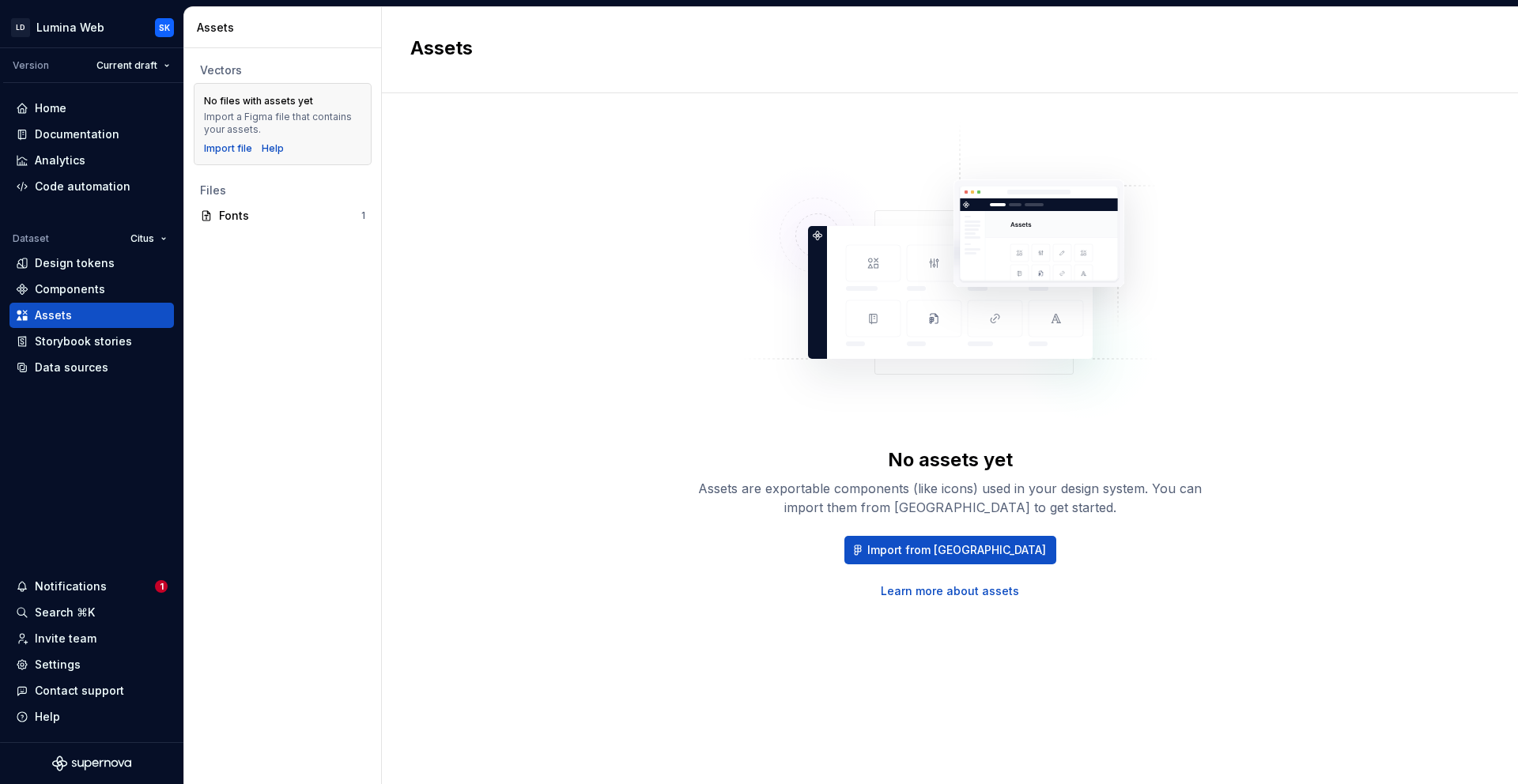
click at [212, 140] on div "No files with assets yet Import a Figma file that contains your assets. Import …" at bounding box center [283, 123] width 158 height 61
click at [217, 145] on div "Import file" at bounding box center [228, 148] width 48 height 12
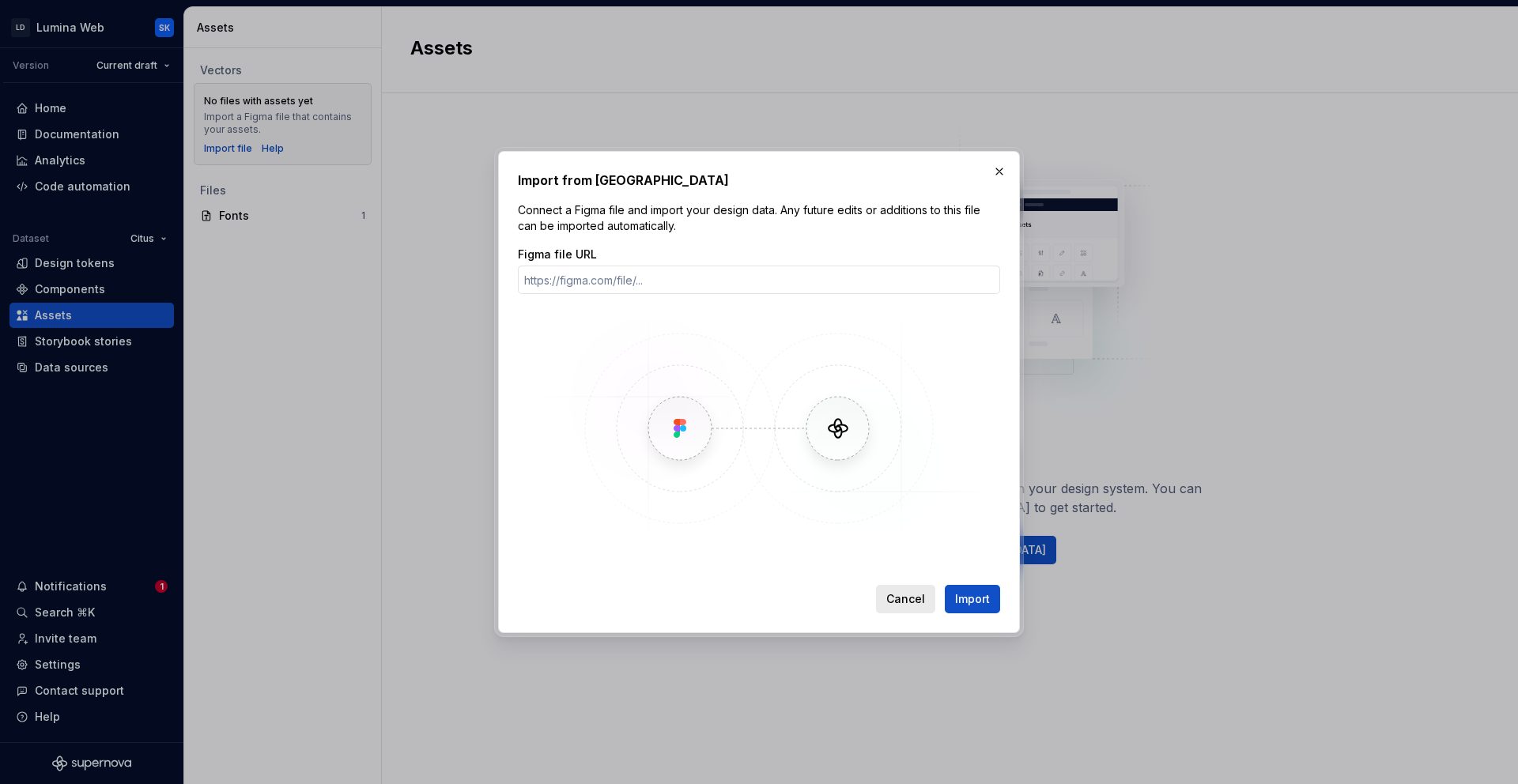
click at [910, 586] on button "Cancel" at bounding box center [905, 599] width 60 height 29
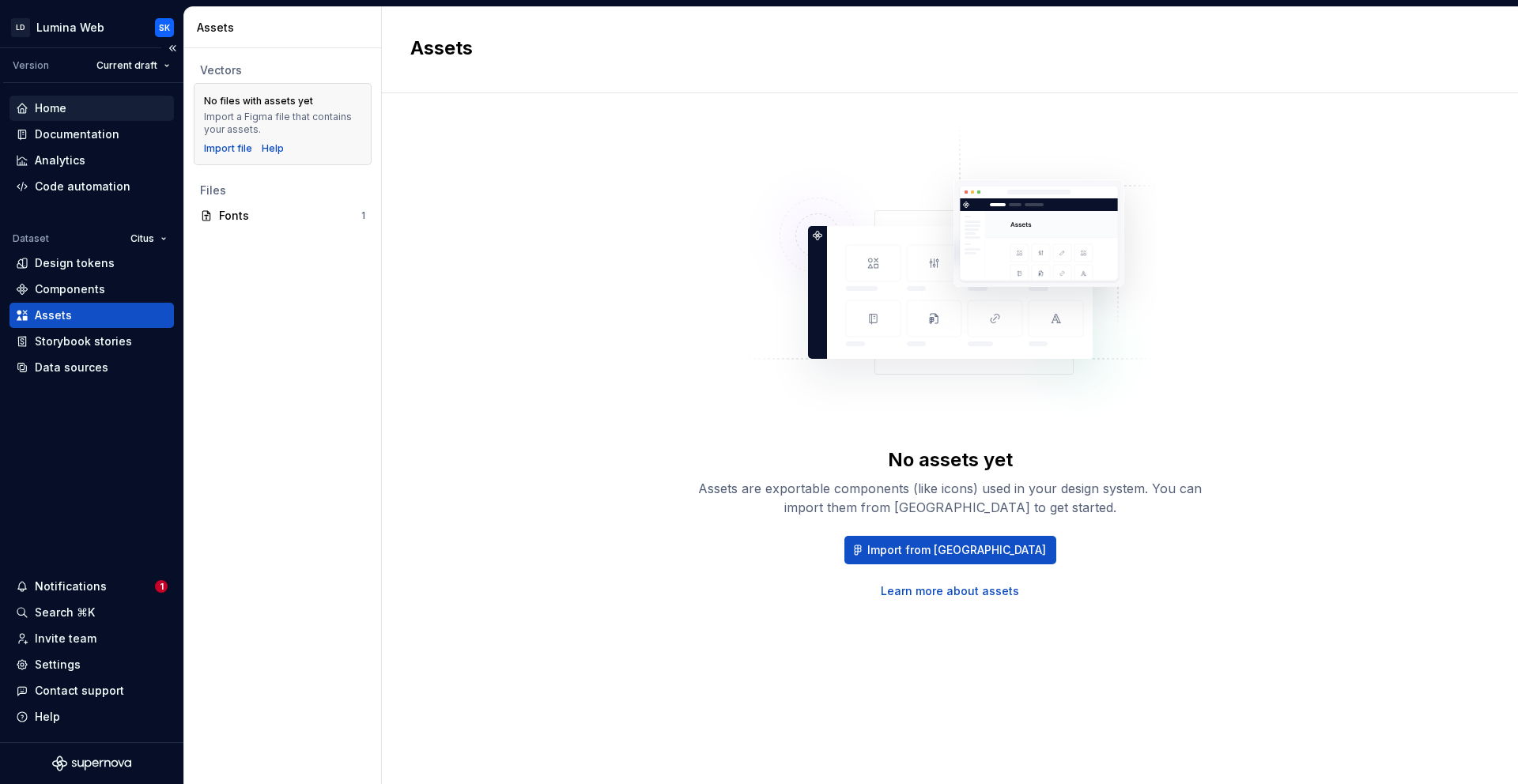
click at [81, 114] on div "Home" at bounding box center [92, 108] width 152 height 16
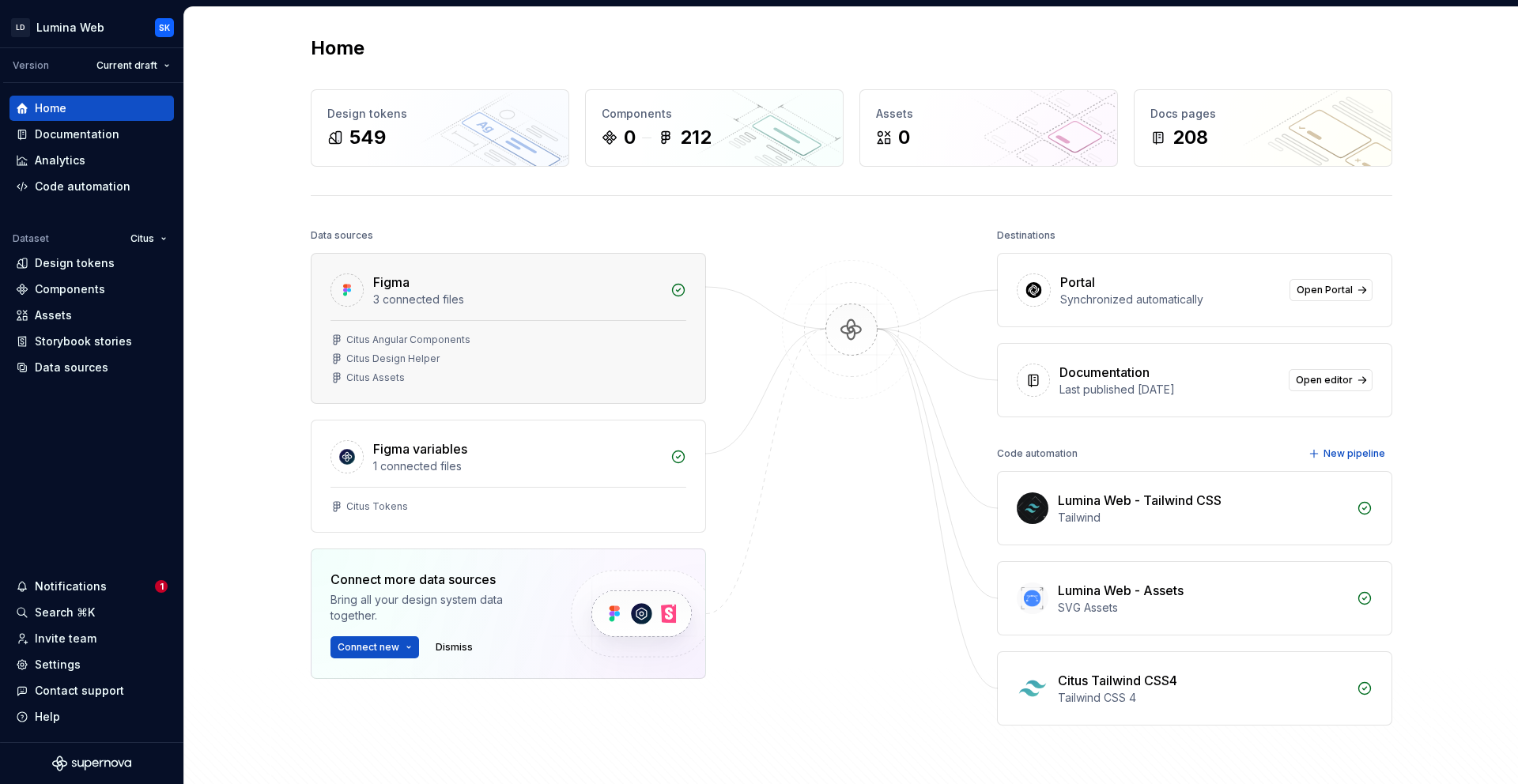
click at [431, 375] on div "Citus Assets" at bounding box center [507, 377] width 355 height 12
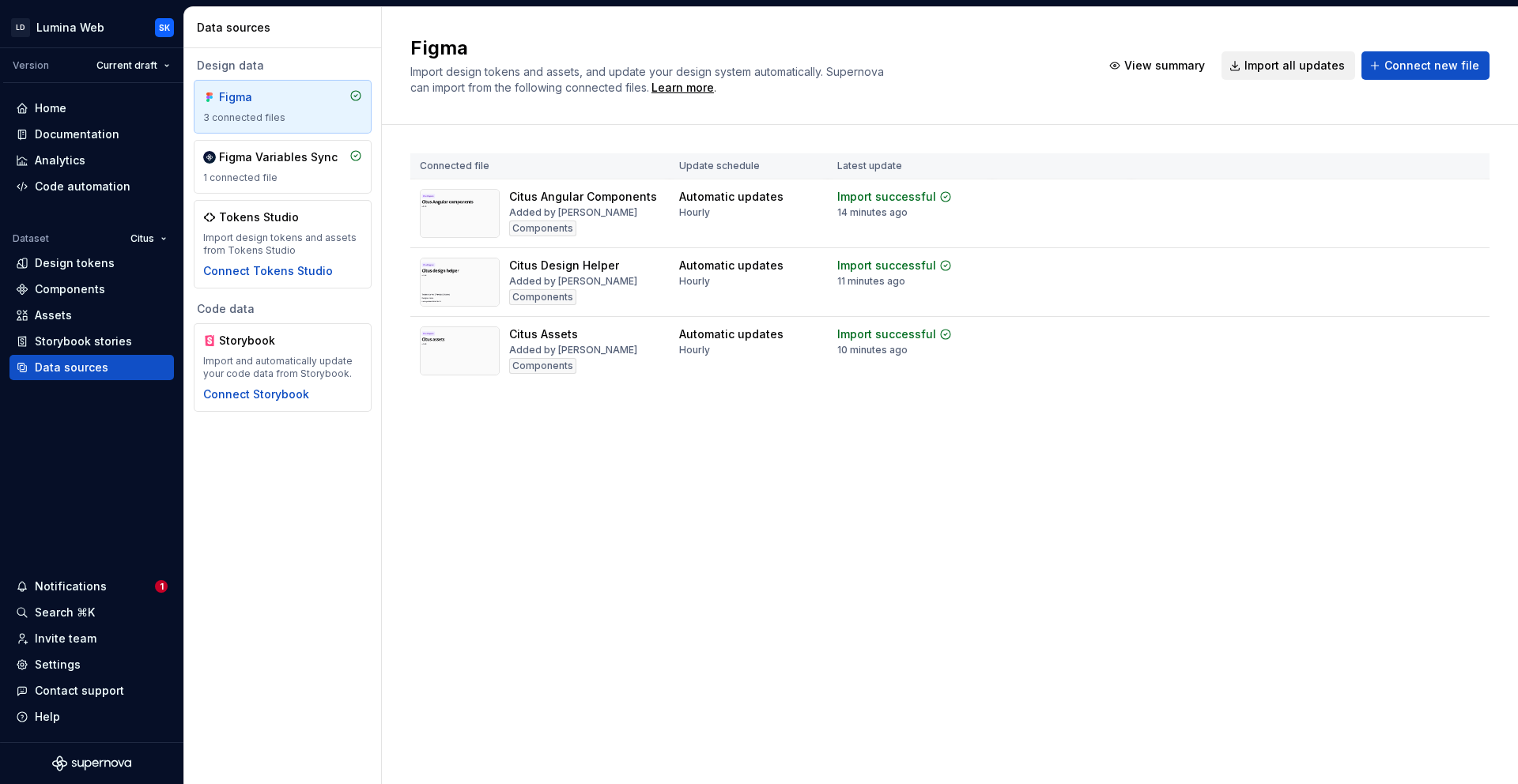
click at [736, 413] on div "Connected file Update schedule Latest update Citus Angular Components Added by …" at bounding box center [949, 285] width 1079 height 320
click at [88, 317] on div "Assets" at bounding box center [92, 314] width 152 height 16
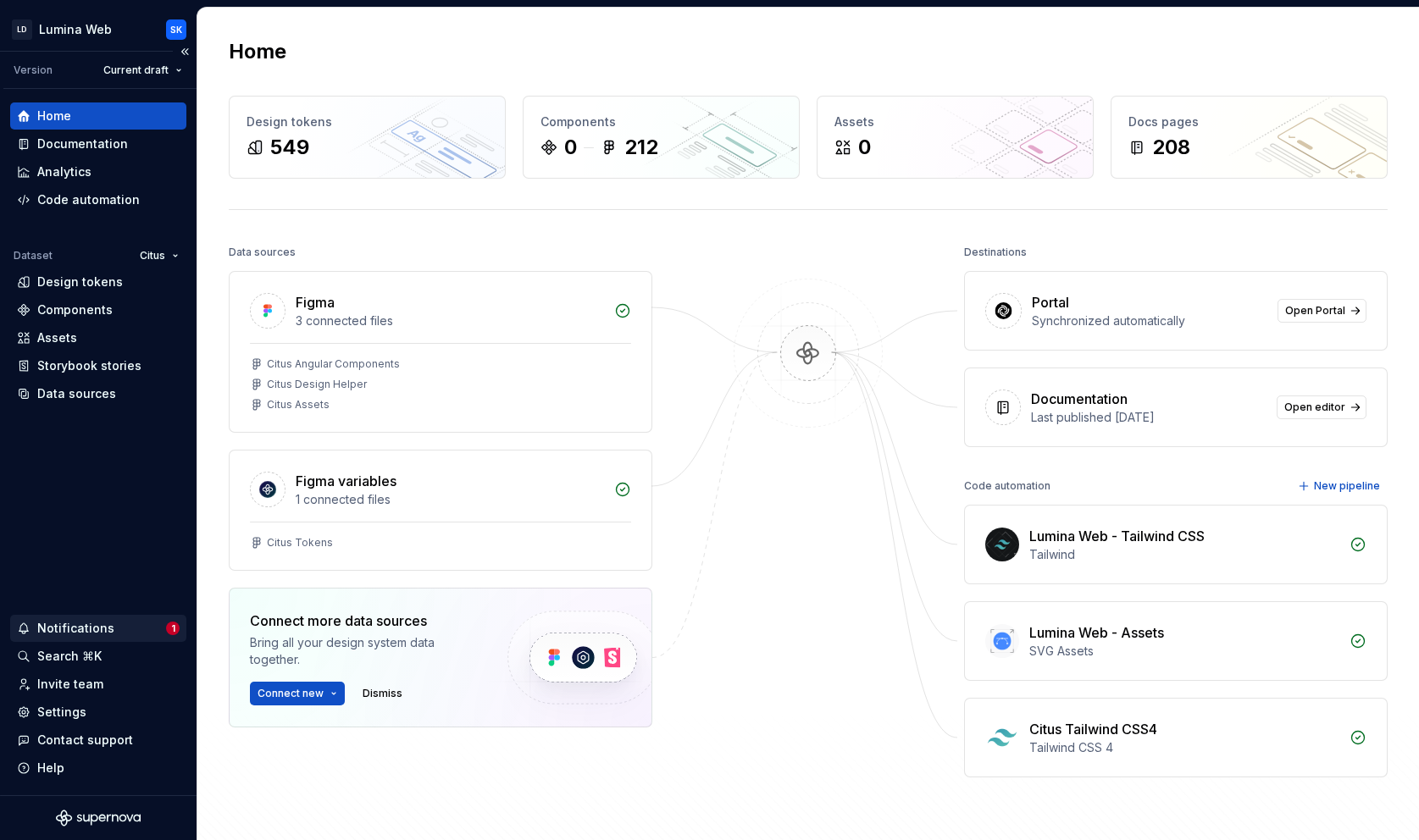
click at [123, 622] on div "Notifications" at bounding box center [91, 627] width 149 height 17
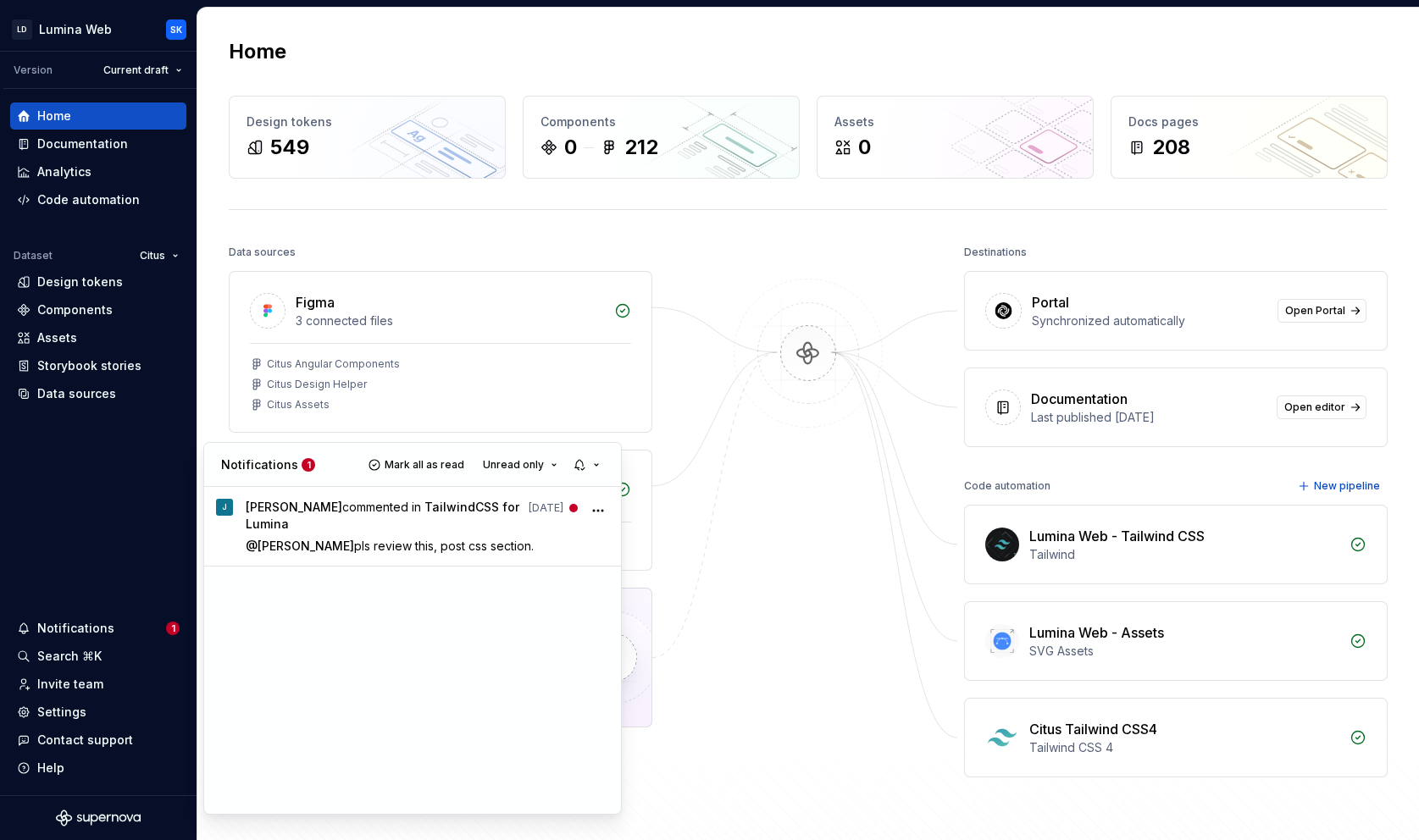
click at [801, 430] on html "LD Lumina Web SK Version Current draft Home Documentation Analytics Code automa…" at bounding box center [709, 420] width 1419 height 840
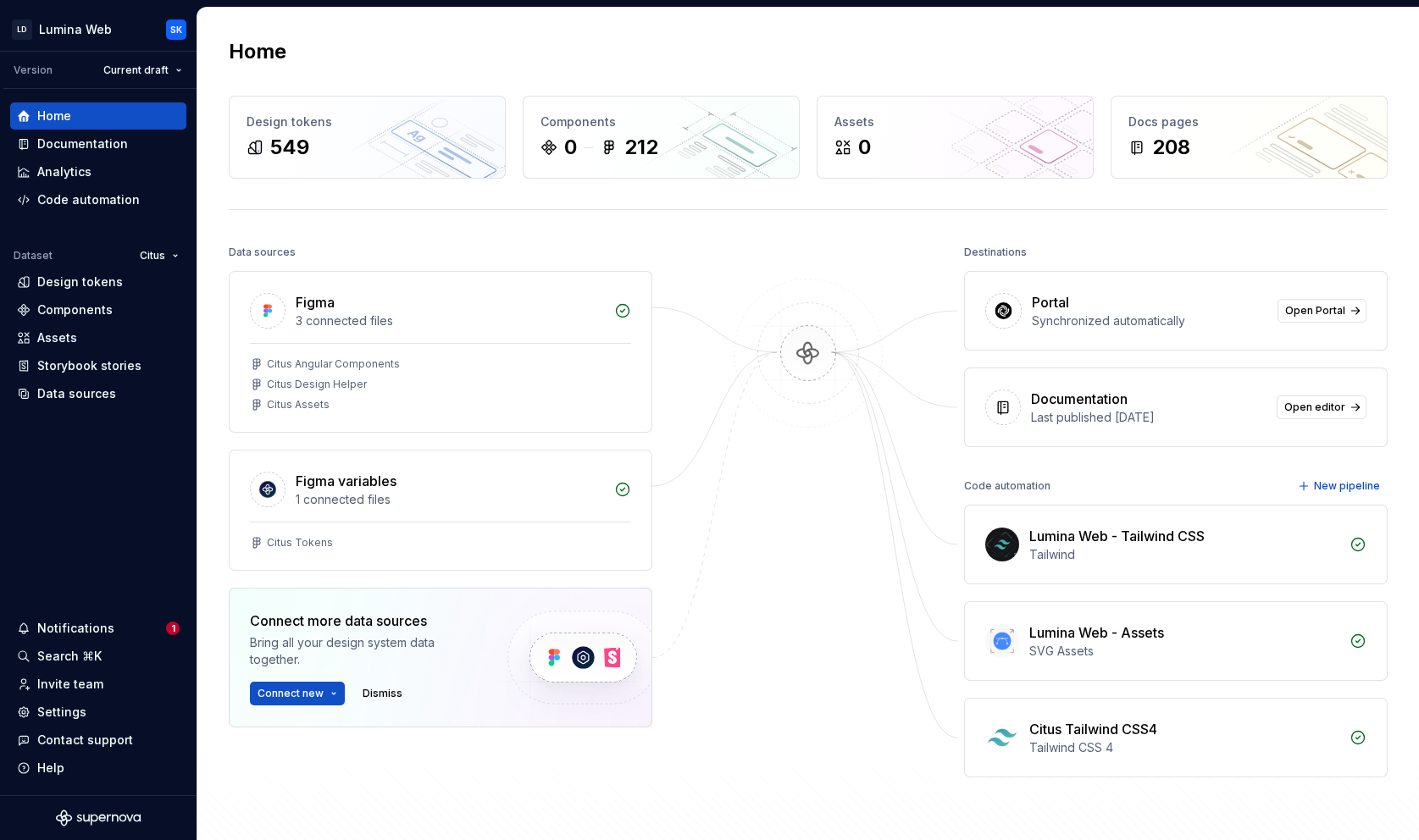
click at [151, 253] on html "LD Lumina Web SK Version Current draft Home Documentation Analytics Code automa…" at bounding box center [709, 420] width 1419 height 840
click at [216, 322] on div "MxC-Fac" at bounding box center [220, 315] width 110 height 17
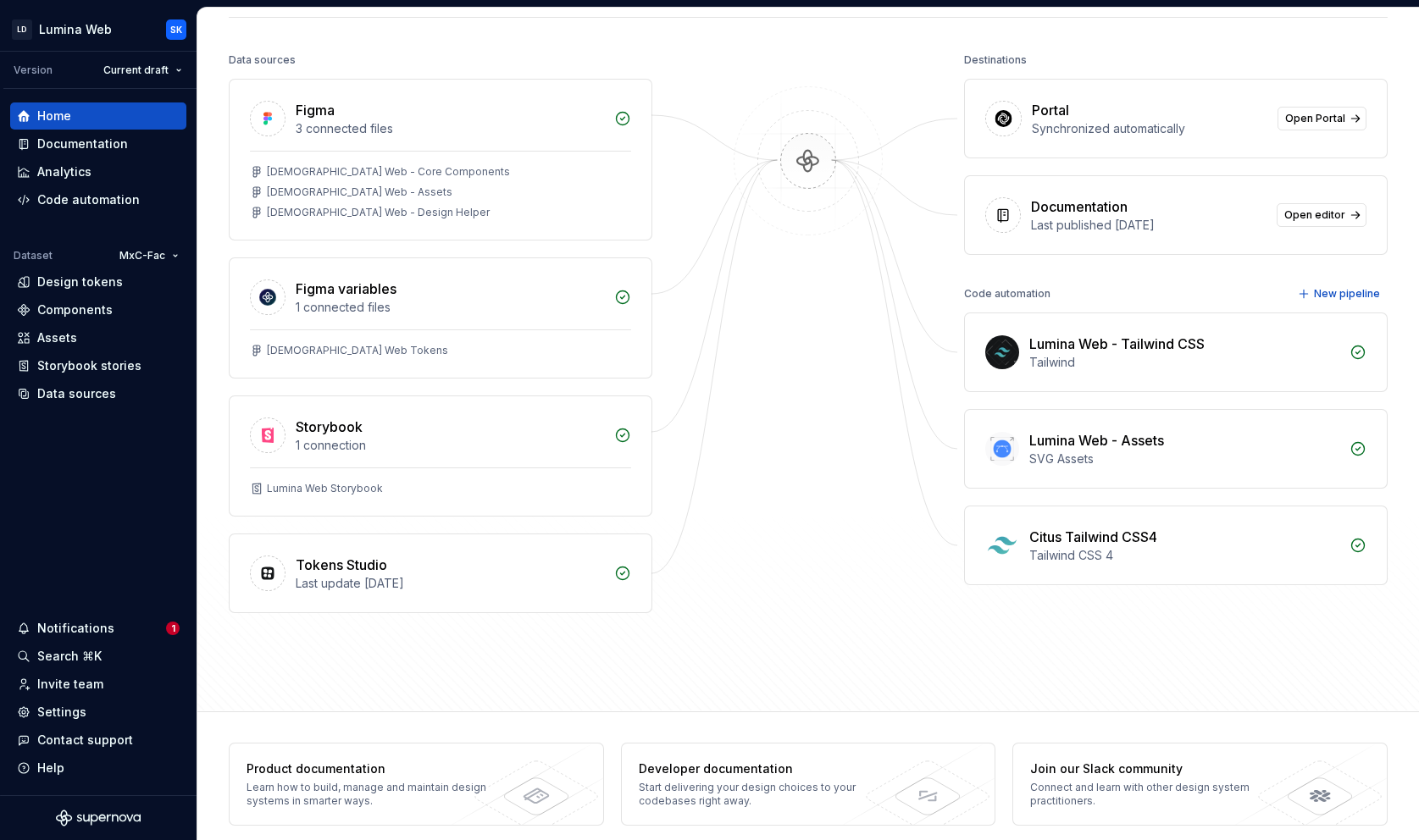
scroll to position [192, 0]
click at [1125, 442] on div "Lumina Web - Assets" at bounding box center [1097, 441] width 135 height 20
click at [111, 200] on div "Code automation" at bounding box center [88, 200] width 102 height 17
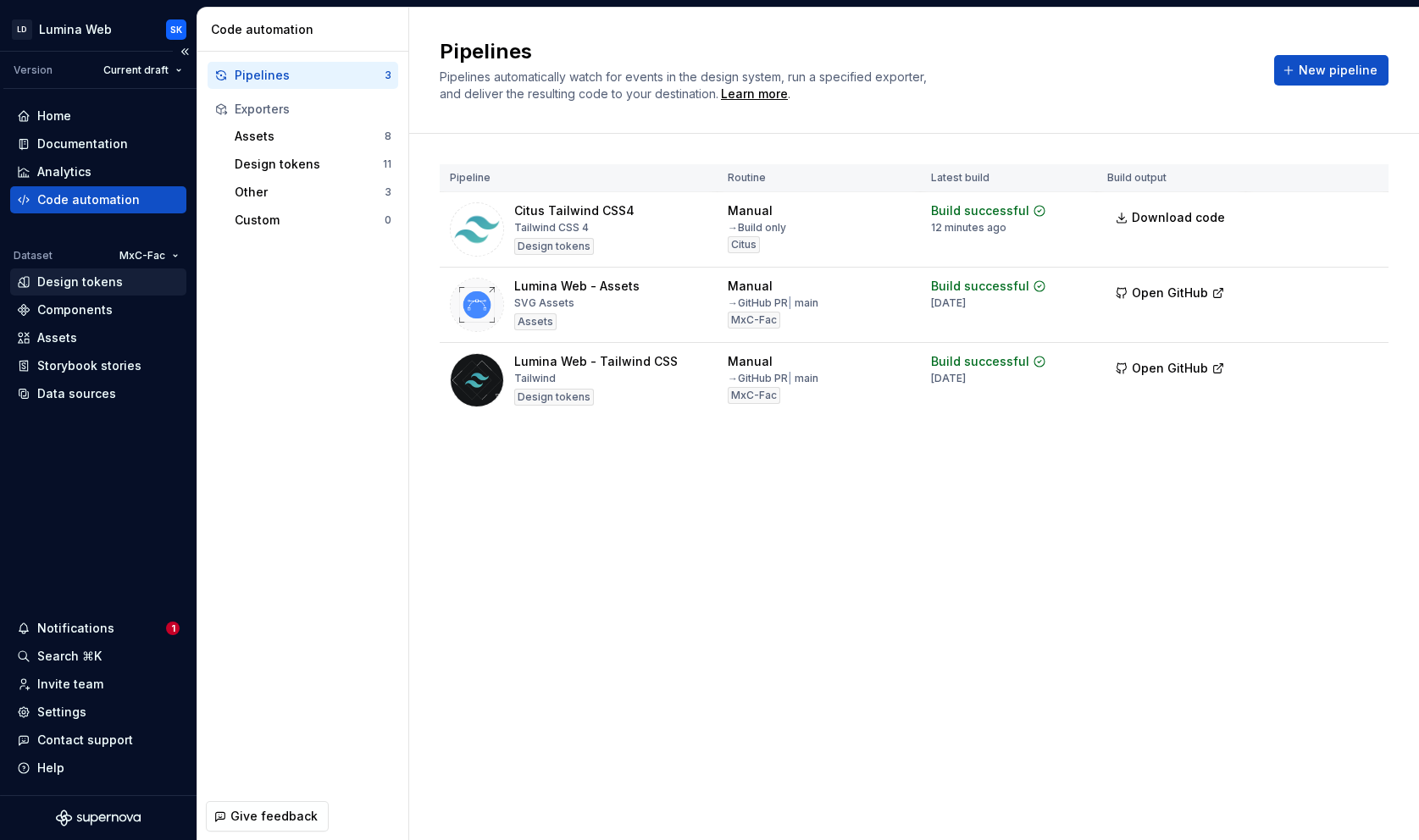
click at [99, 290] on div "Design tokens" at bounding box center [81, 282] width 86 height 17
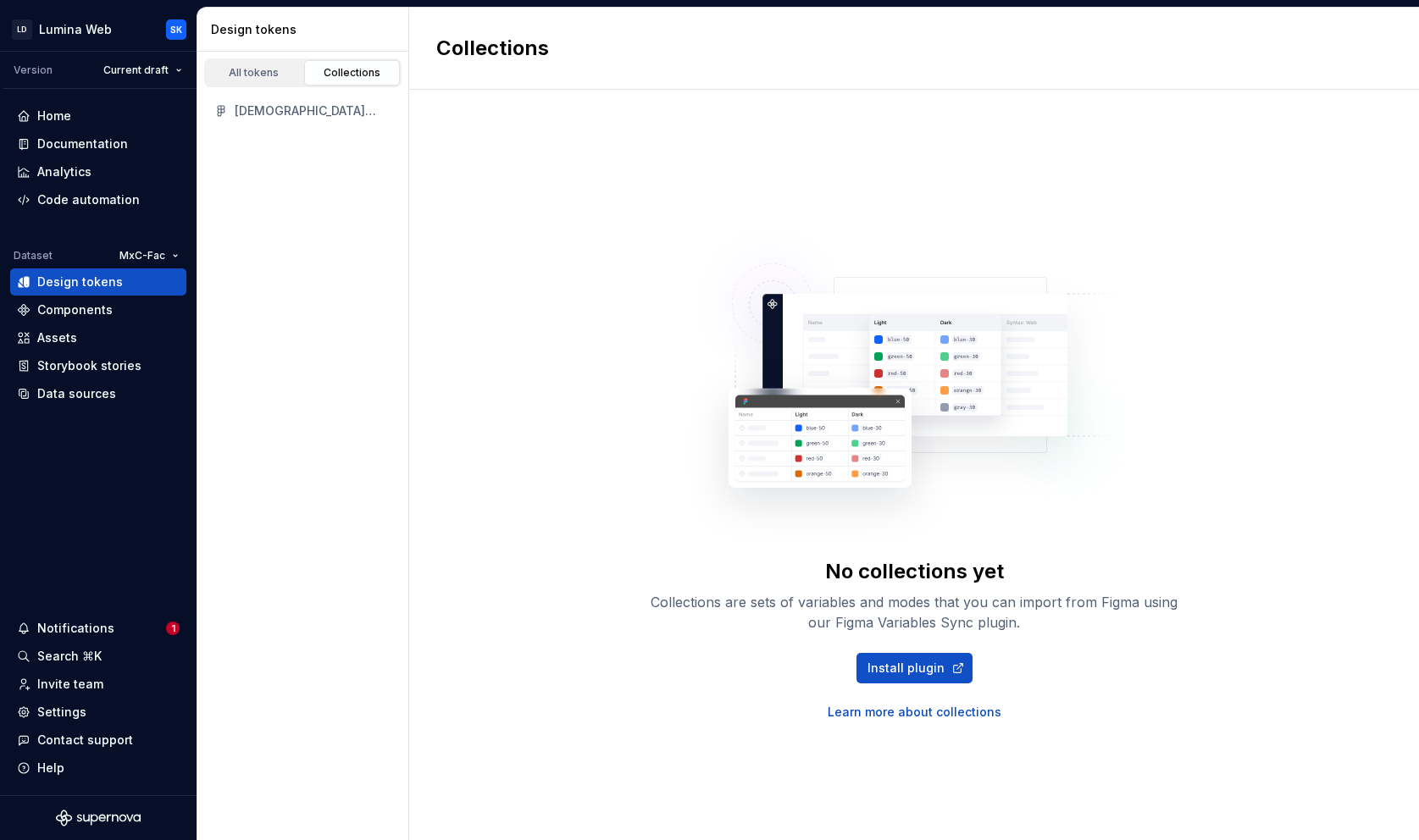
click at [291, 114] on div "[DEMOGRAPHIC_DATA] Web Tokens" at bounding box center [313, 110] width 157 height 17
click at [267, 79] on div "All tokens" at bounding box center [254, 72] width 85 height 13
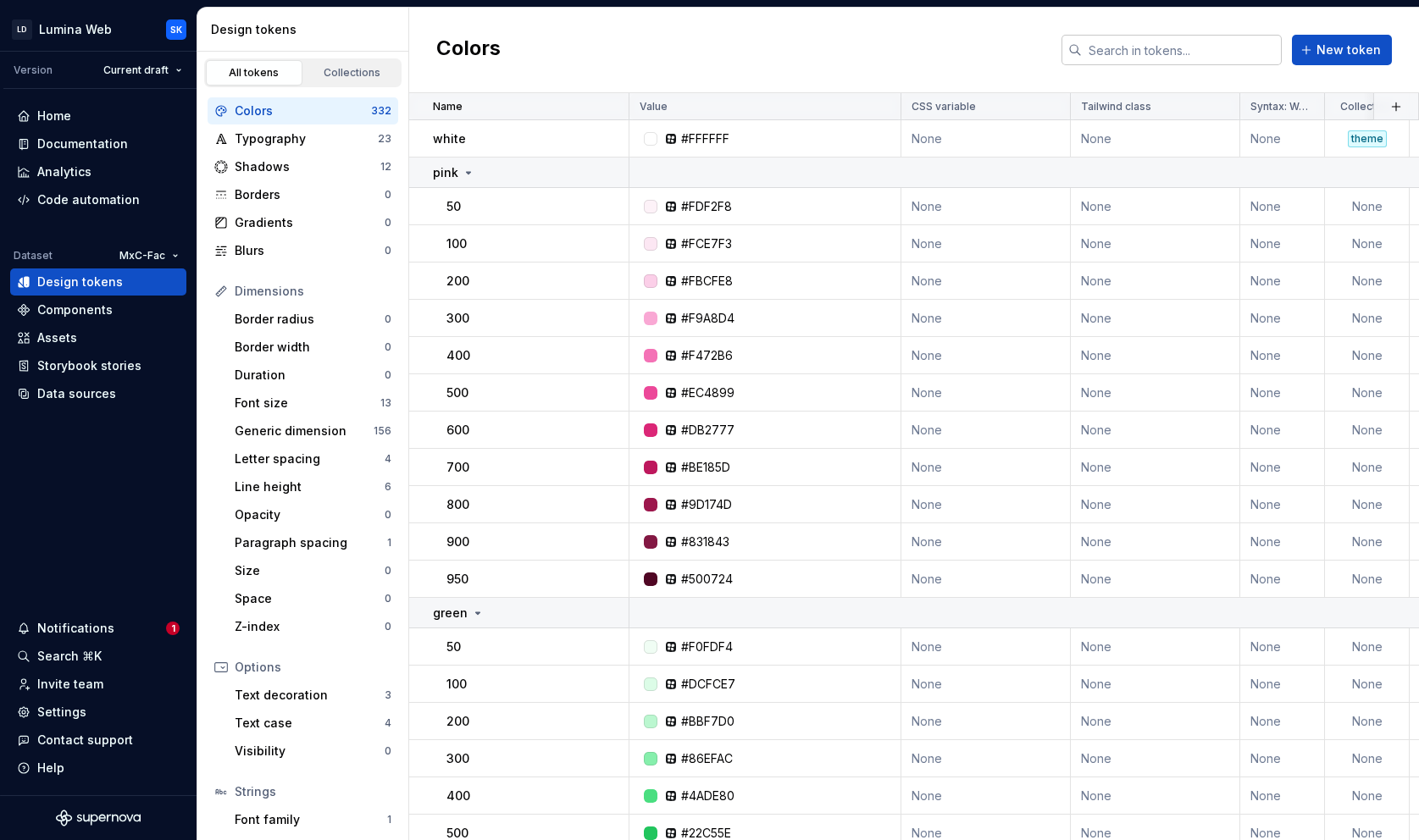
click at [1226, 50] on input "text" at bounding box center [1182, 50] width 200 height 31
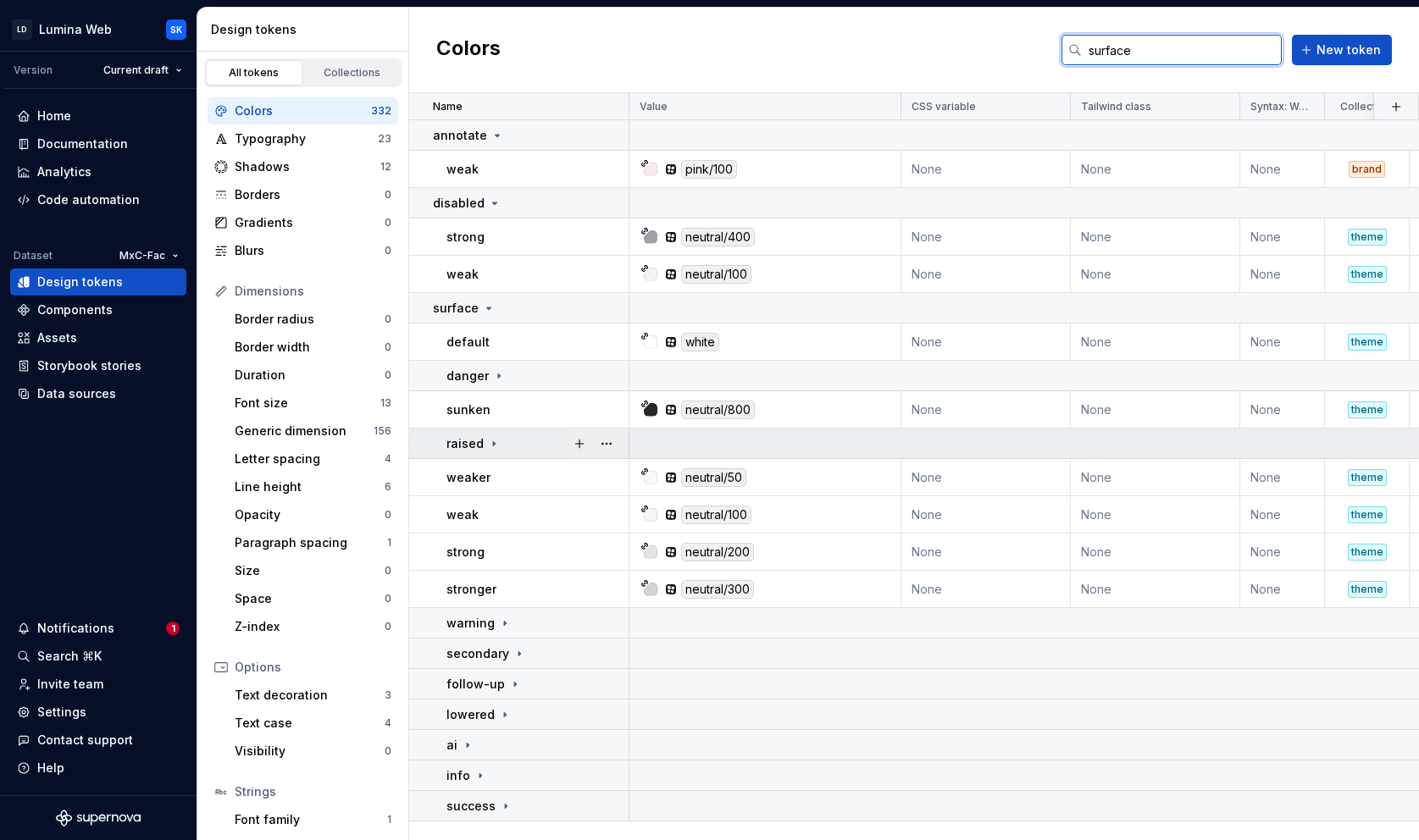
type input "surface"
click at [493, 439] on icon at bounding box center [493, 443] width 13 height 13
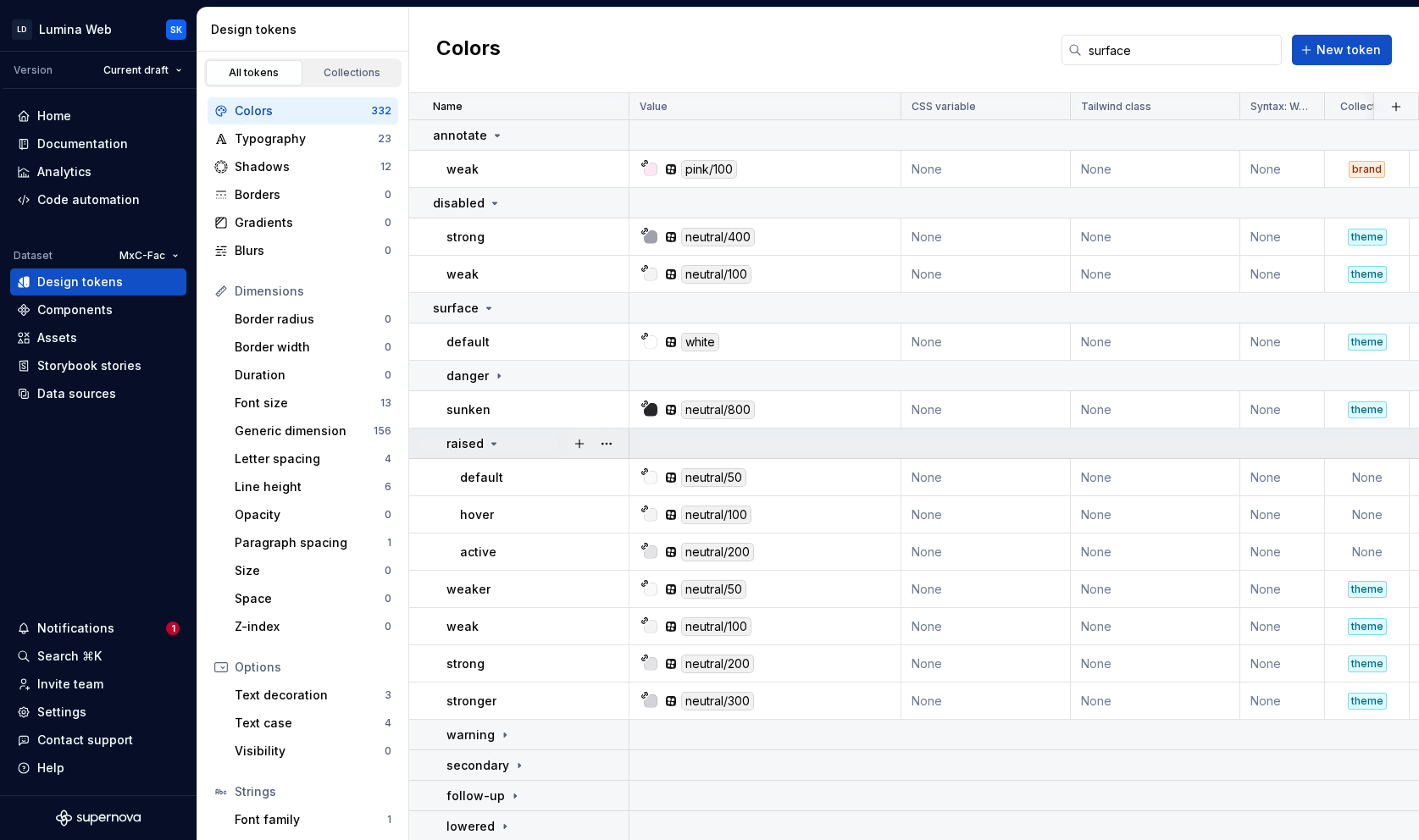
click at [494, 442] on icon at bounding box center [493, 443] width 13 height 13
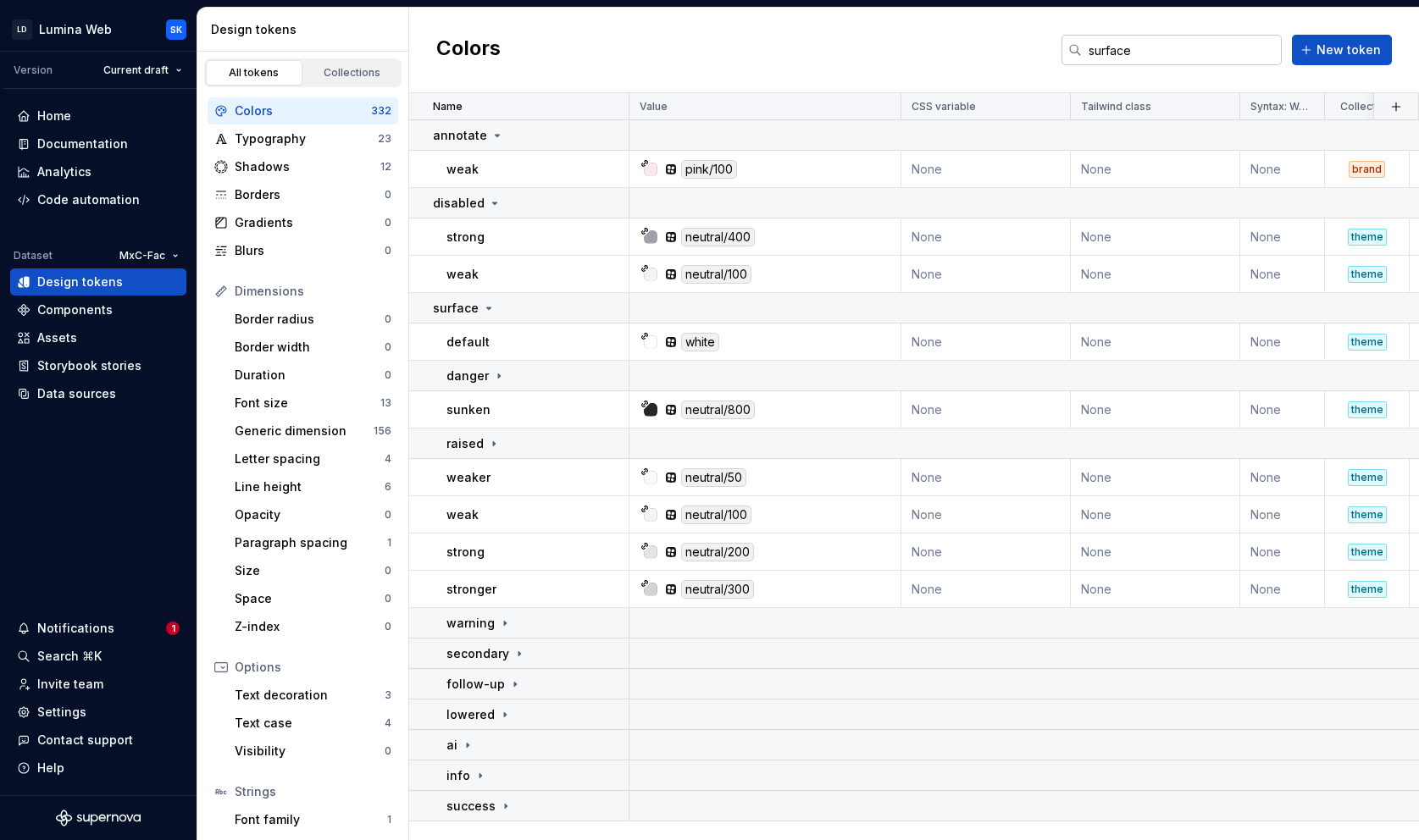
click at [1269, 47] on input "surface" at bounding box center [1182, 50] width 200 height 31
click at [1140, 54] on input "surface" at bounding box center [1182, 50] width 200 height 31
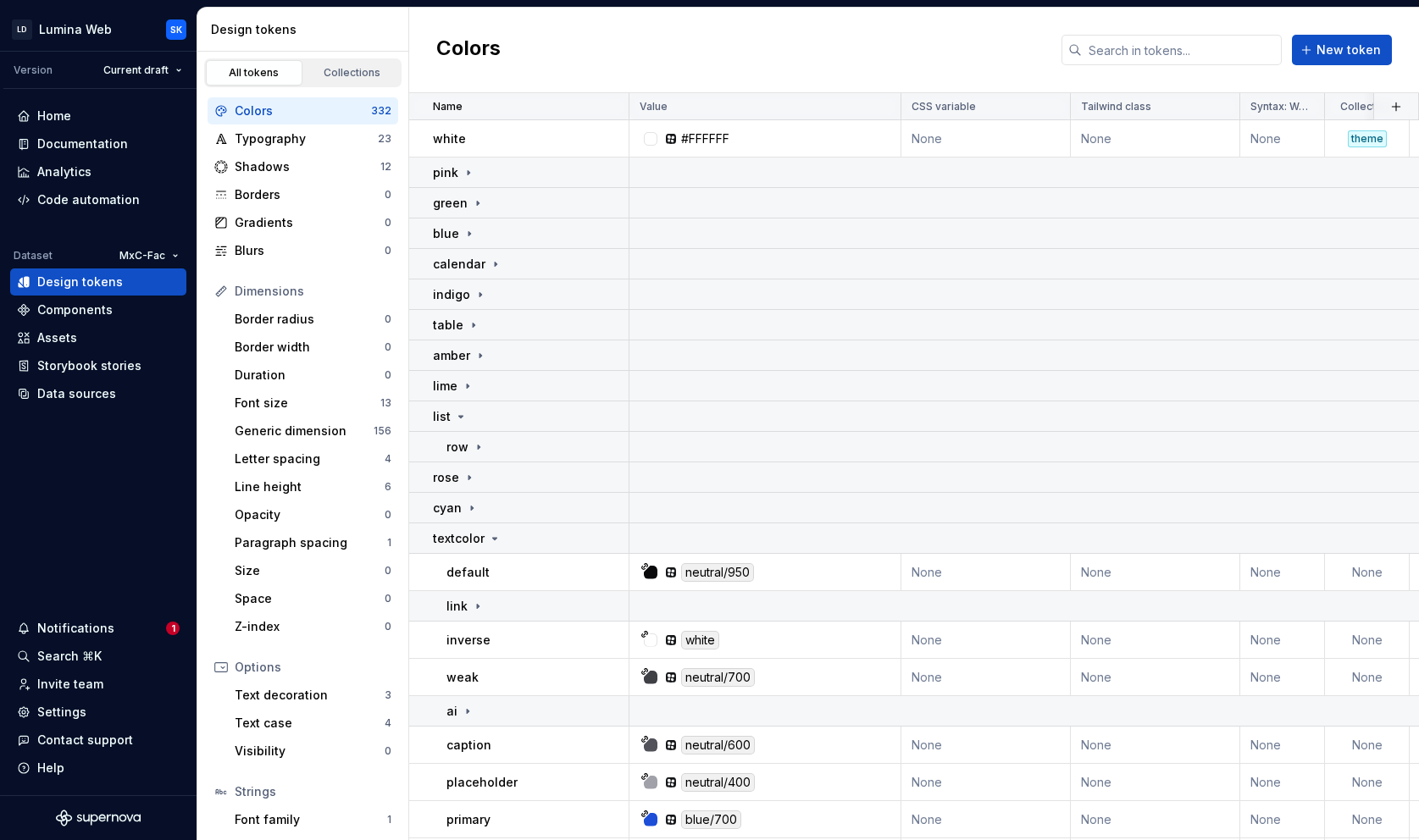
click at [913, 52] on div "Colors New token" at bounding box center [913, 51] width 1009 height 86
click at [475, 441] on icon at bounding box center [478, 446] width 13 height 13
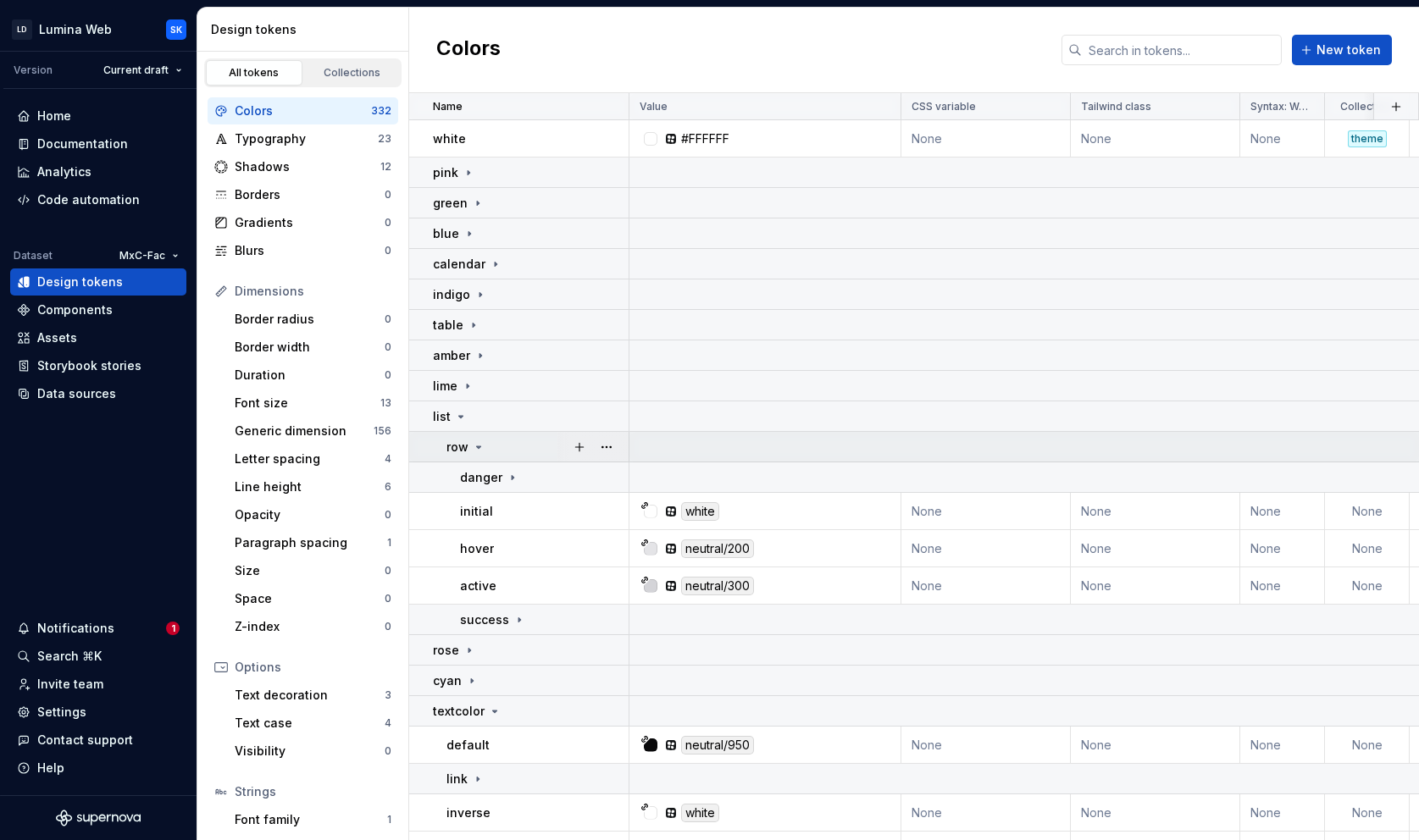
scroll to position [205, 0]
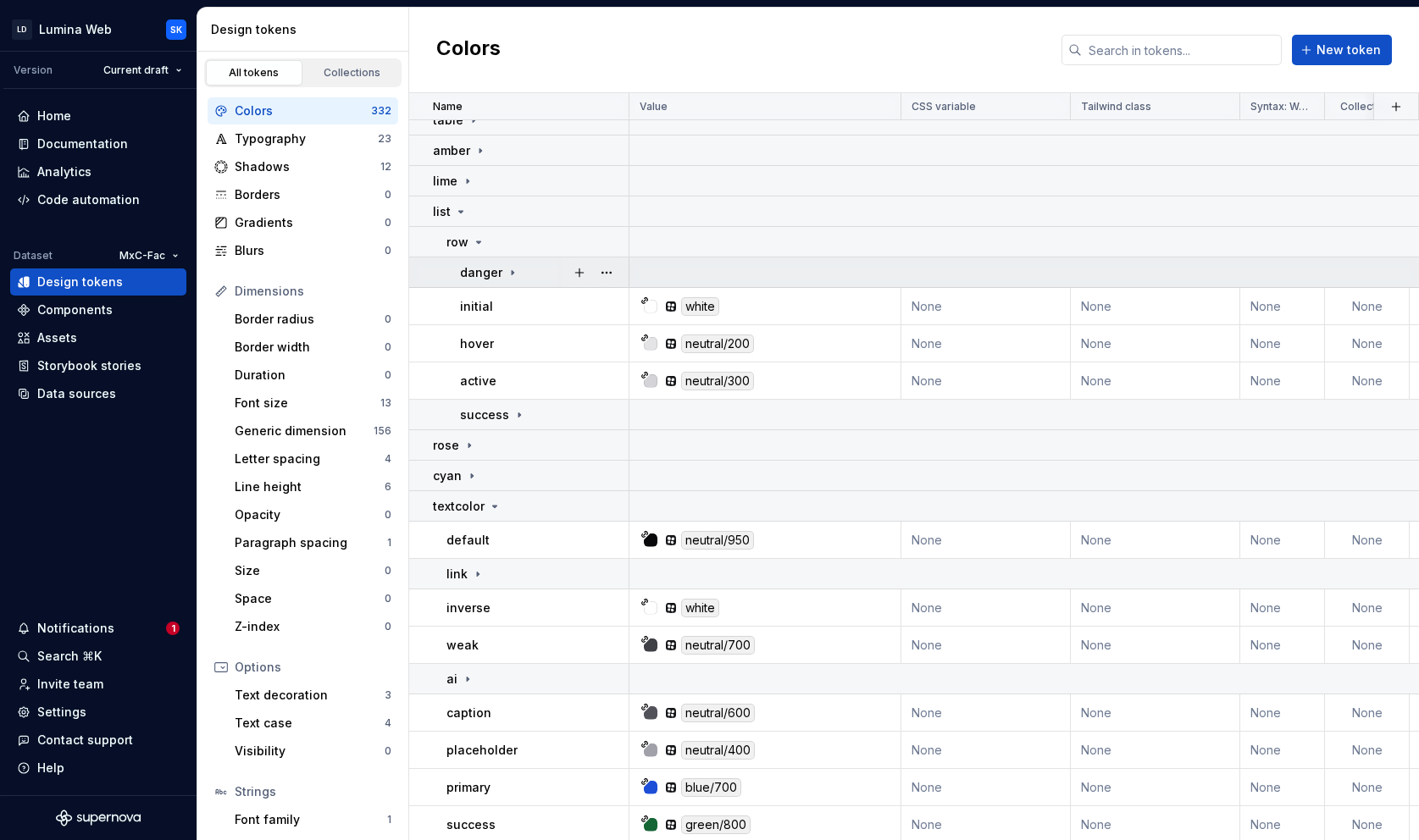
click at [510, 279] on div "danger" at bounding box center [489, 272] width 60 height 17
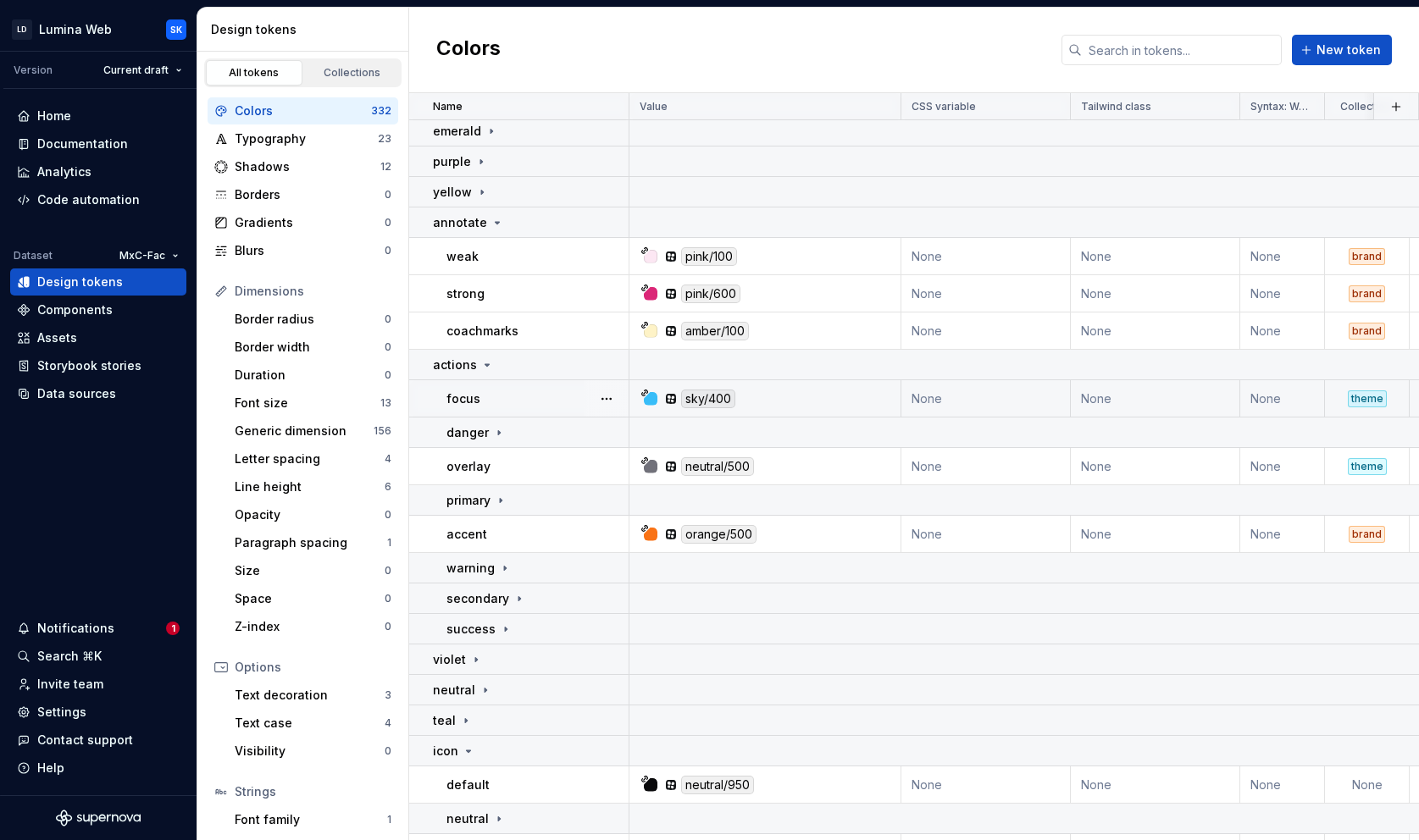
scroll to position [1402, 0]
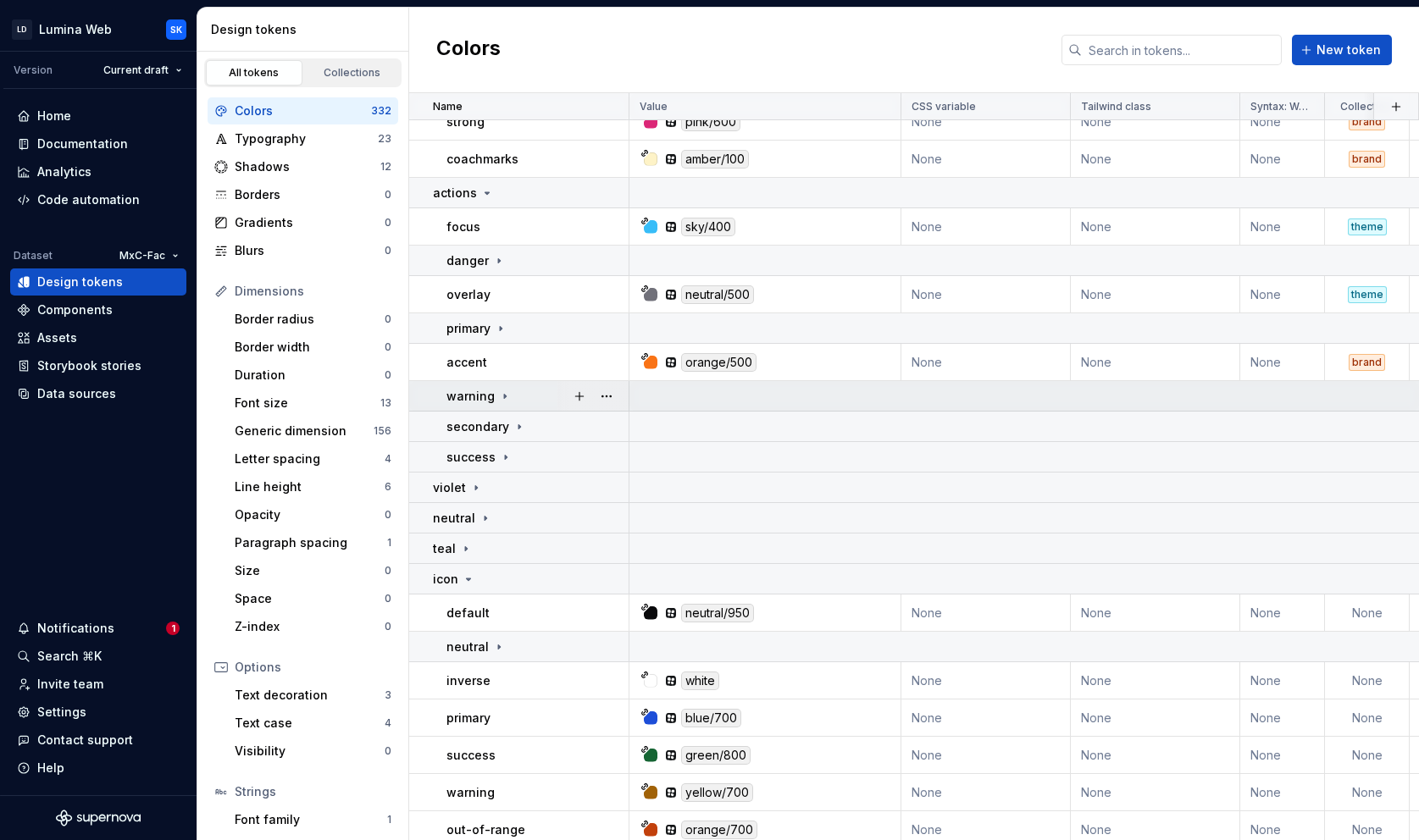
click at [507, 398] on icon at bounding box center [504, 396] width 13 height 13
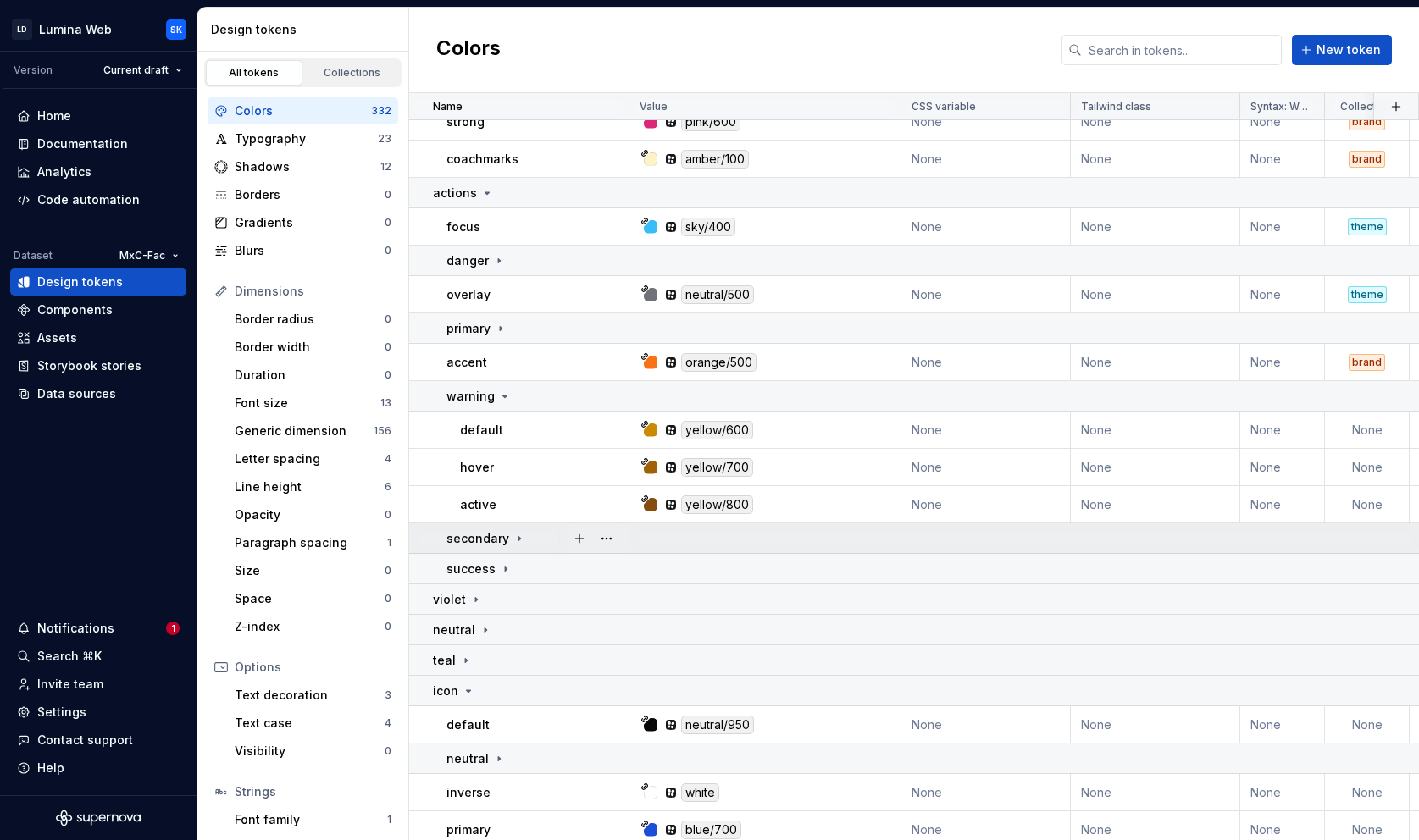
click at [523, 534] on icon at bounding box center [518, 538] width 13 height 13
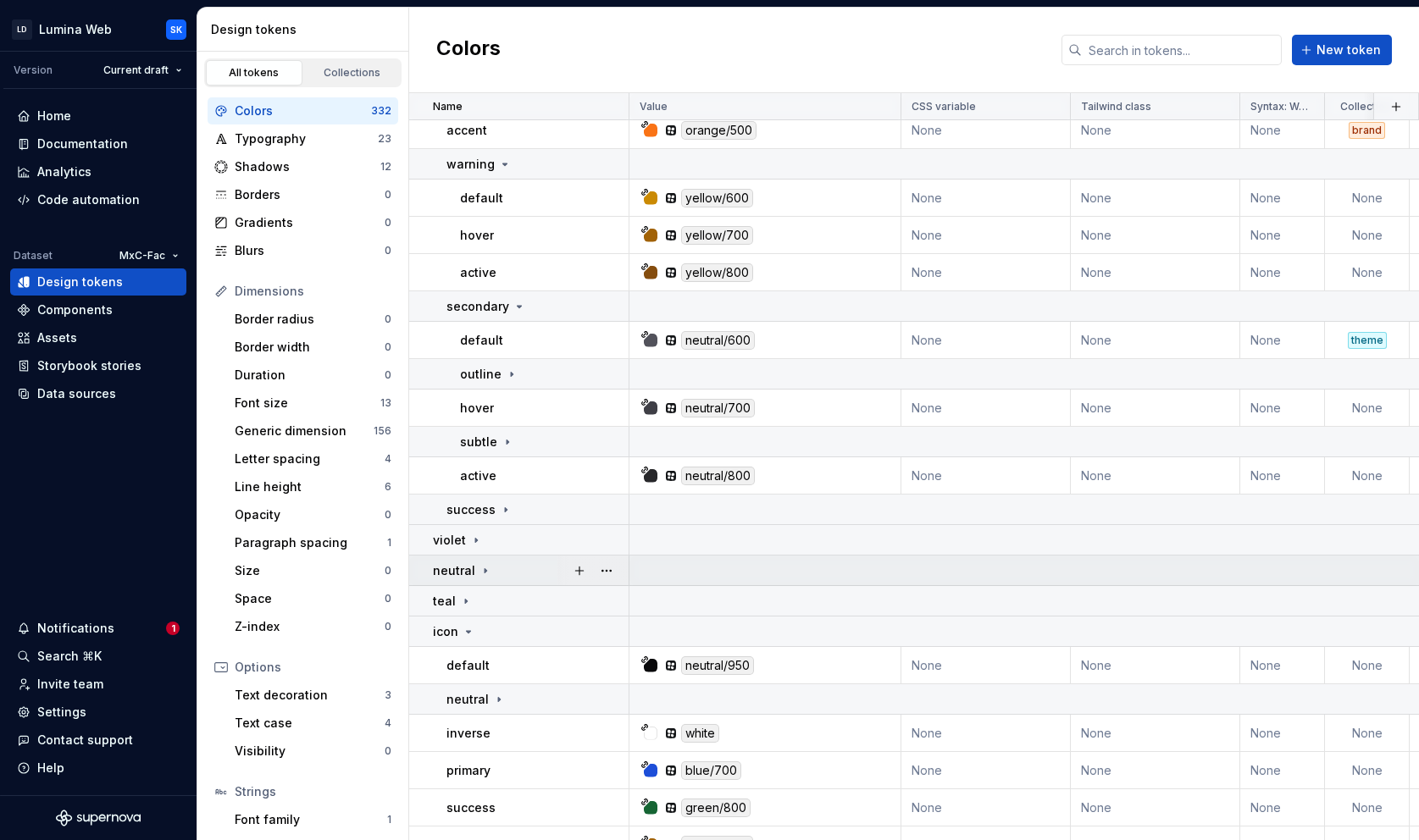
scroll to position [1664, 0]
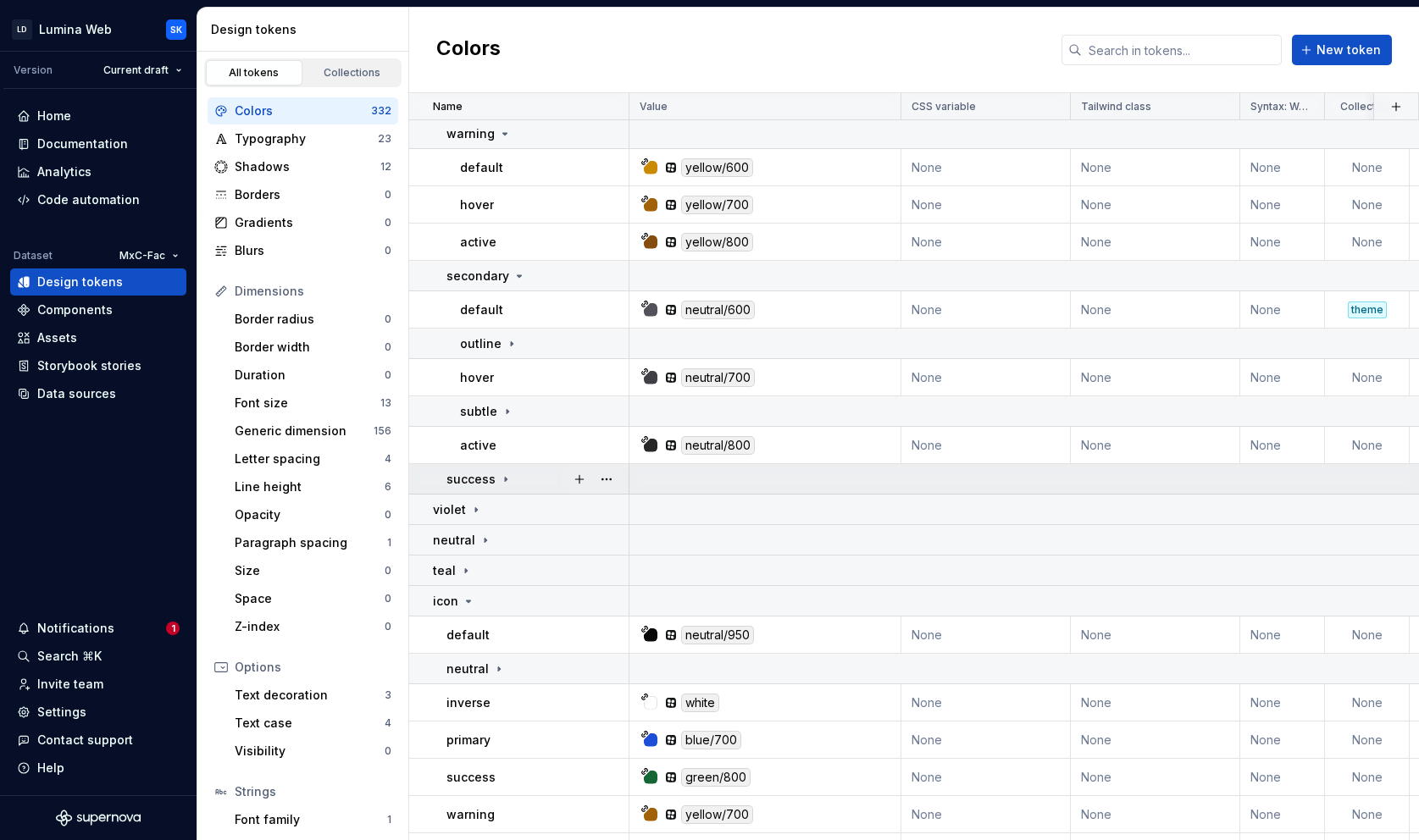
click at [520, 480] on div "success" at bounding box center [537, 479] width 181 height 17
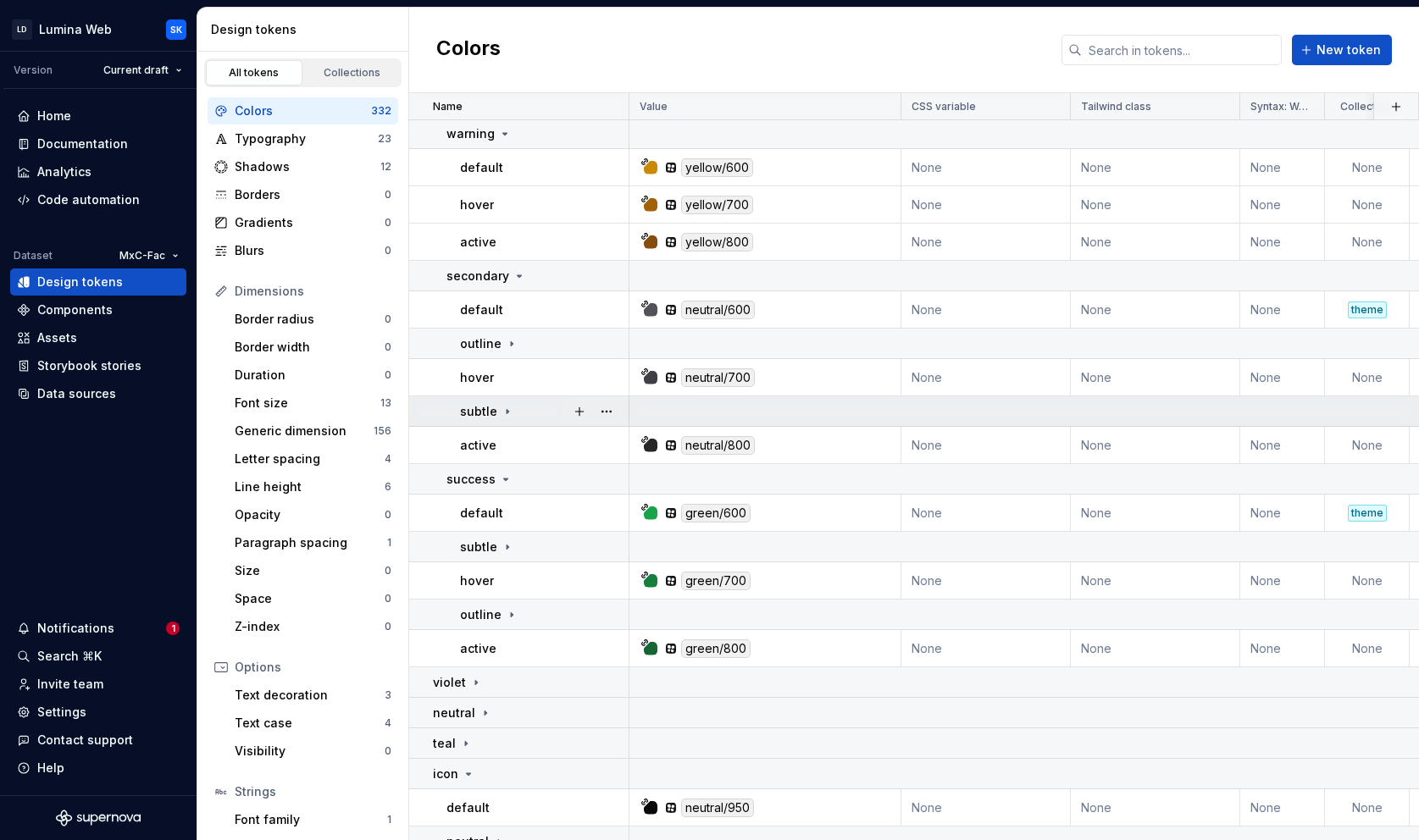
click at [529, 413] on div "subtle" at bounding box center [544, 411] width 168 height 17
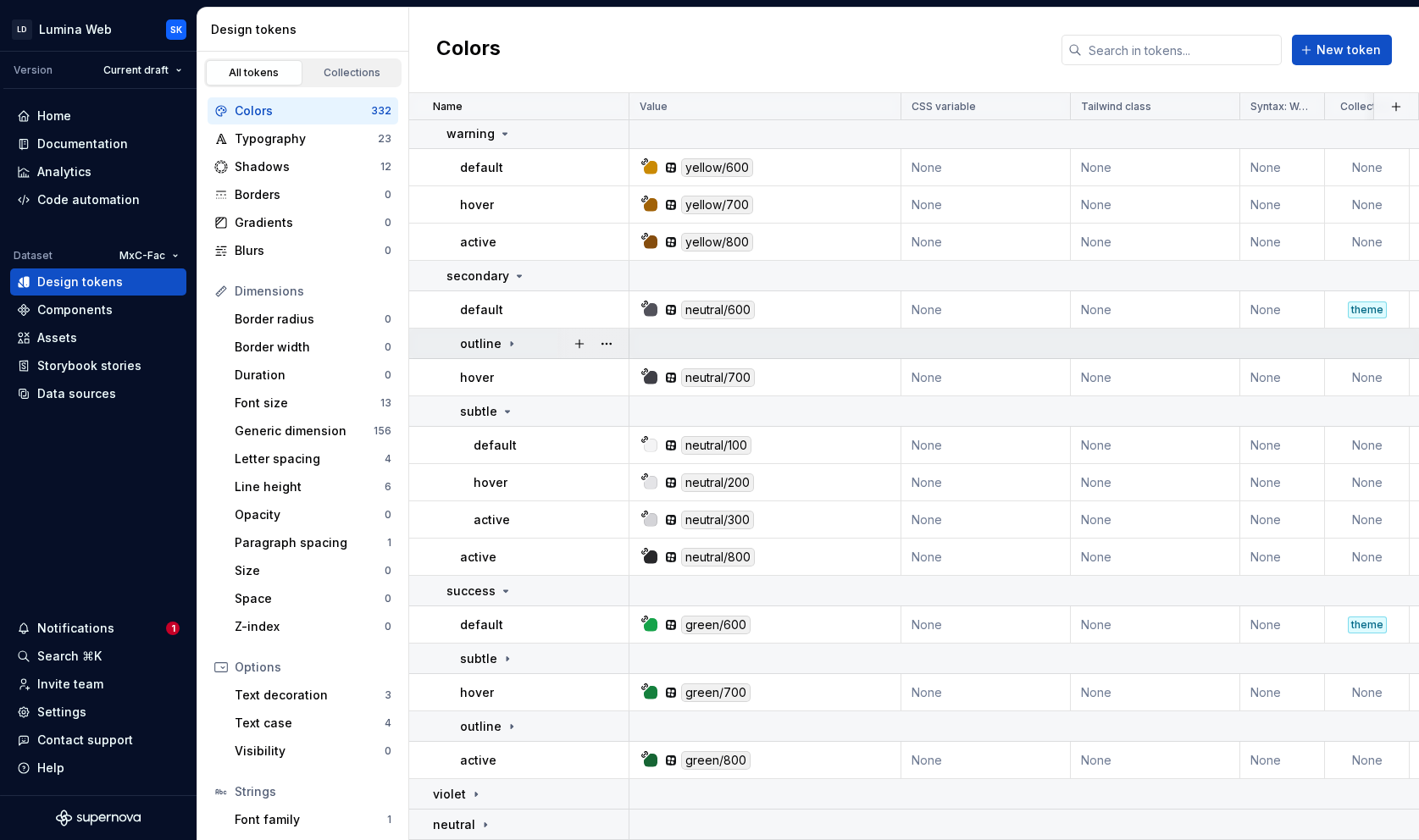
click at [514, 343] on icon at bounding box center [511, 343] width 13 height 13
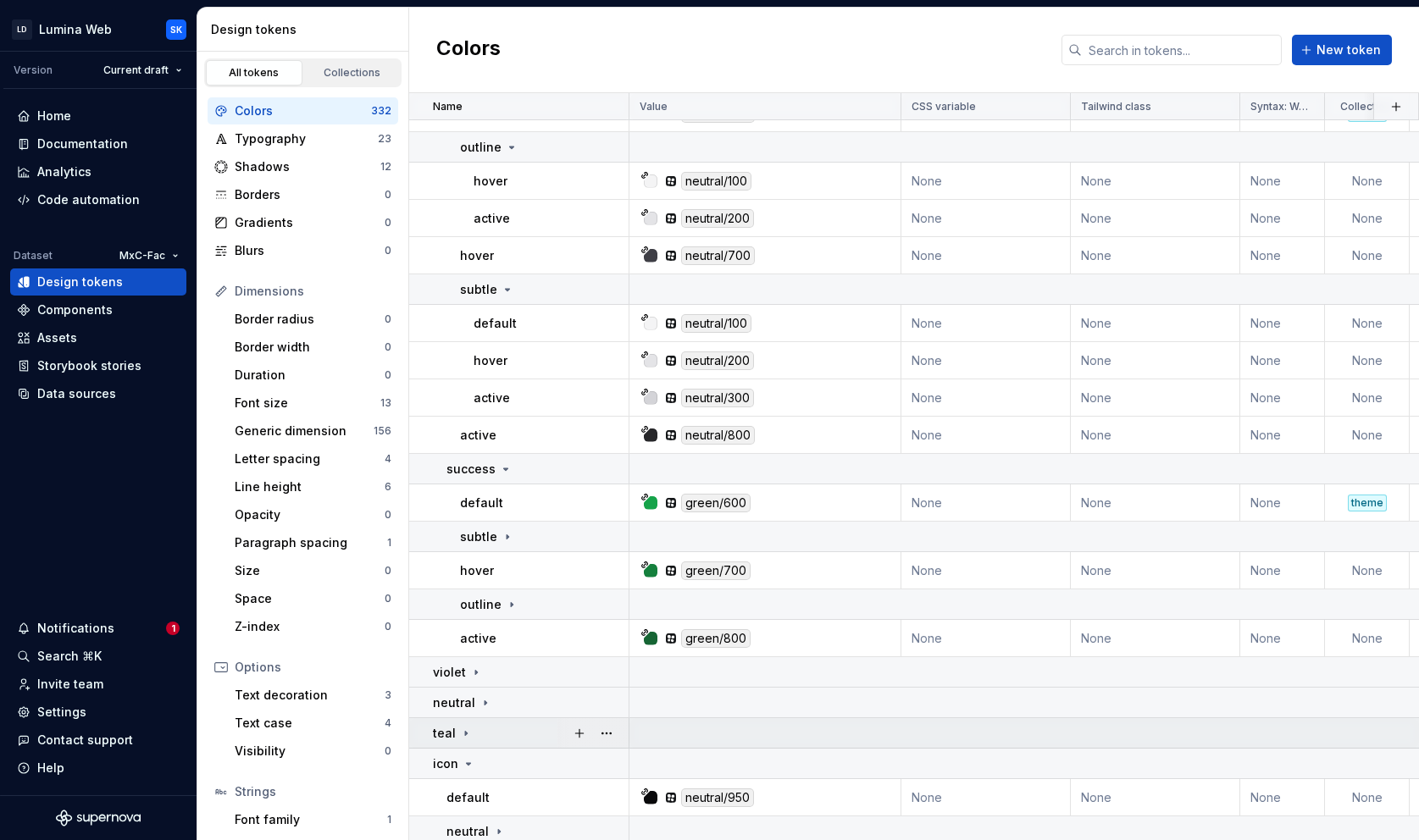
scroll to position [2089, 0]
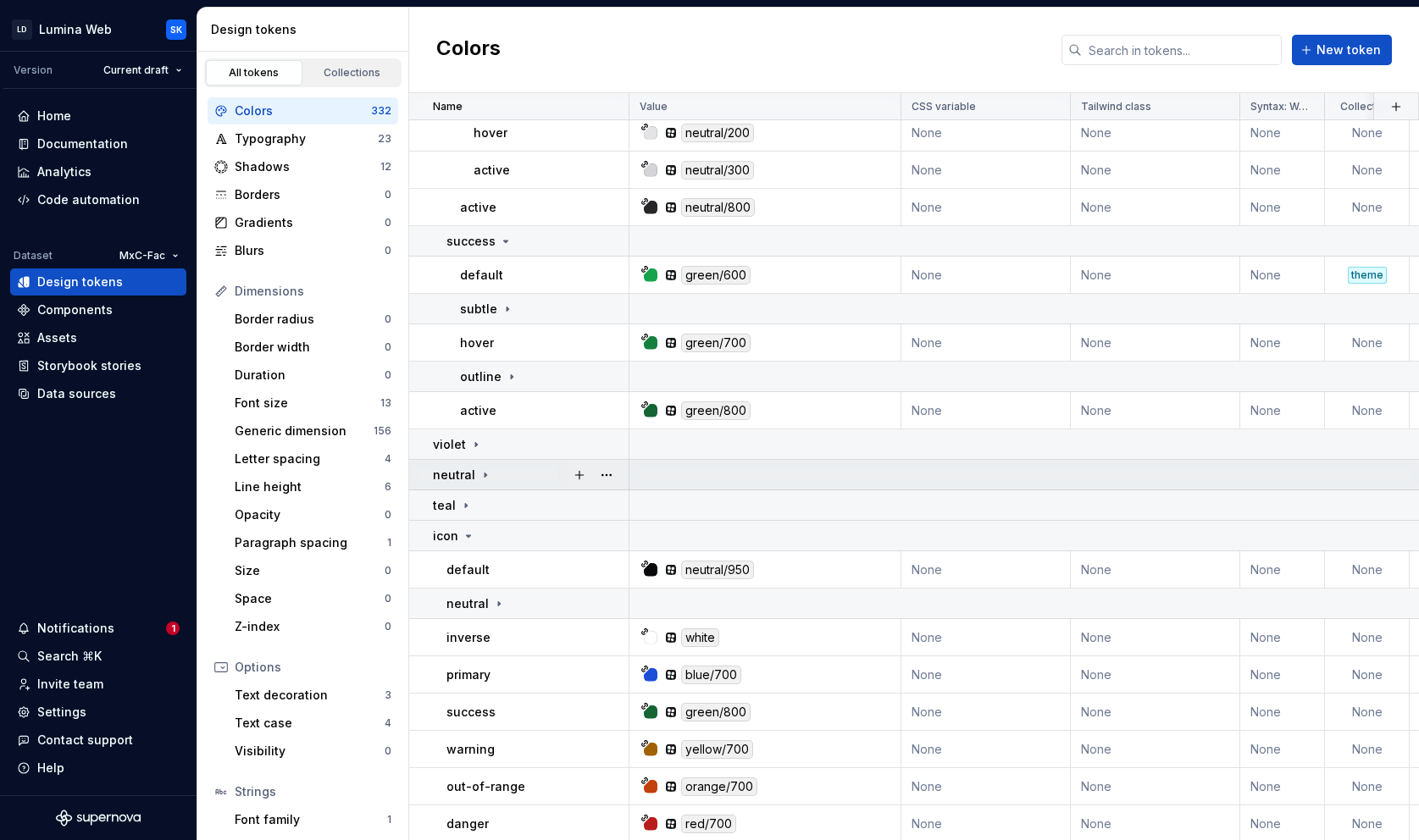
click at [510, 482] on div "neutral" at bounding box center [530, 474] width 195 height 17
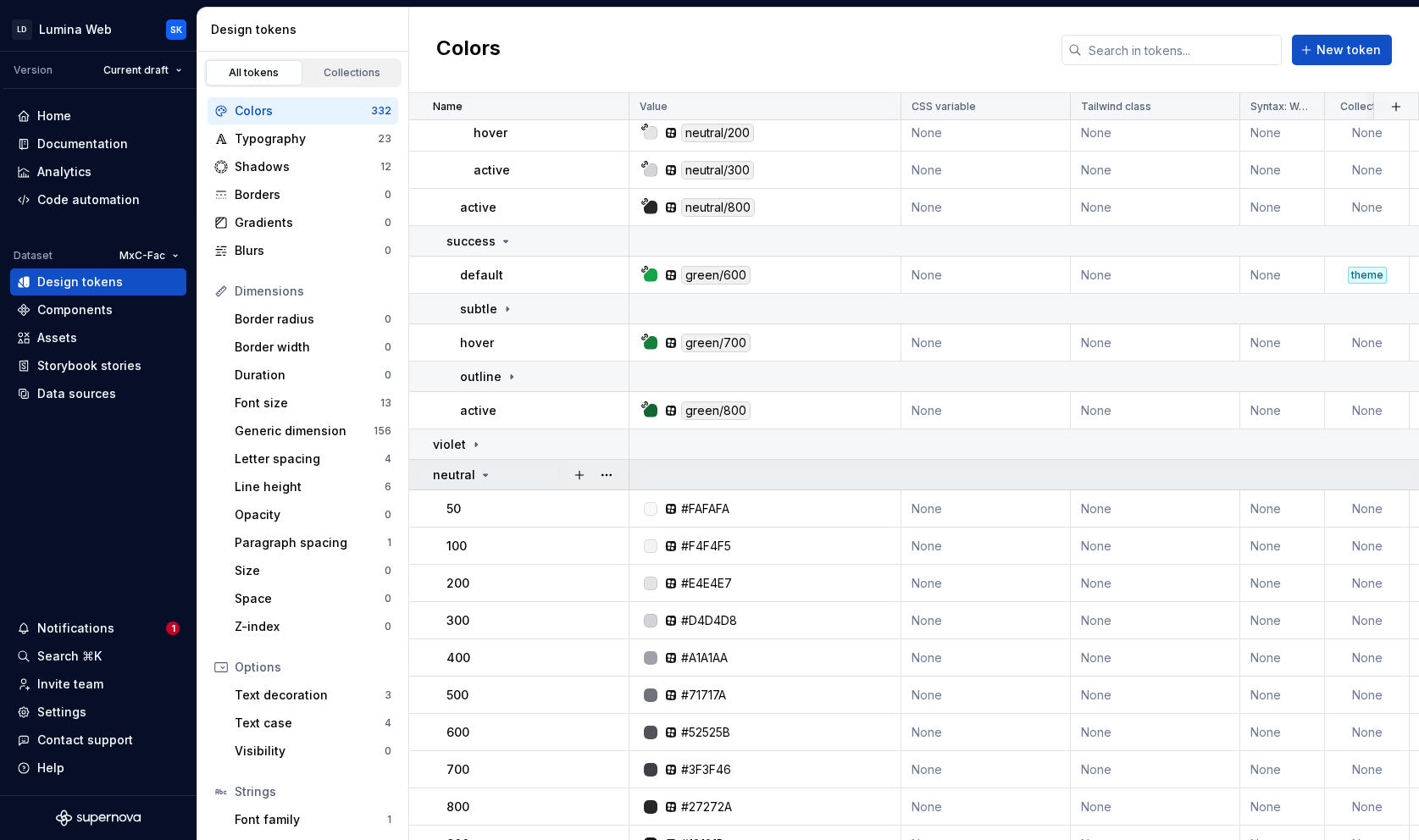
click at [497, 472] on div "neutral" at bounding box center [530, 474] width 195 height 17
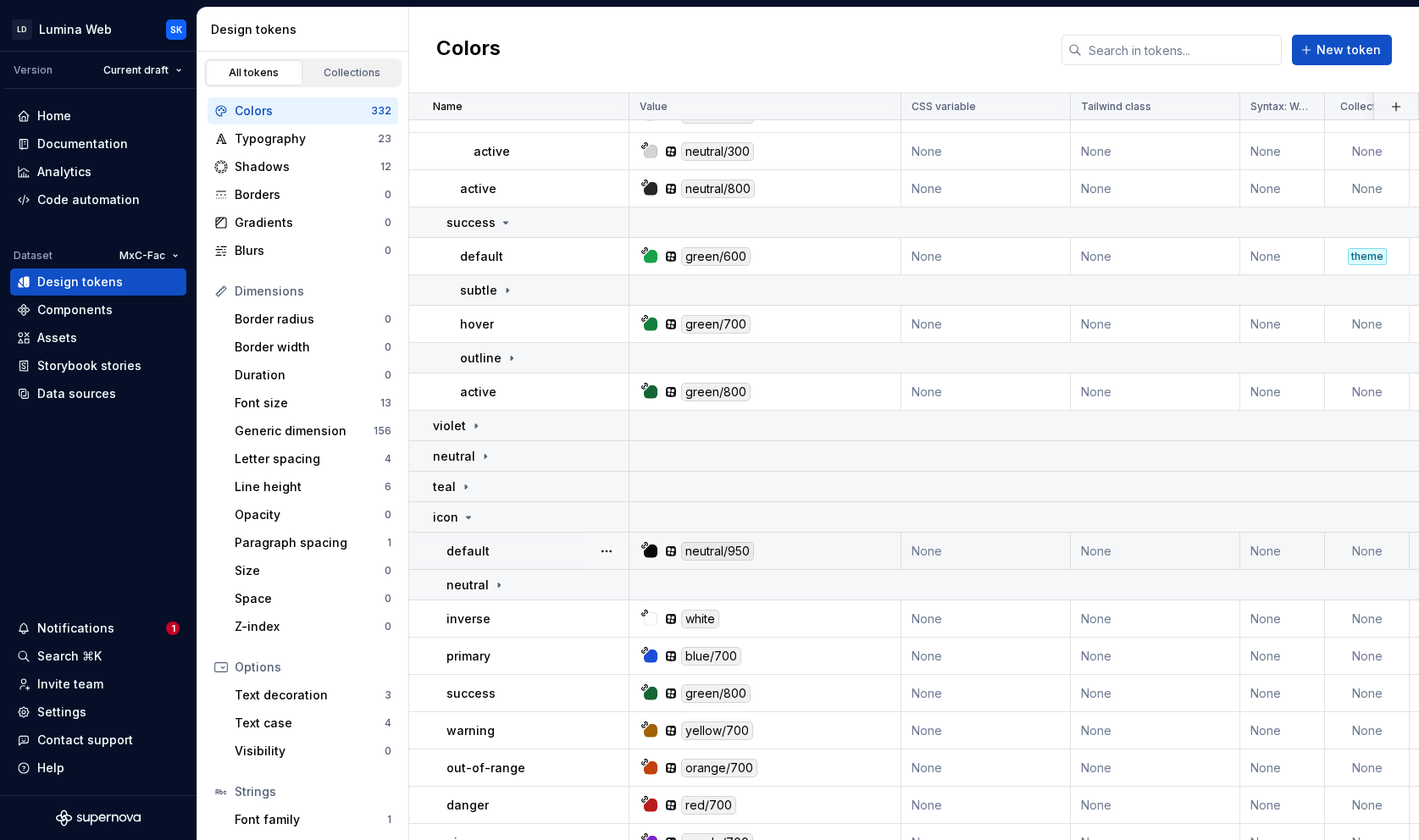
scroll to position [2184, 0]
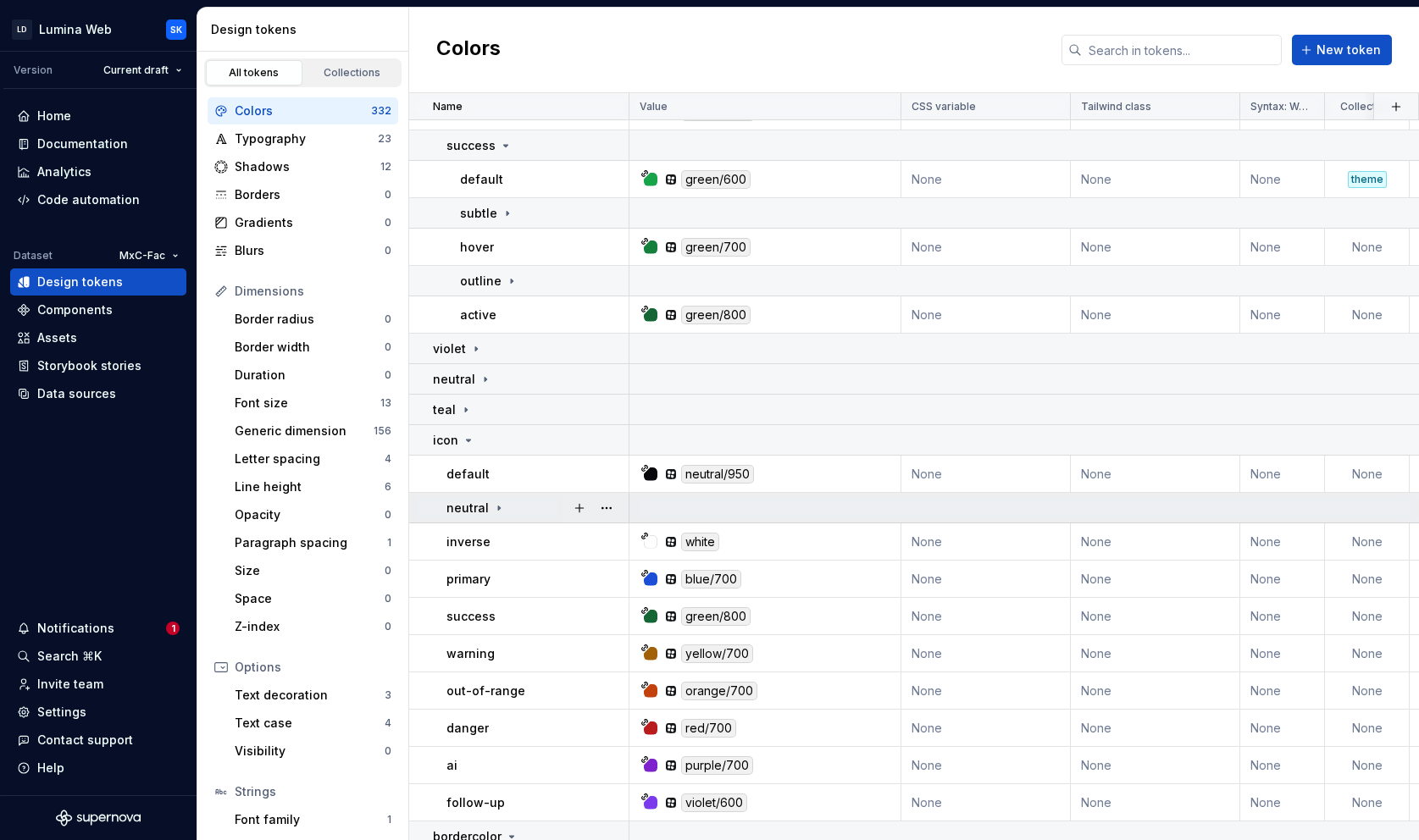
click at [529, 505] on div "neutral" at bounding box center [537, 508] width 181 height 17
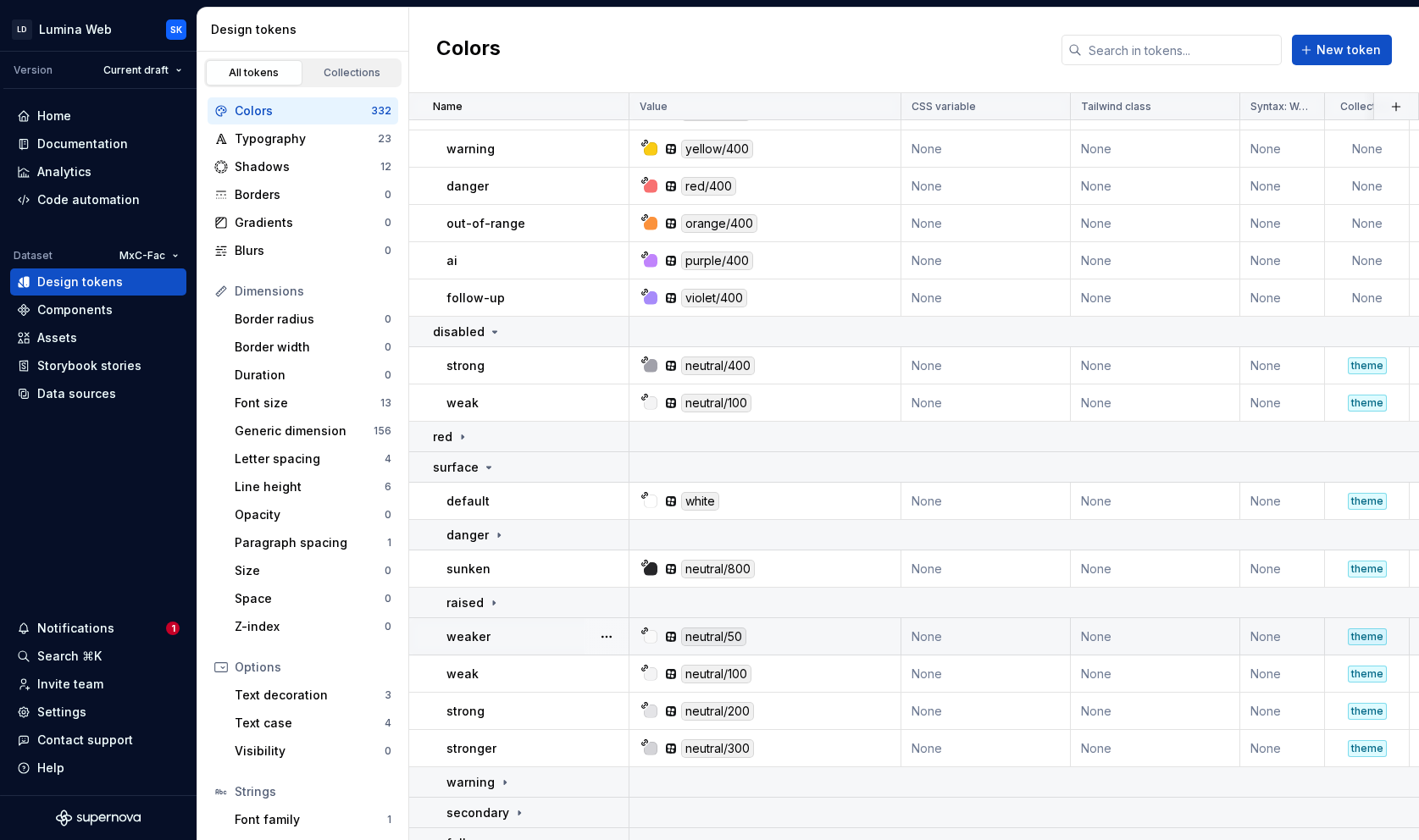
scroll to position [3331, 0]
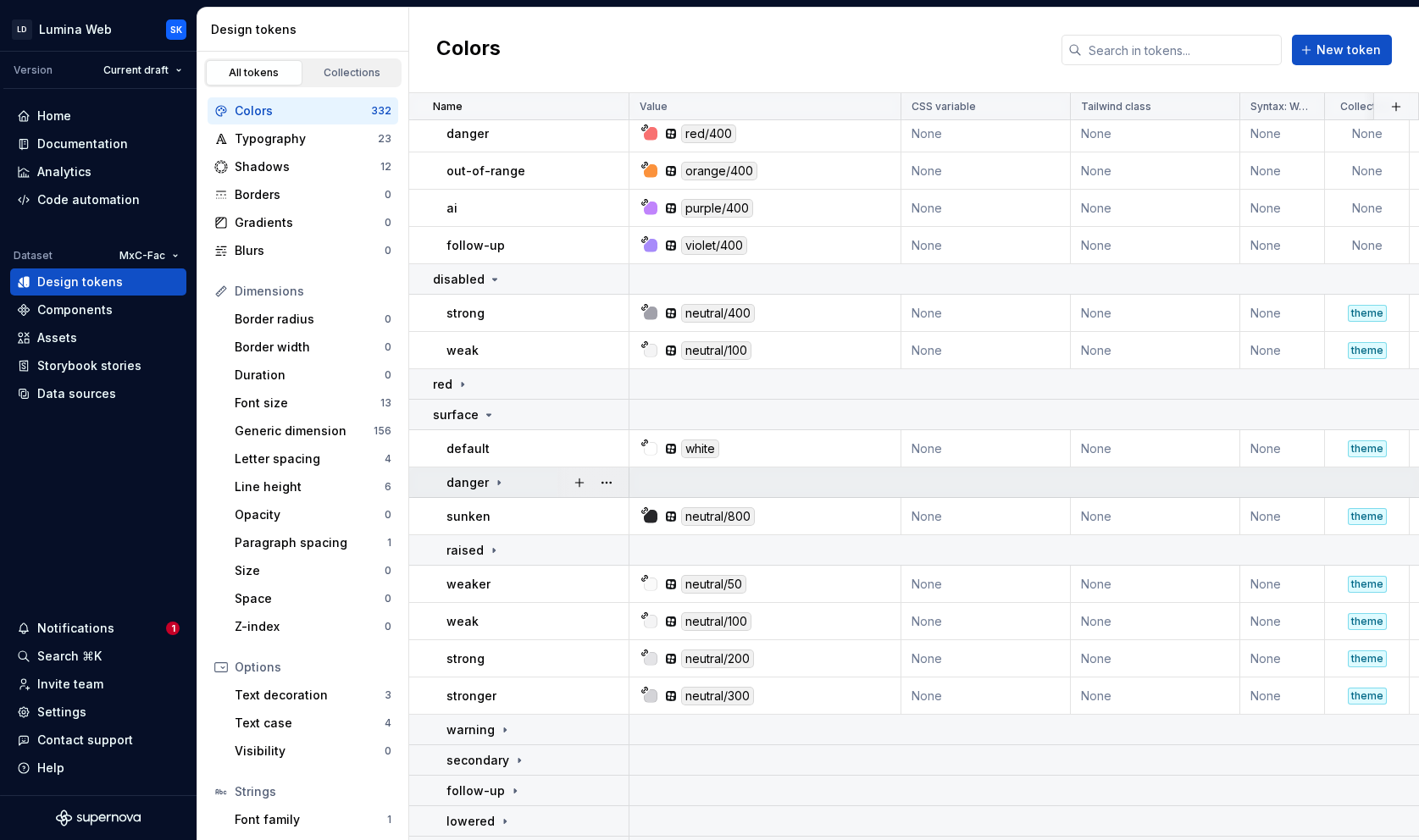
click at [507, 491] on td "danger" at bounding box center [519, 482] width 221 height 31
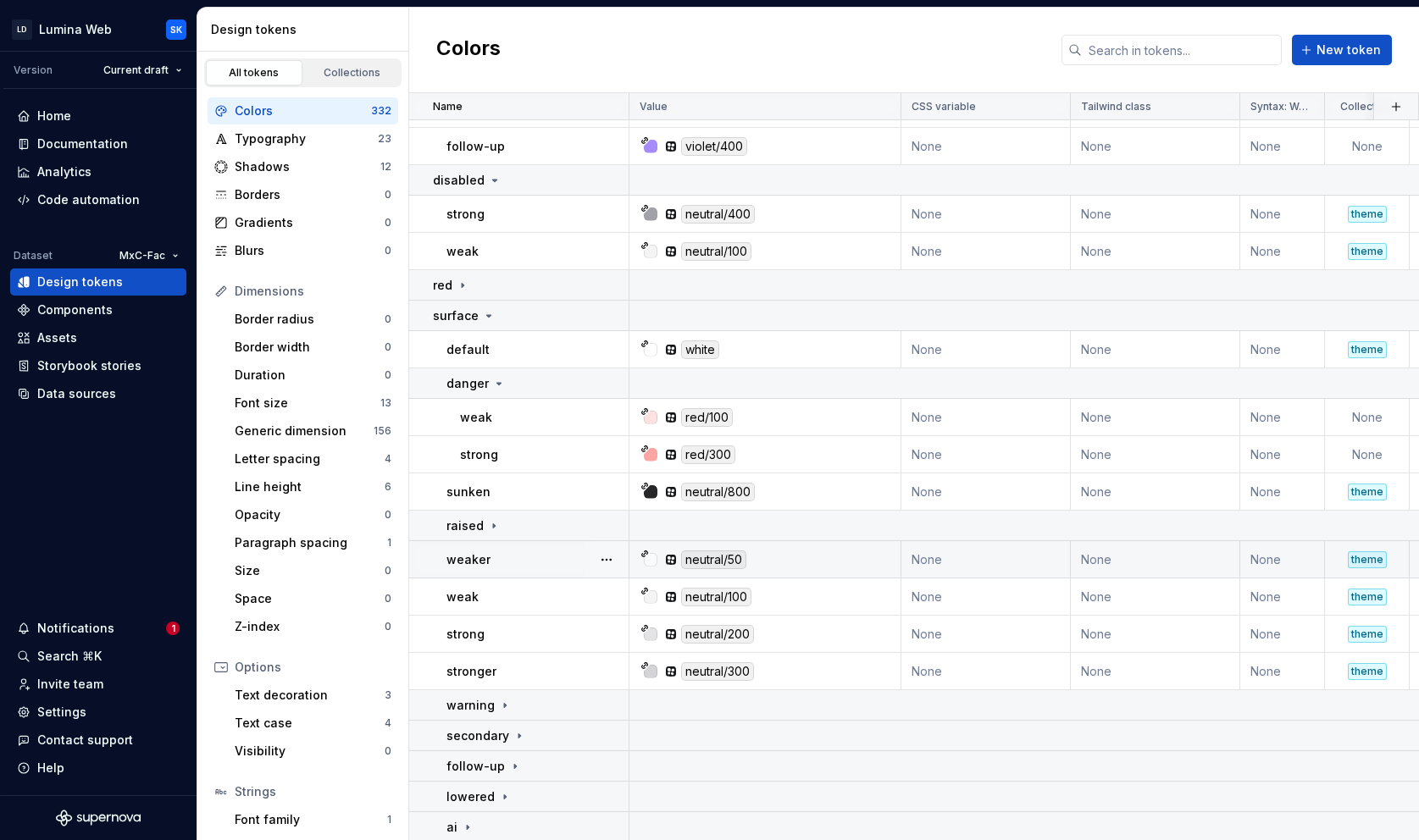
scroll to position [3453, 0]
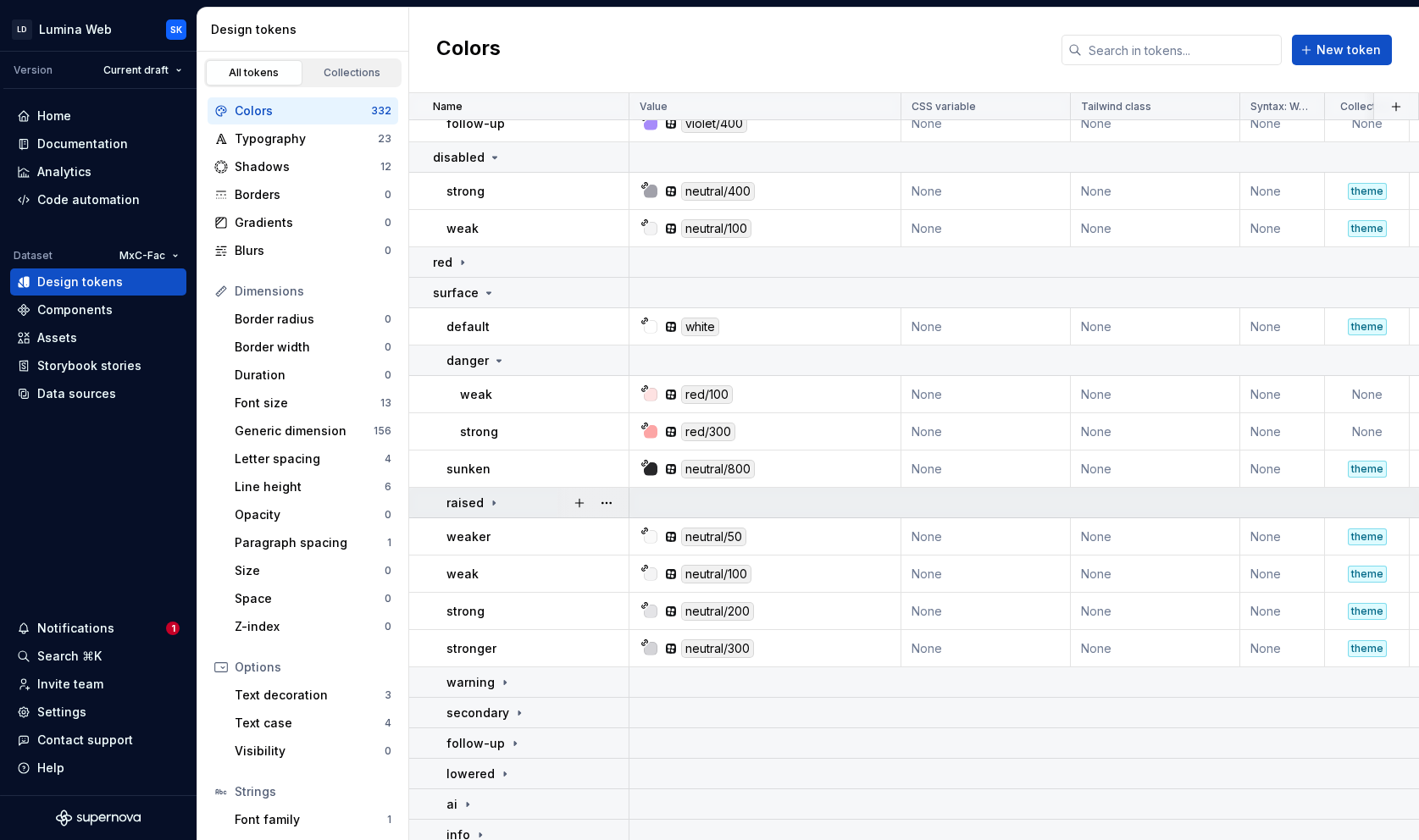
click at [534, 495] on div "raised" at bounding box center [537, 502] width 181 height 17
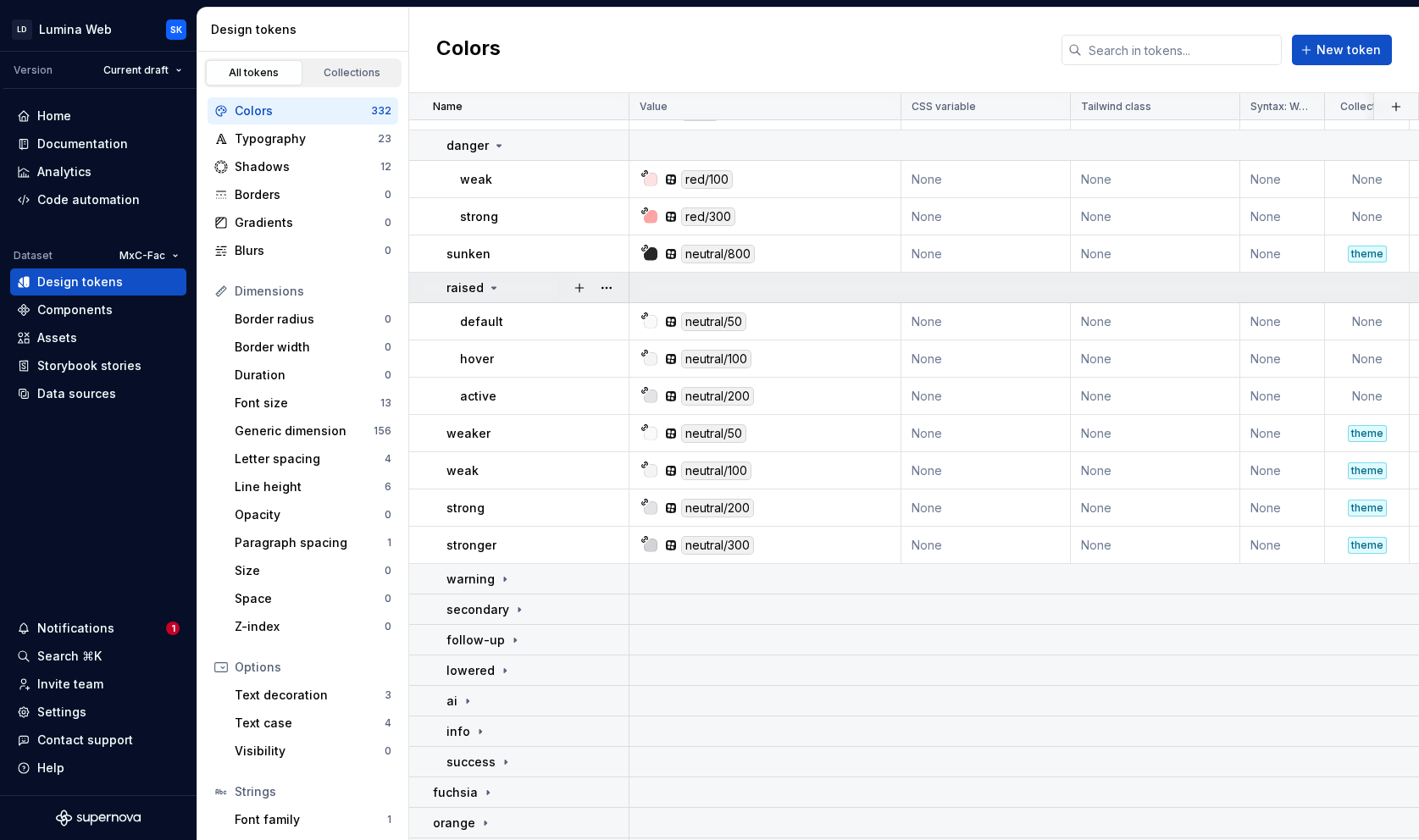
scroll to position [3706, 0]
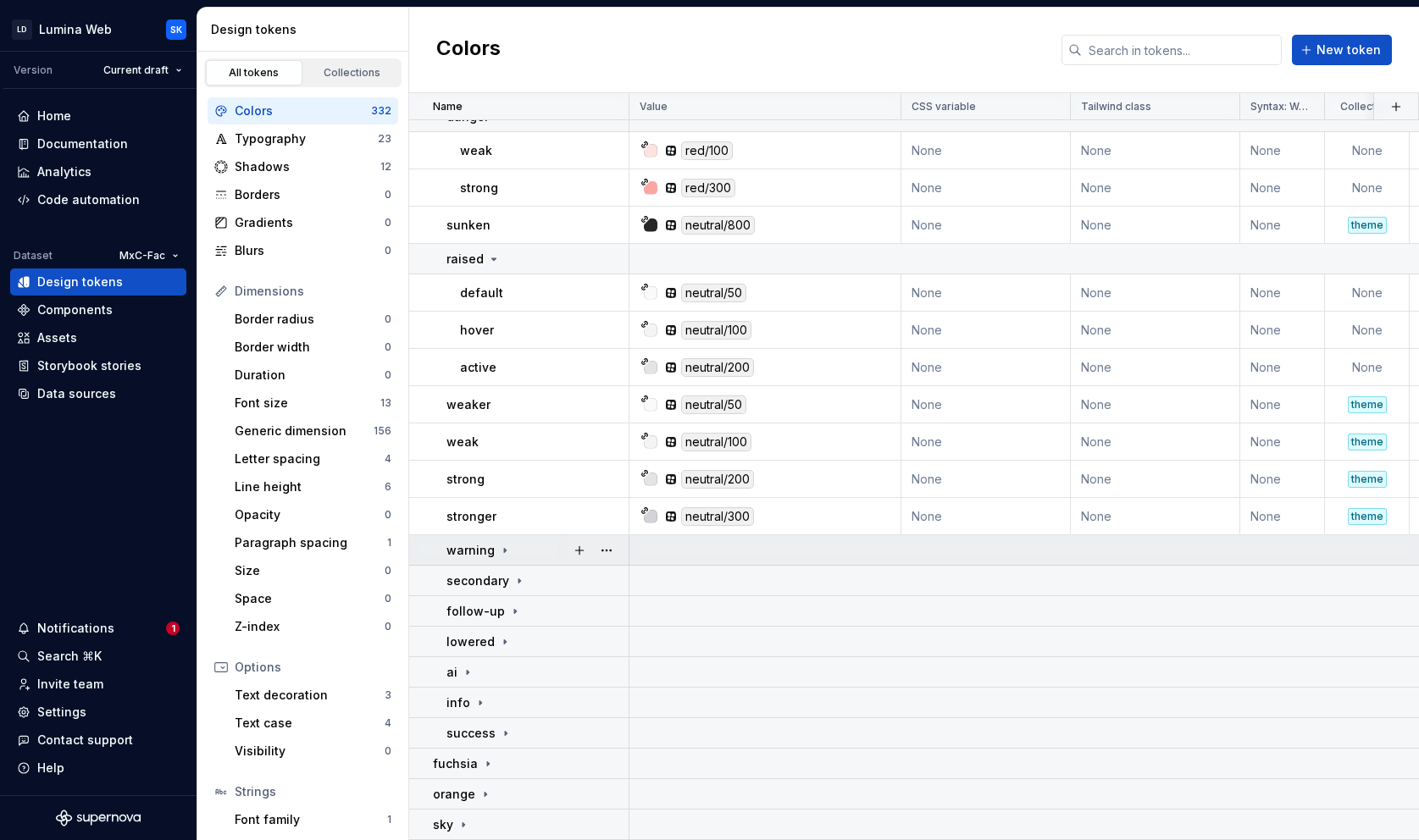
click at [529, 543] on div "warning" at bounding box center [537, 550] width 181 height 17
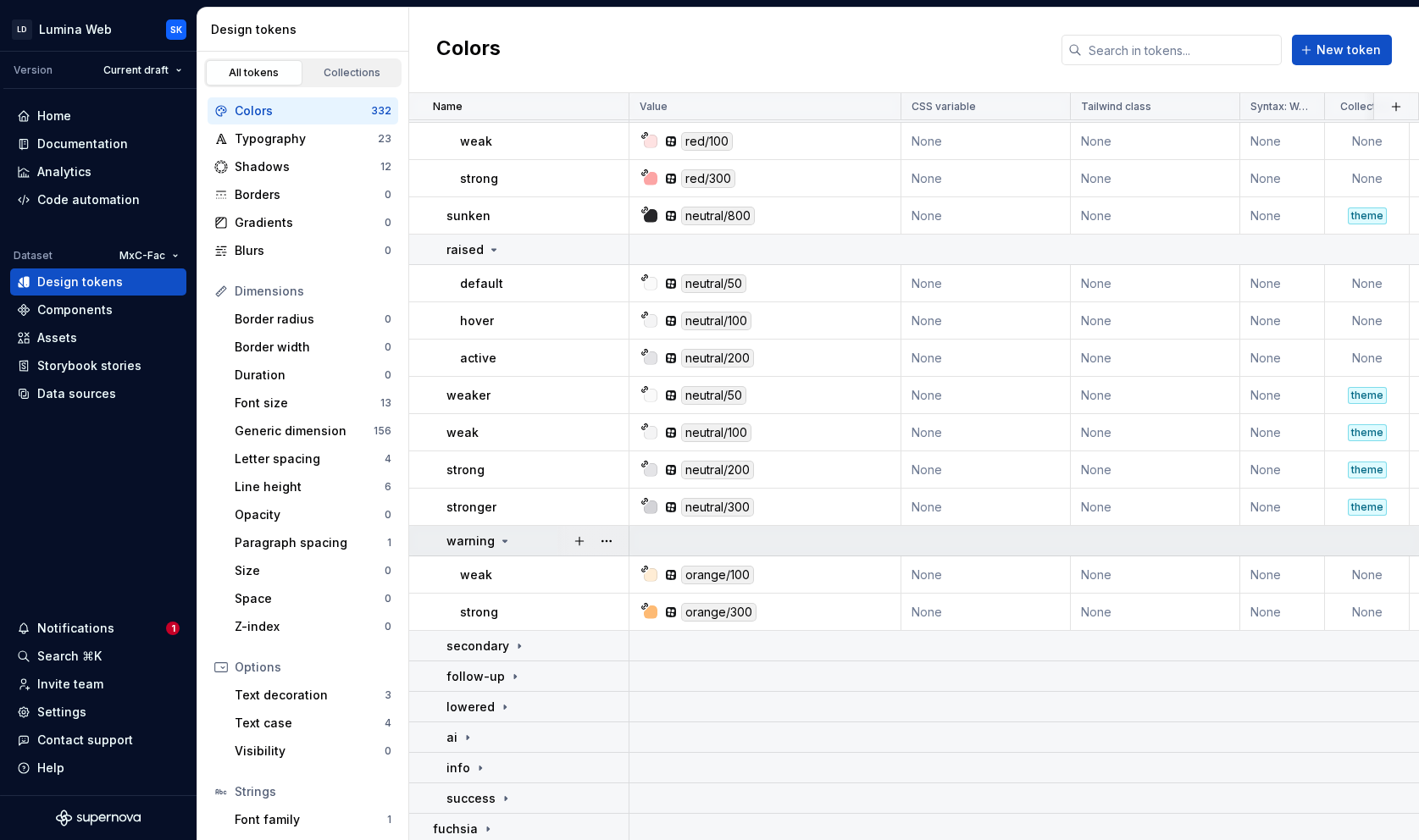
scroll to position [3780, 0]
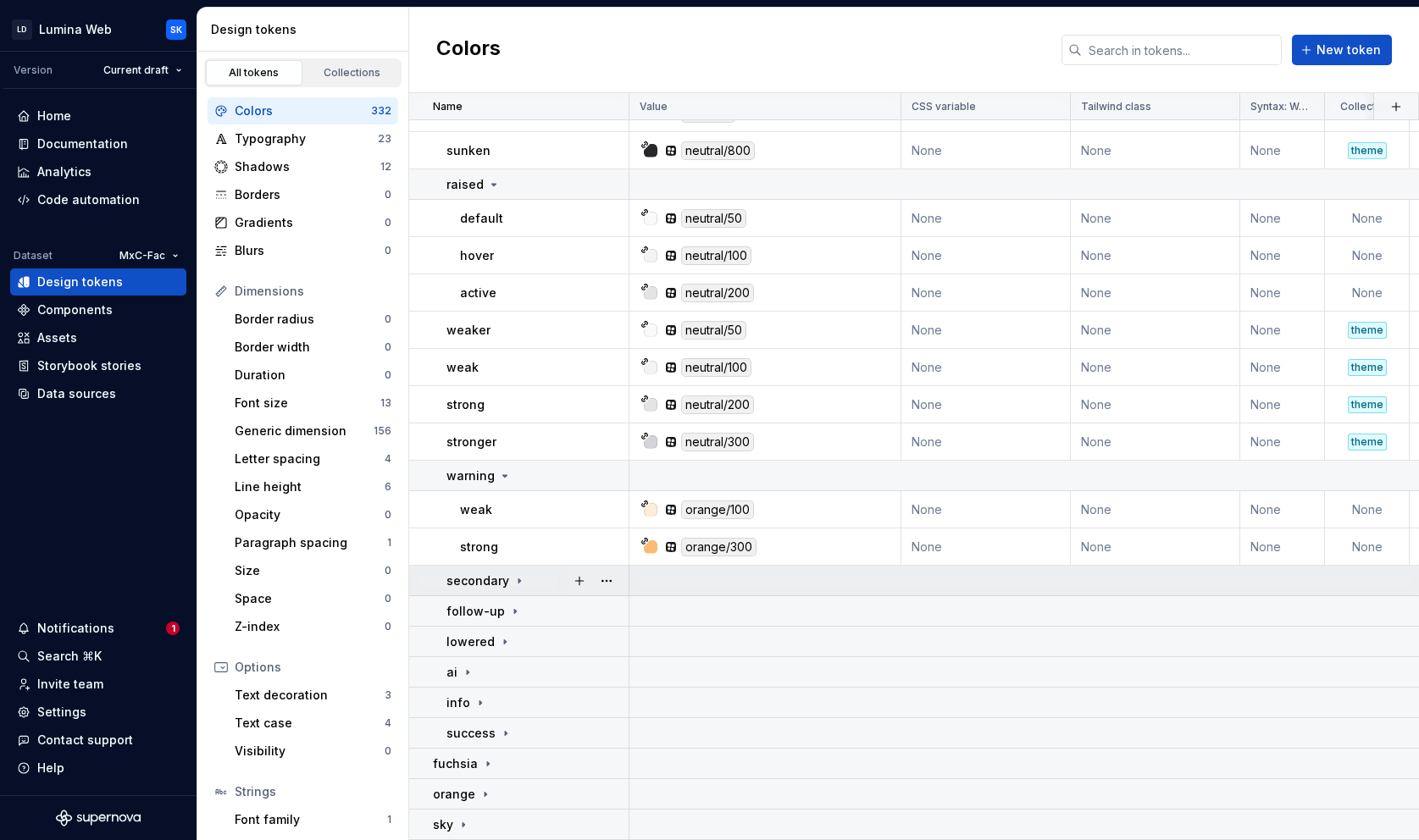
click at [532, 572] on div "secondary" at bounding box center [537, 580] width 181 height 17
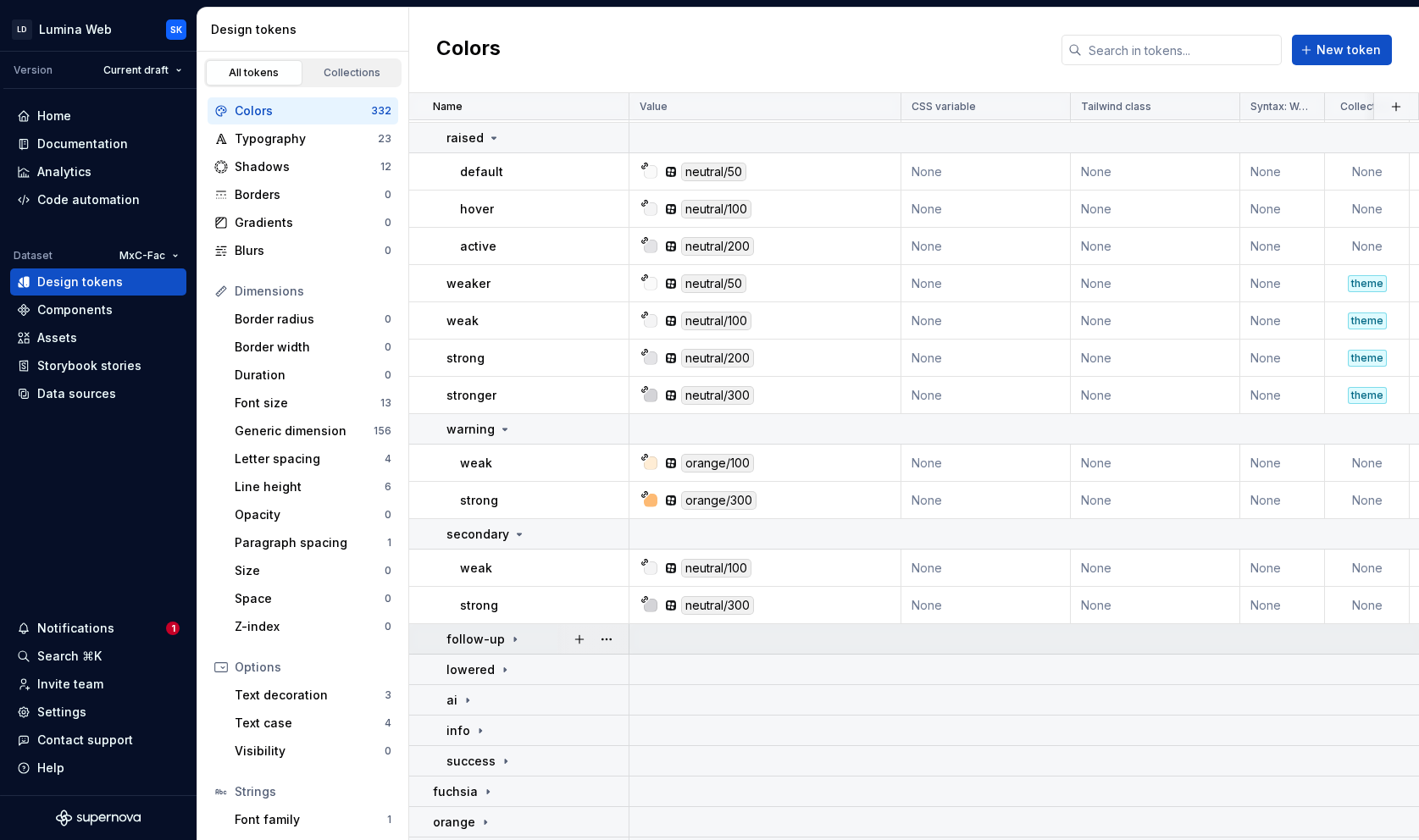
scroll to position [3818, 0]
click at [530, 640] on div "follow-up" at bounding box center [537, 639] width 181 height 17
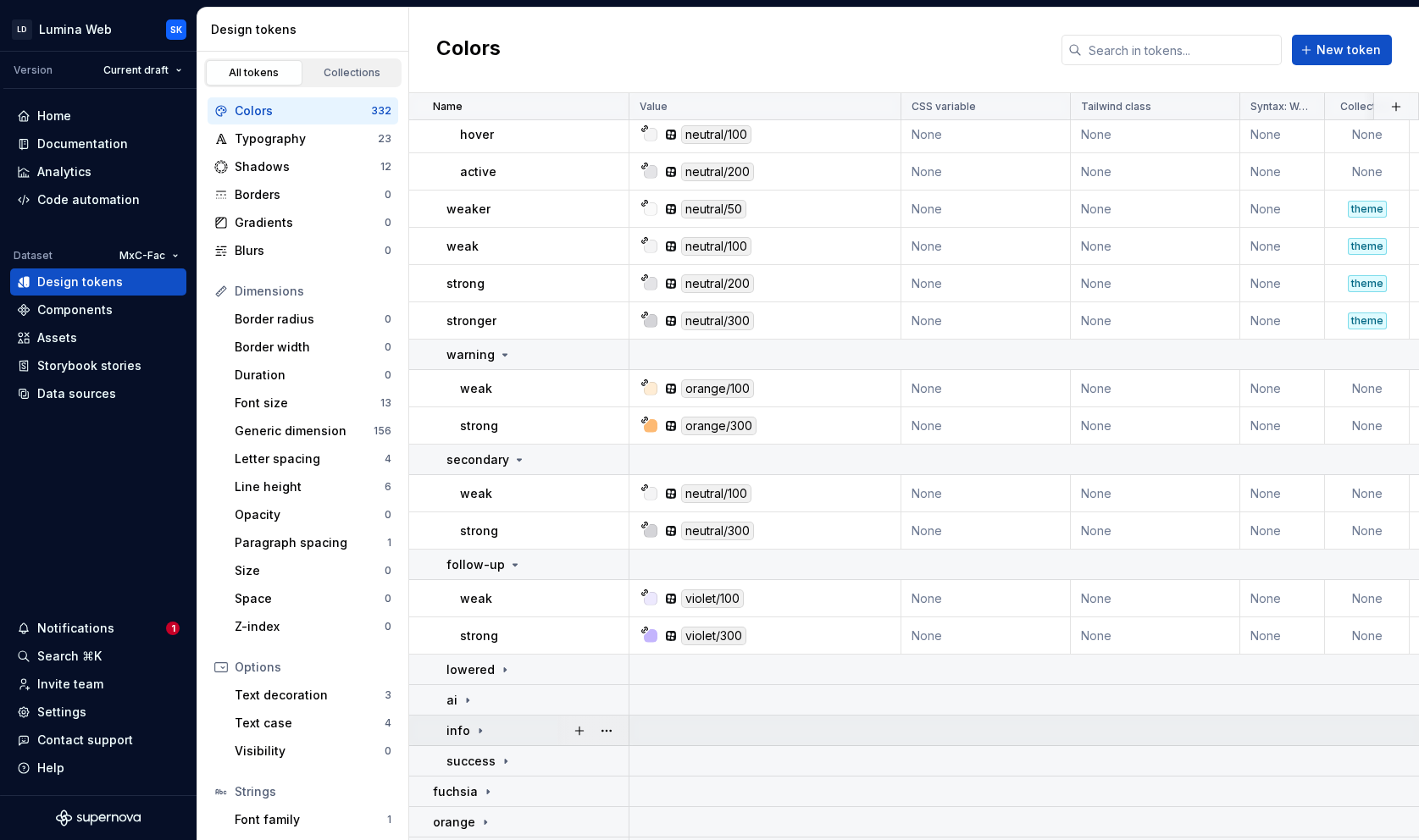
scroll to position [3930, 0]
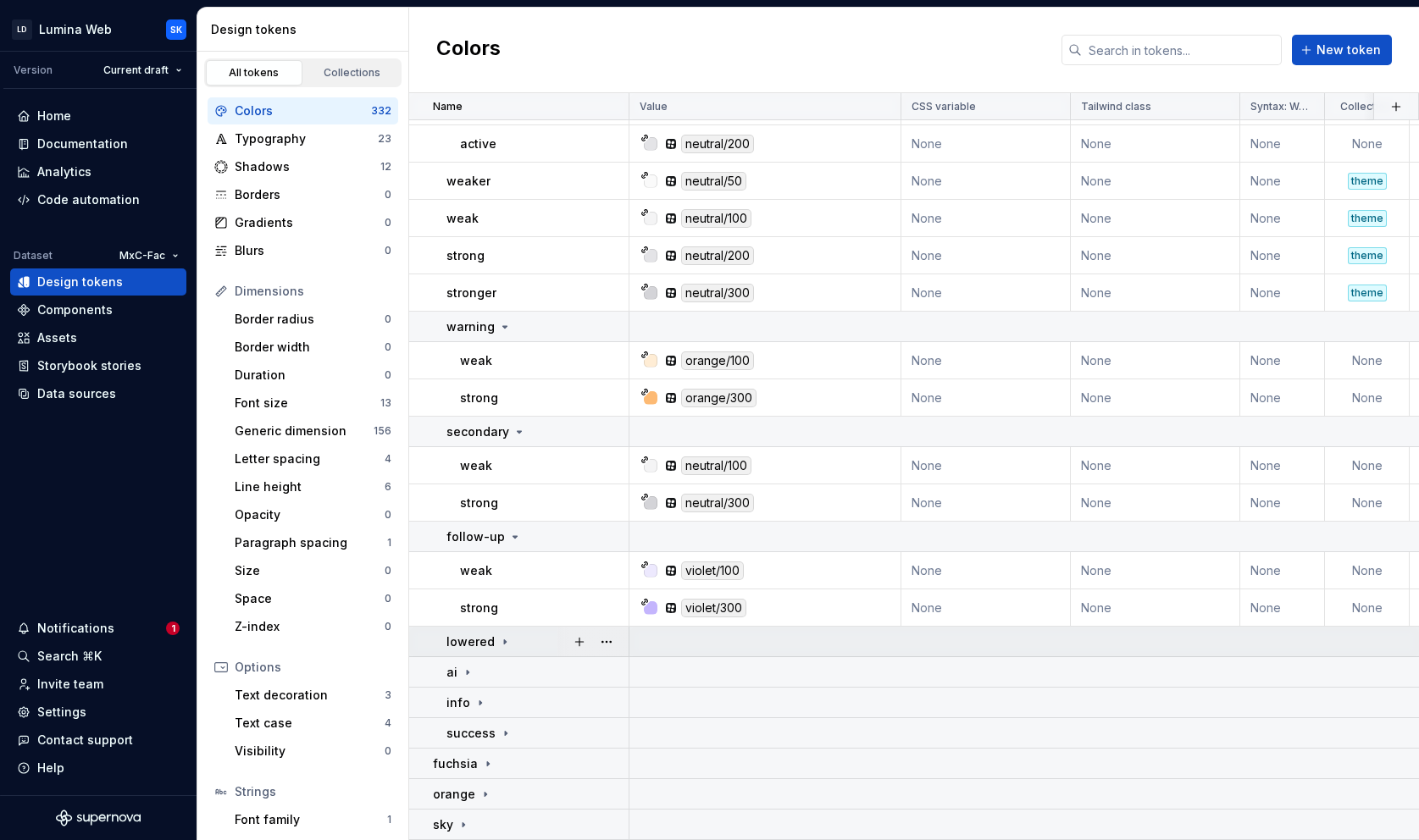
click at [518, 637] on div "lowered" at bounding box center [537, 641] width 181 height 17
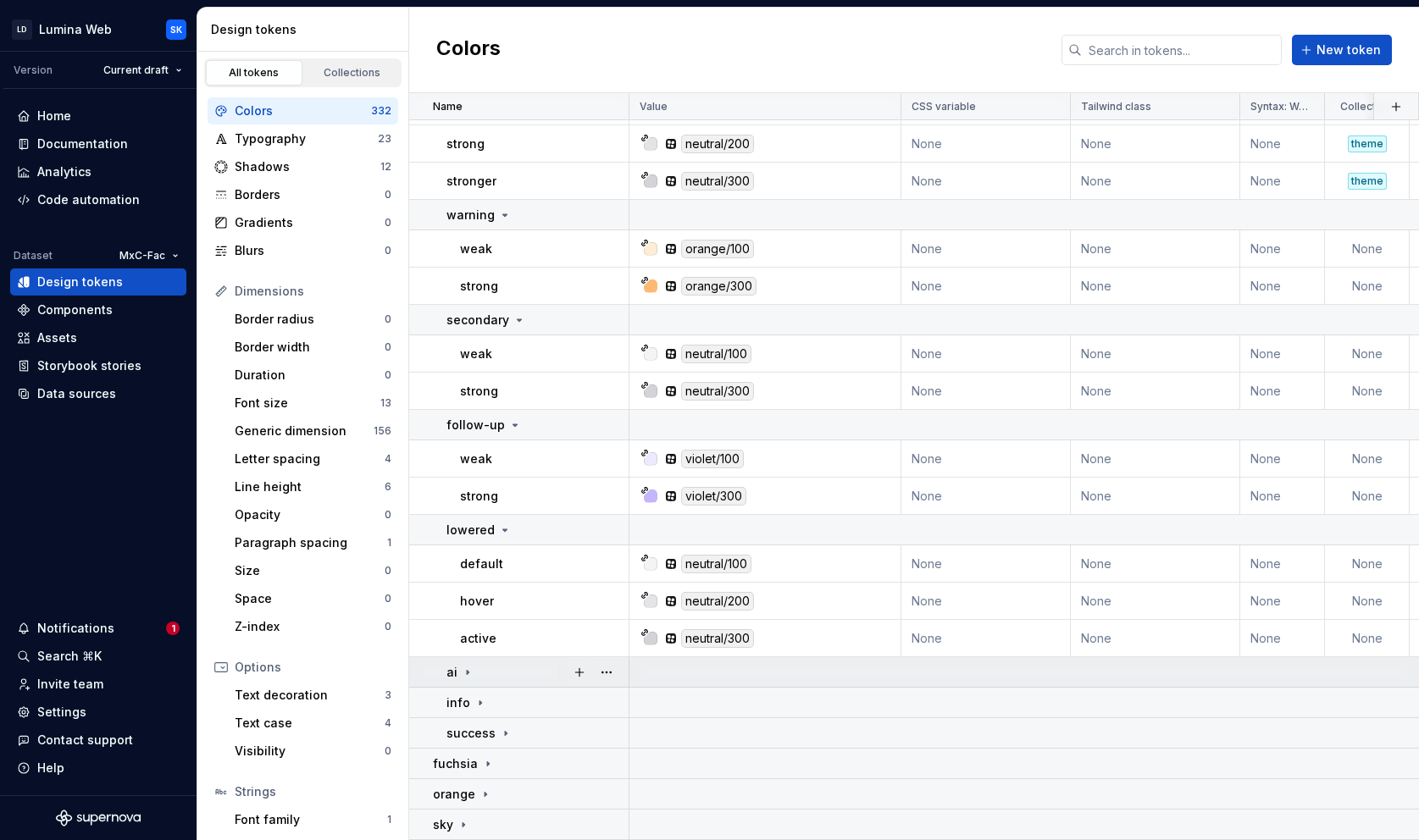
click at [521, 657] on td "ai" at bounding box center [519, 672] width 221 height 31
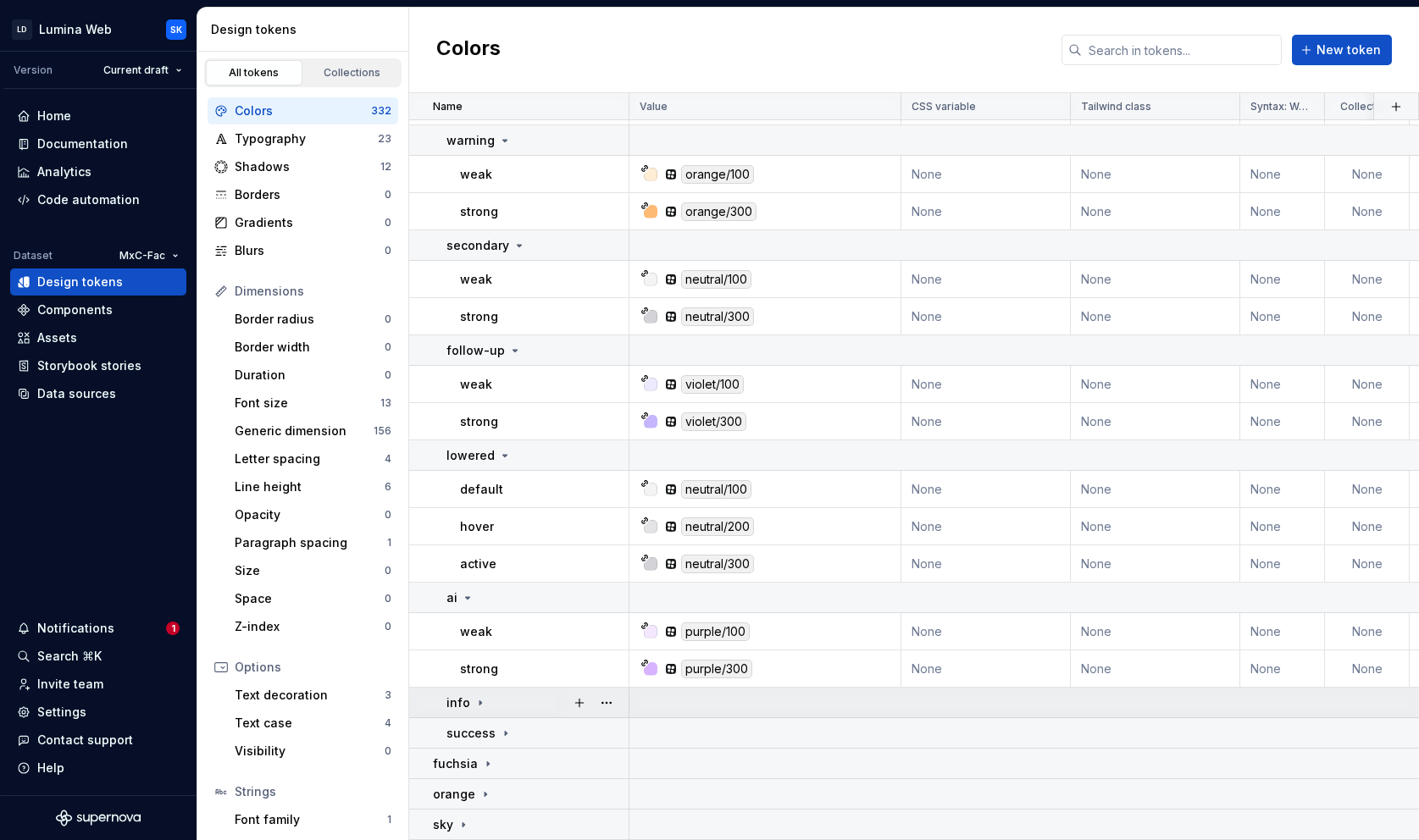
click at [512, 694] on div "info" at bounding box center [537, 702] width 181 height 17
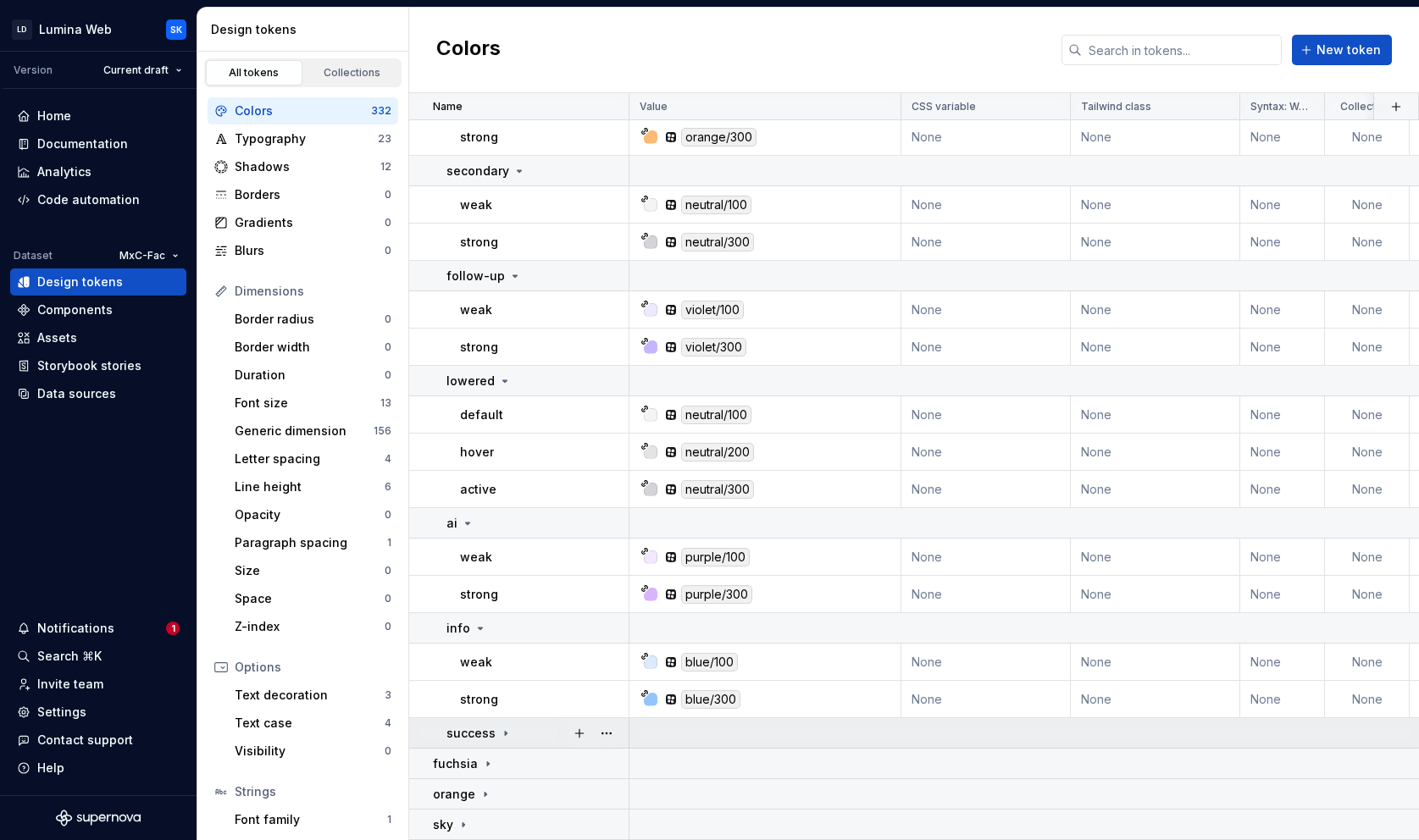
click at [516, 724] on div "success" at bounding box center [537, 732] width 181 height 17
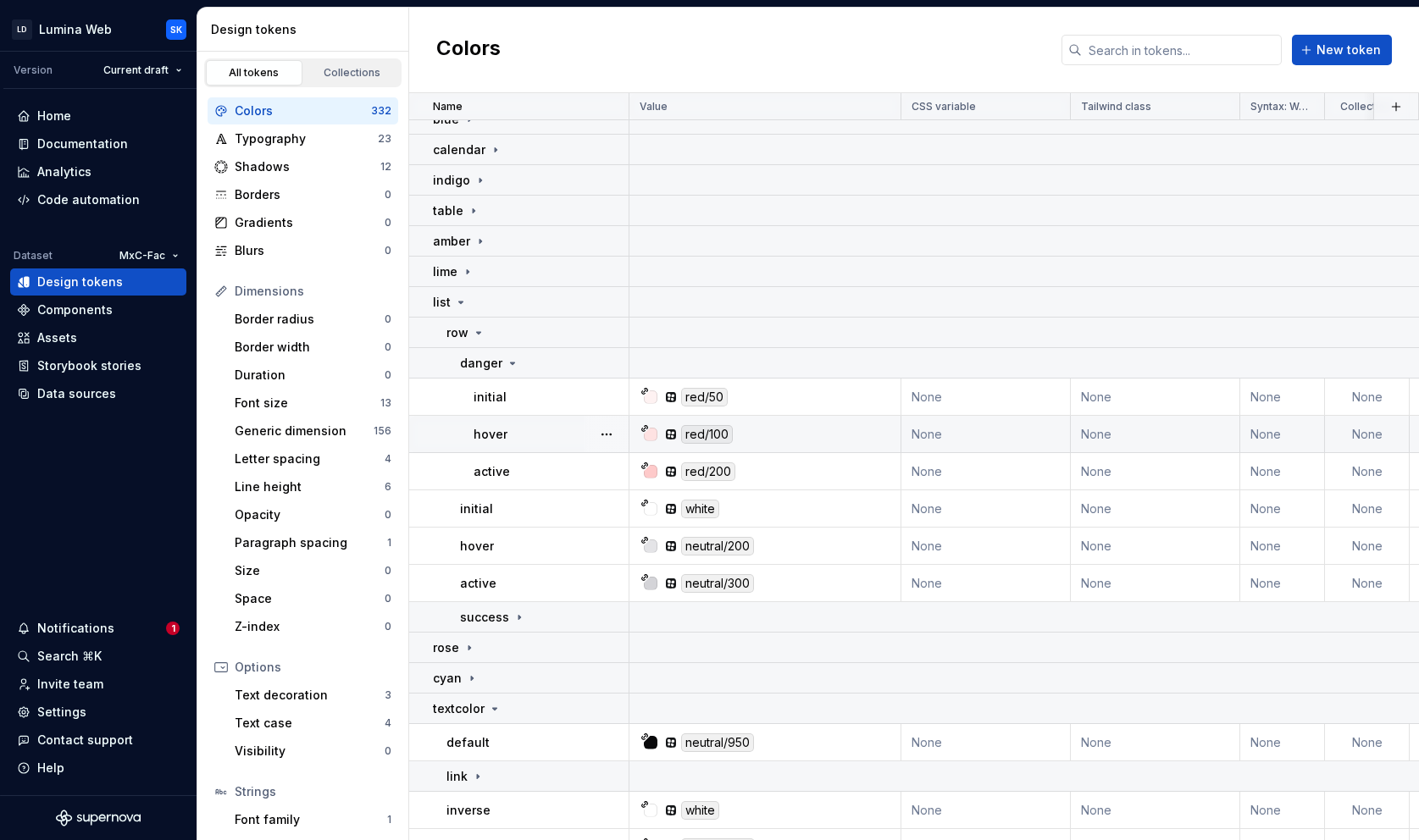
scroll to position [0, 0]
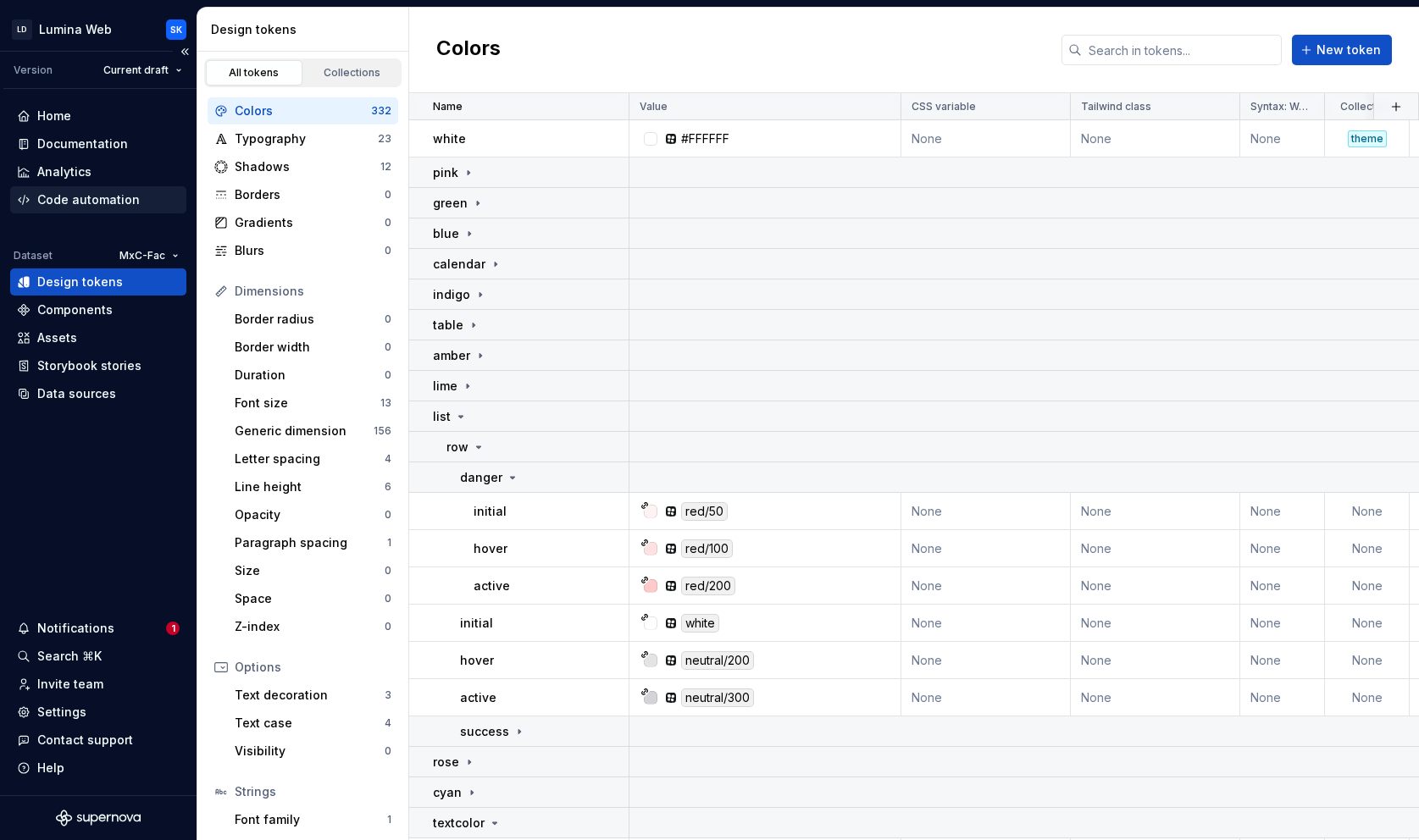
click at [95, 207] on div "Code automation" at bounding box center [88, 200] width 102 height 17
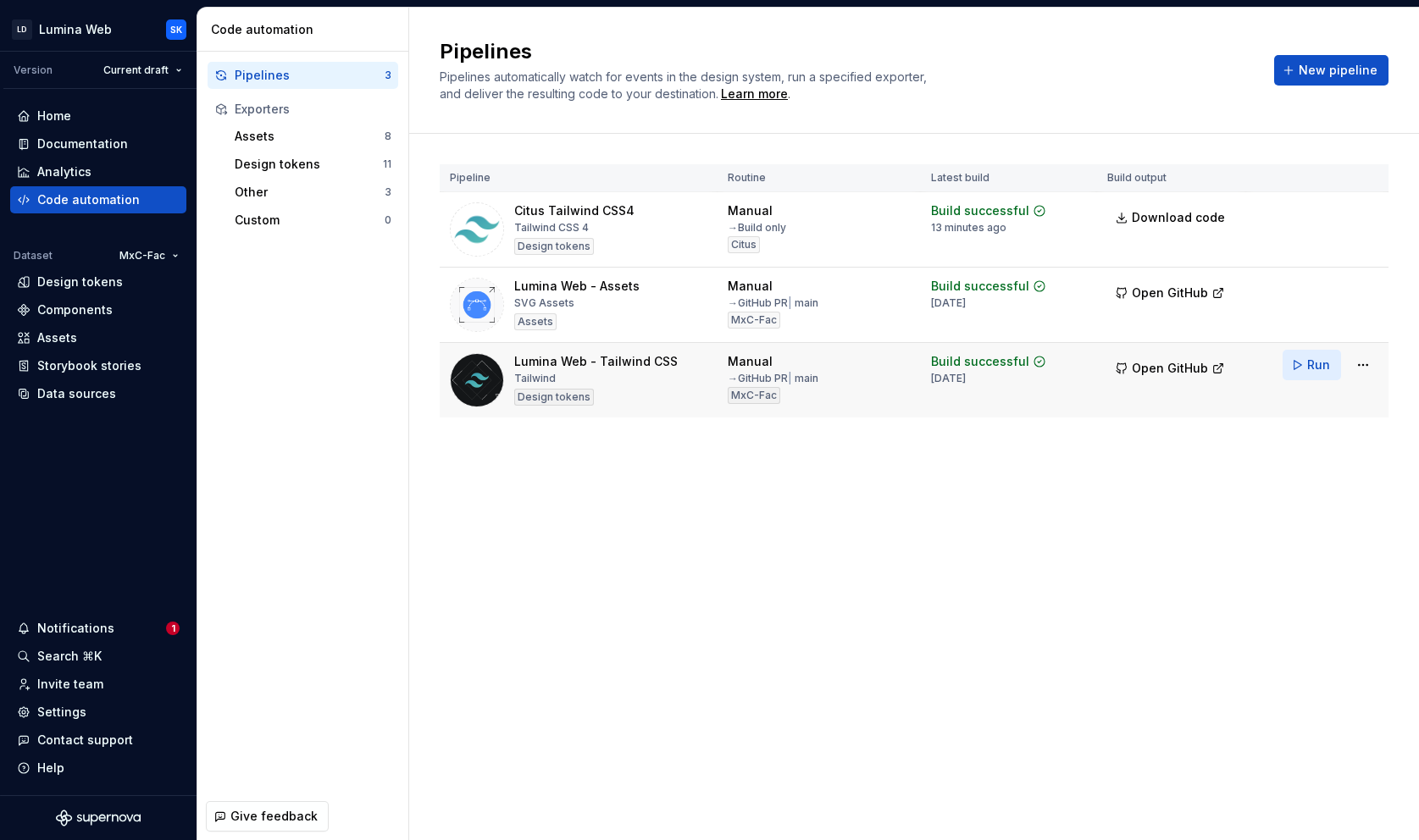
click at [1310, 369] on span "Run" at bounding box center [1318, 364] width 23 height 17
click at [1140, 374] on span "Open GitHub" at bounding box center [1170, 368] width 76 height 17
click at [109, 119] on div "Home" at bounding box center [98, 116] width 163 height 17
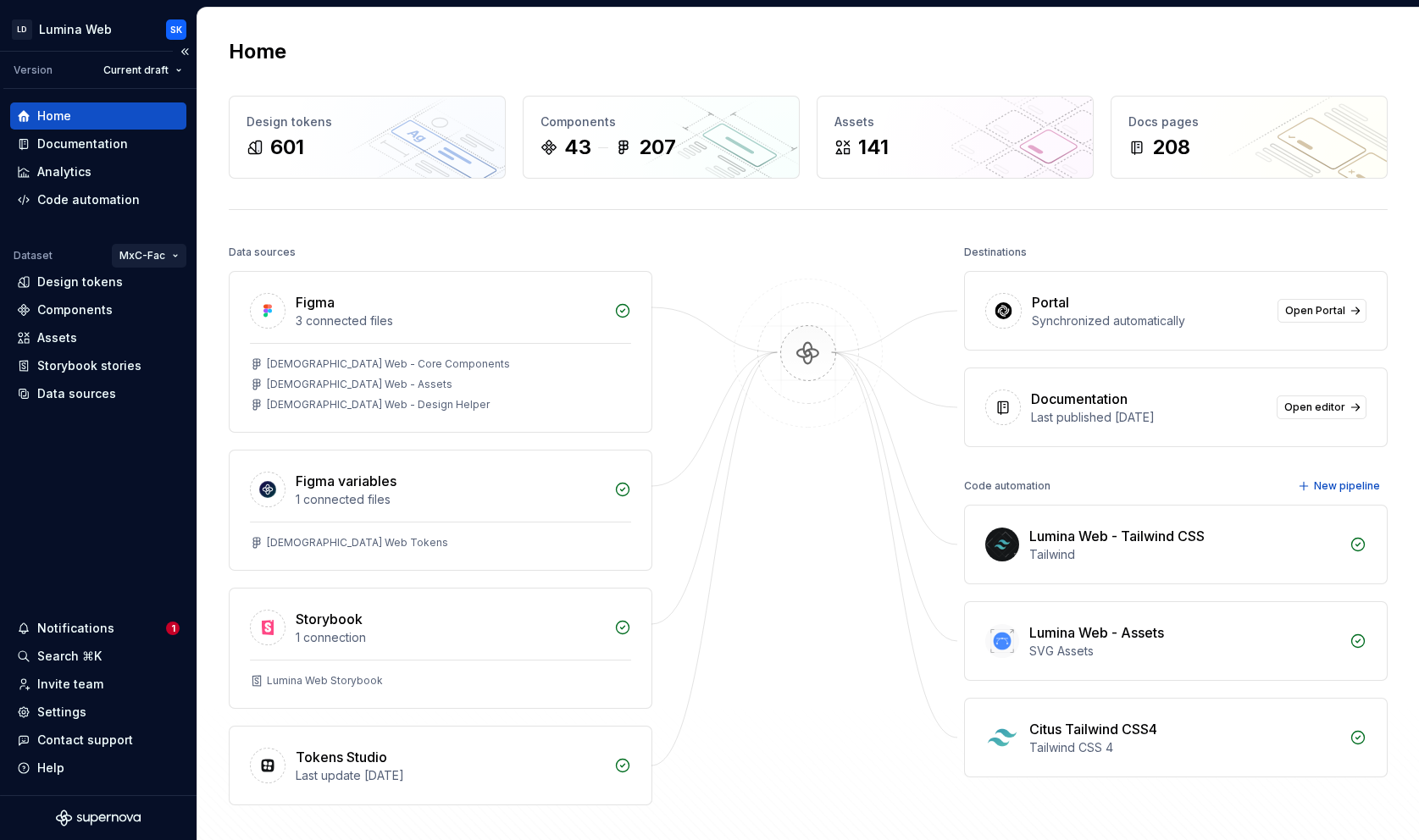
click at [174, 261] on html "LD Lumina Web SK Version Current draft Home Documentation Analytics Code automa…" at bounding box center [709, 420] width 1419 height 840
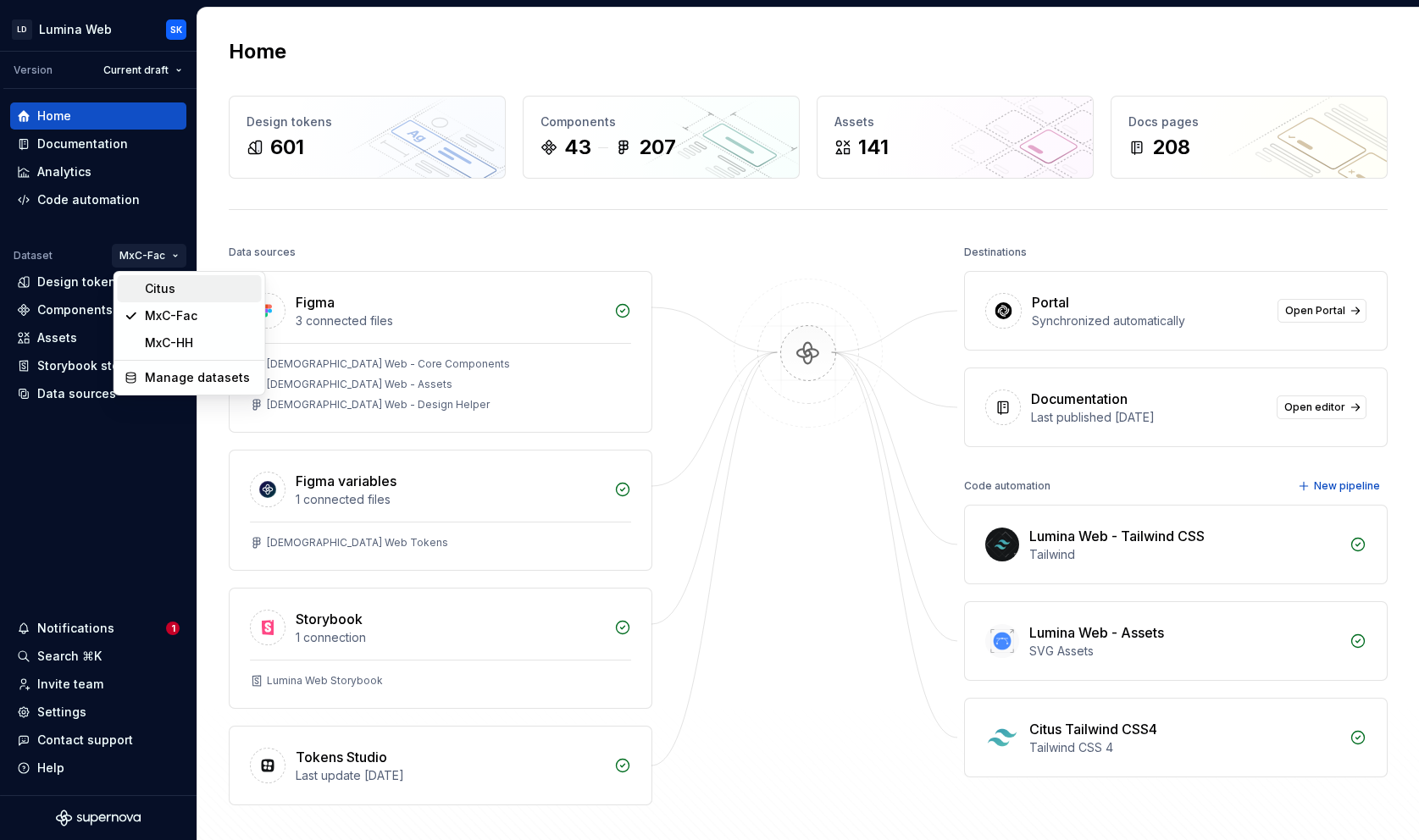
click at [227, 281] on div "Citus" at bounding box center [200, 288] width 110 height 17
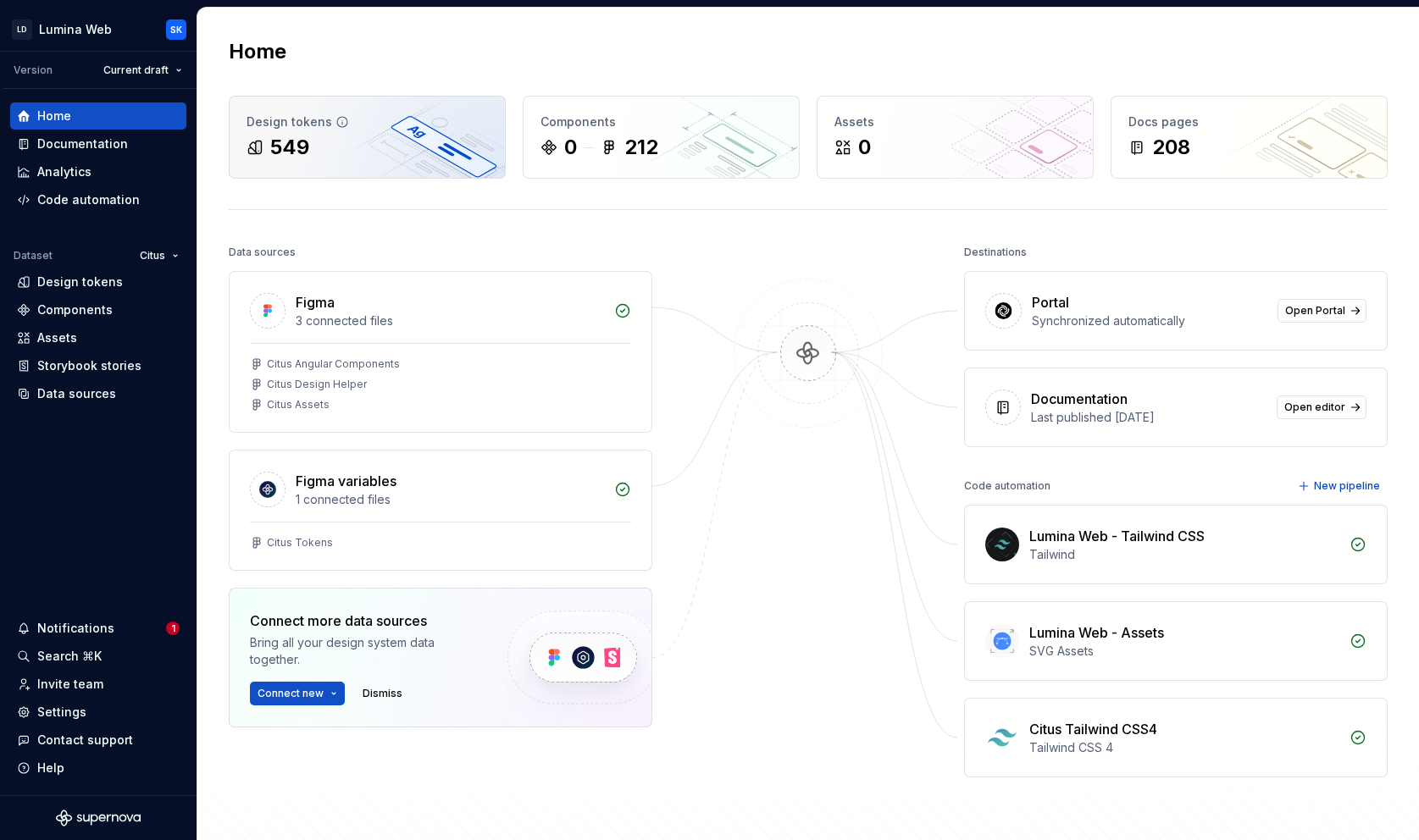
click at [359, 140] on div "549" at bounding box center [368, 147] width 242 height 27
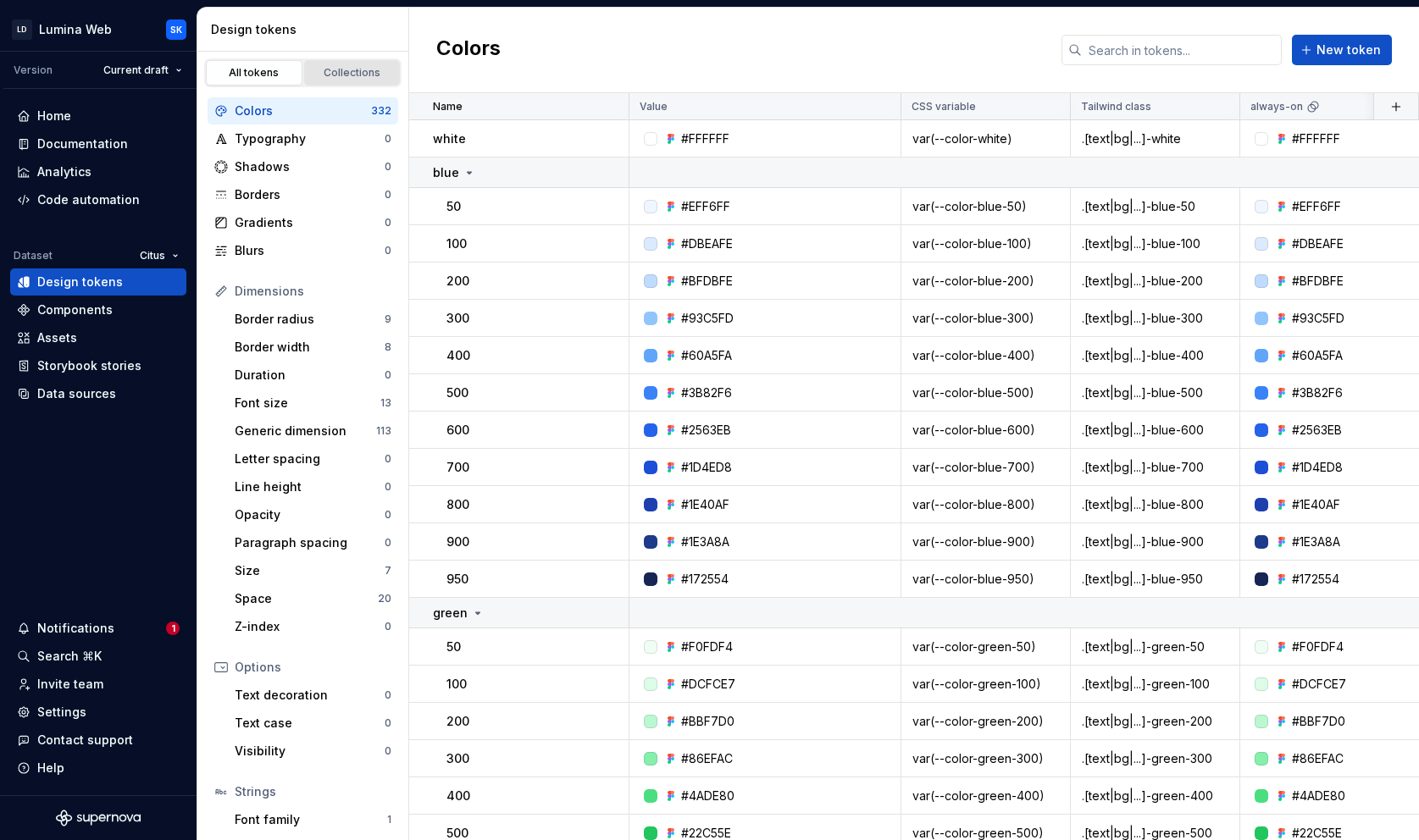
click at [367, 77] on div "Collections" at bounding box center [352, 72] width 85 height 13
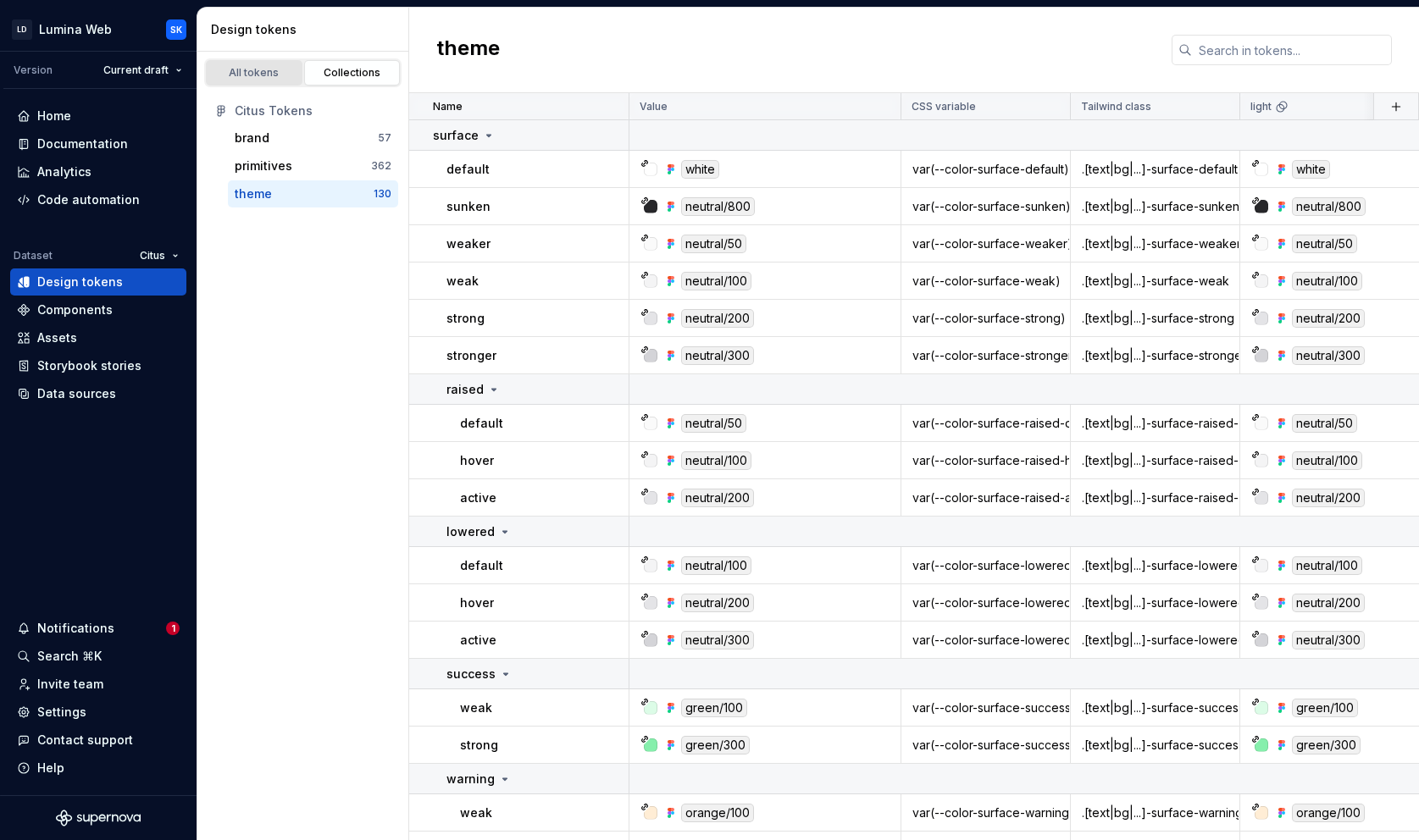
click at [264, 79] on div "All tokens" at bounding box center [254, 72] width 85 height 13
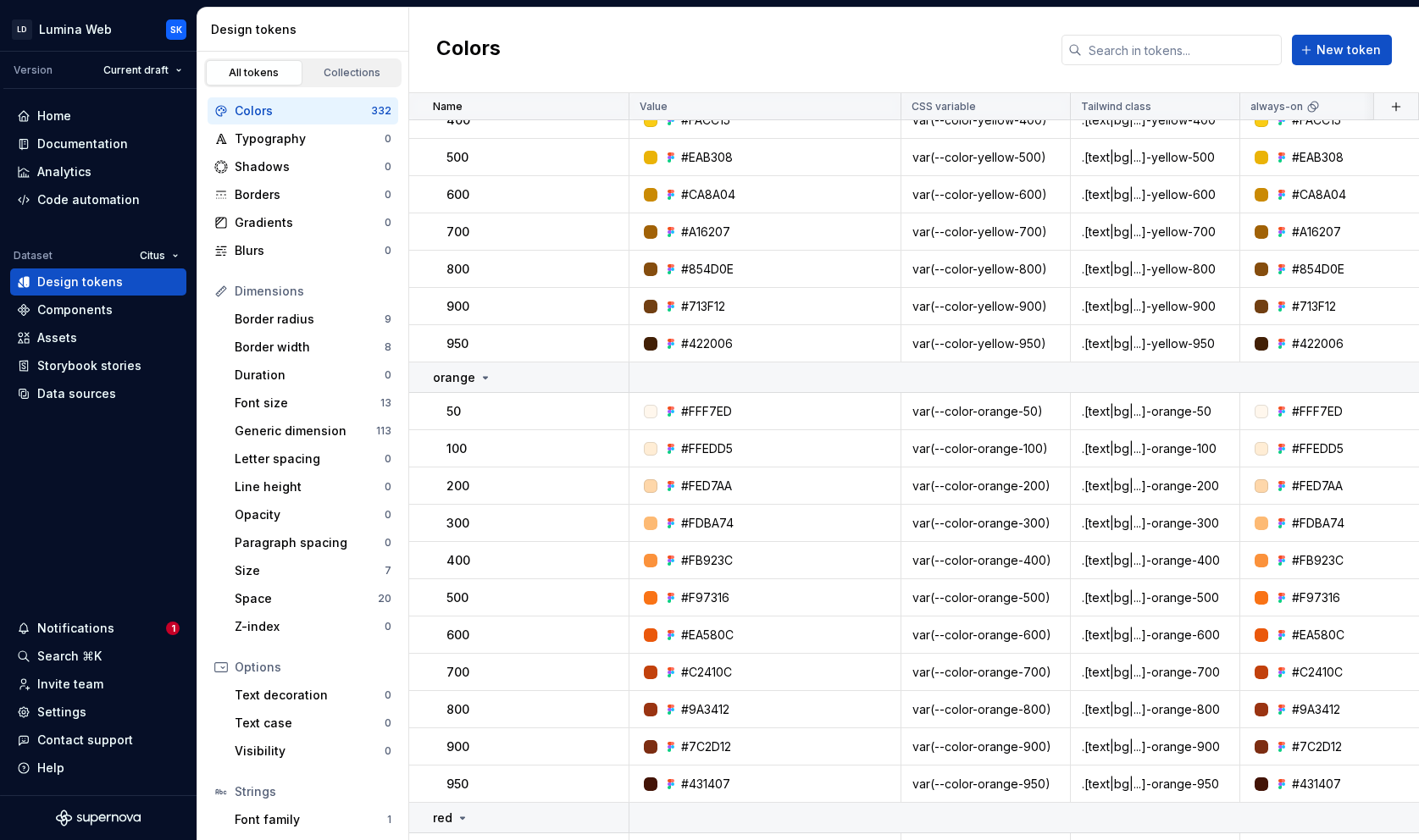
scroll to position [1145, 0]
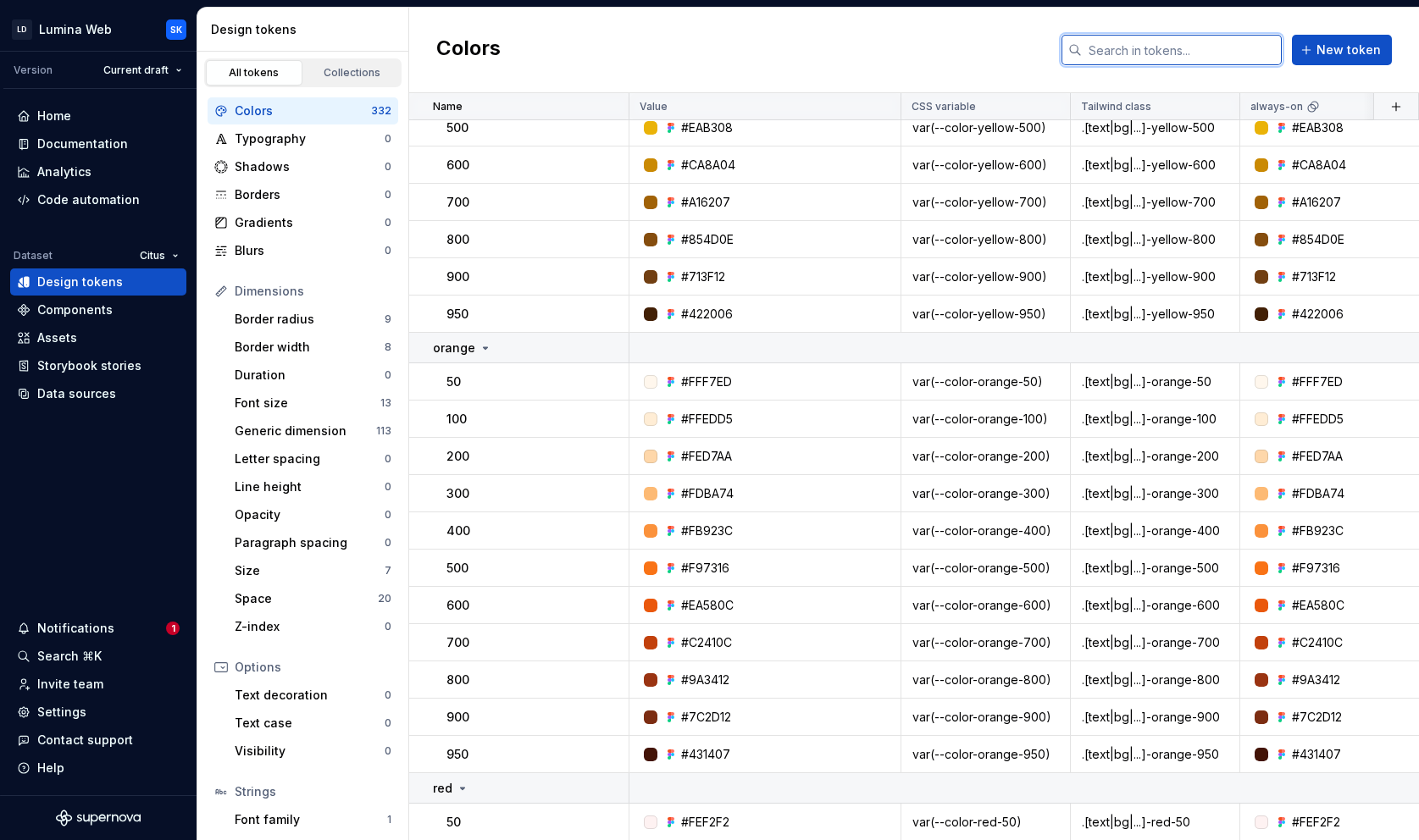
click at [1219, 44] on input "text" at bounding box center [1182, 50] width 200 height 31
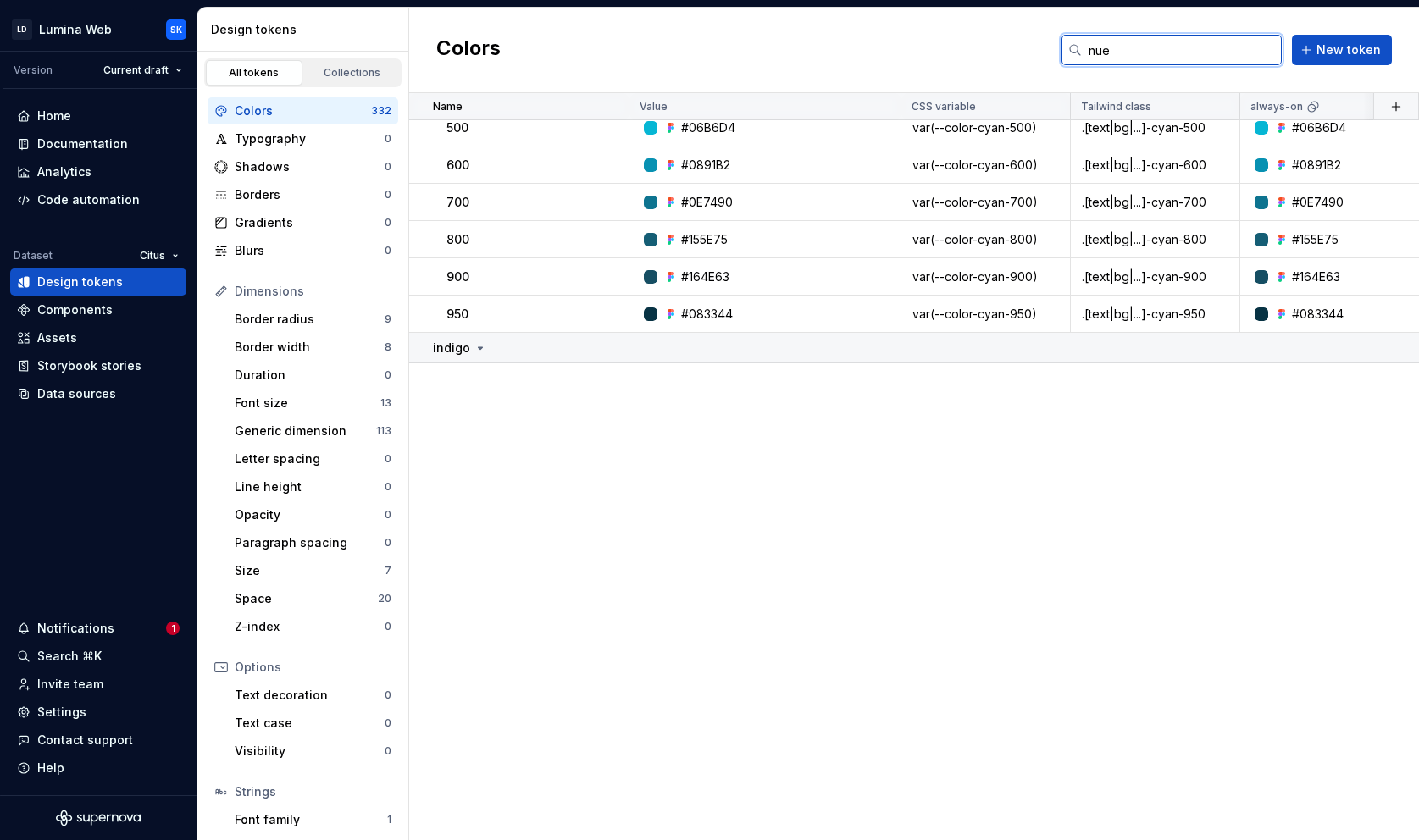
scroll to position [0, 0]
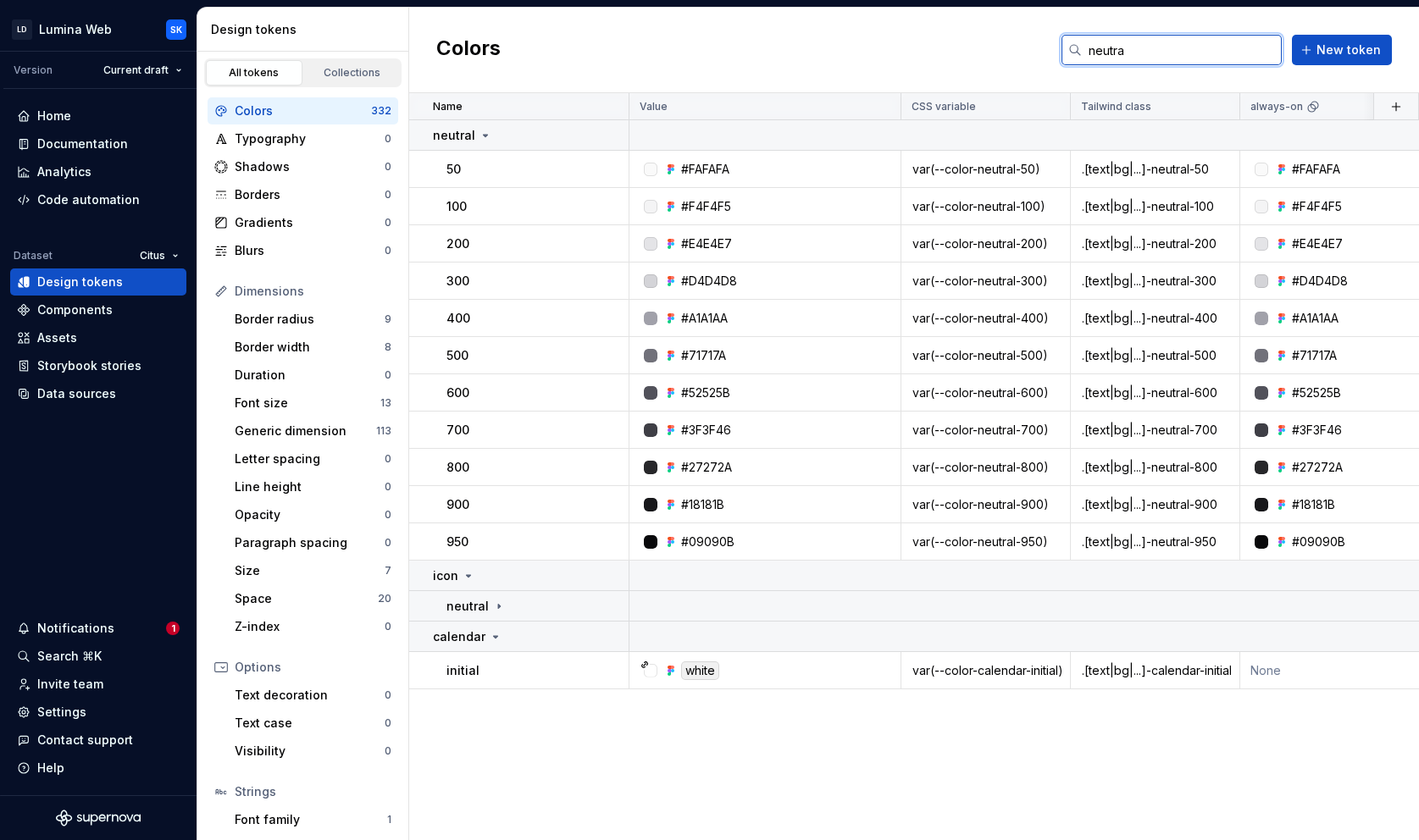
type input "neutral"
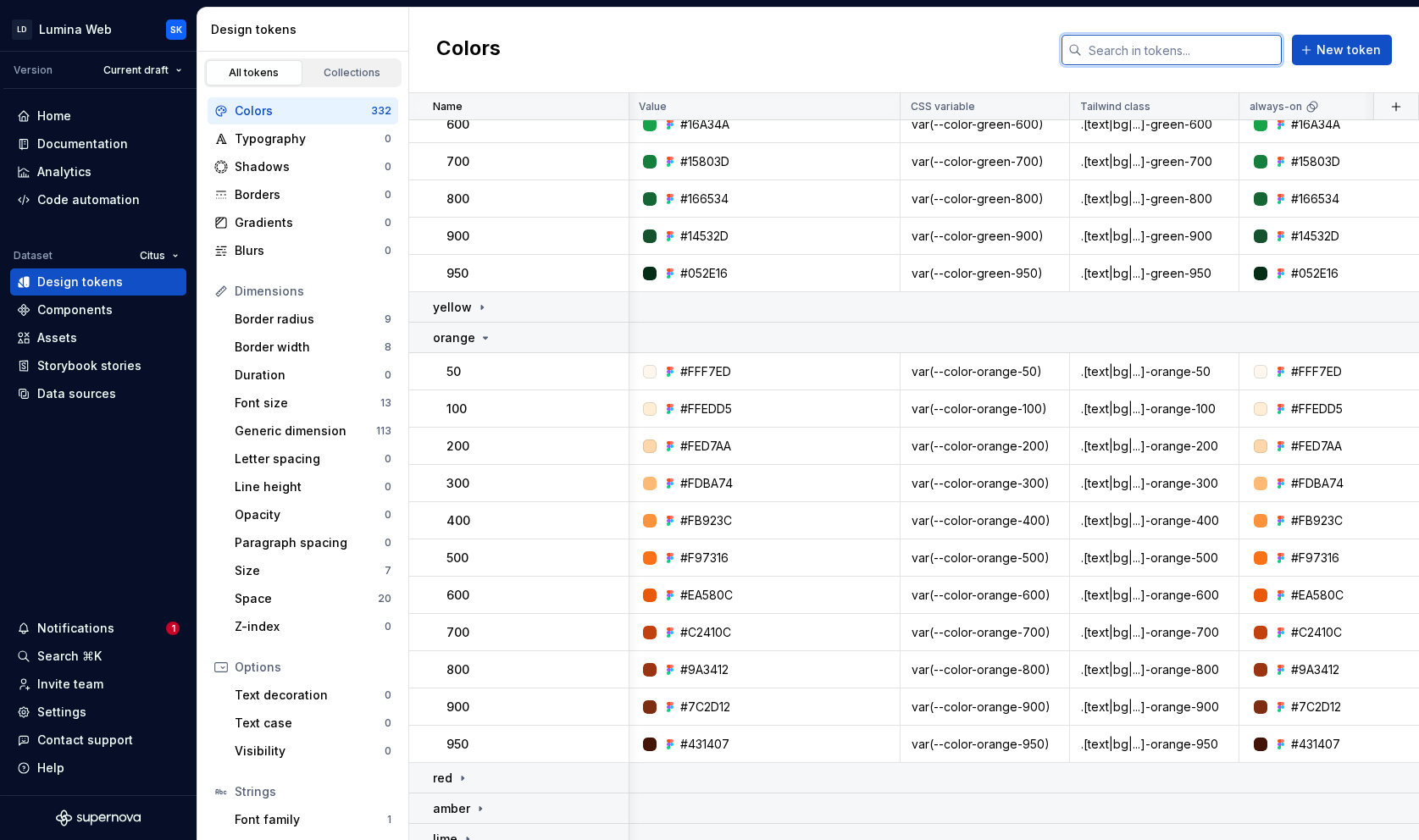
scroll to position [0, 1]
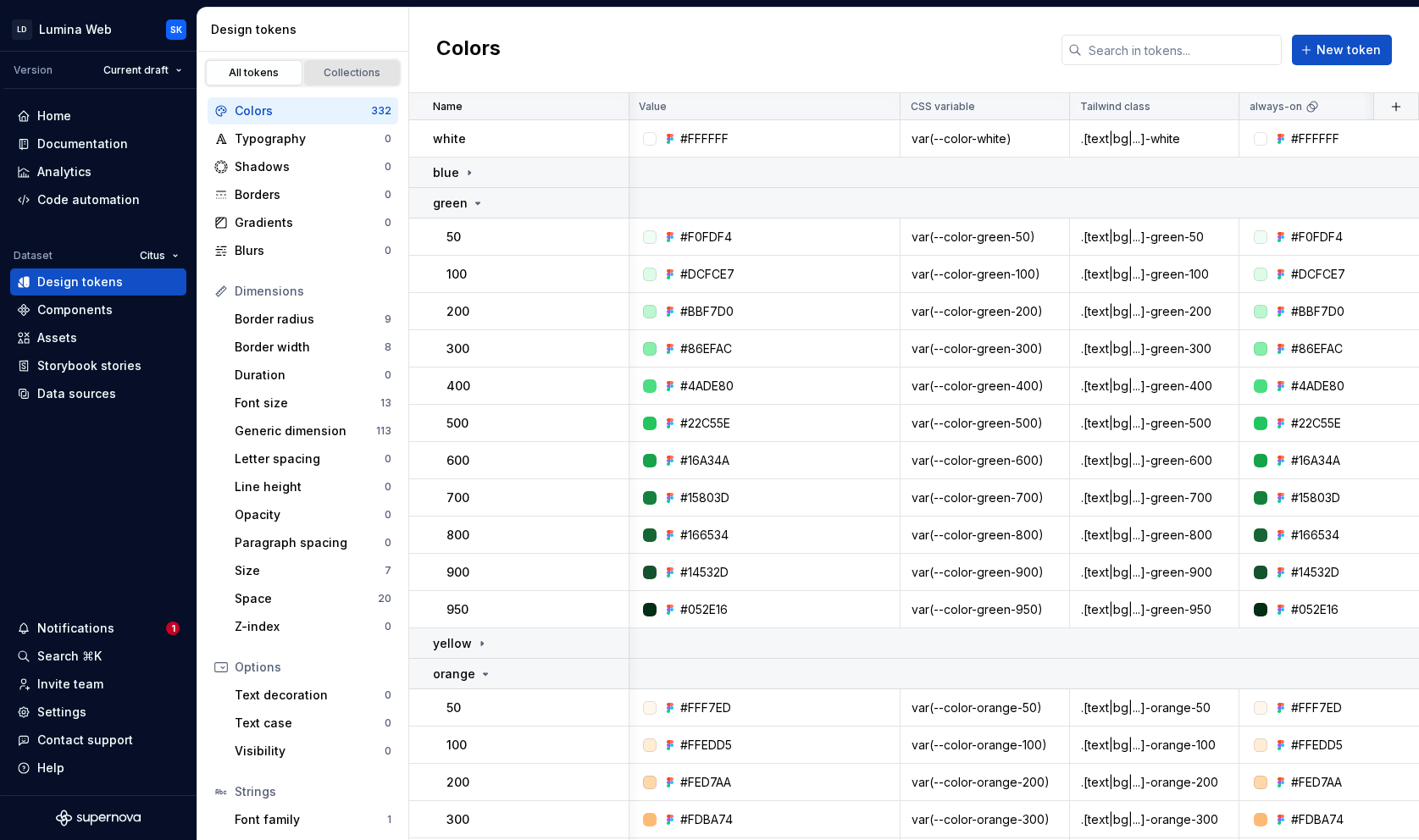
click at [359, 71] on div "Collections" at bounding box center [352, 72] width 85 height 13
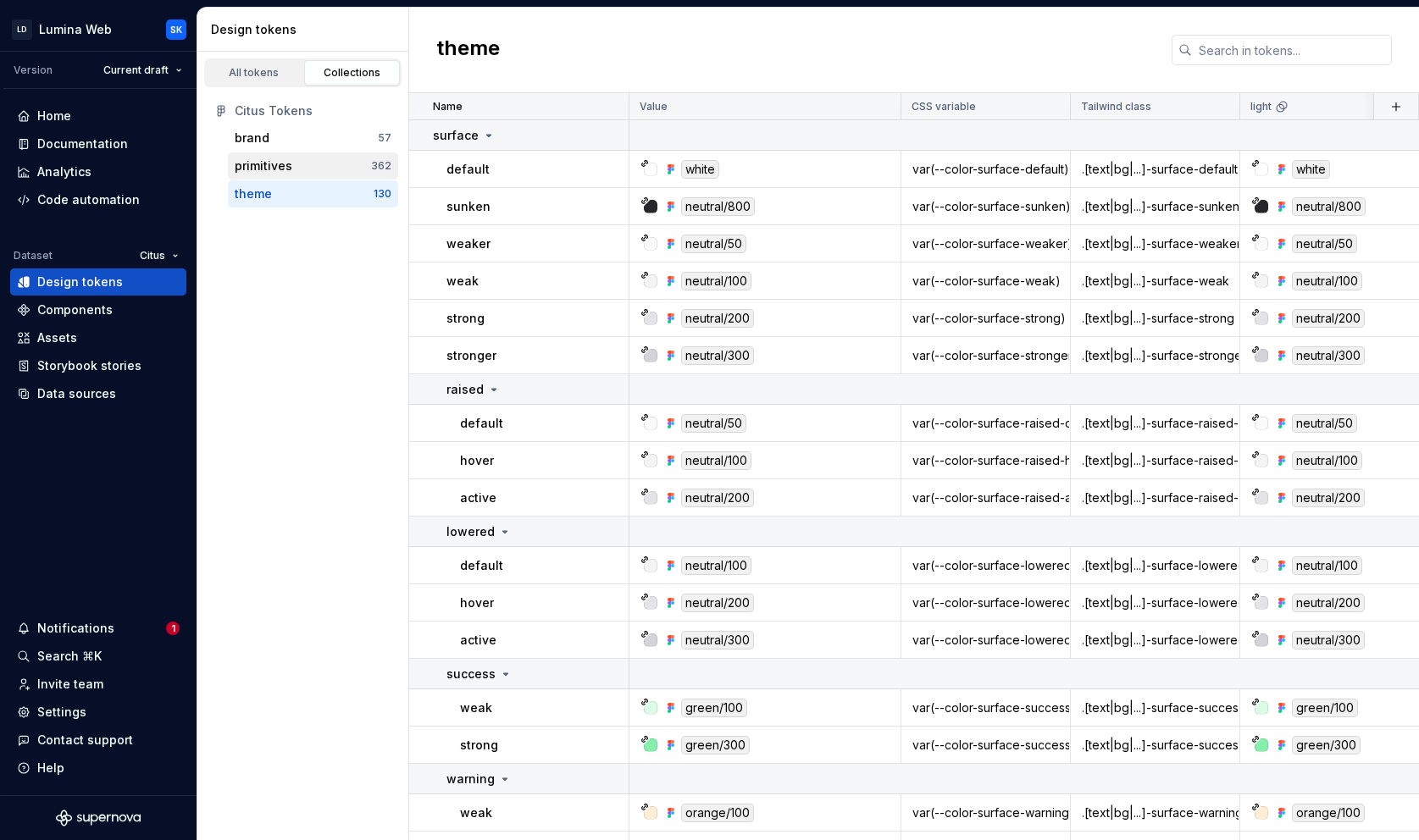
click at [376, 163] on div "362" at bounding box center [381, 165] width 20 height 13
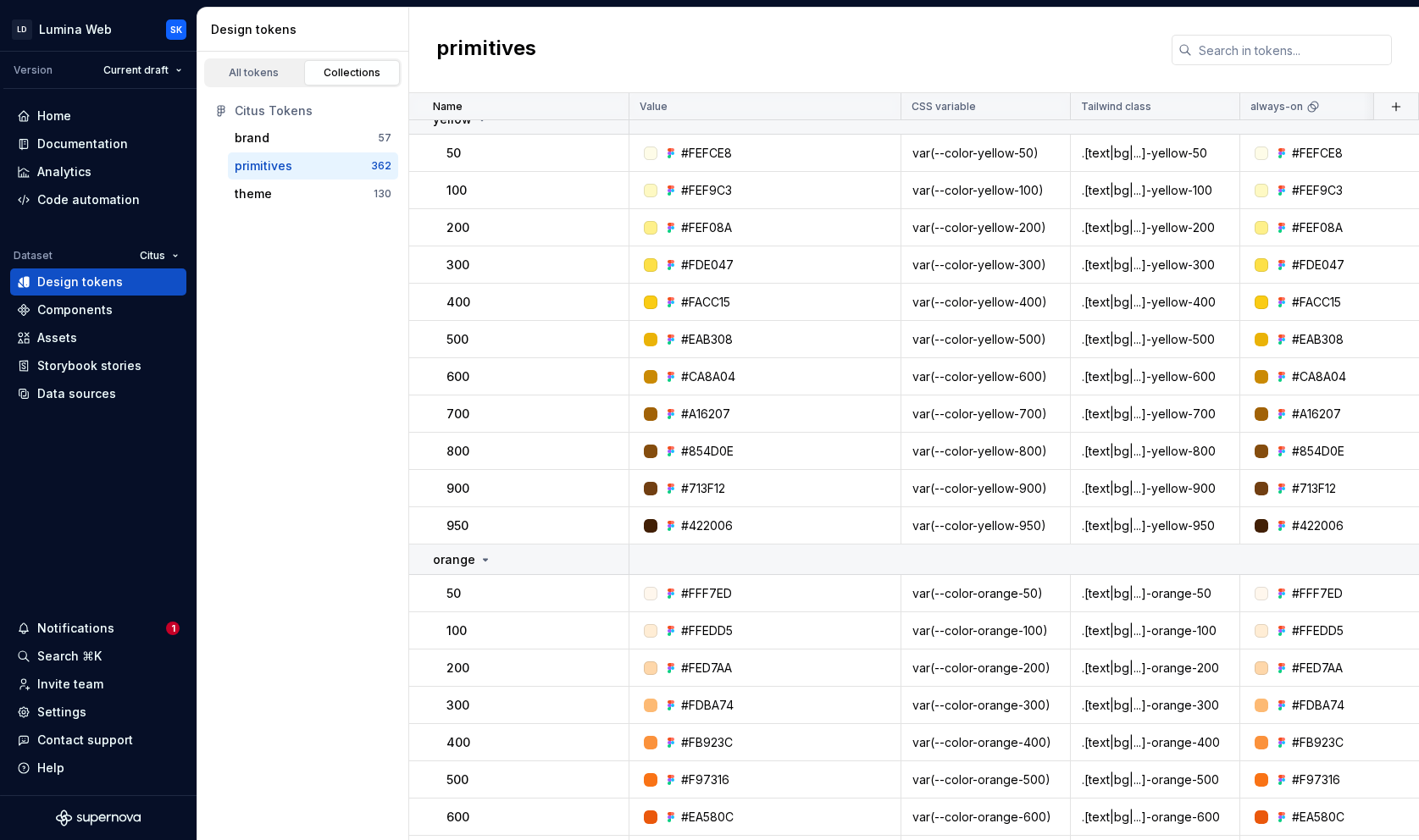
scroll to position [2615, 0]
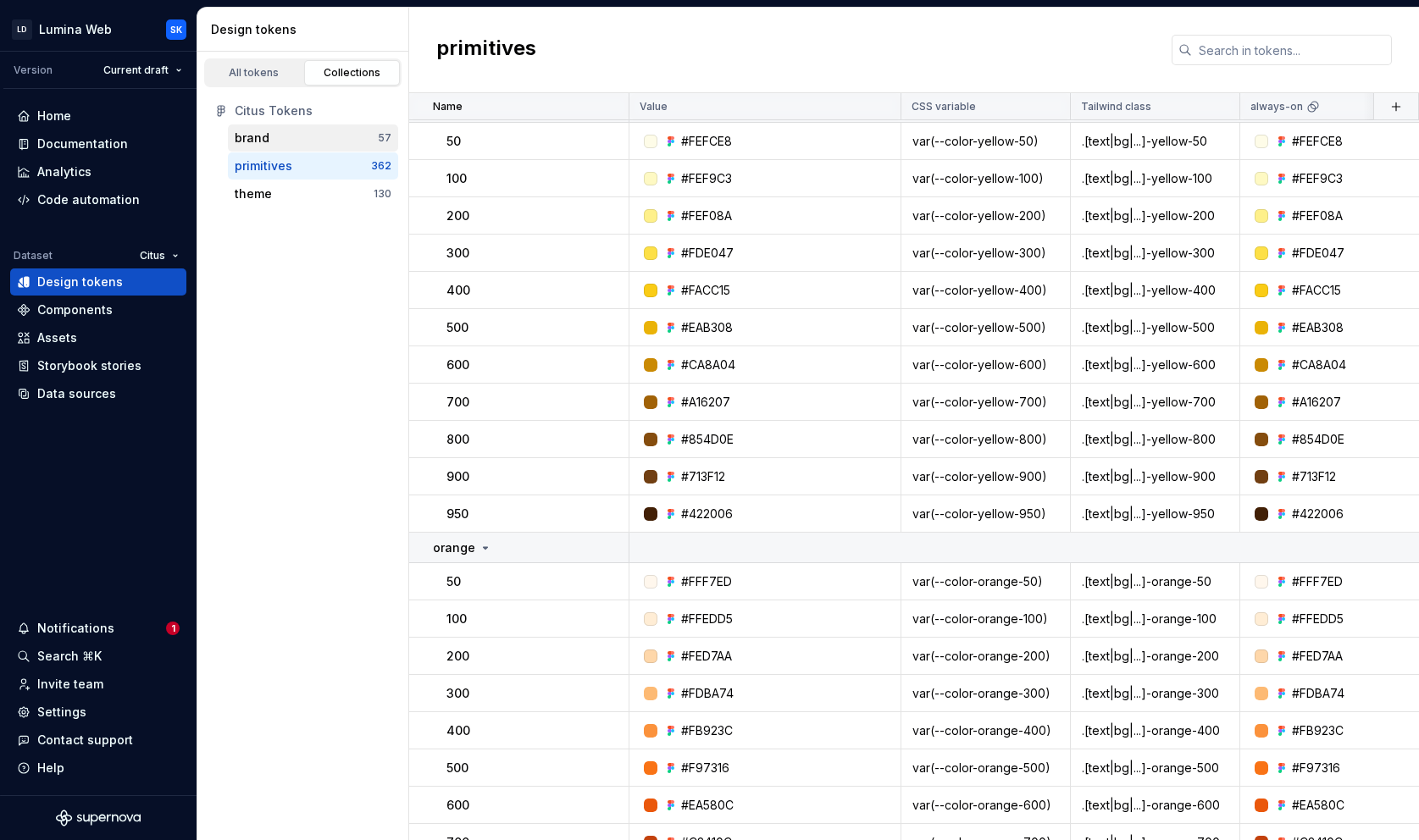
click at [360, 137] on div "brand" at bounding box center [306, 137] width 144 height 17
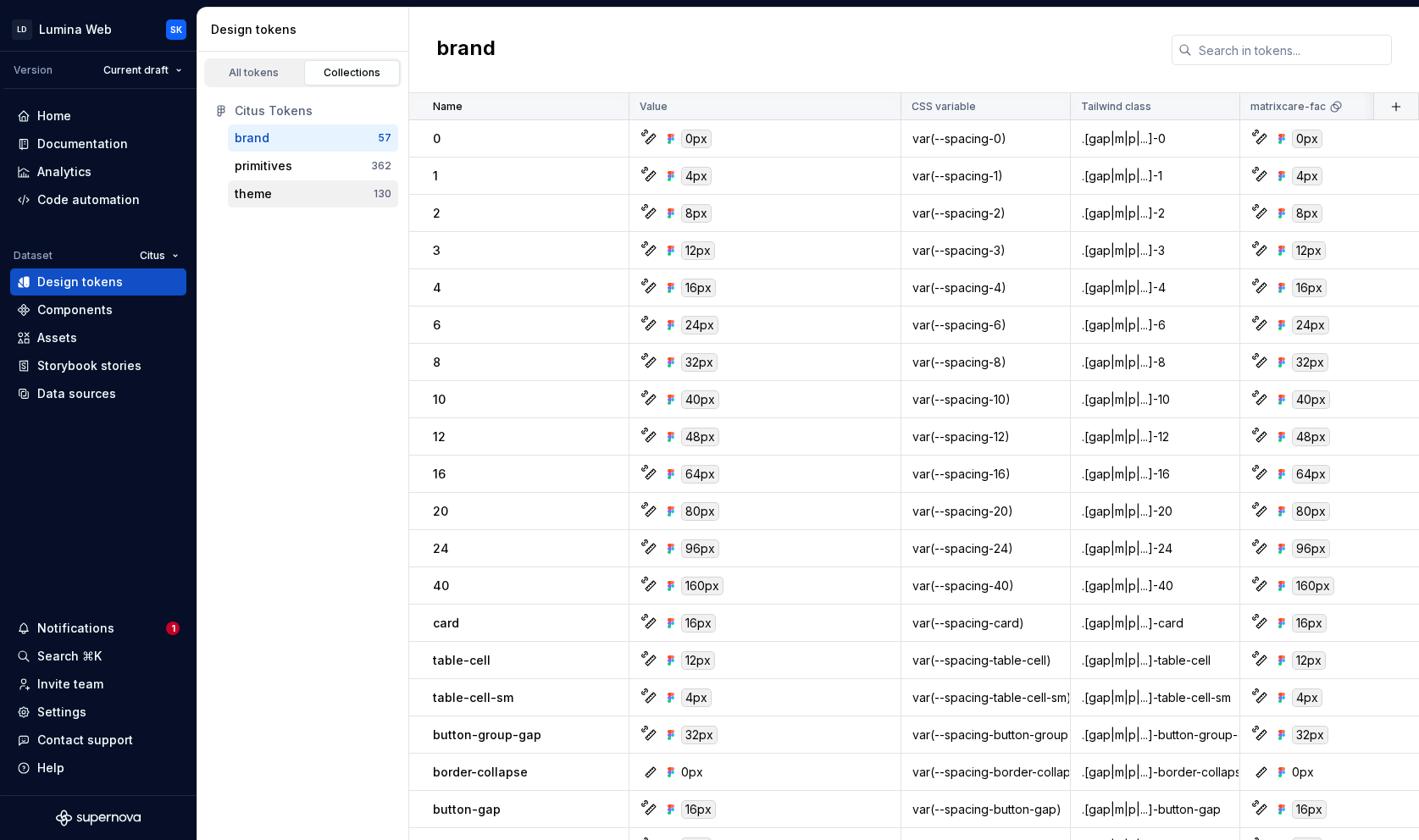
click at [374, 191] on div "130" at bounding box center [383, 193] width 18 height 13
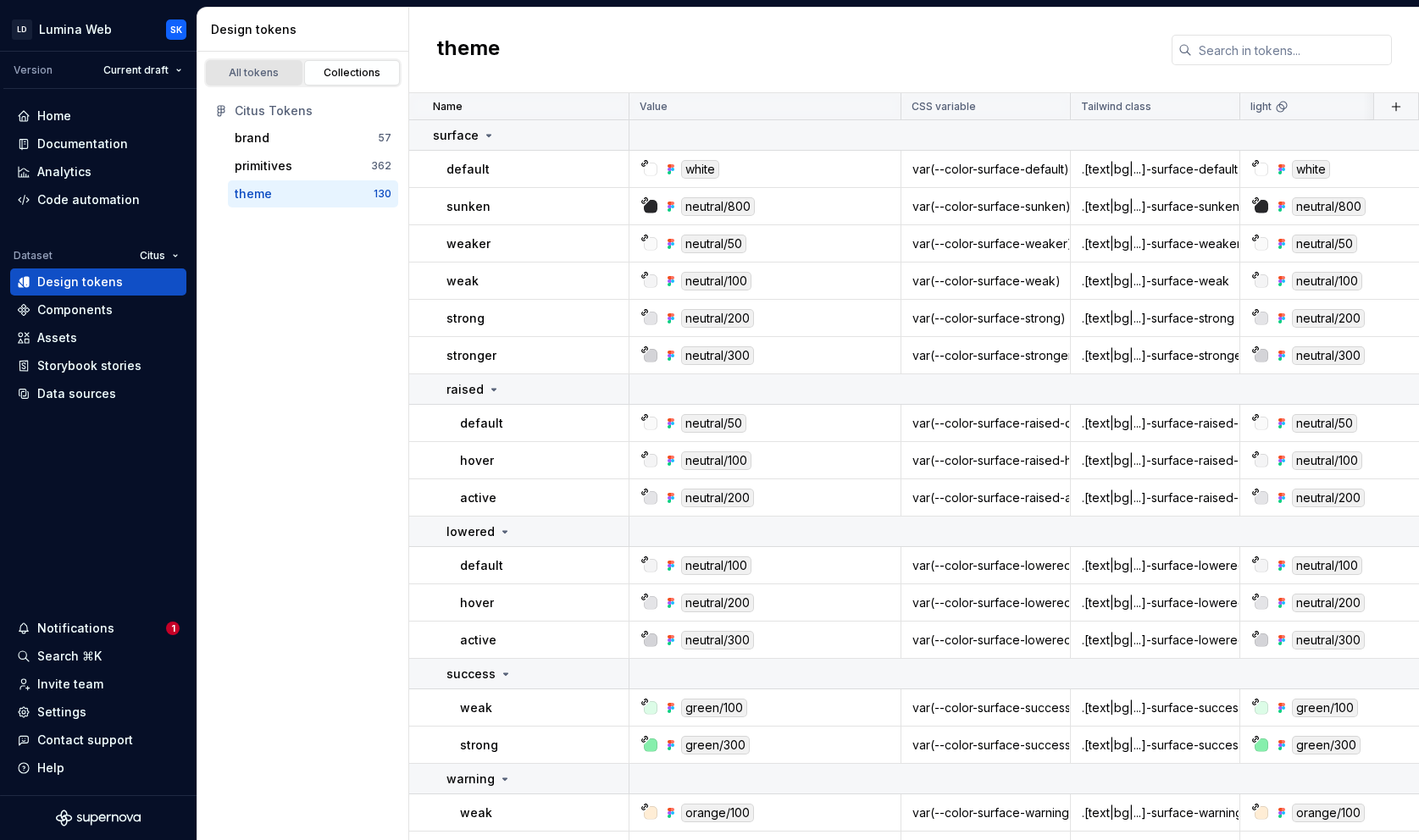
click at [274, 74] on div "All tokens" at bounding box center [254, 72] width 85 height 13
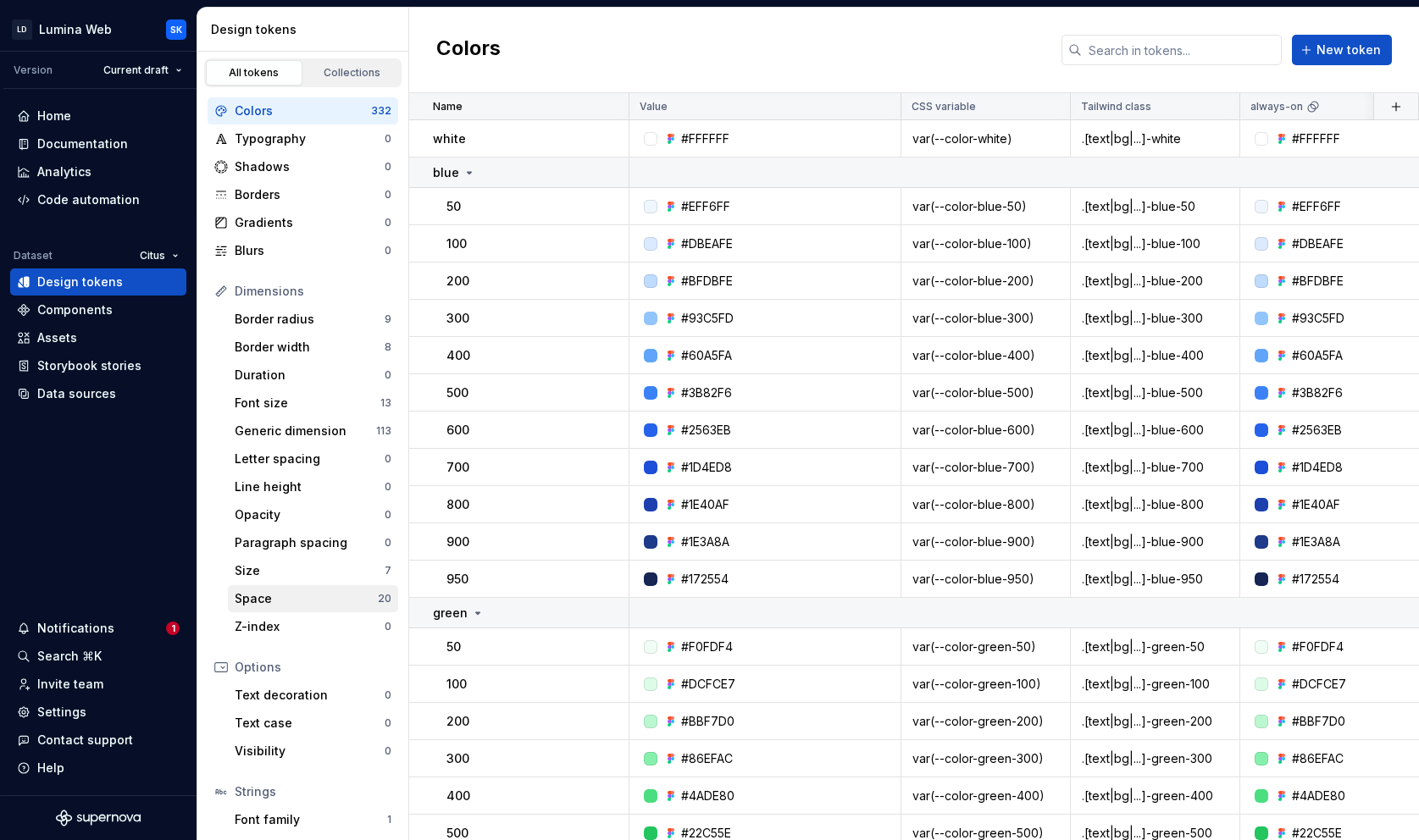
scroll to position [88, 0]
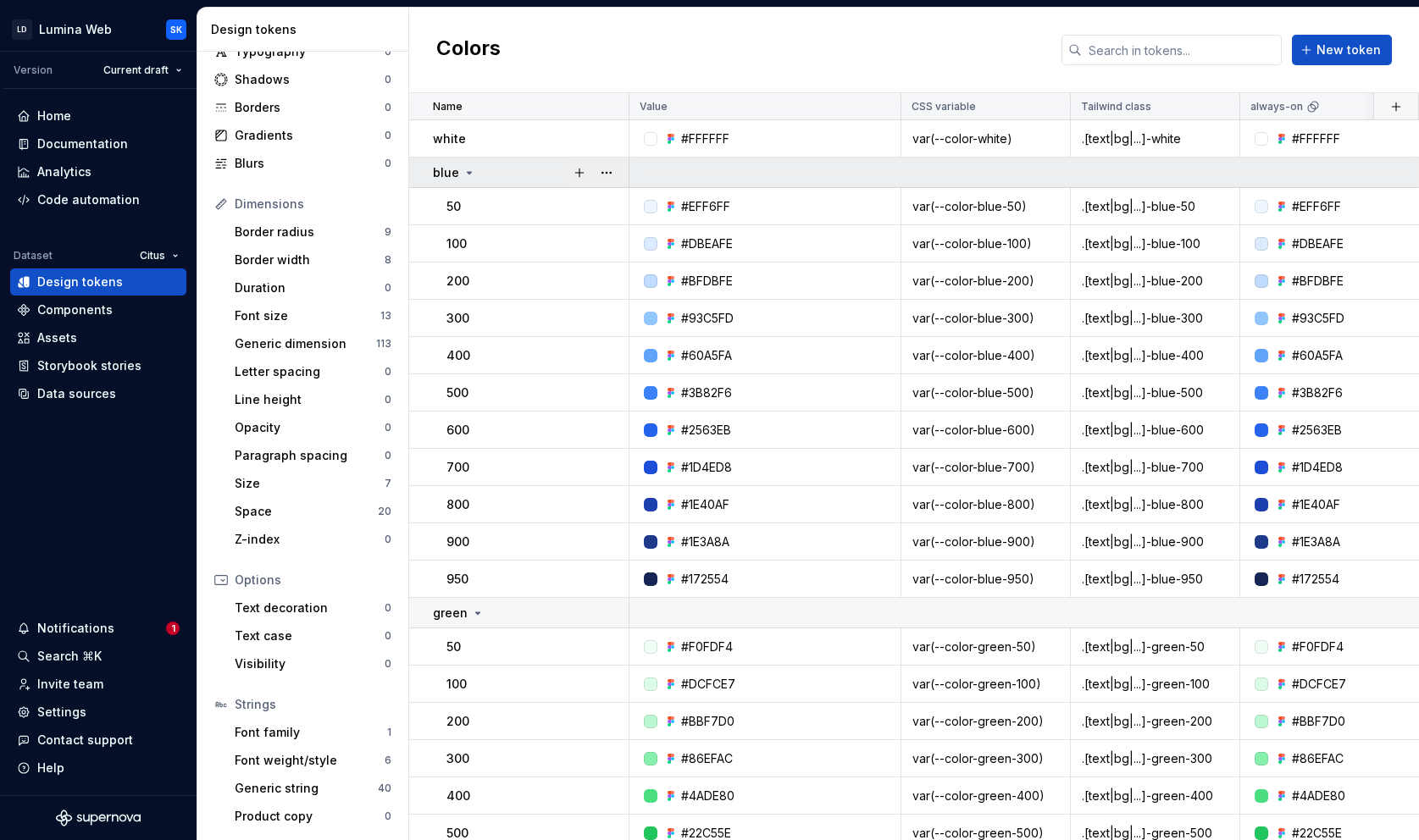
click at [475, 176] on div "blue" at bounding box center [530, 172] width 195 height 17
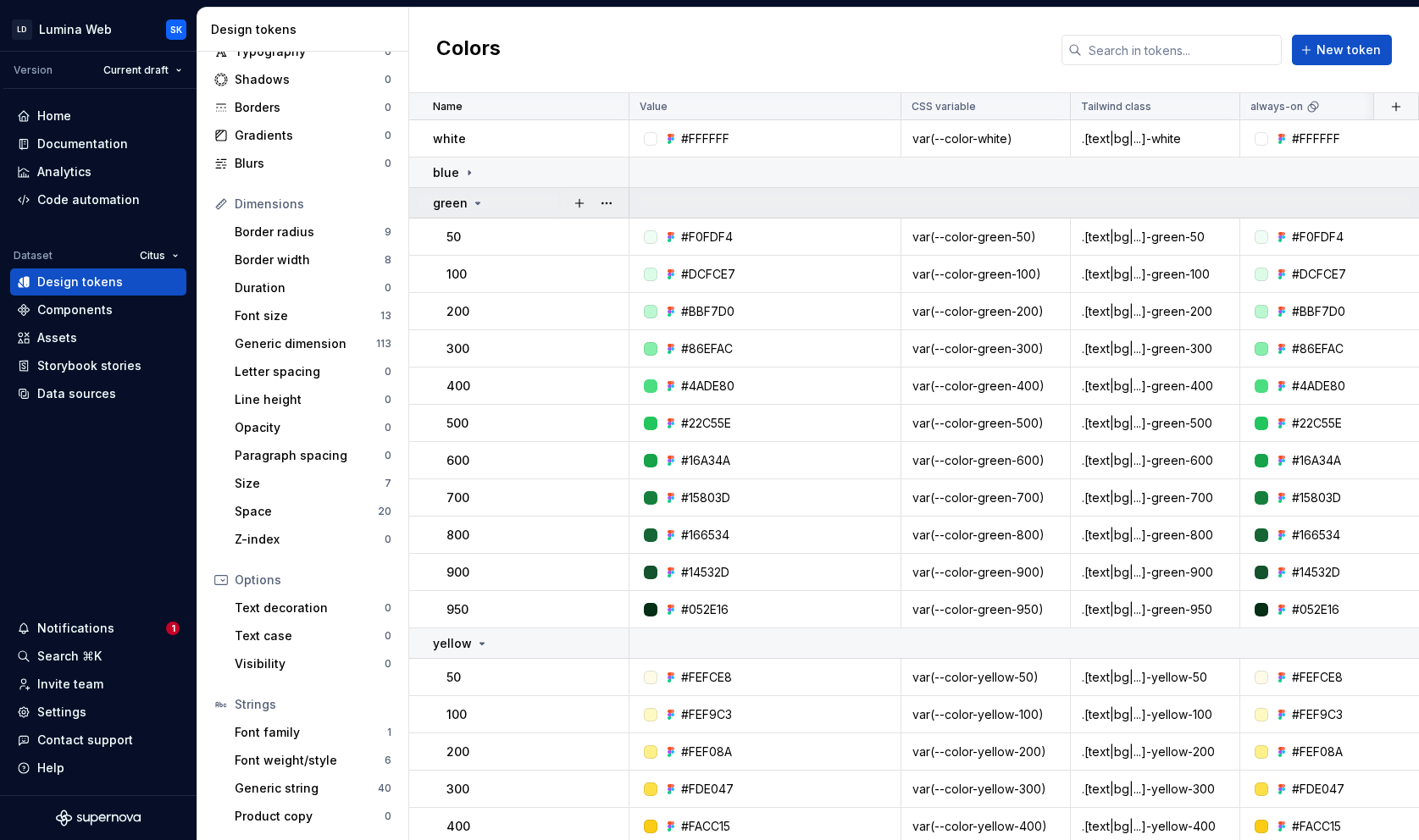
click at [473, 201] on icon at bounding box center [477, 202] width 13 height 13
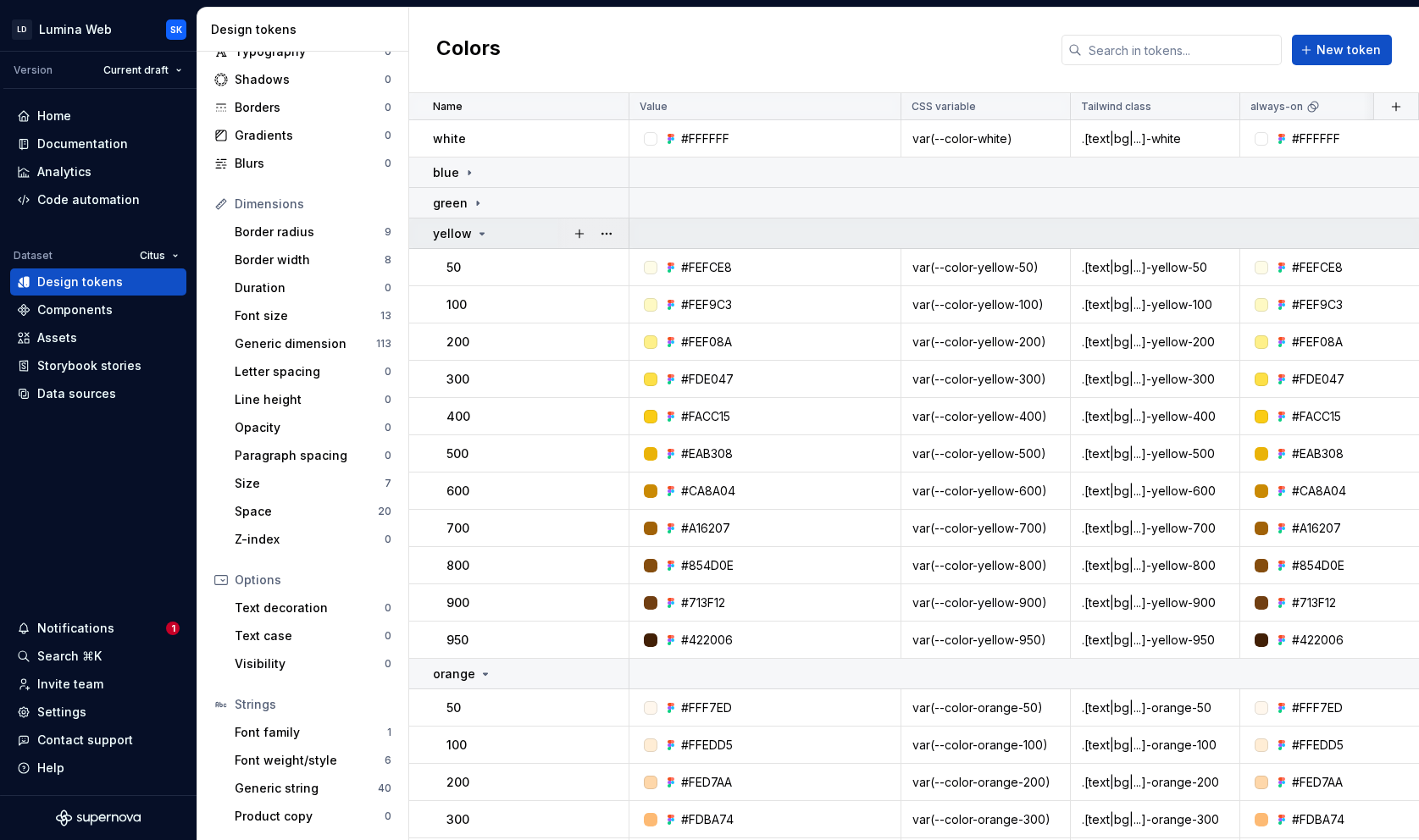
click at [475, 231] on icon at bounding box center [481, 233] width 13 height 13
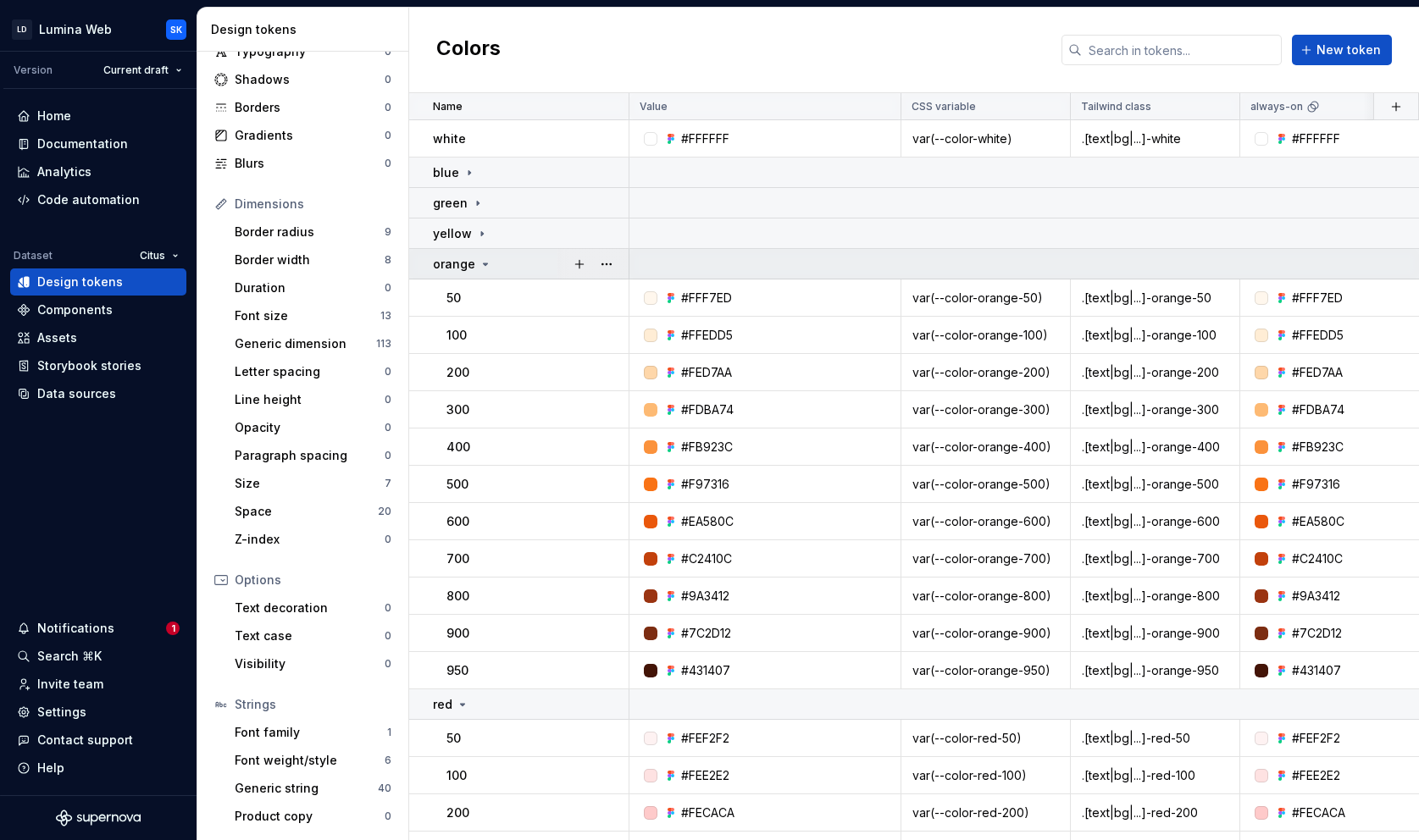
click at [479, 267] on icon at bounding box center [485, 263] width 13 height 13
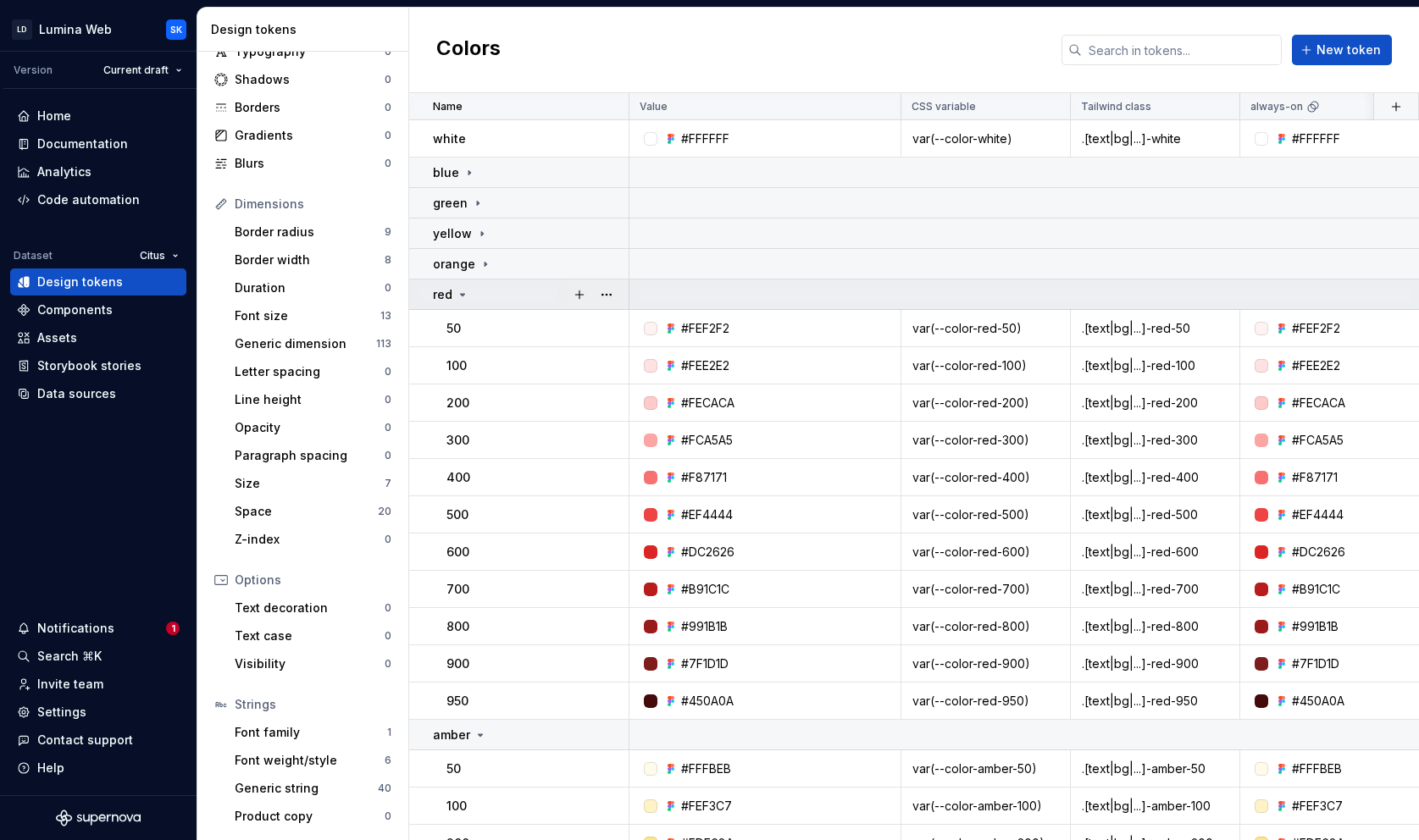
click at [478, 298] on div "red" at bounding box center [530, 294] width 195 height 17
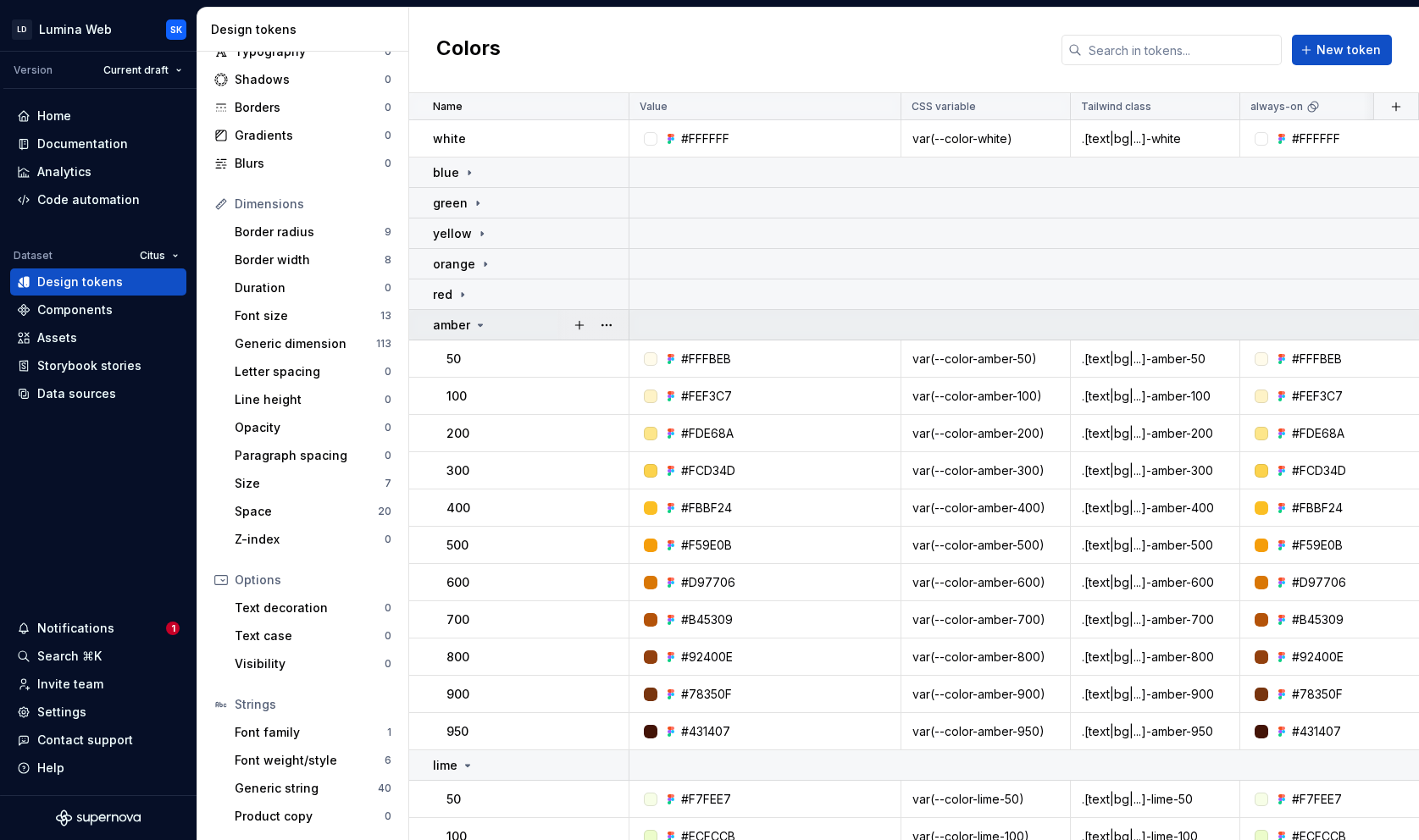
click at [480, 330] on icon at bounding box center [480, 325] width 13 height 13
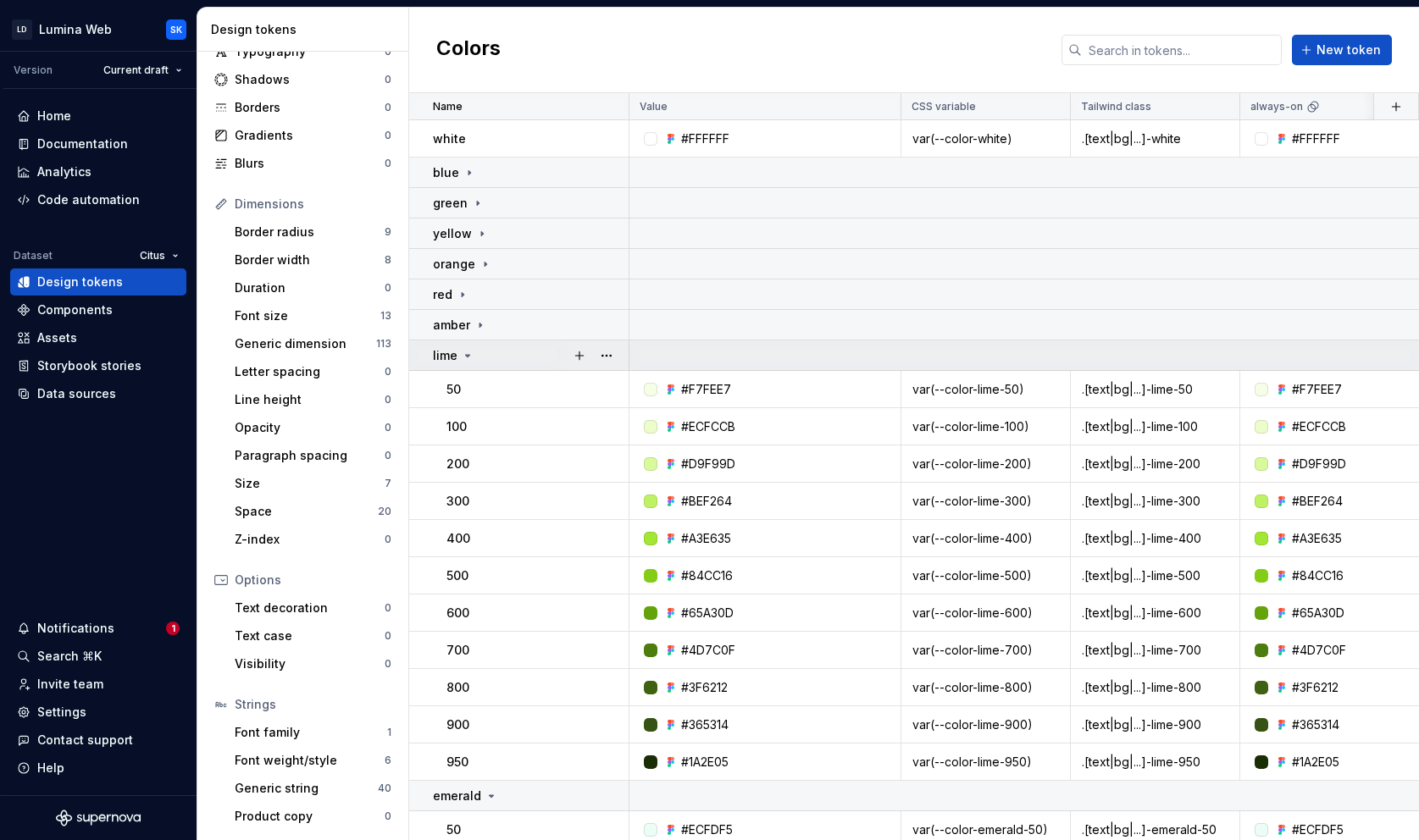
click at [480, 360] on div "lime" at bounding box center [530, 355] width 195 height 17
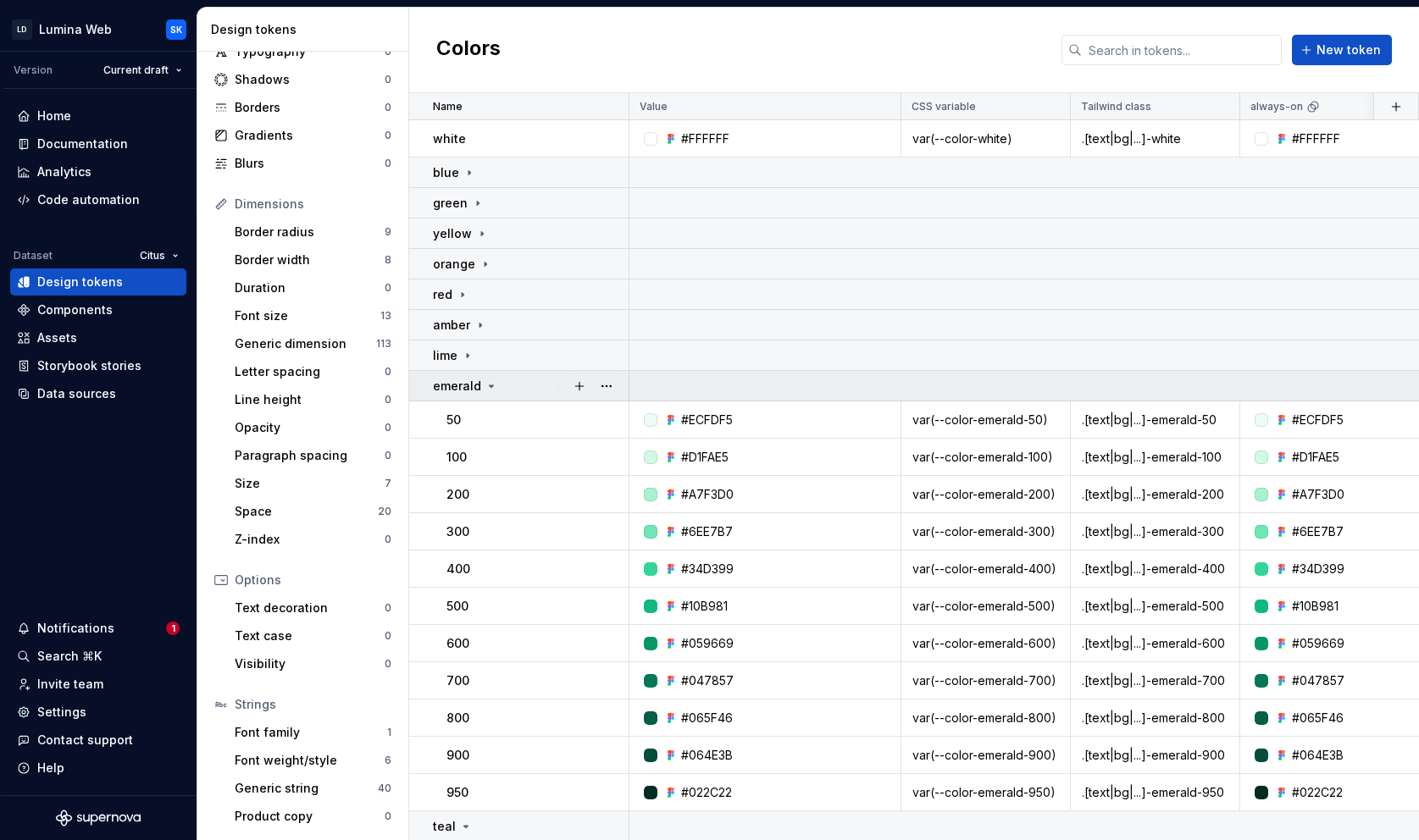
click at [480, 388] on div "emerald" at bounding box center [465, 386] width 66 height 17
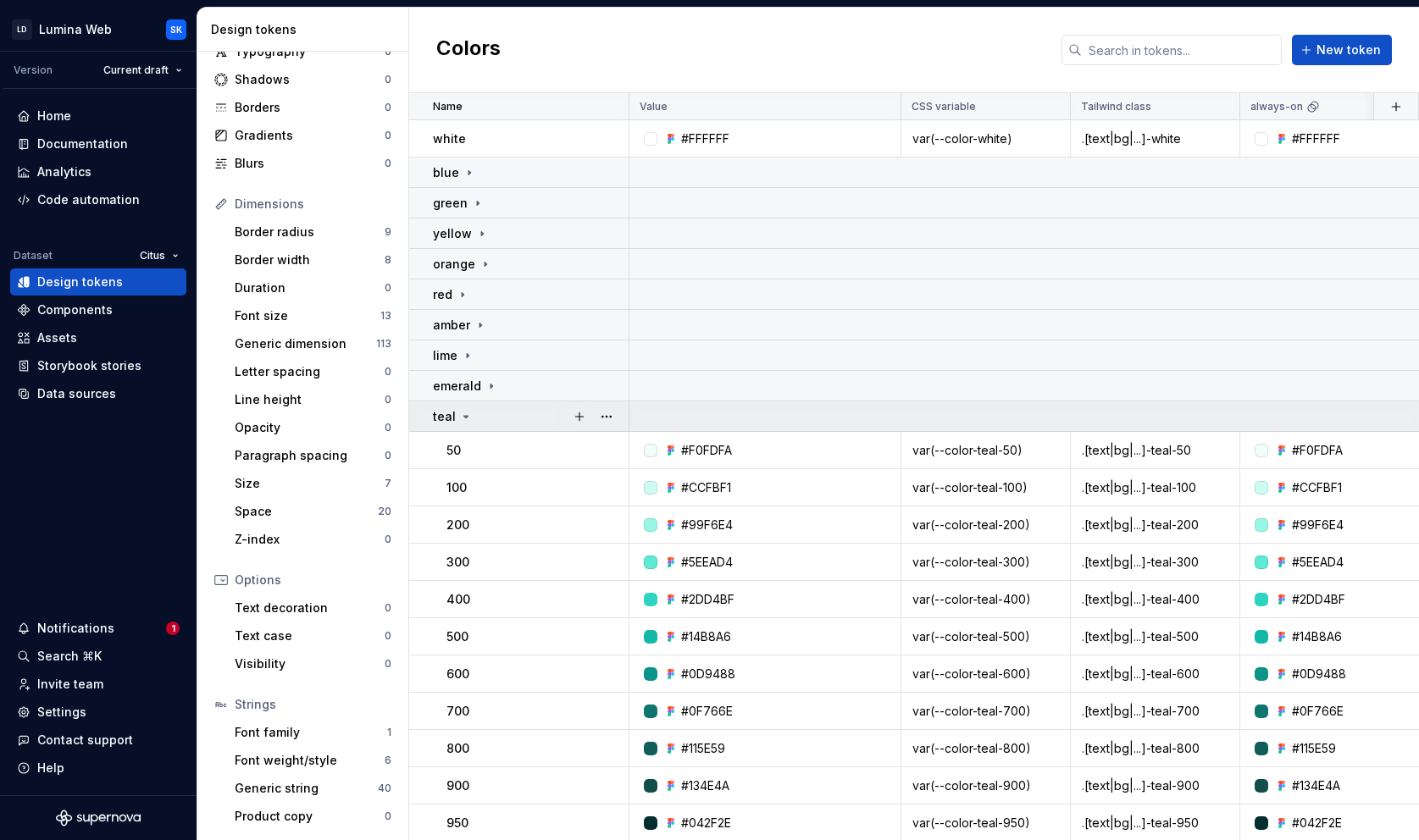
click at [479, 416] on div "teal" at bounding box center [530, 416] width 195 height 17
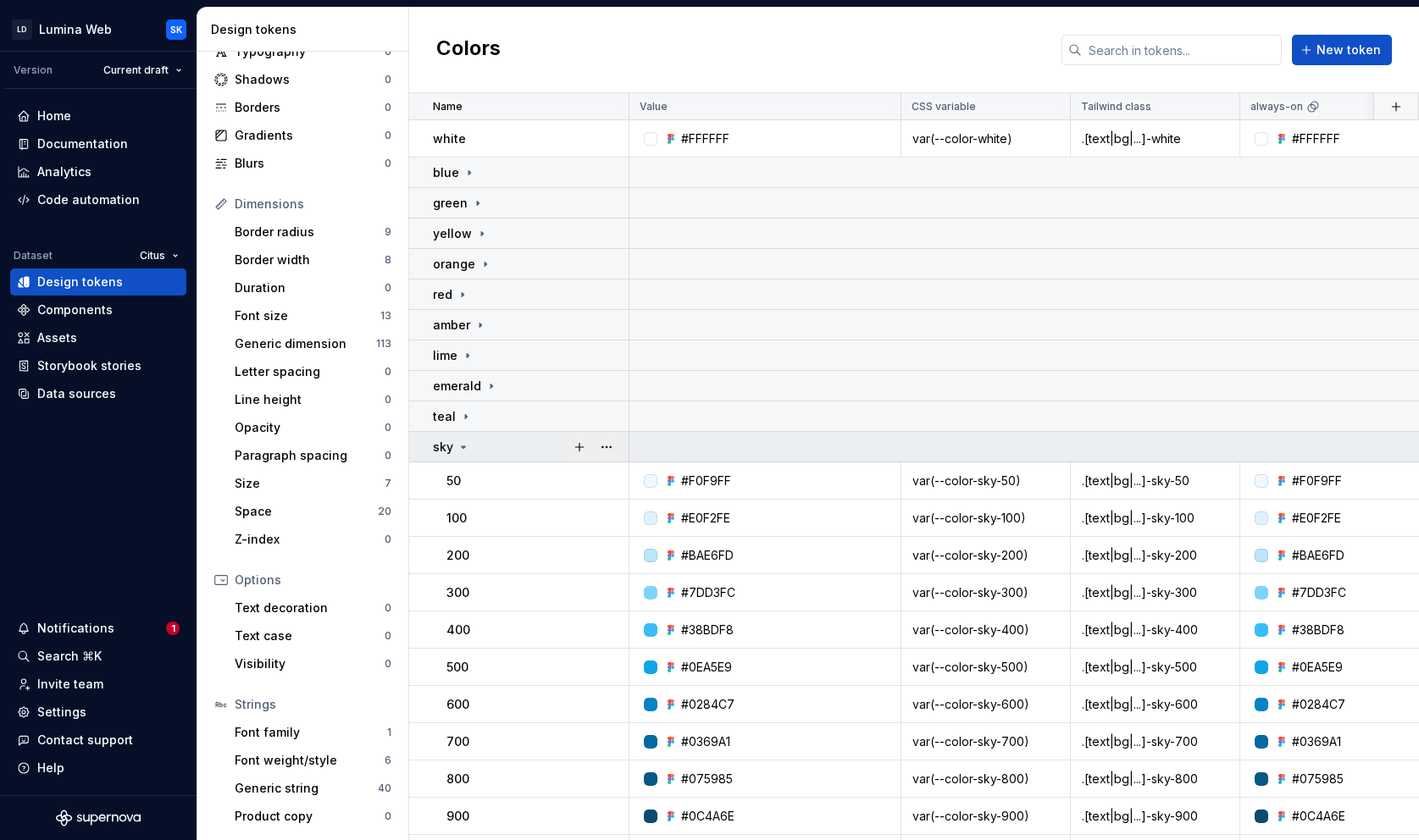
click at [482, 452] on div "sky" at bounding box center [530, 446] width 195 height 17
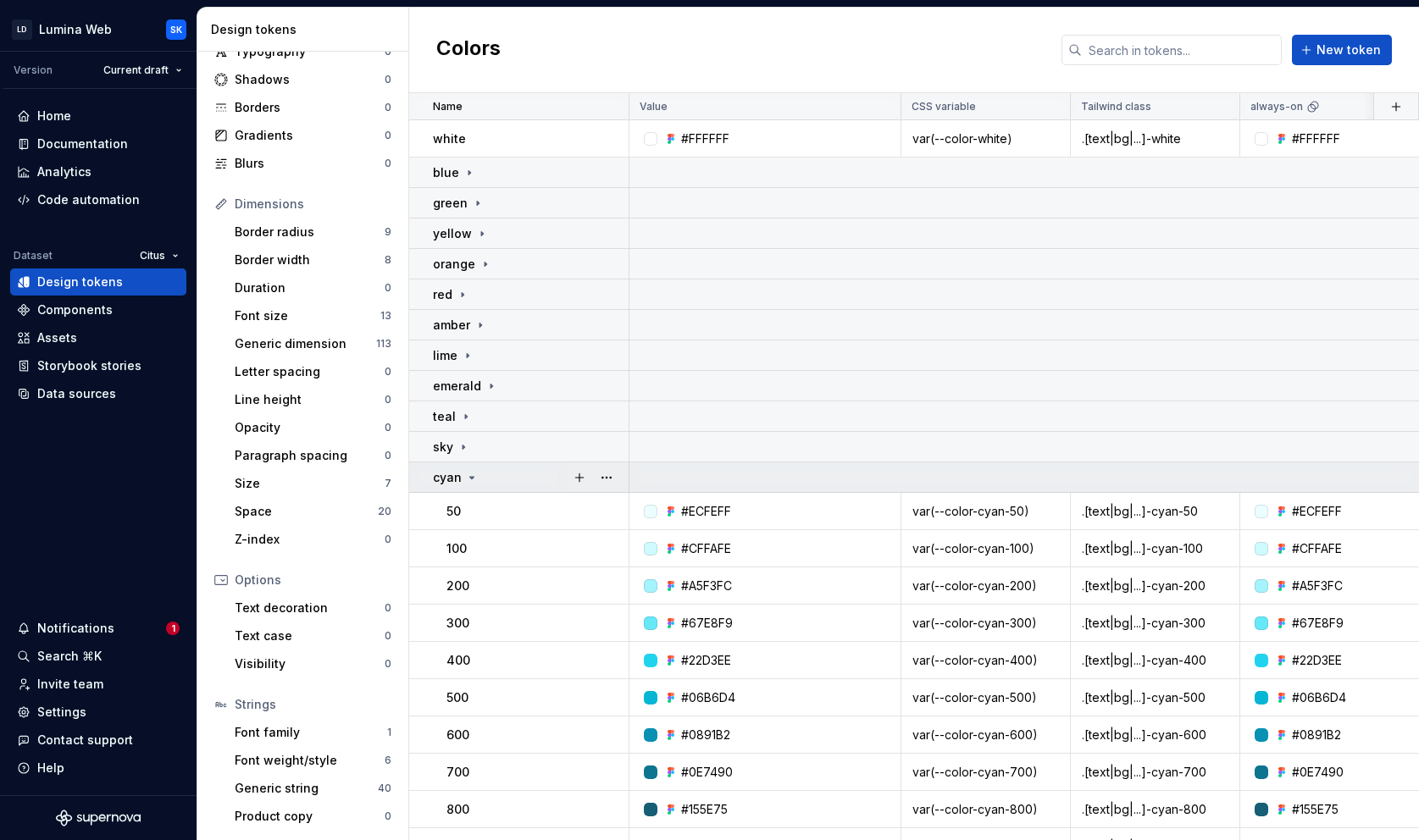
click at [483, 482] on div "cyan" at bounding box center [530, 477] width 195 height 17
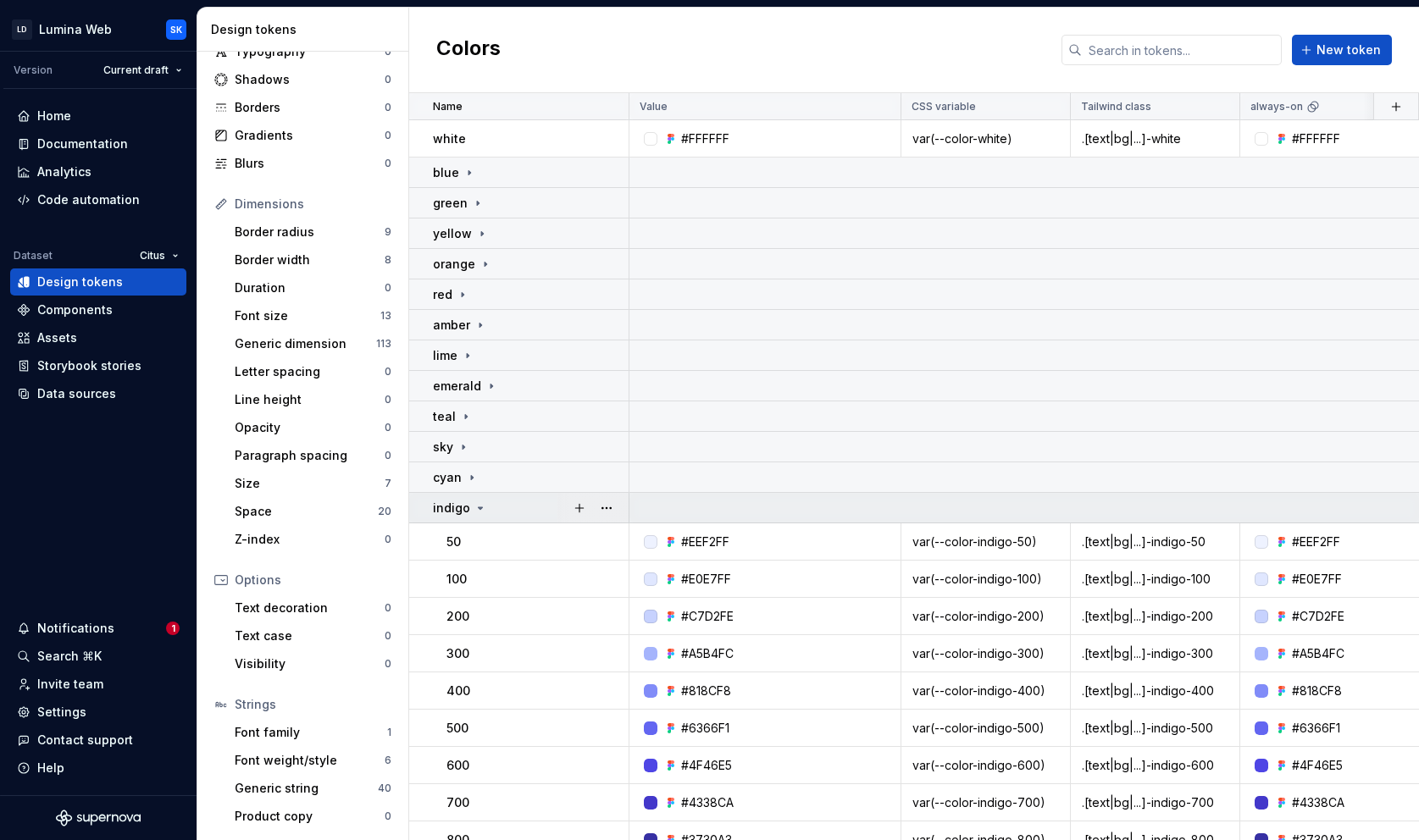
click at [481, 504] on icon at bounding box center [480, 508] width 13 height 13
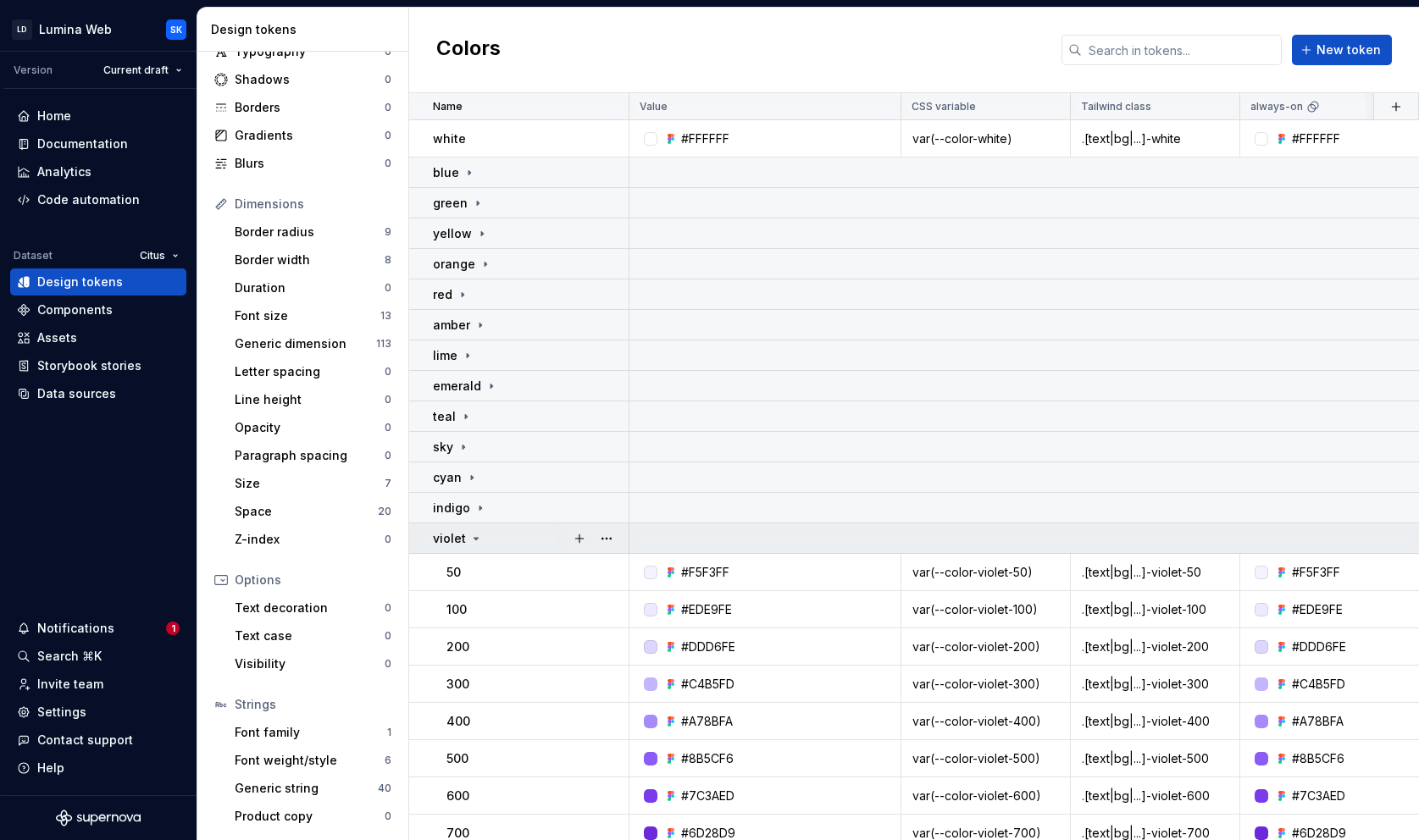
click at [484, 533] on div "violet" at bounding box center [530, 538] width 195 height 17
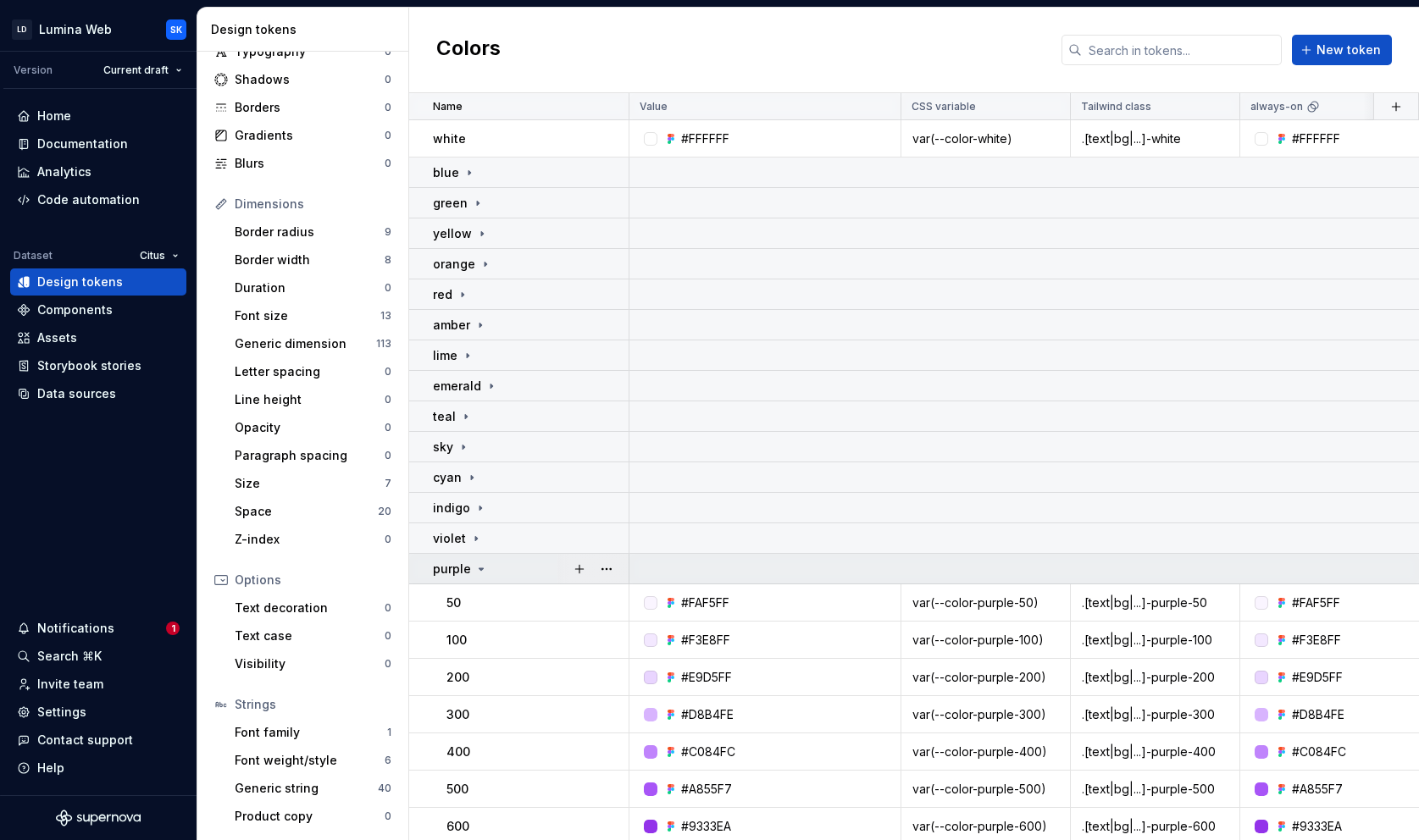
click at [484, 558] on td "purple" at bounding box center [519, 569] width 221 height 31
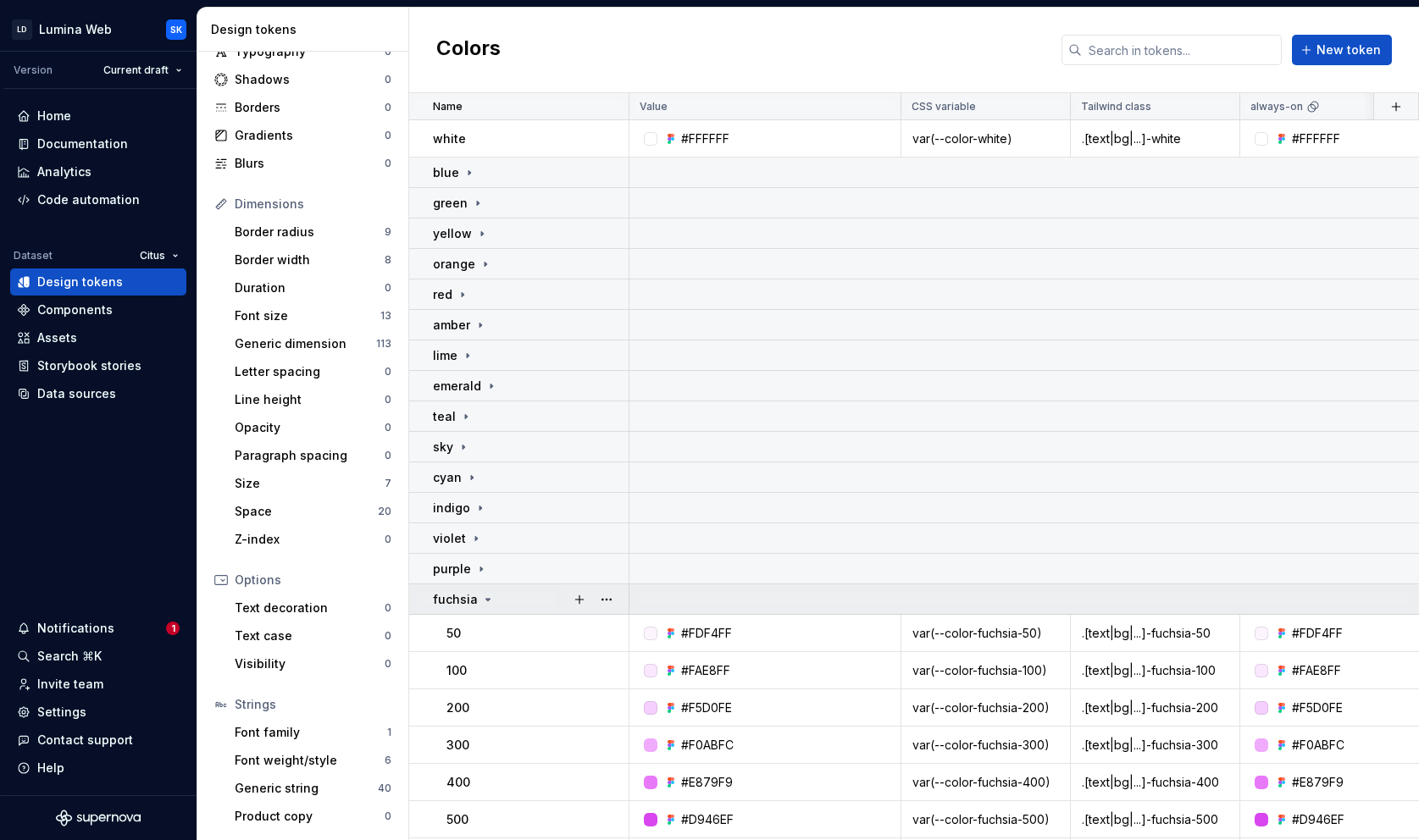
click at [486, 597] on icon at bounding box center [488, 598] width 13 height 13
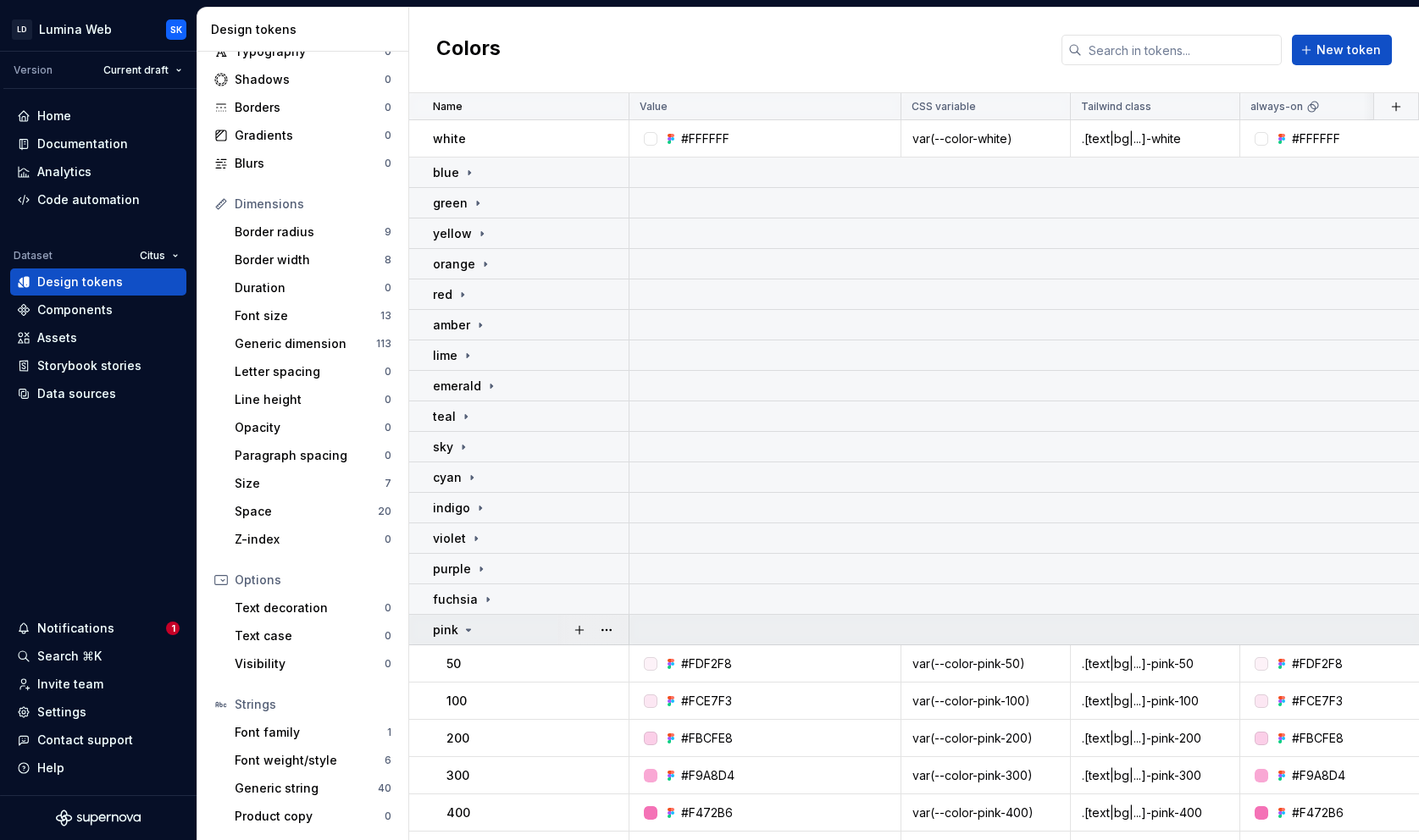
click at [487, 624] on div "pink" at bounding box center [530, 629] width 195 height 17
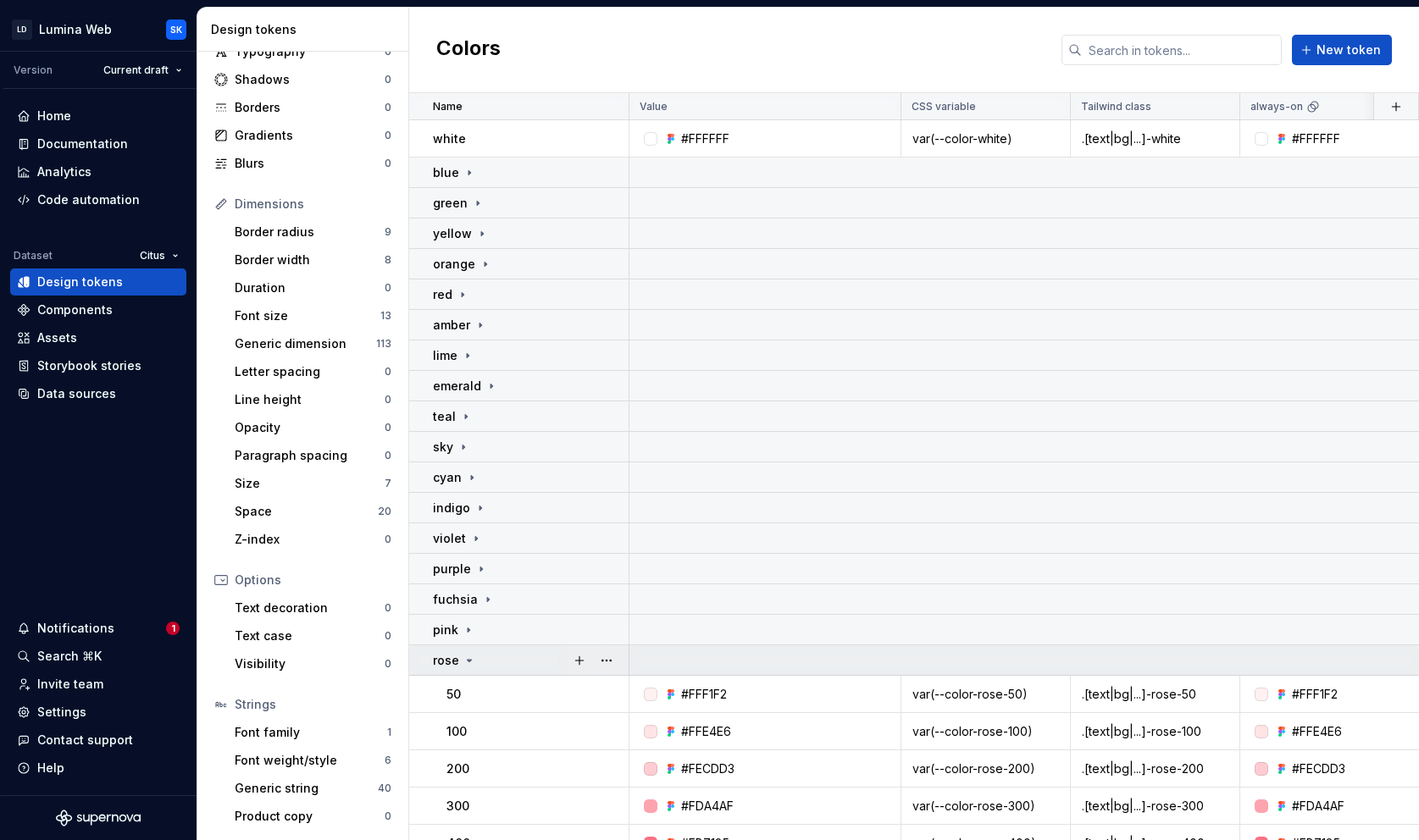
click at [488, 652] on div "rose" at bounding box center [530, 660] width 195 height 17
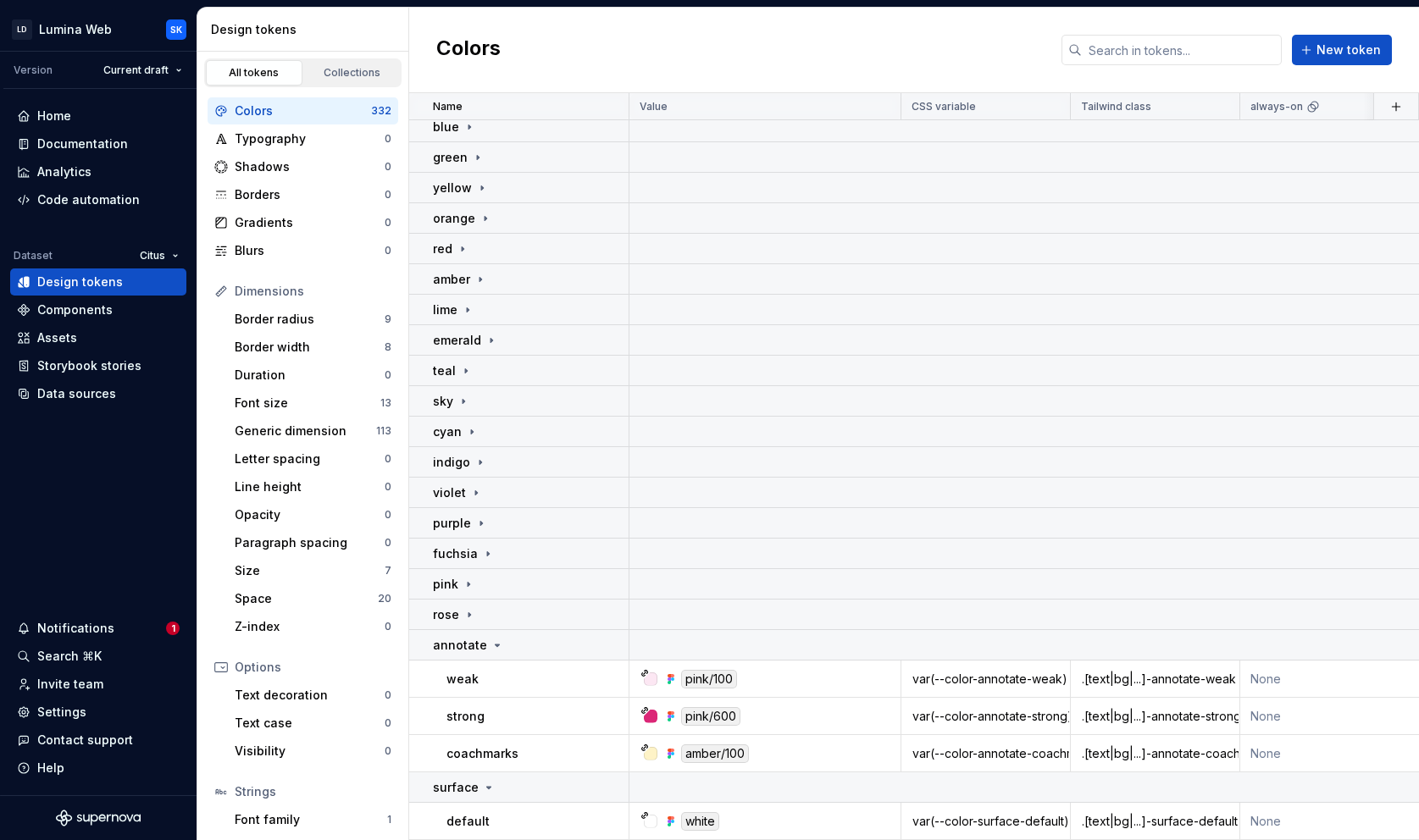
scroll to position [0, 0]
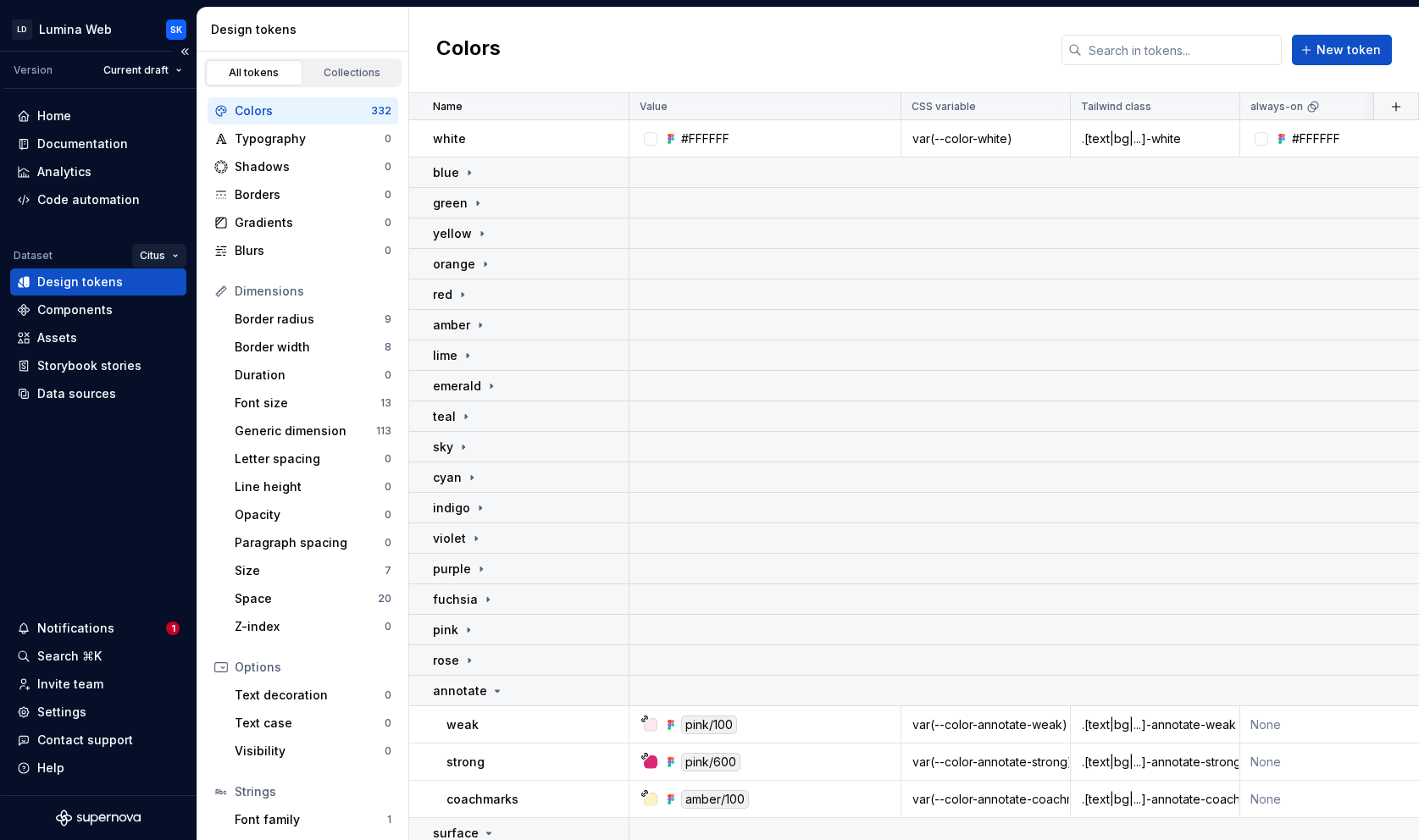
click at [152, 256] on html "LD Lumina Web SK Version Current draft Home Documentation Analytics Code automa…" at bounding box center [709, 420] width 1419 height 840
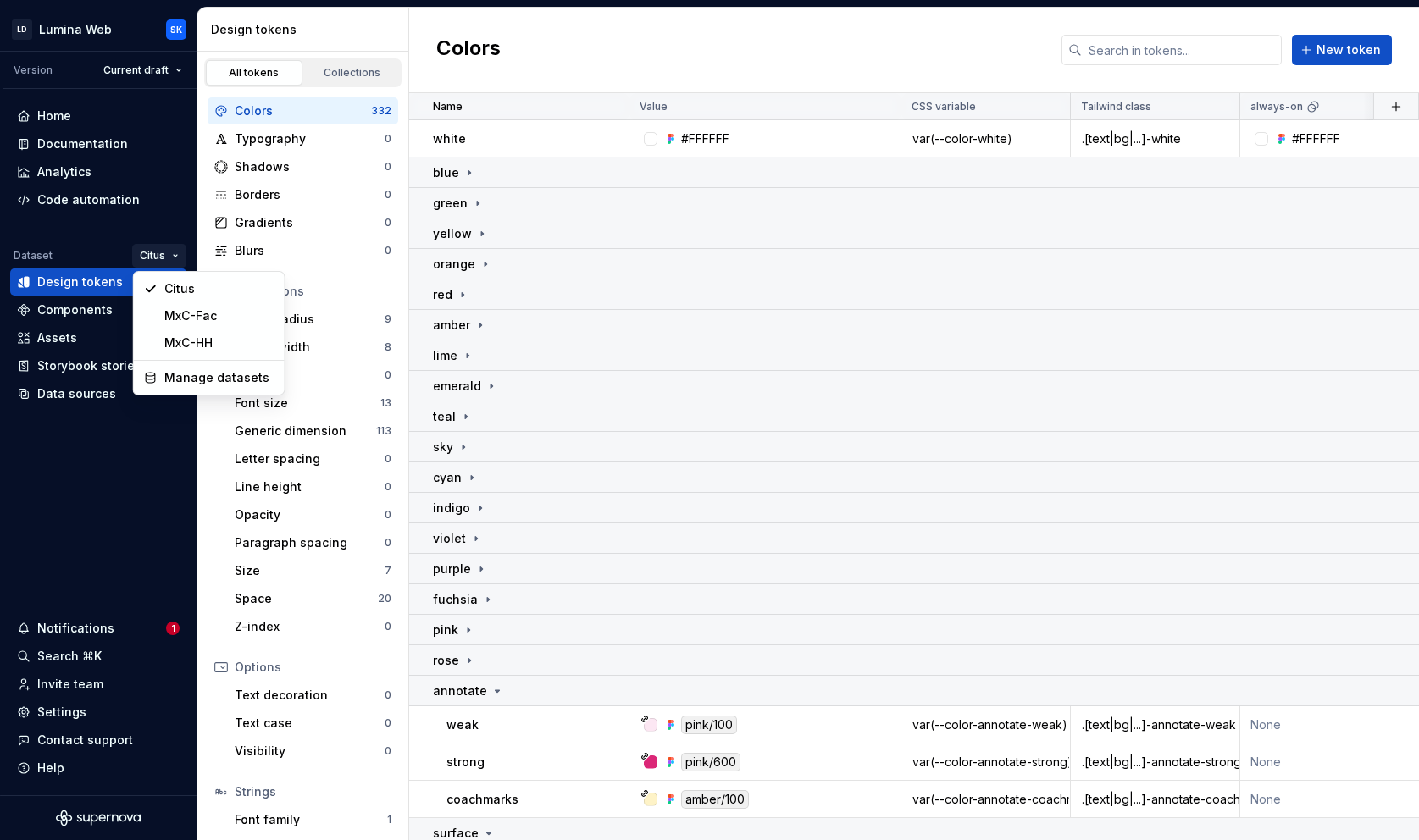
click at [366, 23] on html "LD Lumina Web SK Version Current draft Home Documentation Analytics Code automa…" at bounding box center [709, 420] width 1419 height 840
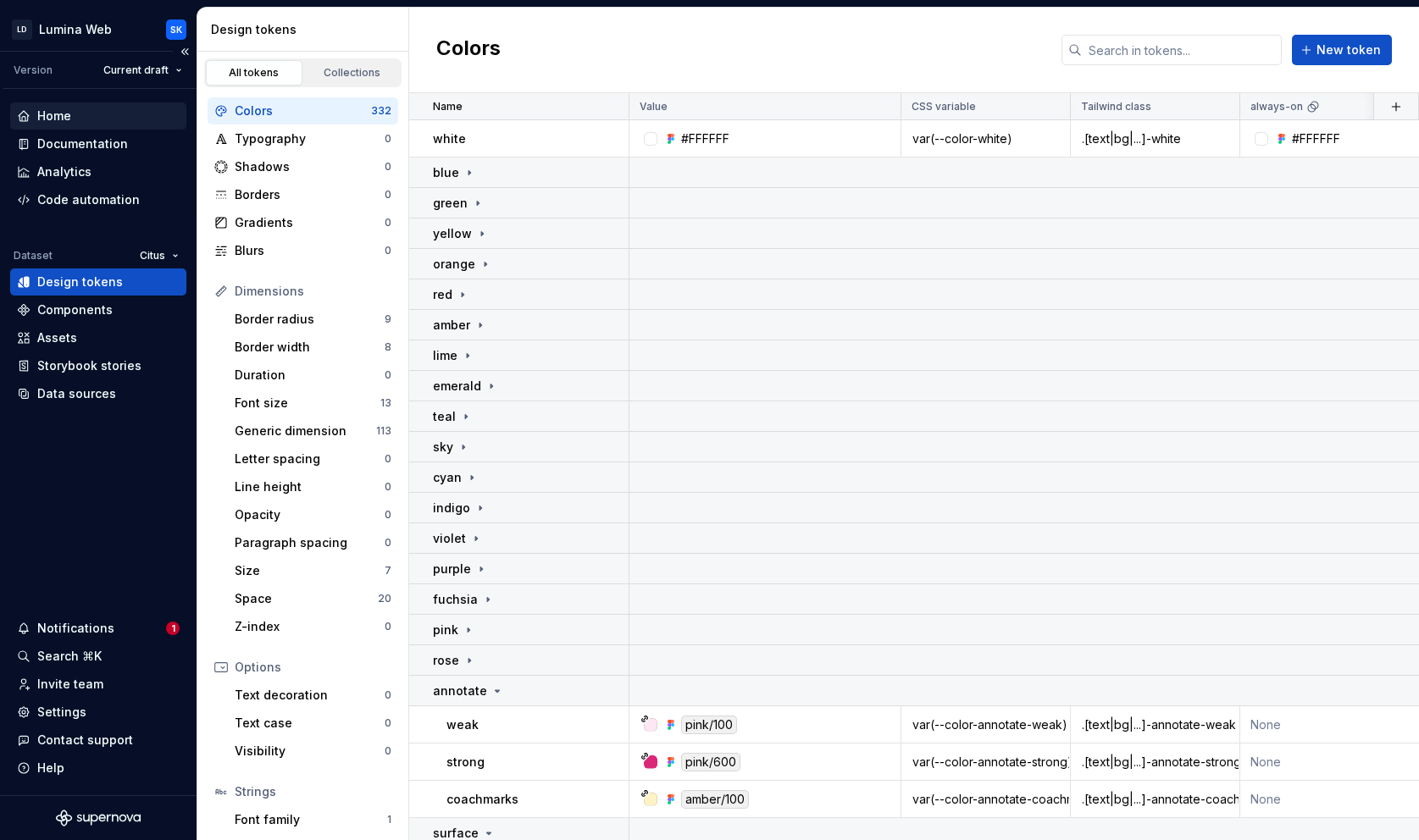
click at [111, 104] on div "Home" at bounding box center [98, 116] width 176 height 27
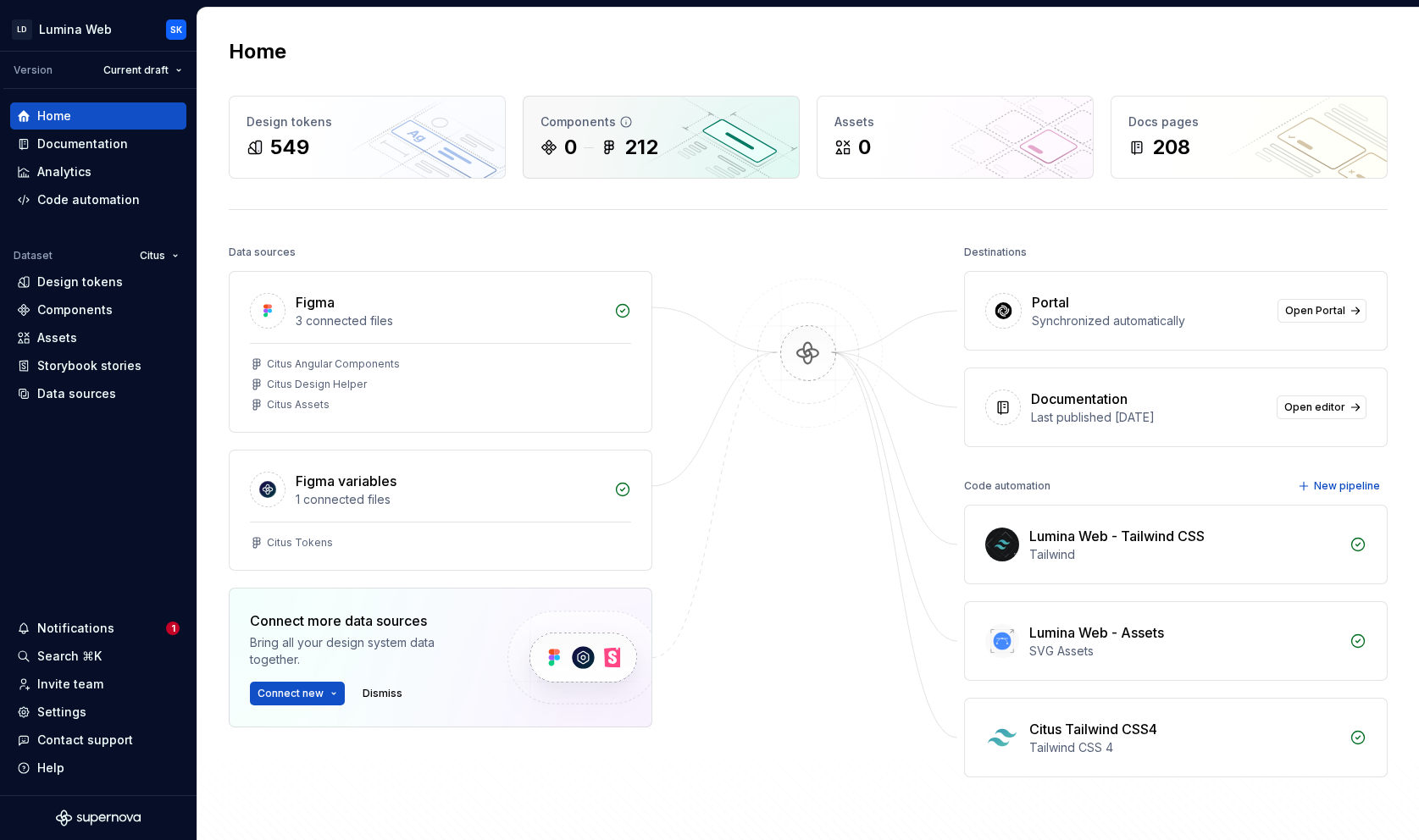
click at [695, 131] on div "Components 0 212" at bounding box center [661, 136] width 275 height 81
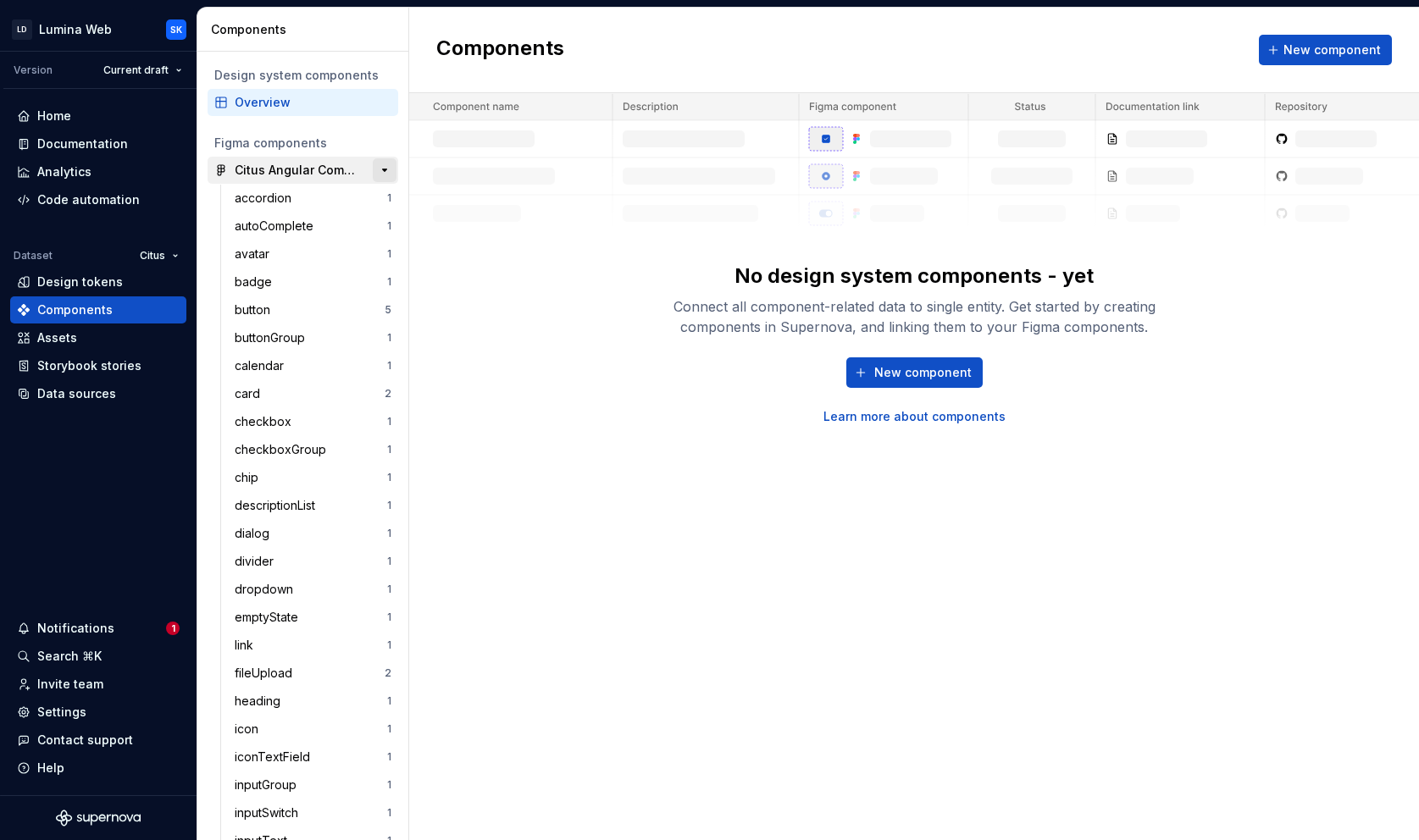
click at [379, 175] on button "button" at bounding box center [384, 170] width 24 height 24
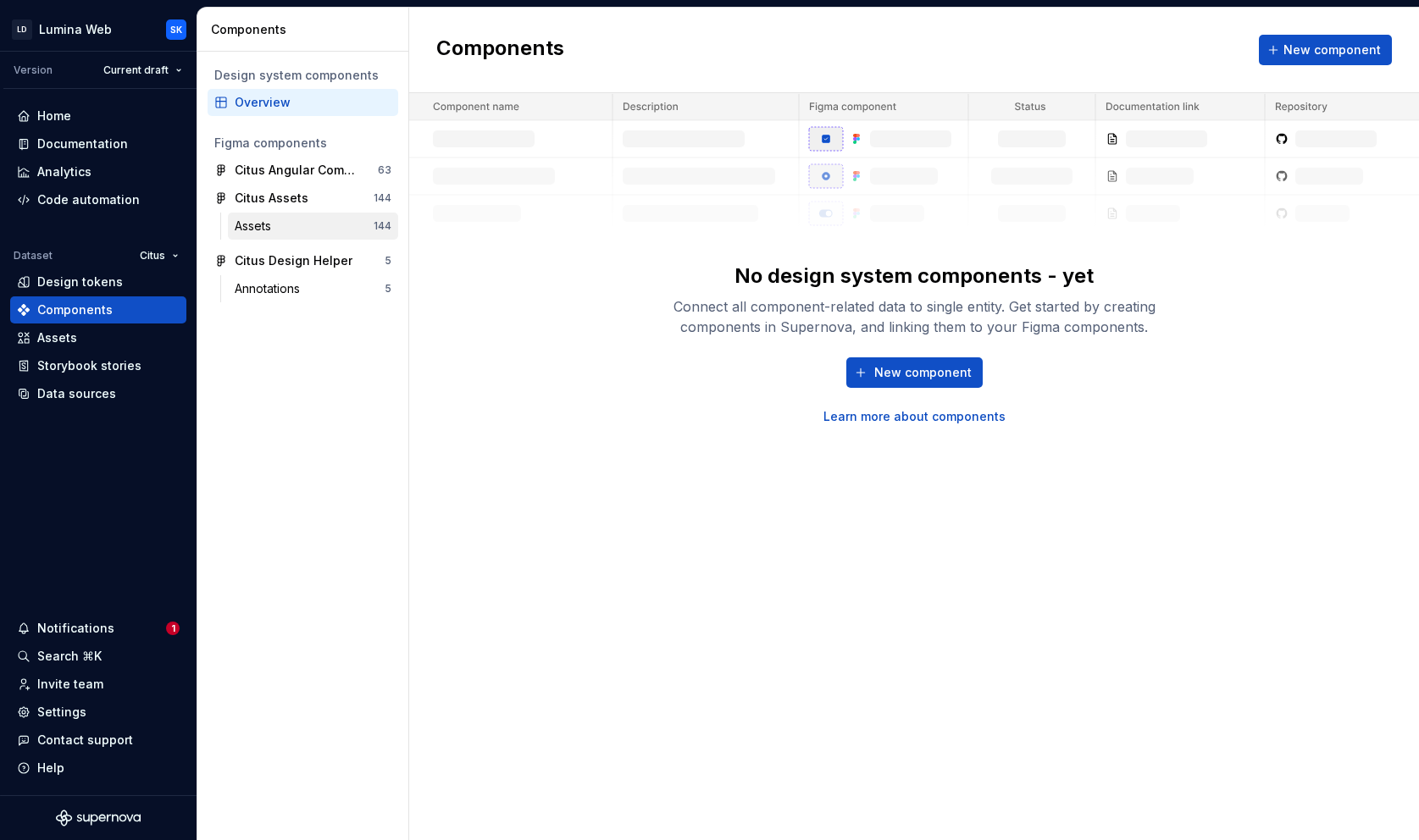
click at [328, 223] on div "Assets" at bounding box center [304, 226] width 139 height 17
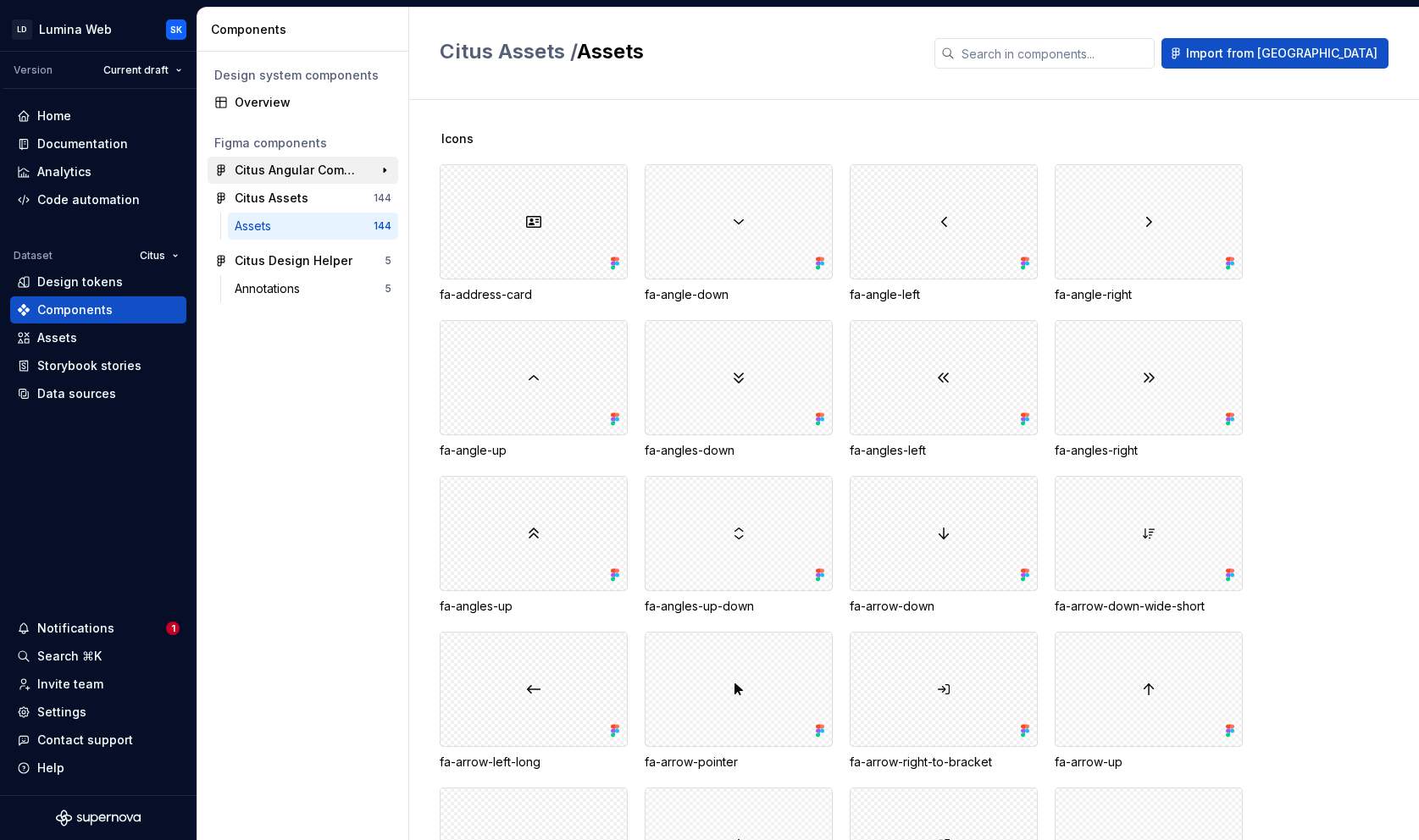
click at [318, 177] on div "Citus Angular Components" at bounding box center [298, 170] width 126 height 17
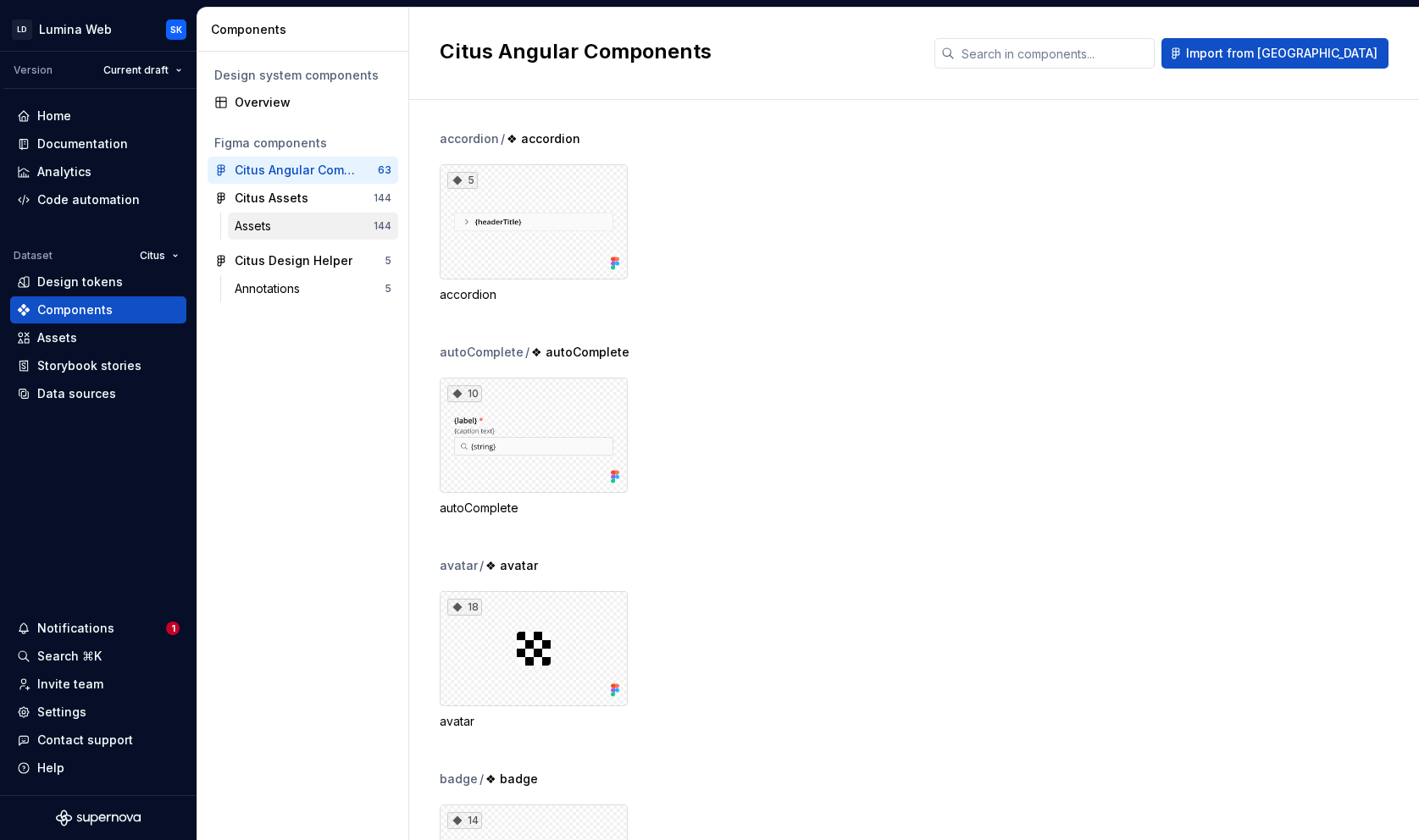
click at [278, 220] on div "Assets" at bounding box center [304, 226] width 139 height 17
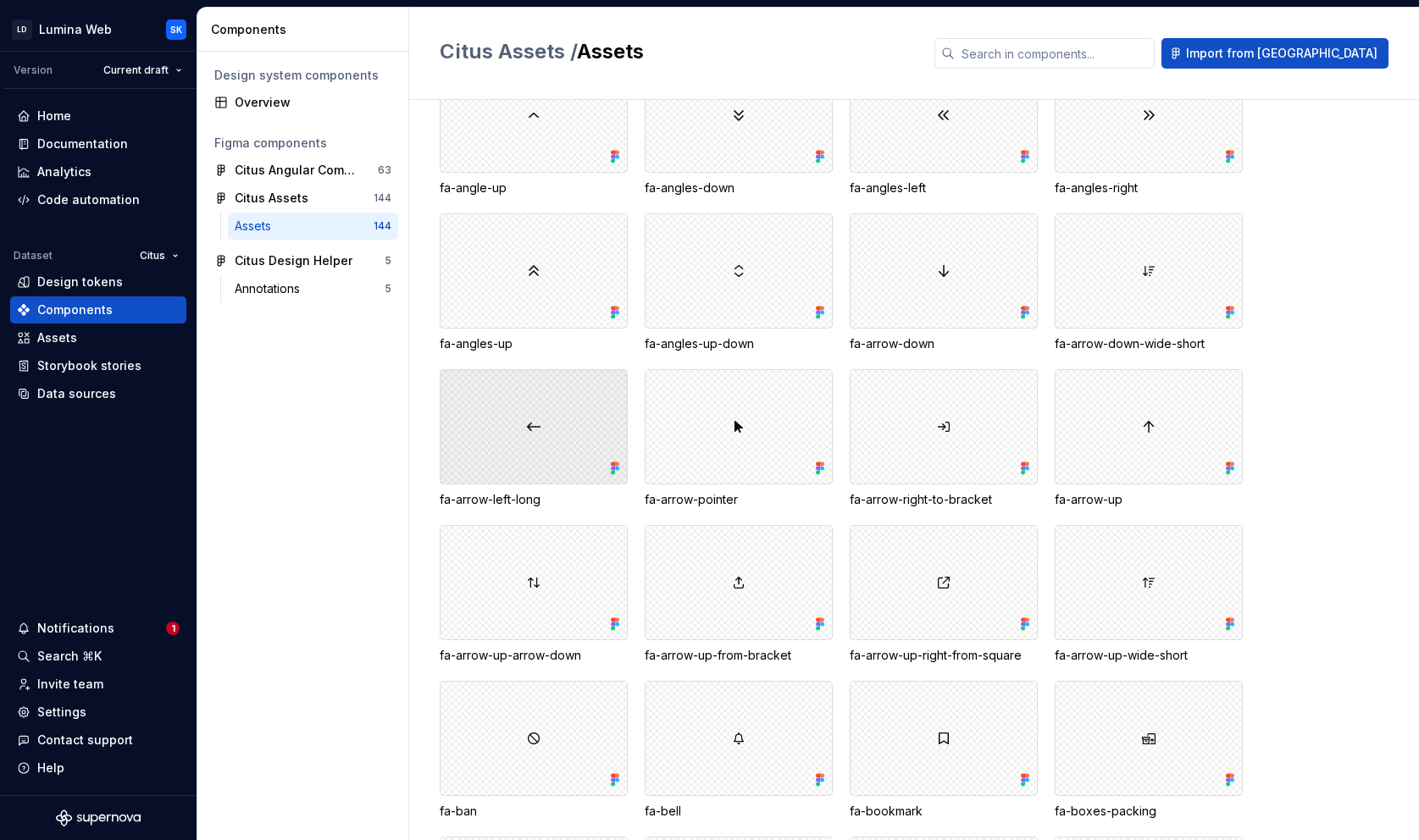
scroll to position [180, 0]
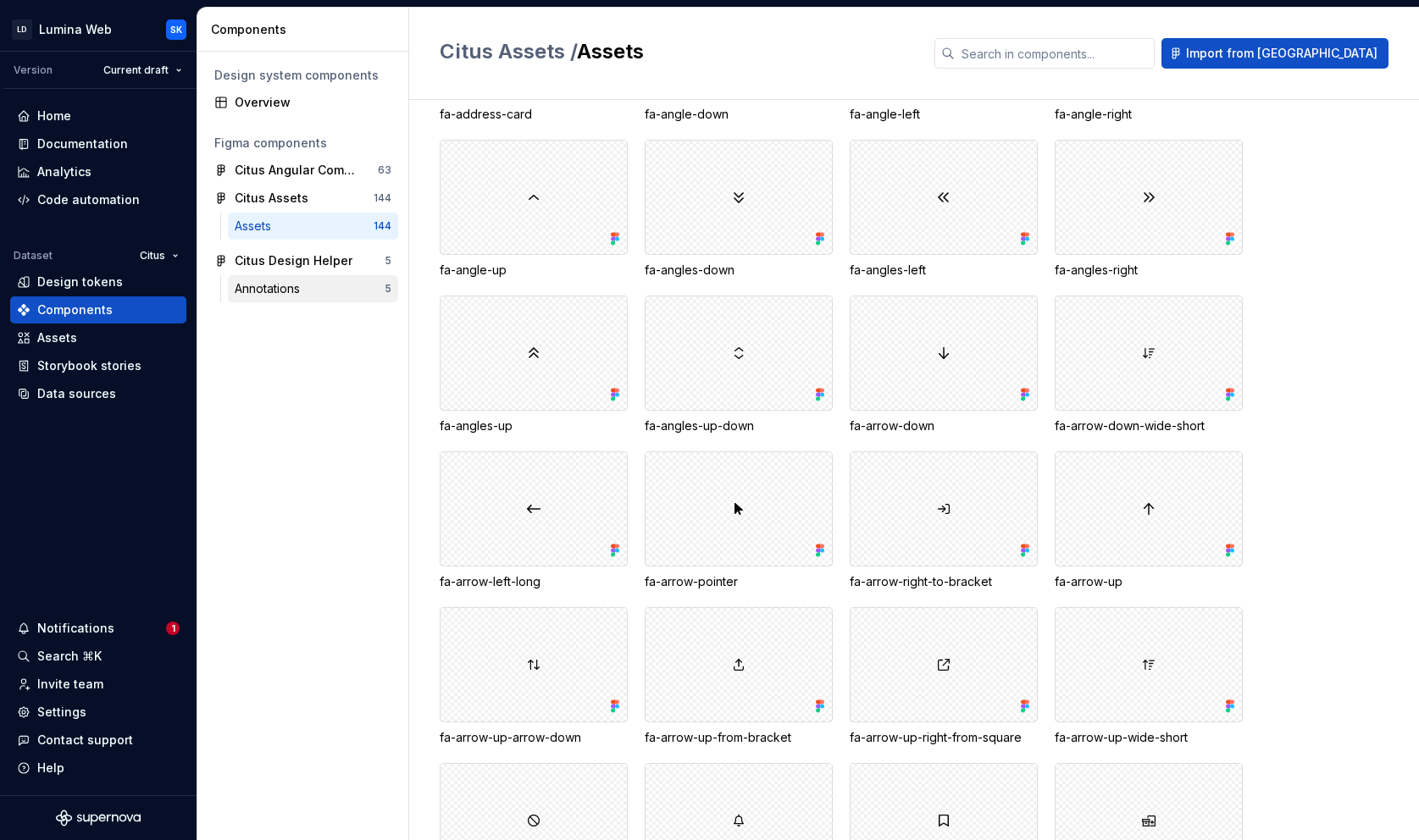
click at [324, 298] on div "Annotations 5" at bounding box center [313, 288] width 170 height 27
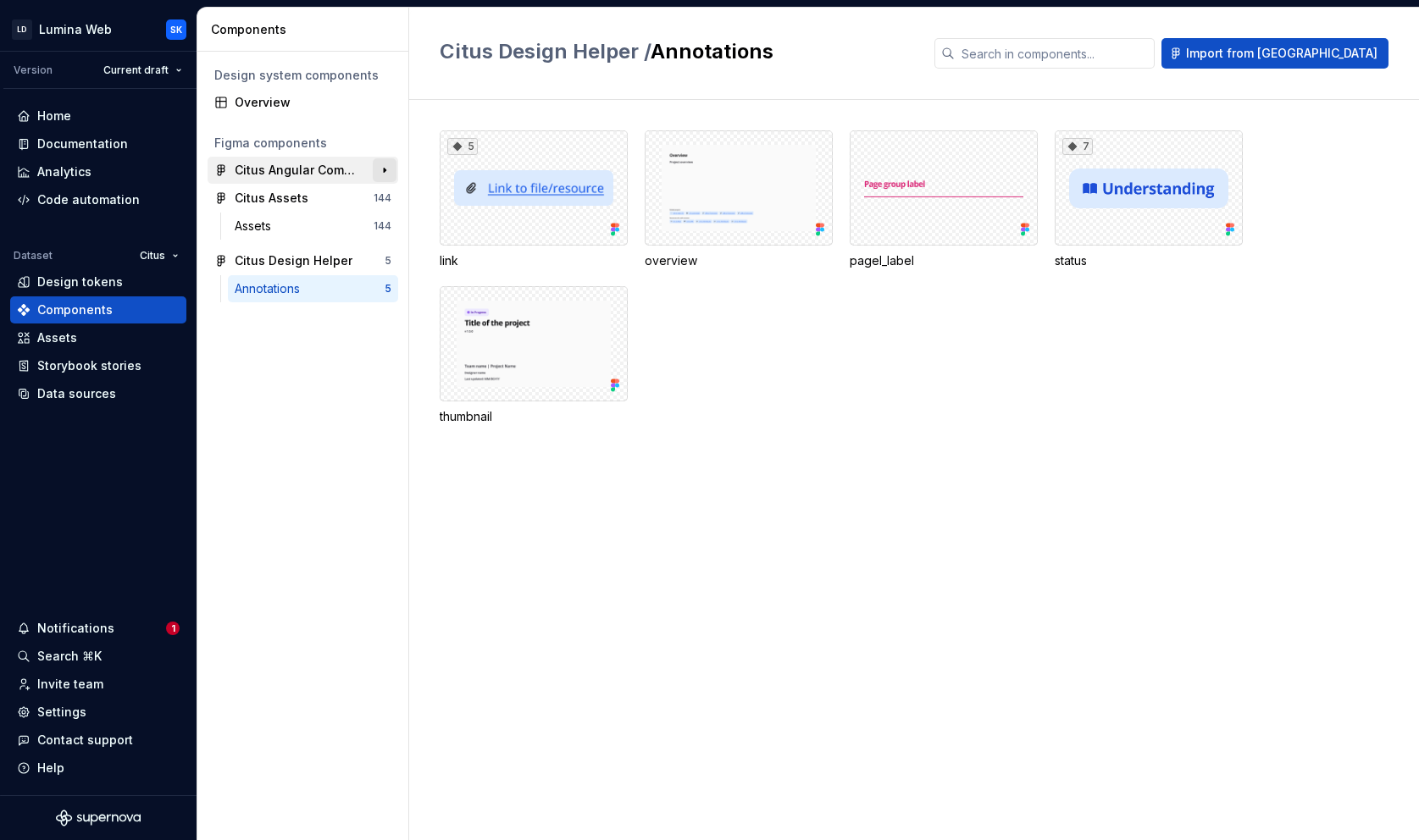
click at [383, 174] on button "button" at bounding box center [384, 170] width 24 height 24
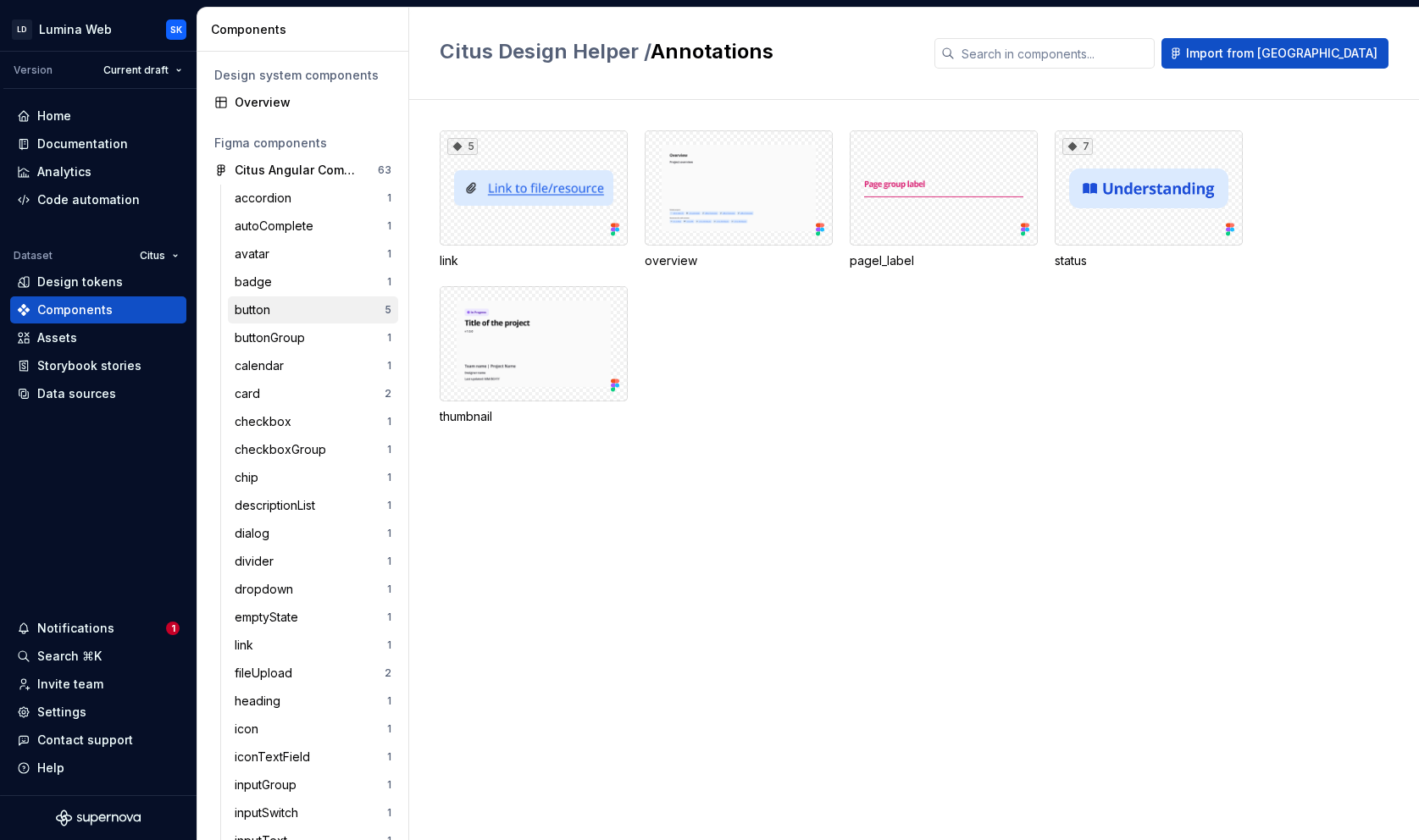
click at [312, 318] on div "button 5" at bounding box center [313, 310] width 170 height 27
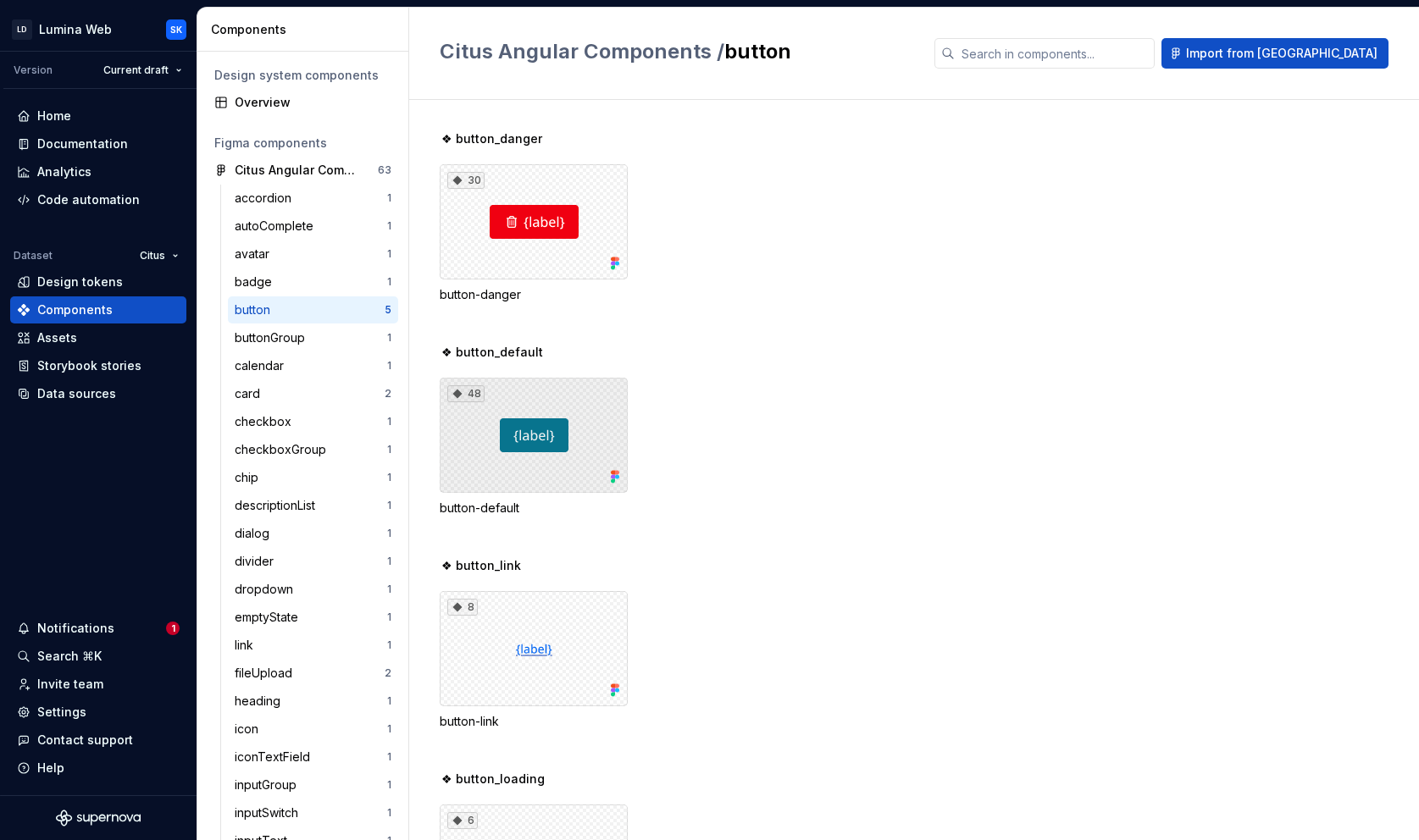
click at [589, 441] on div "48" at bounding box center [533, 436] width 188 height 116
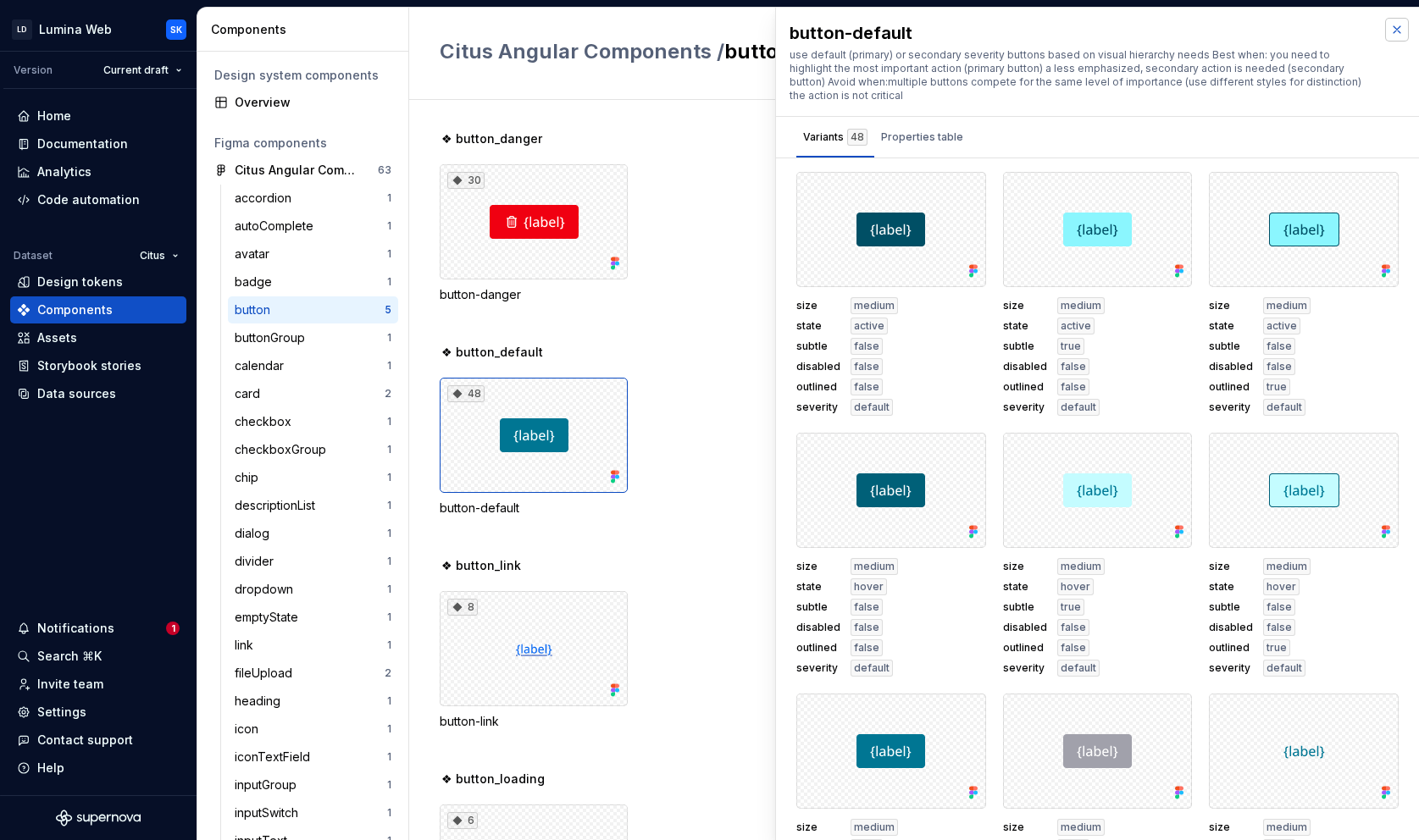
click at [1385, 36] on button "button" at bounding box center [1396, 29] width 24 height 24
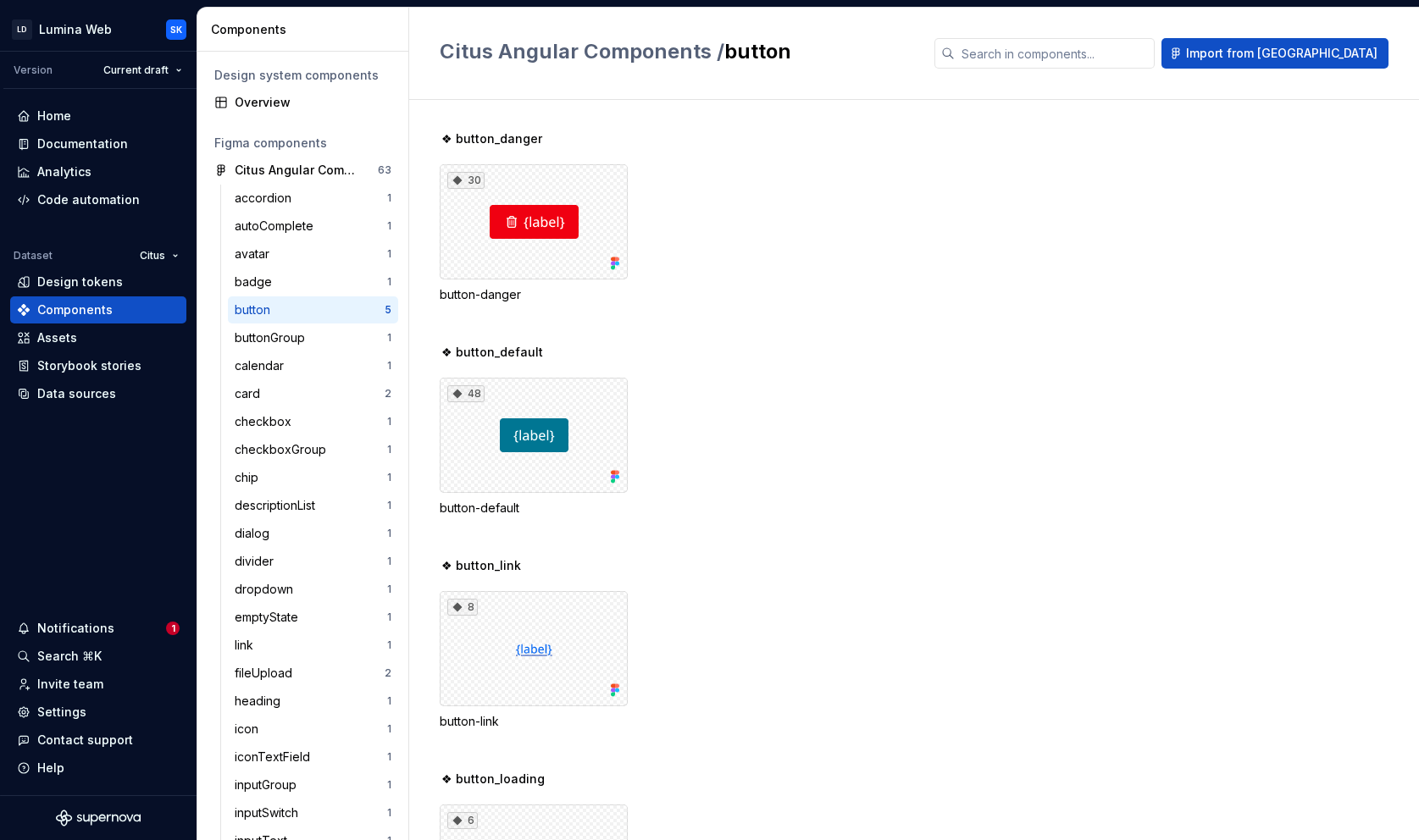
click at [849, 207] on div "30 button-danger" at bounding box center [929, 234] width 980 height 139
click at [314, 101] on div "Overview" at bounding box center [313, 102] width 157 height 17
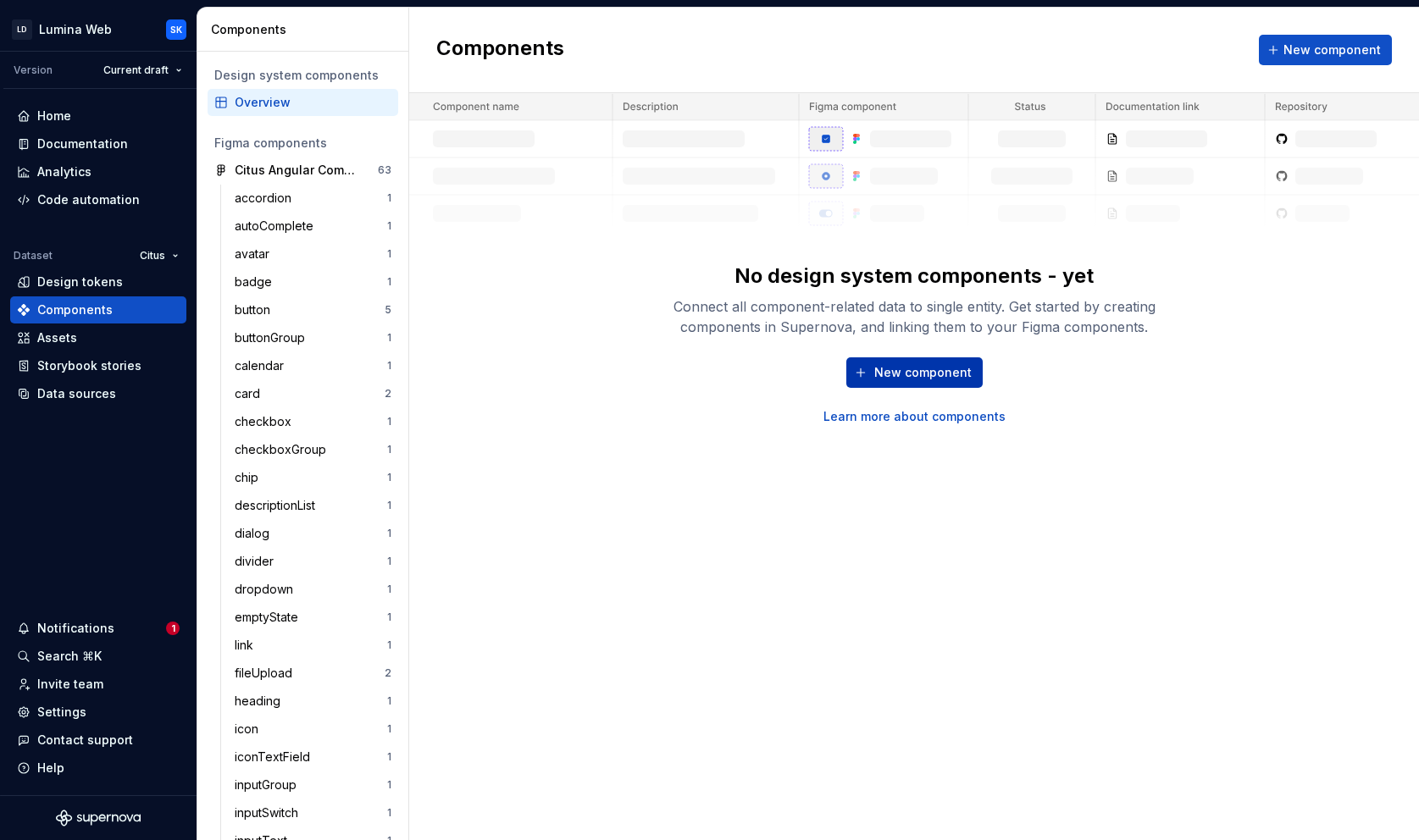
click at [932, 374] on span "New component" at bounding box center [923, 372] width 97 height 17
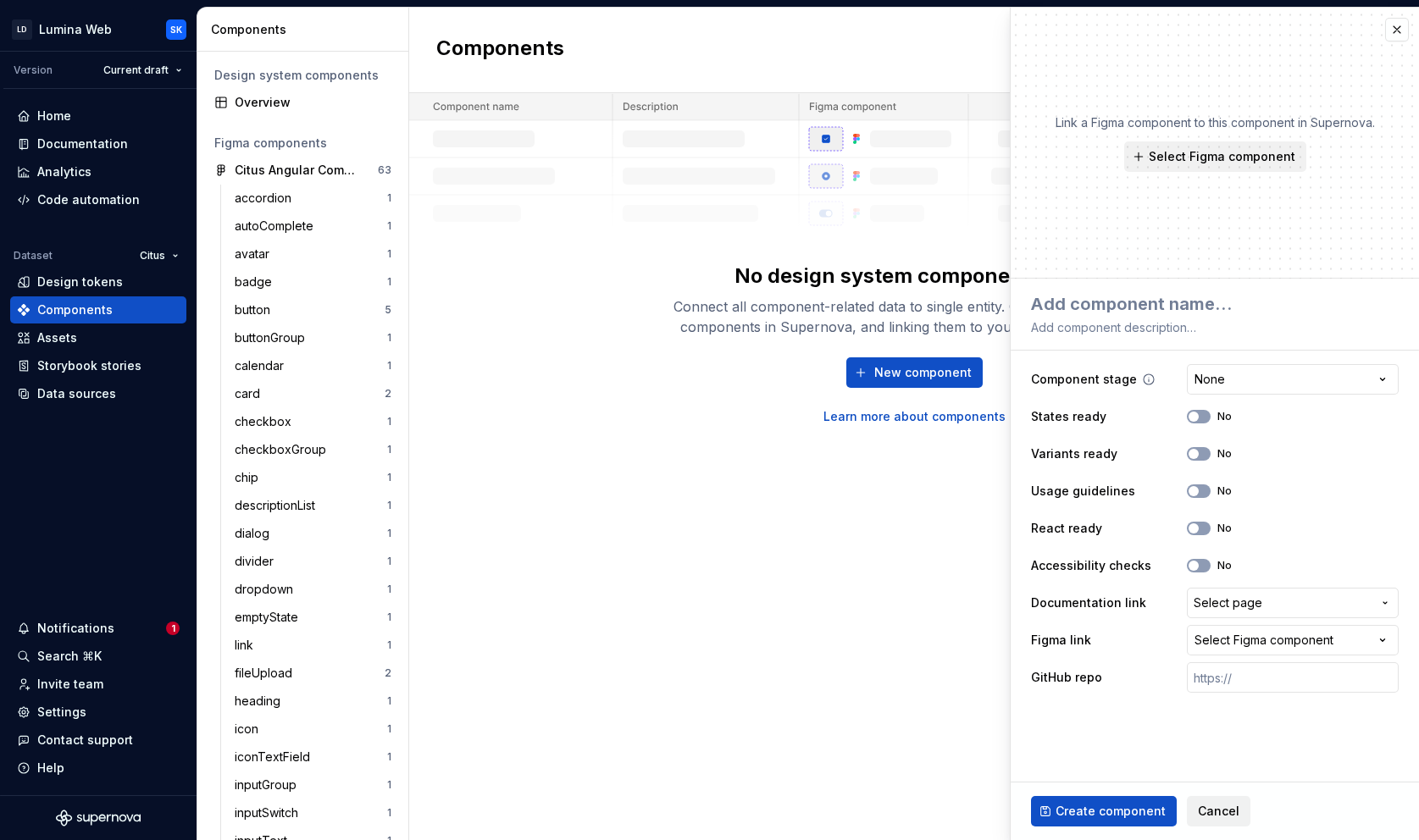
type textarea "*"
click at [1246, 381] on html "LD Lumina Web SK Version Current draft Home Documentation Analytics Code automa…" at bounding box center [709, 420] width 1419 height 840
click at [1268, 379] on html "LD Lumina Web SK Version Current draft Home Documentation Analytics Code automa…" at bounding box center [709, 420] width 1419 height 840
click at [1253, 640] on div "Select Figma component" at bounding box center [1263, 640] width 139 height 17
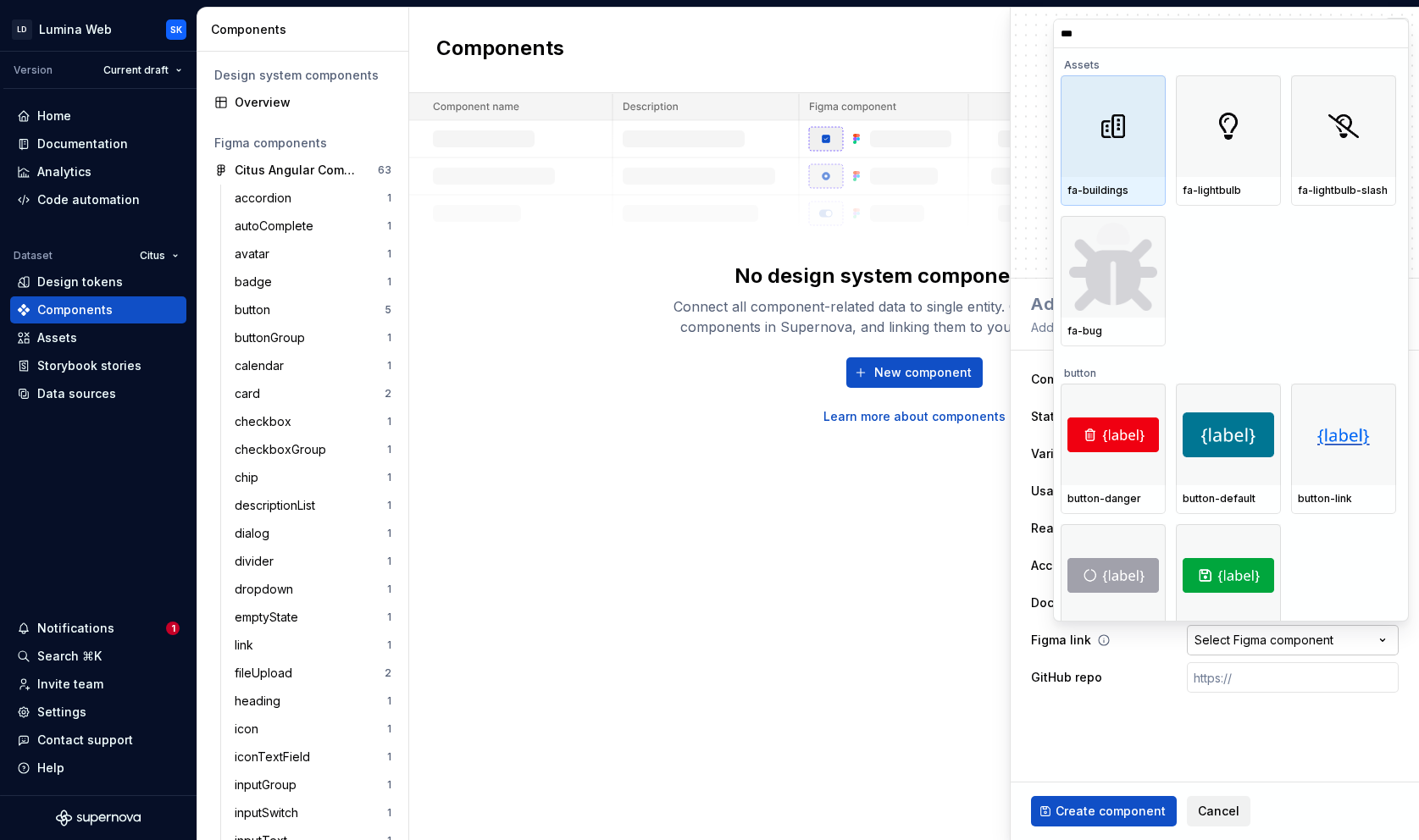
type input "****"
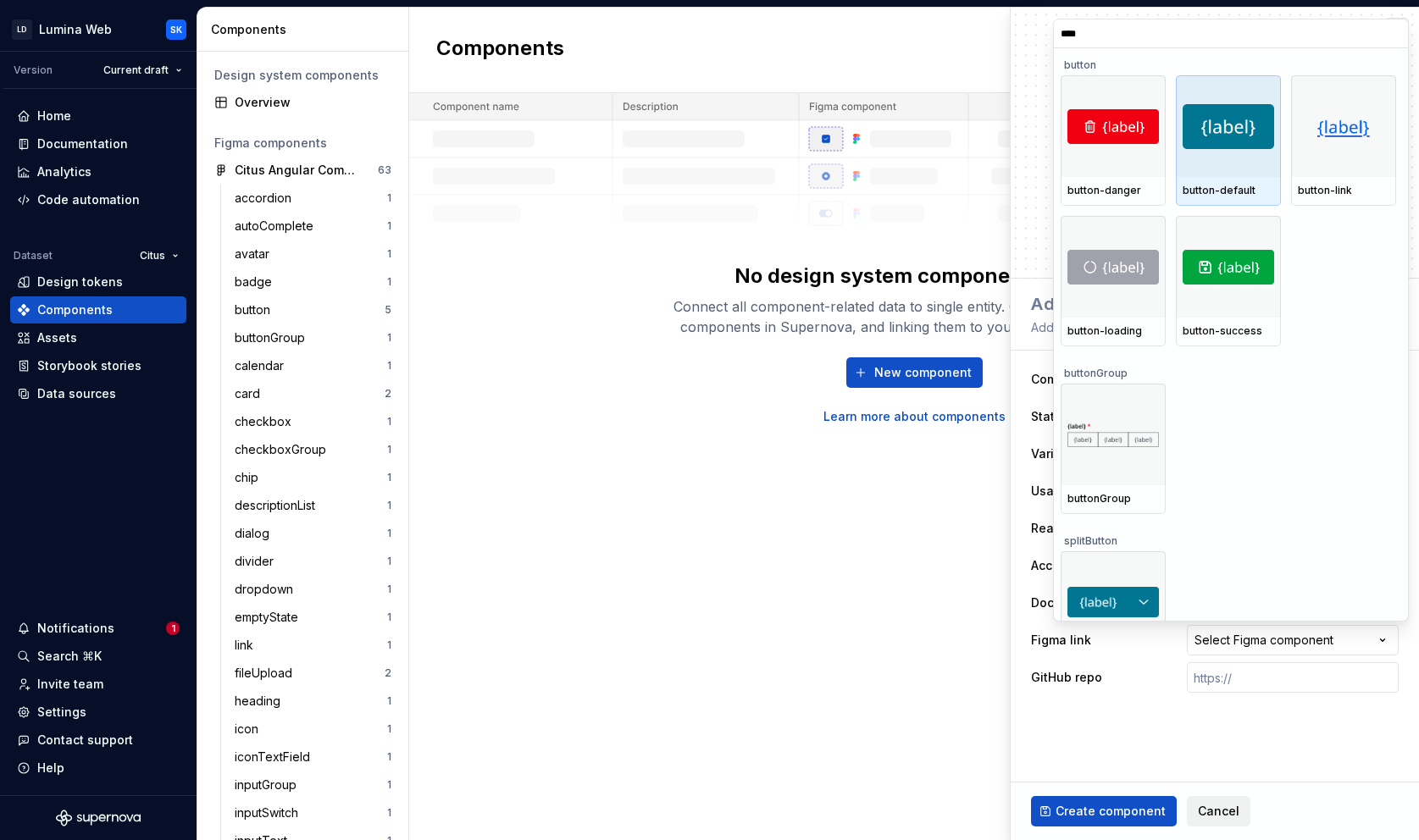
click at [1245, 137] on img at bounding box center [1228, 126] width 92 height 45
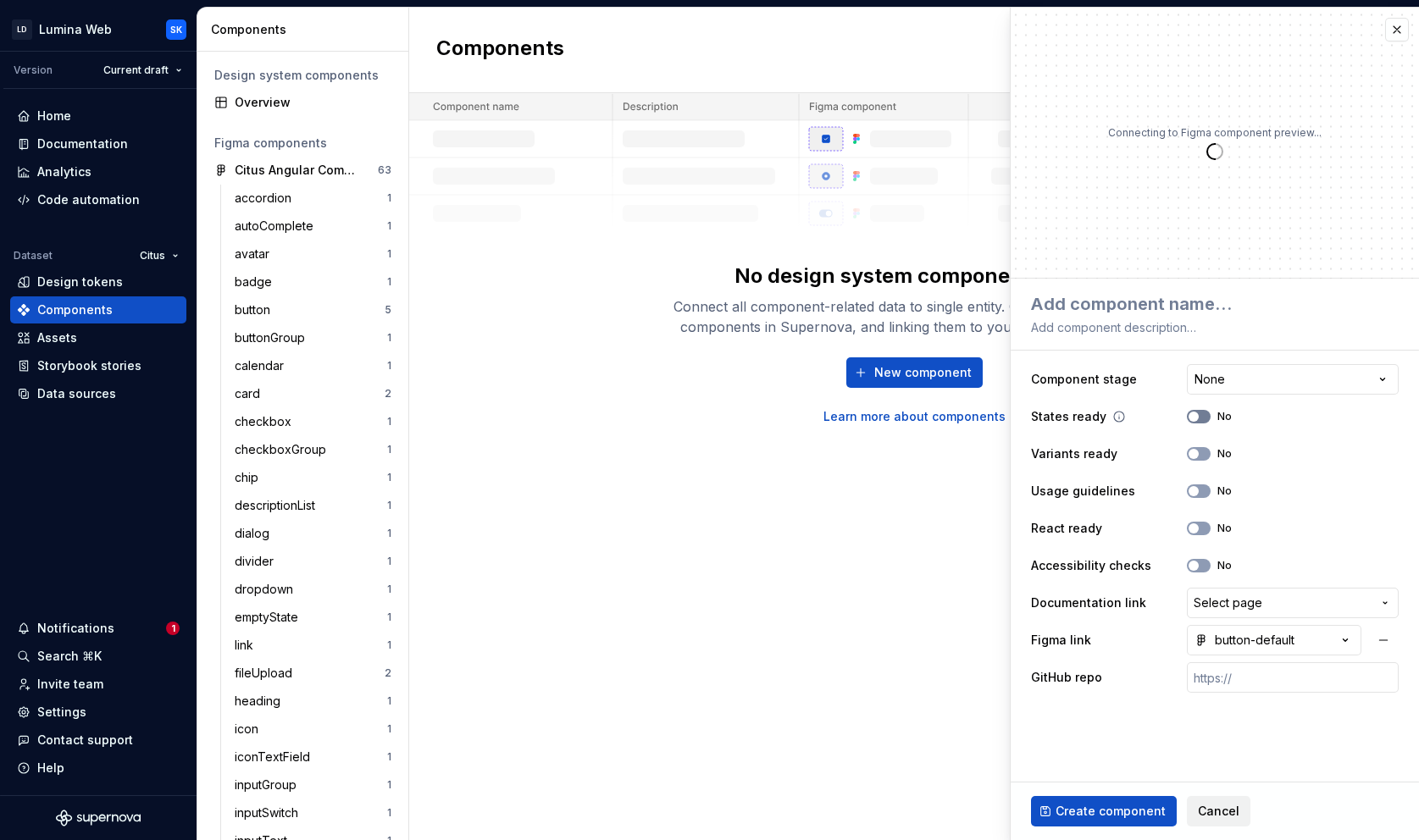
click at [1209, 416] on button "No" at bounding box center [1198, 416] width 24 height 13
click at [1205, 454] on button "No" at bounding box center [1198, 453] width 24 height 13
type textarea "*"
click at [1277, 379] on html "LD Lumina Web SK Version Current draft Home Documentation Analytics Code automa…" at bounding box center [709, 420] width 1419 height 840
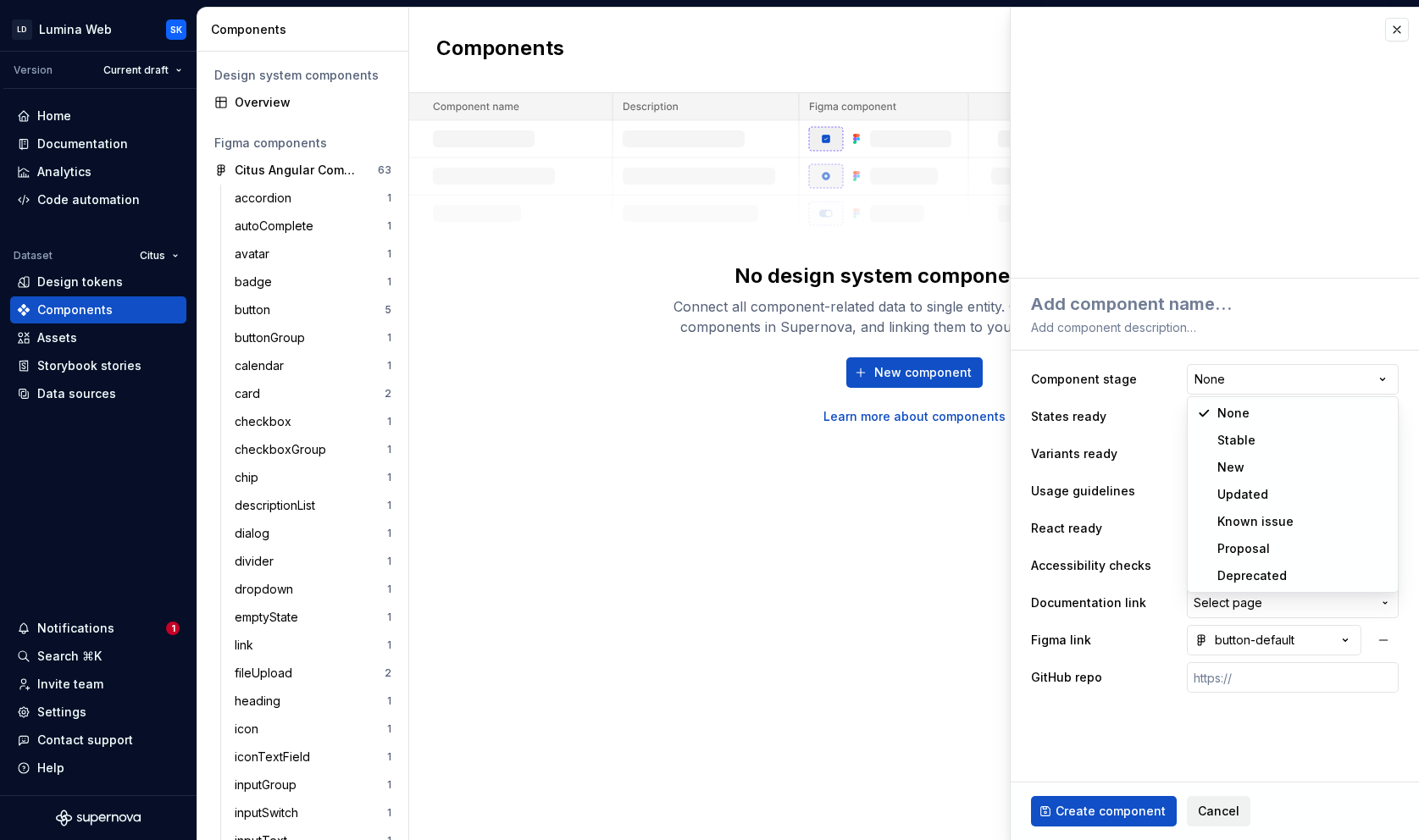
select select "**********"
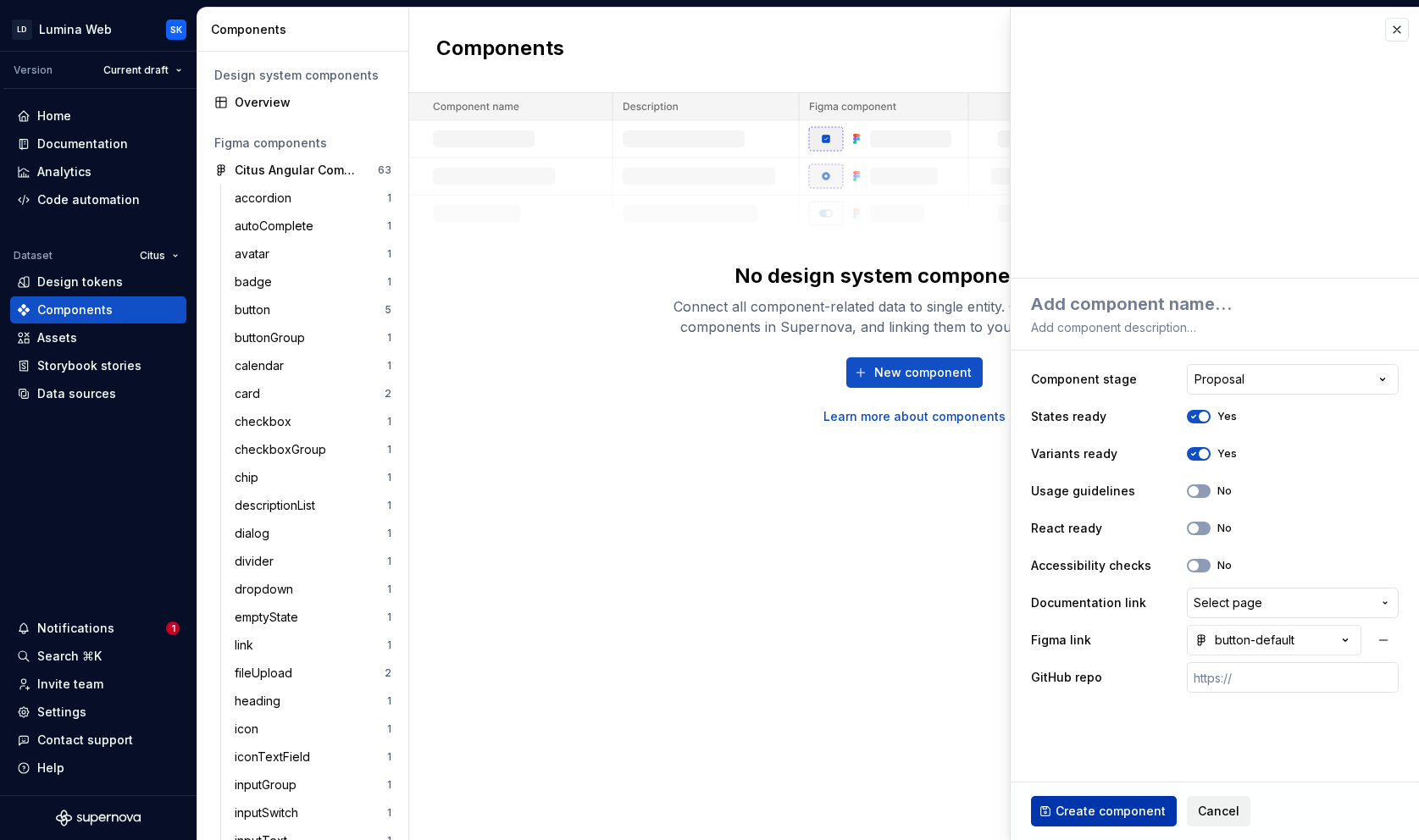
click at [1130, 808] on span "Create component" at bounding box center [1111, 810] width 110 height 17
type textarea "*"
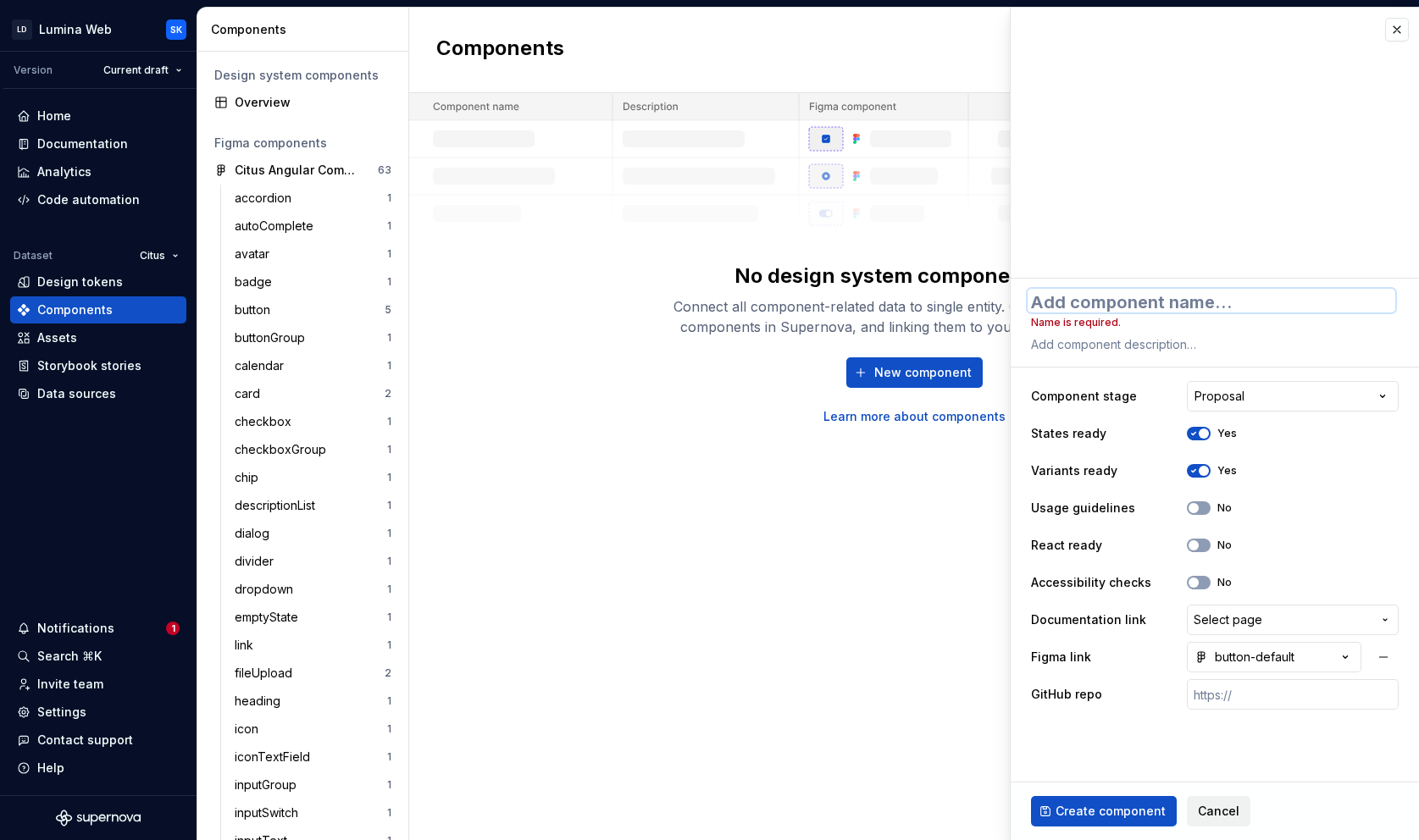
type textarea "B"
type textarea "*"
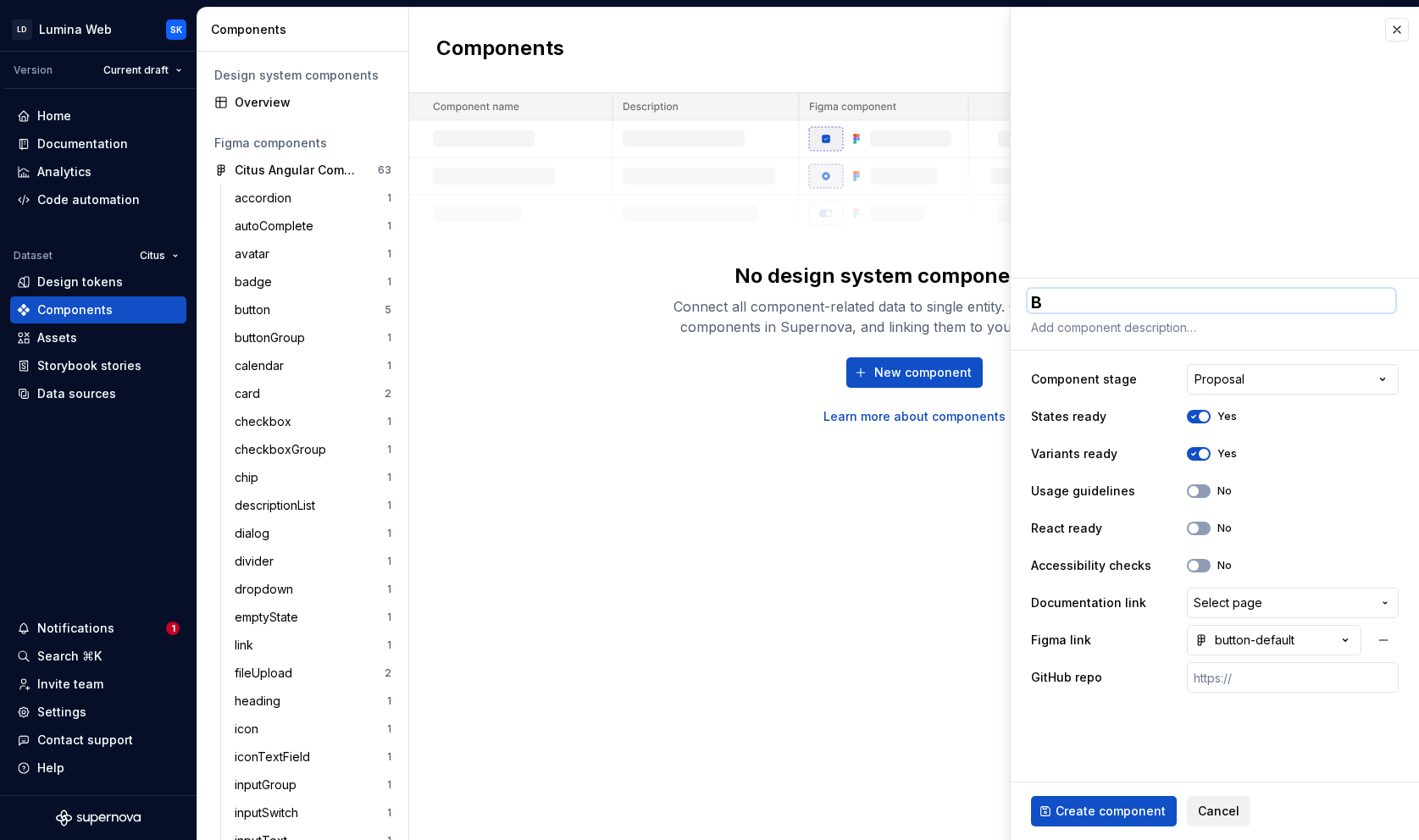
type textarea "*"
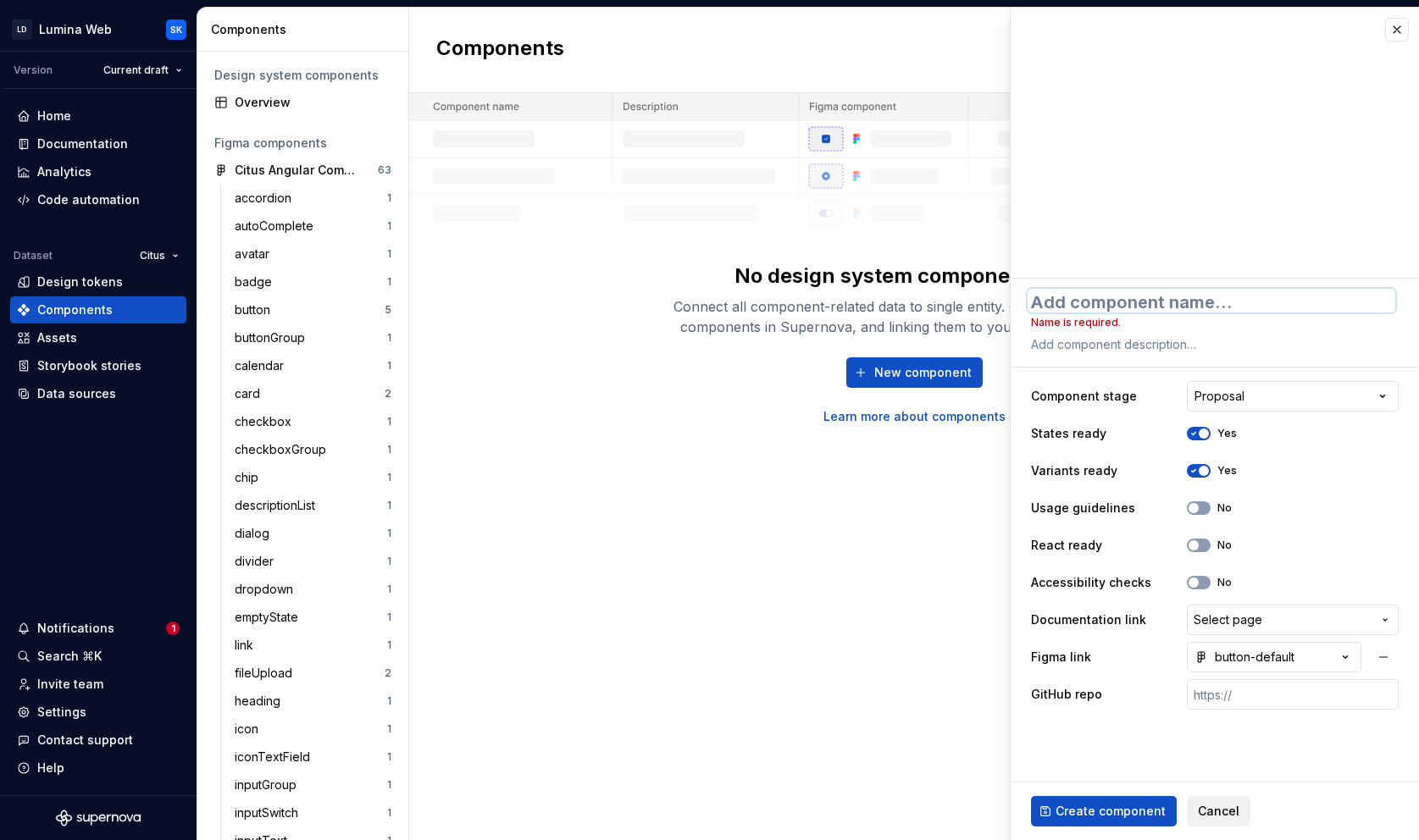
type textarea "b"
type textarea "*"
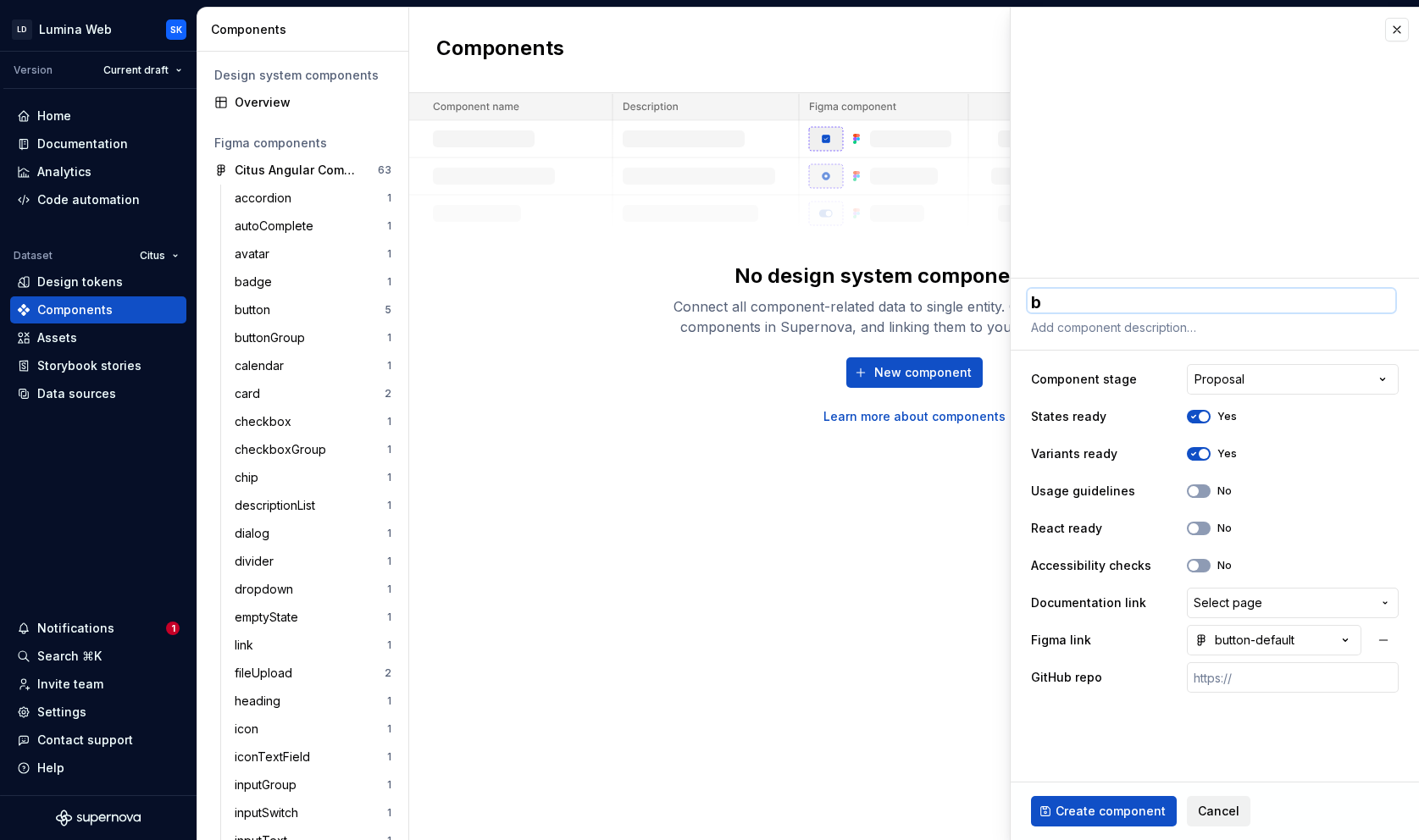
type textarea "bu"
type textarea "*"
type textarea "but"
type textarea "*"
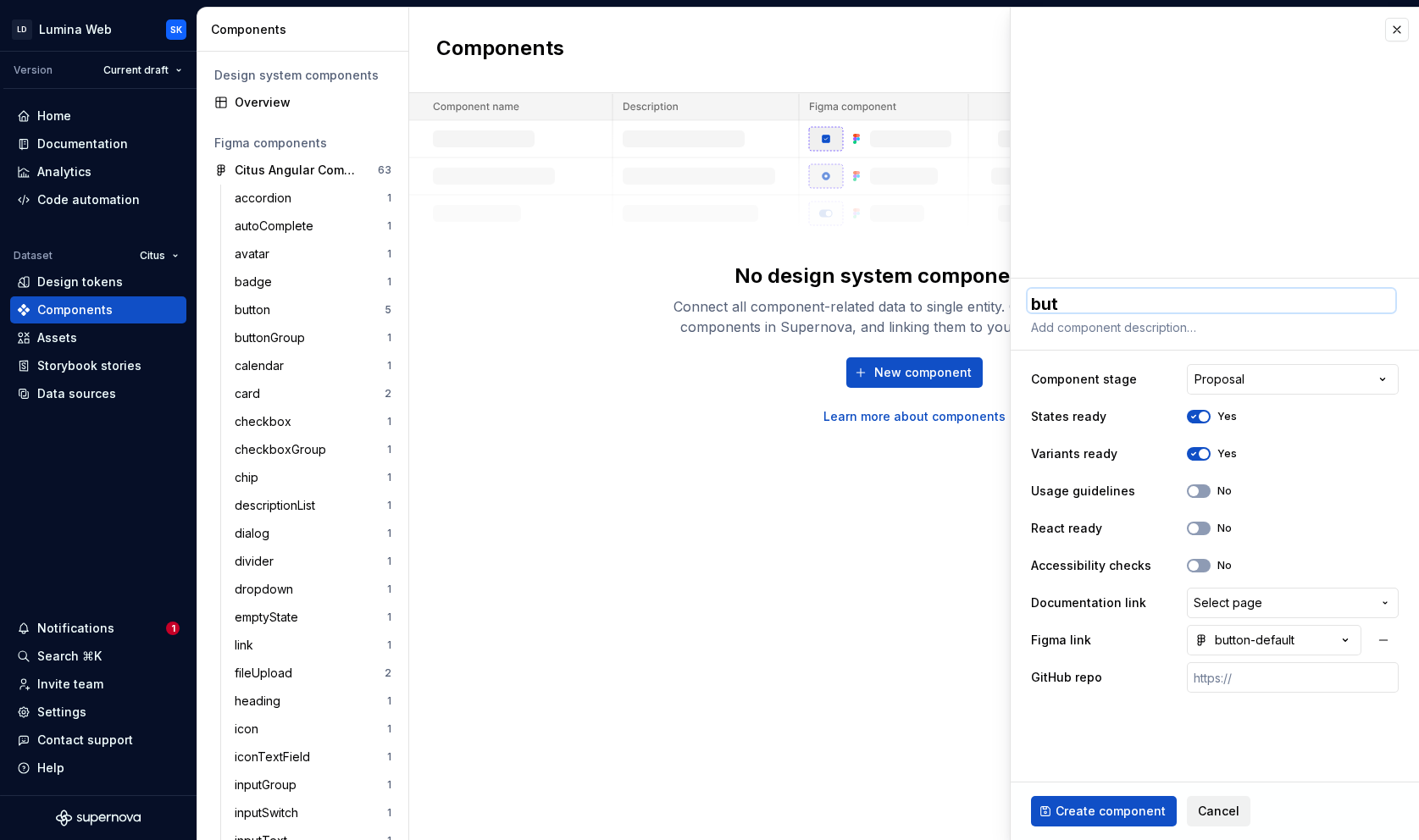
type textarea "butt"
type textarea "*"
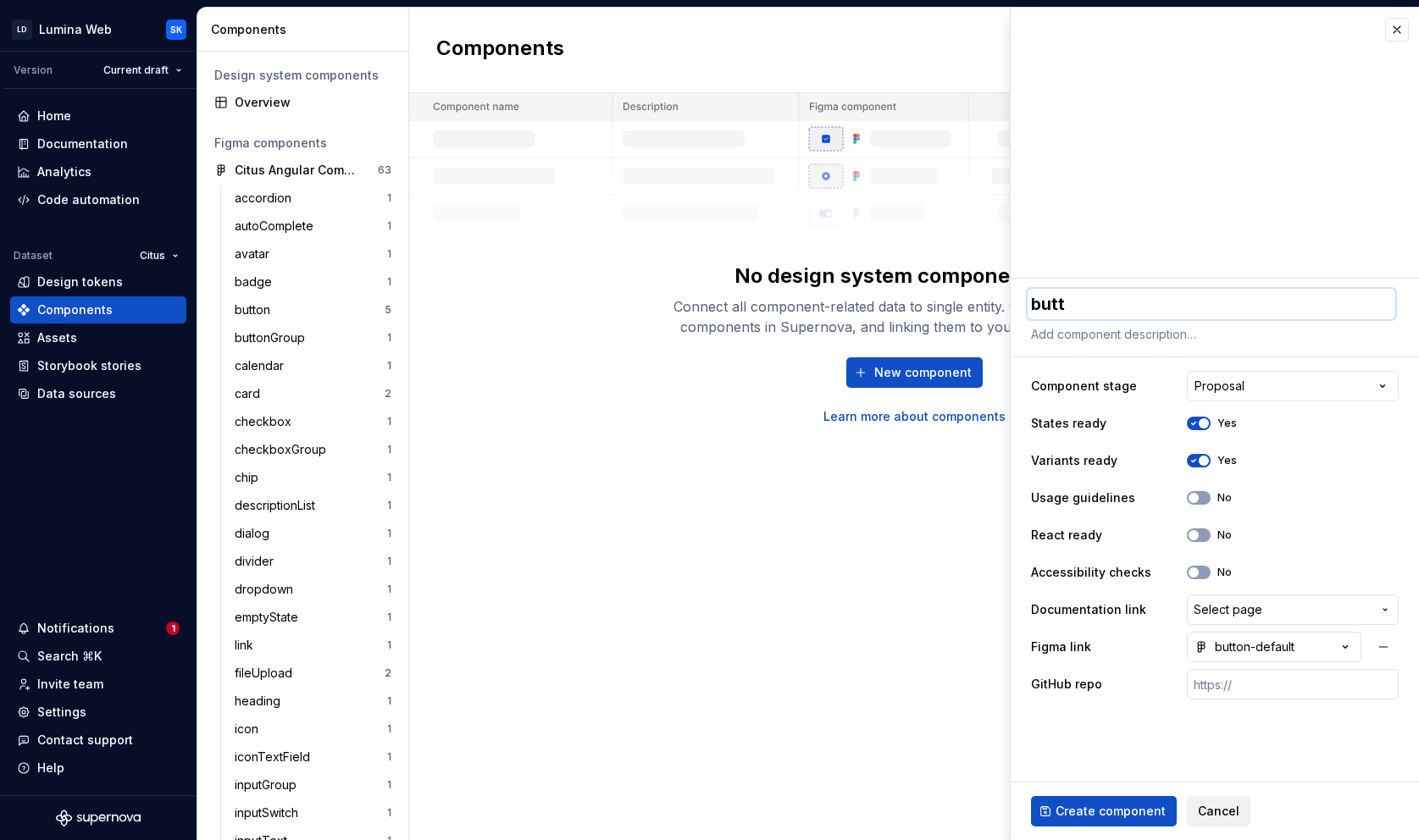
type textarea "butto"
type textarea "*"
type textarea "button"
type textarea "*"
type textarea "button"
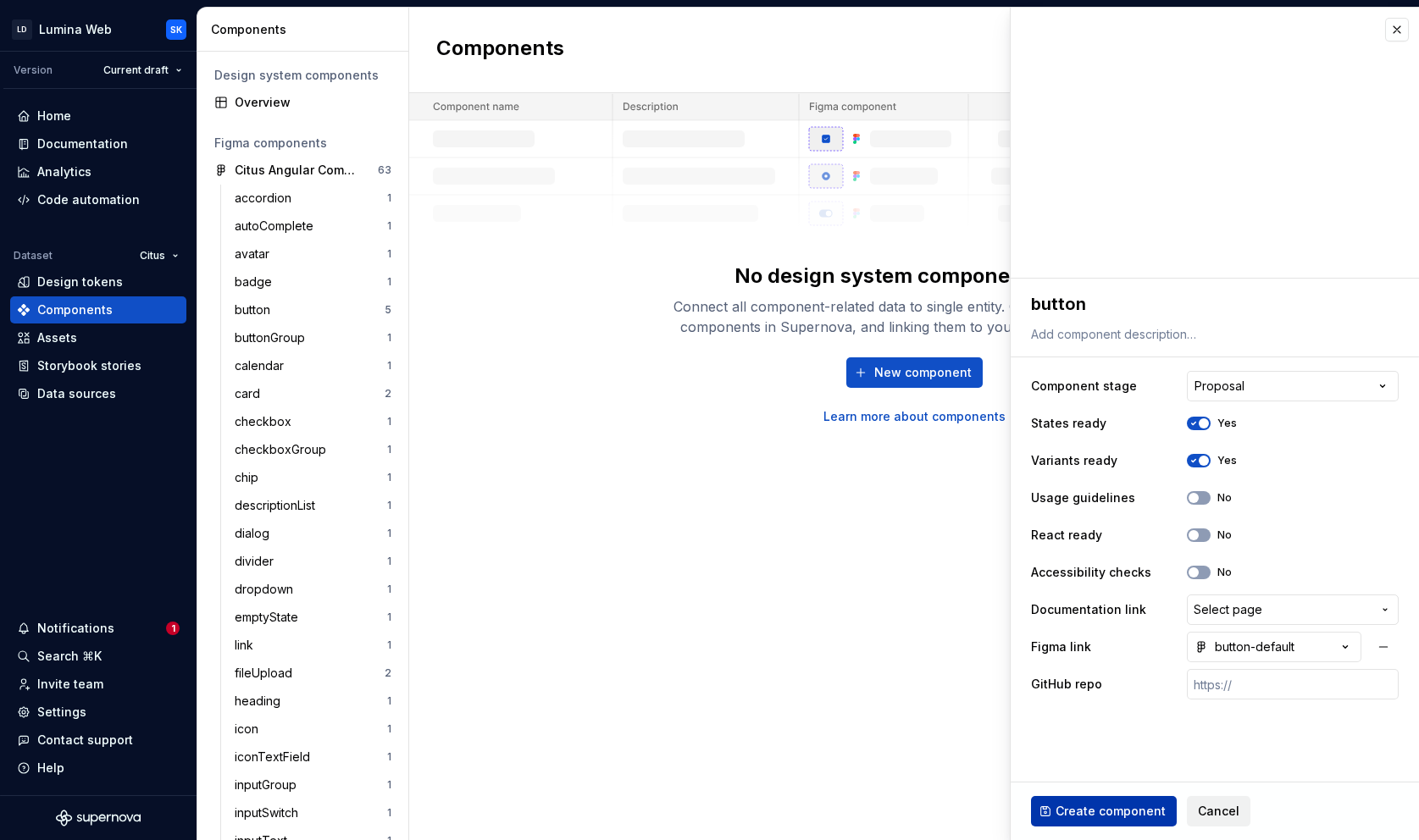
click at [1120, 806] on span "Create component" at bounding box center [1111, 810] width 110 height 17
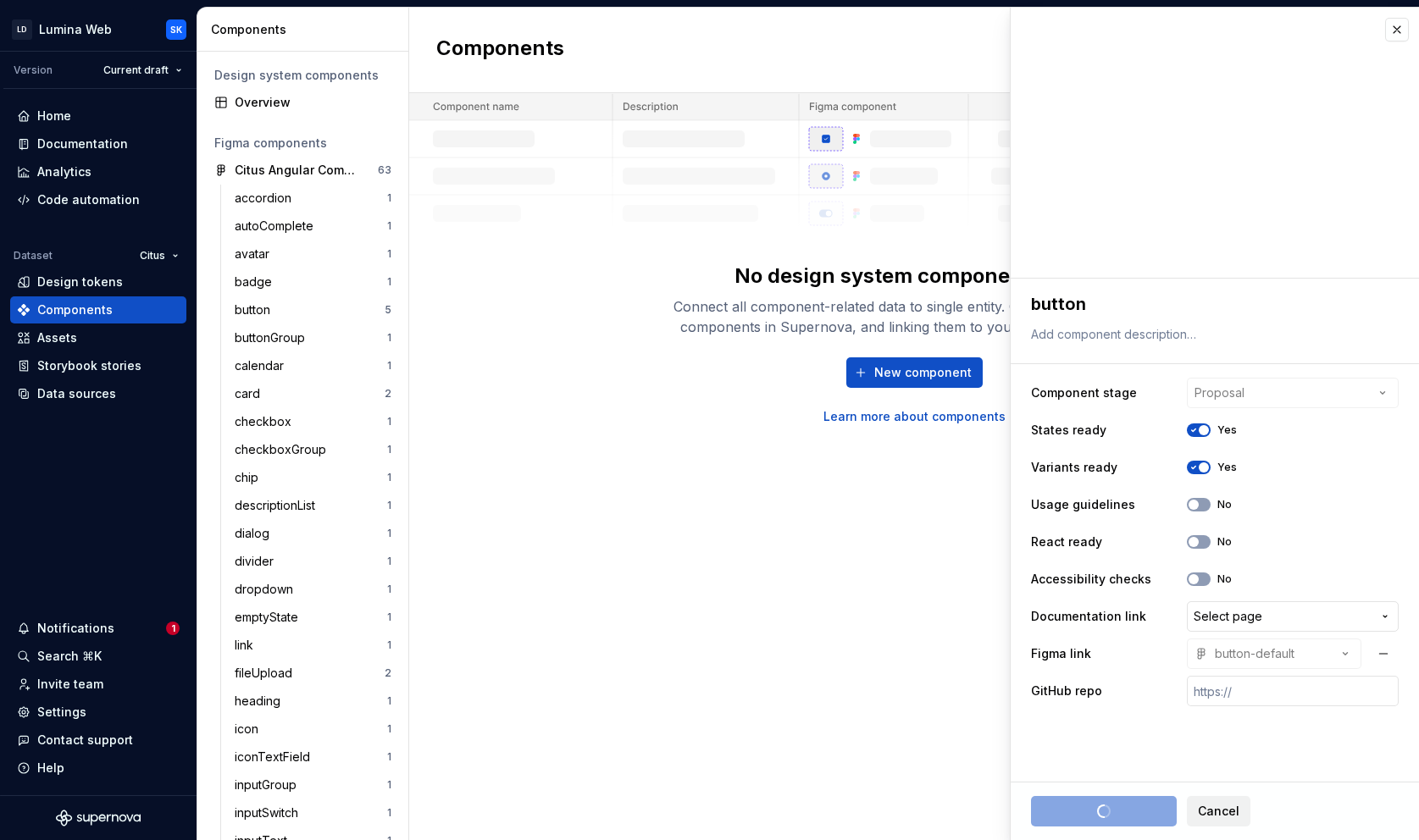
type textarea "*"
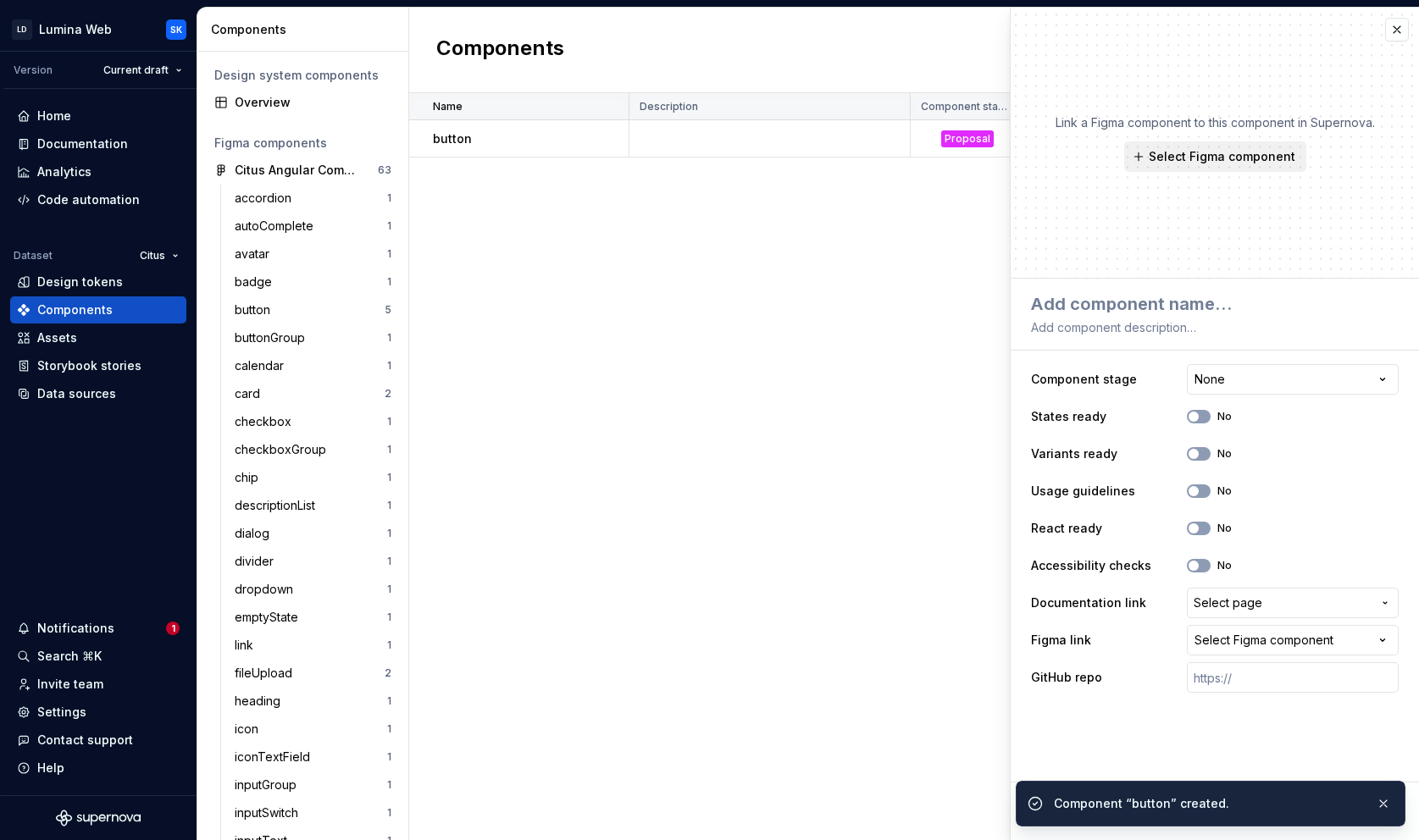
type textarea "*"
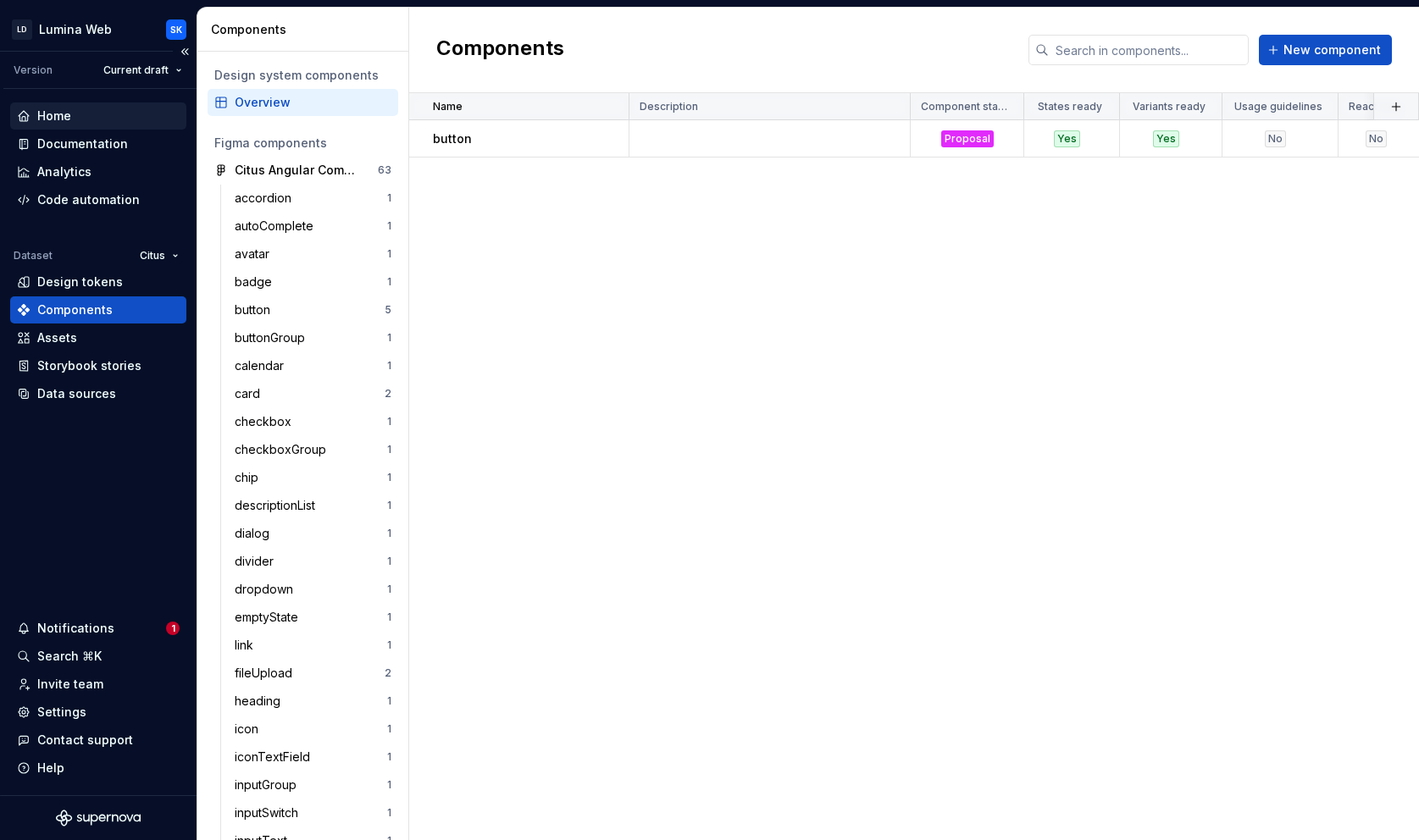
click at [130, 118] on div "Home" at bounding box center [98, 116] width 163 height 17
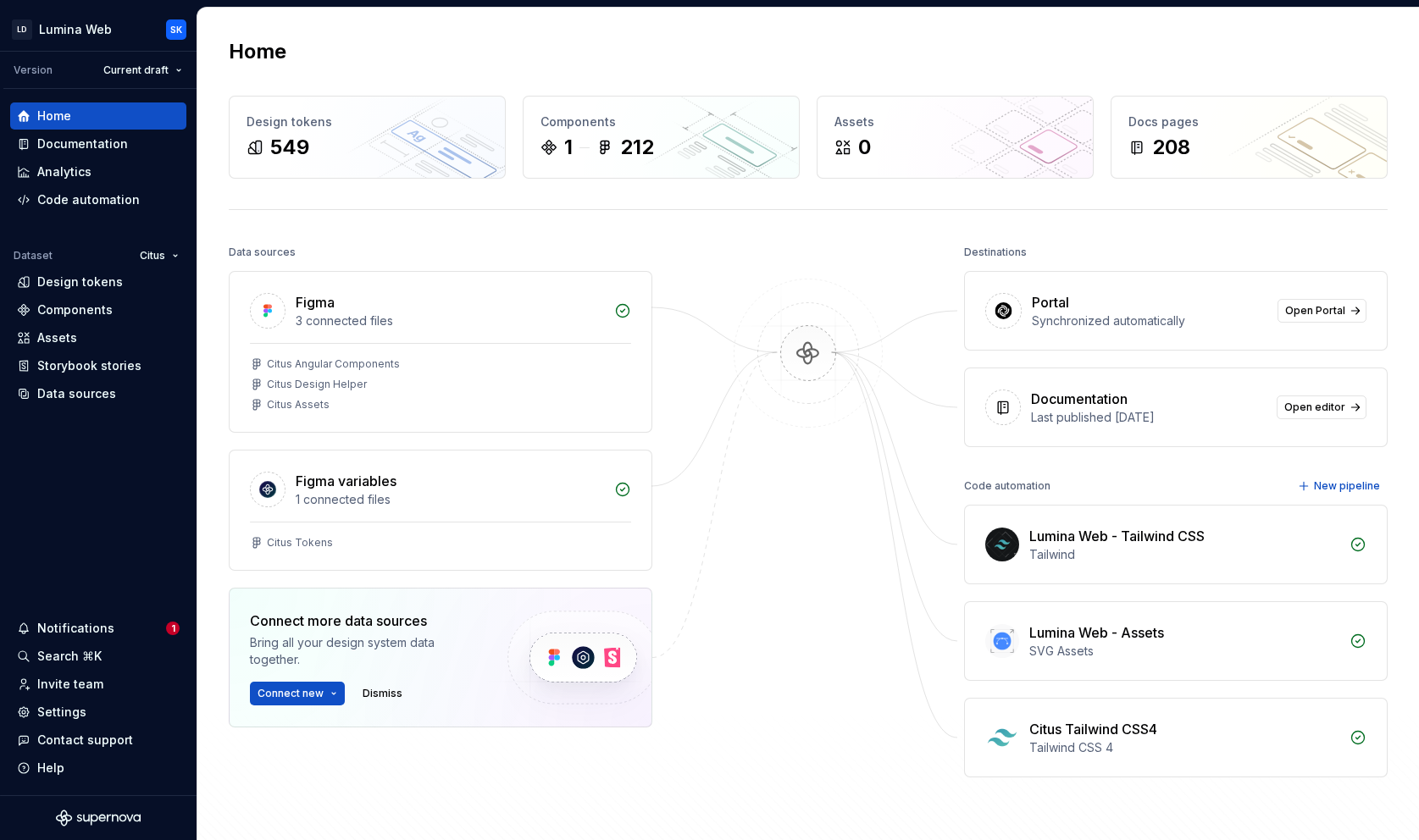
click at [810, 255] on div at bounding box center [808, 526] width 170 height 571
